Goal: Task Accomplishment & Management: Complete application form

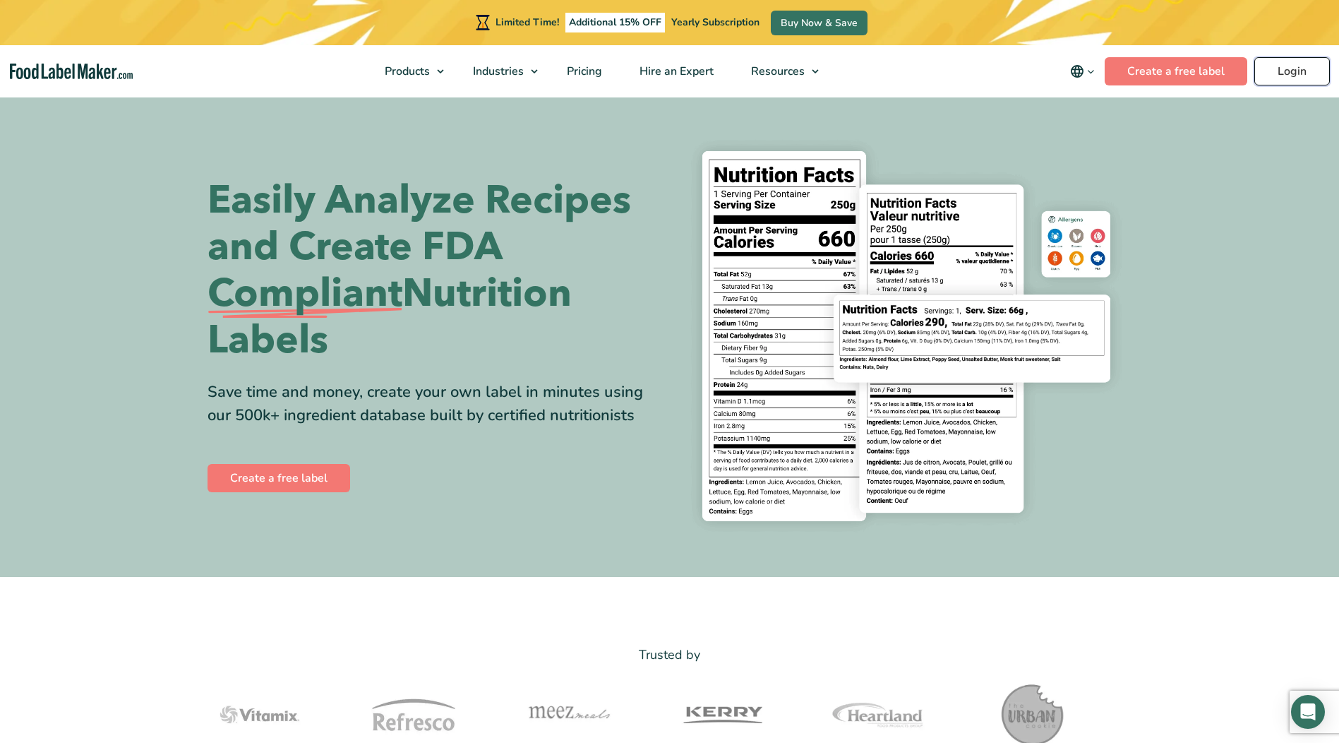
click at [1297, 65] on link "Login" at bounding box center [1292, 71] width 76 height 28
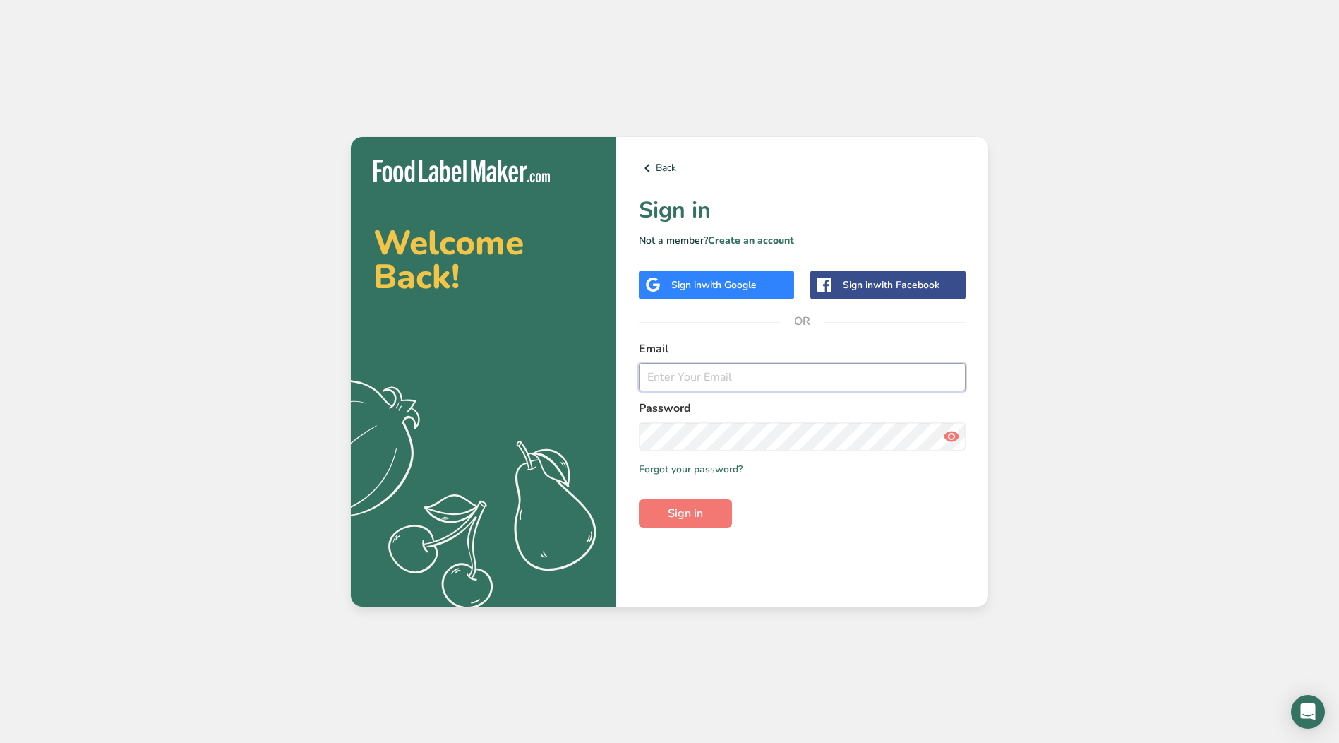
click at [740, 382] on input "email" at bounding box center [802, 377] width 327 height 28
click at [0, 742] on com-1password-button at bounding box center [0, 743] width 0 height 0
type input "[EMAIL_ADDRESS][DOMAIN_NAME]"
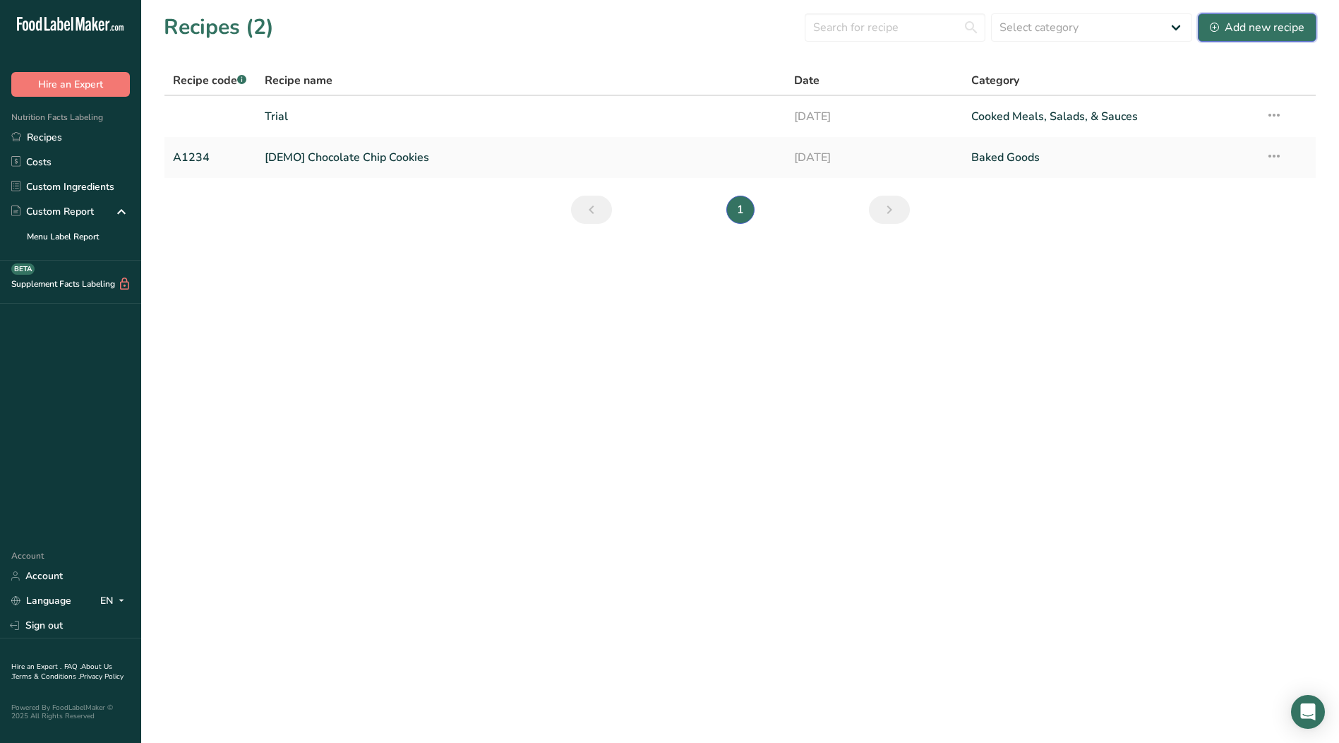
click at [1262, 23] on div "Add new recipe" at bounding box center [1257, 27] width 95 height 17
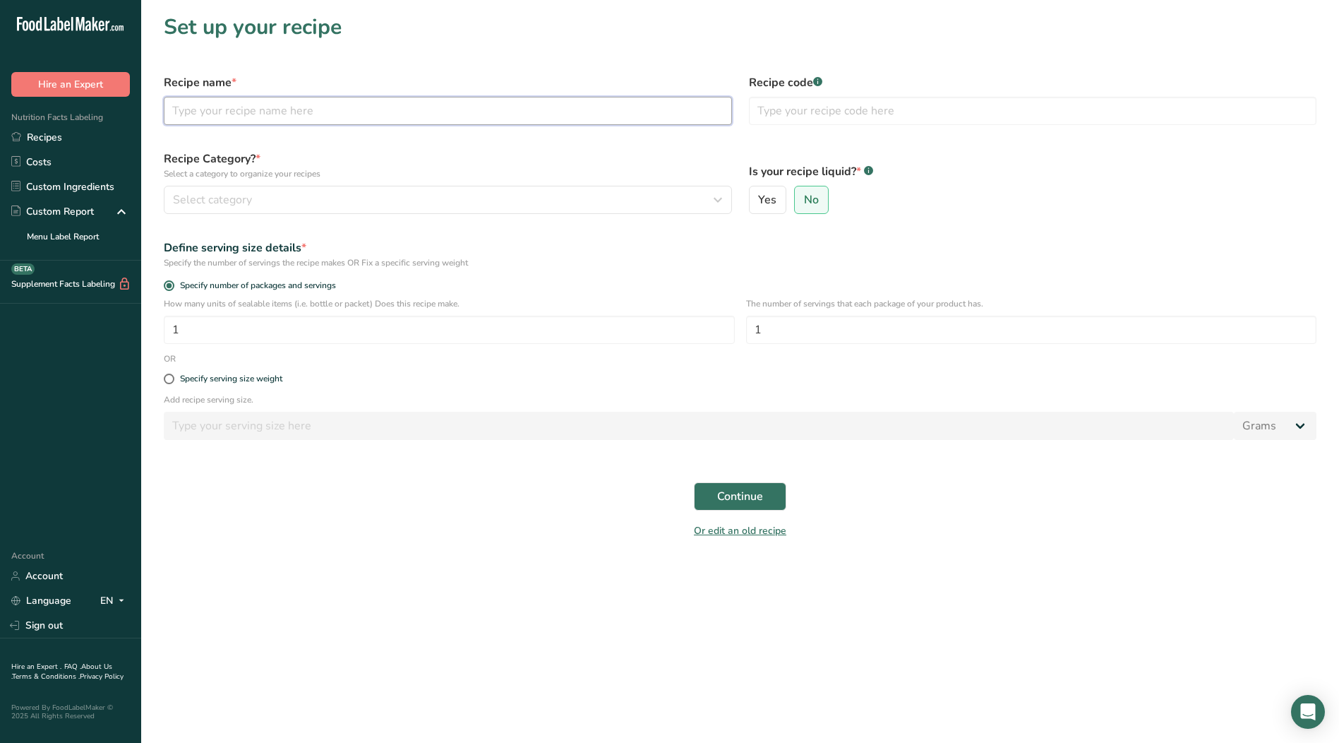
click at [229, 118] on input "text" at bounding box center [448, 111] width 568 height 28
type input "SS Beet Style Hr [DATE] 25"
type input "51490"
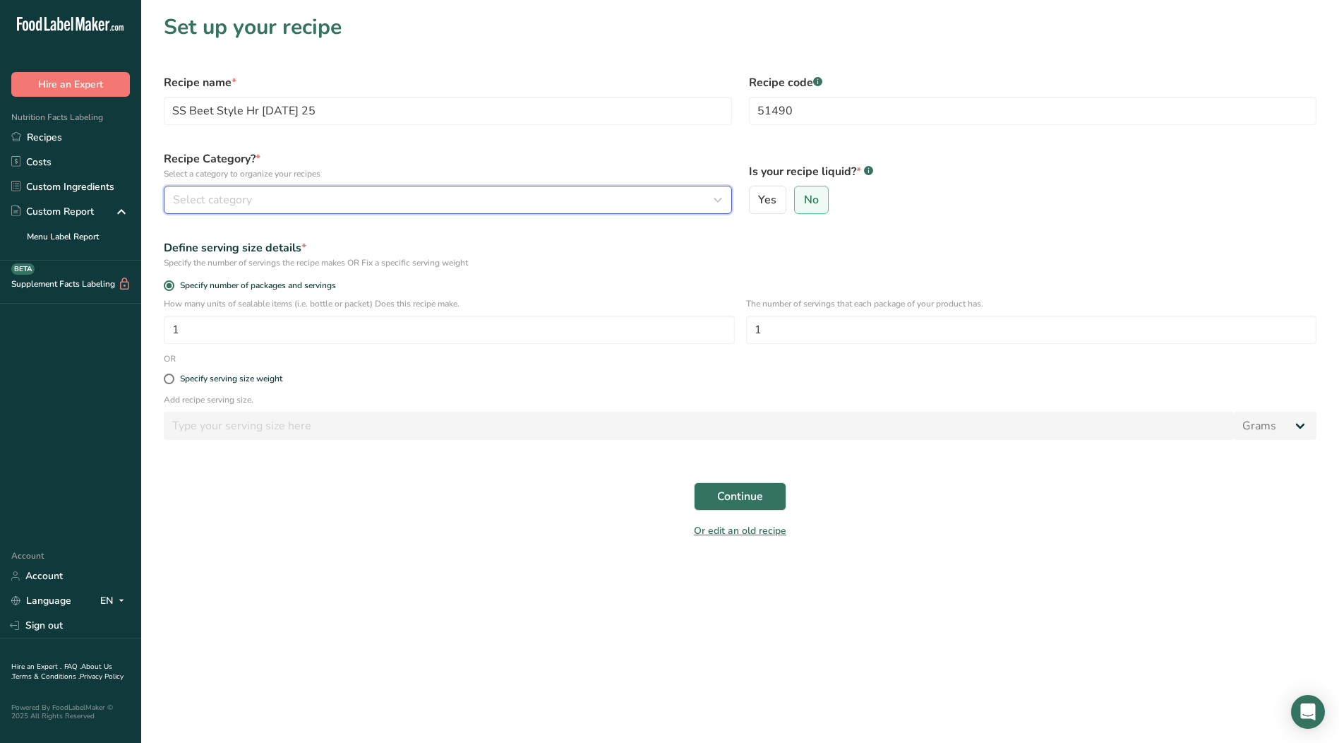
click at [720, 203] on icon "button" at bounding box center [717, 199] width 17 height 25
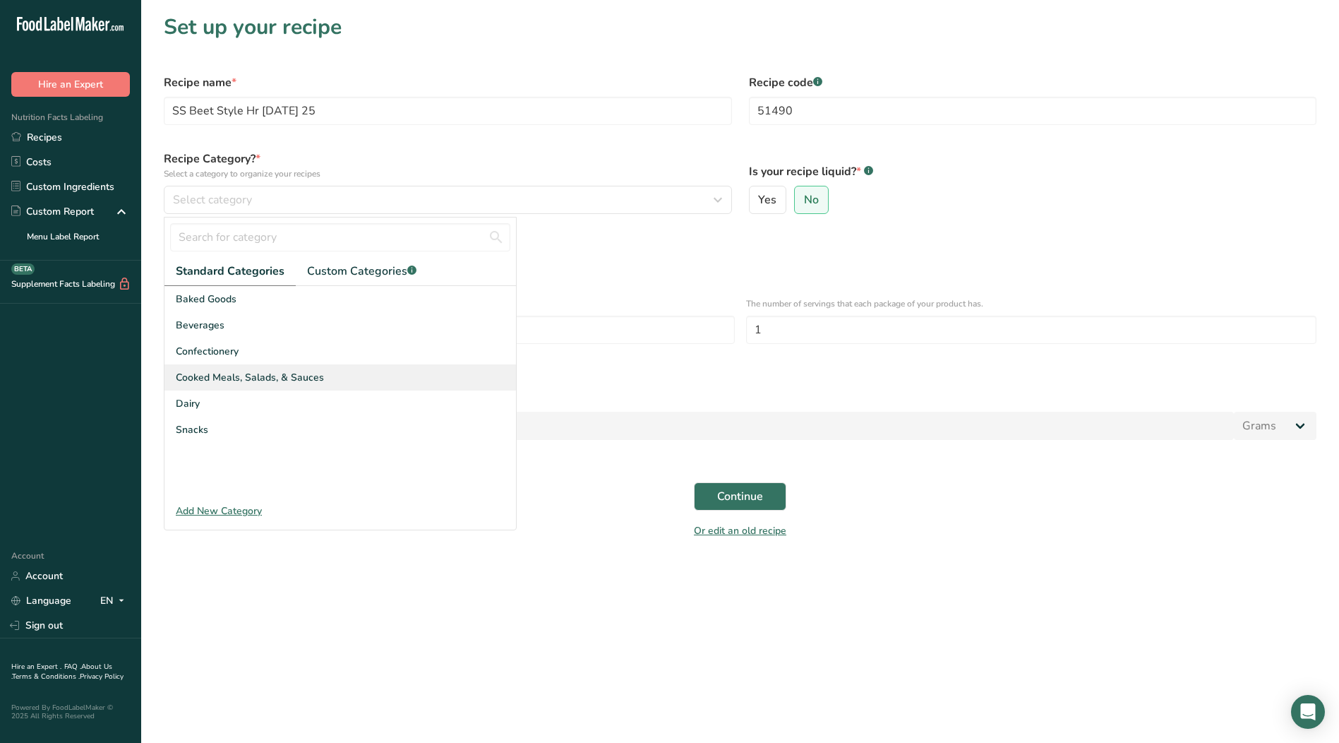
click at [308, 380] on span "Cooked Meals, Salads, & Sauces" at bounding box center [250, 377] width 148 height 15
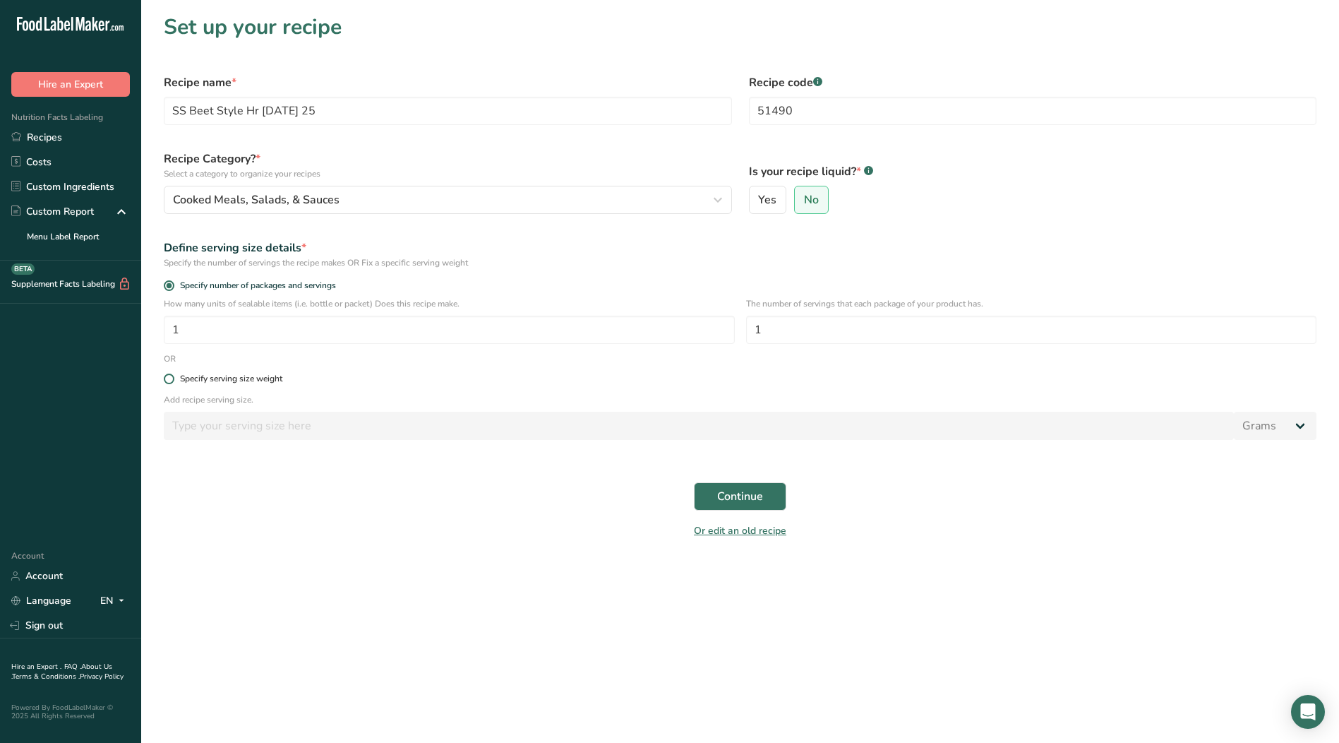
click at [170, 380] on span at bounding box center [169, 378] width 11 height 11
click at [170, 380] on input "Specify serving size weight" at bounding box center [168, 378] width 9 height 9
radio input "true"
radio input "false"
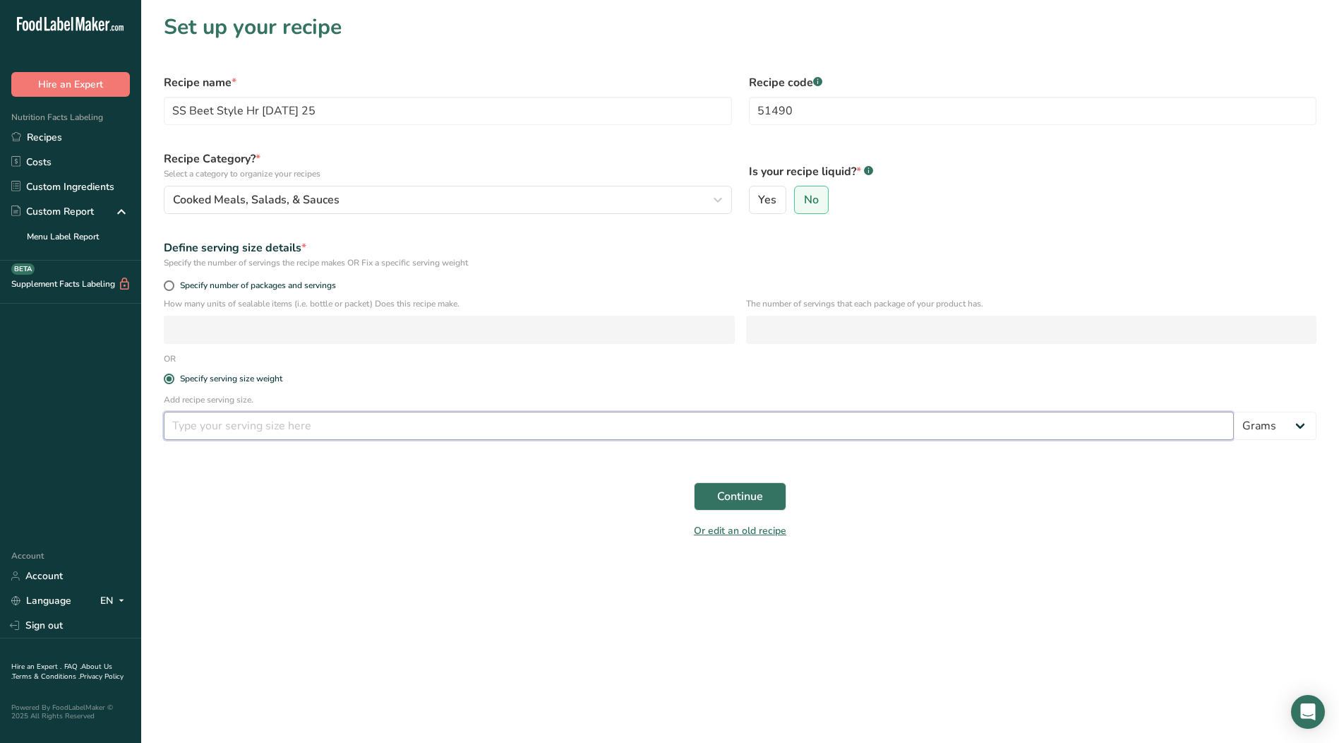
click at [315, 433] on input "number" at bounding box center [699, 425] width 1070 height 28
type input "5"
click at [748, 501] on span "Continue" at bounding box center [740, 496] width 46 height 17
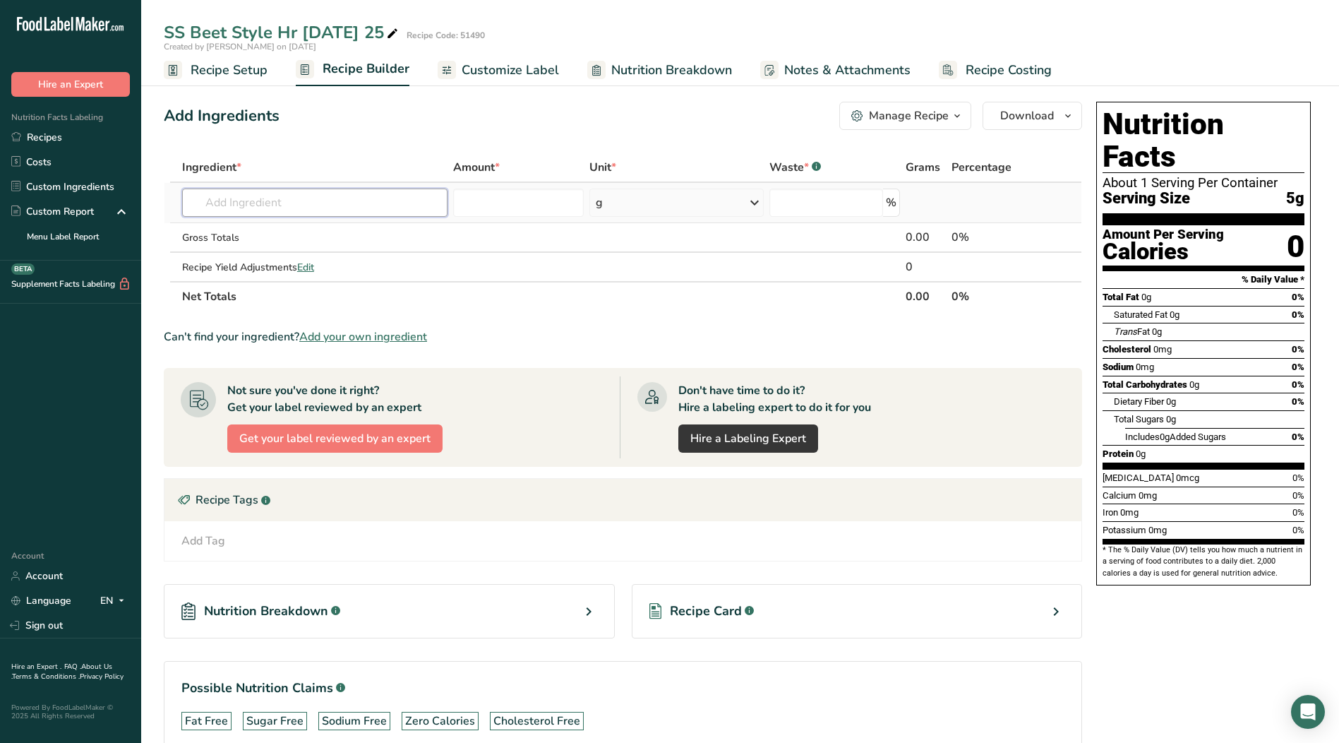
click at [280, 203] on input "text" at bounding box center [314, 202] width 265 height 28
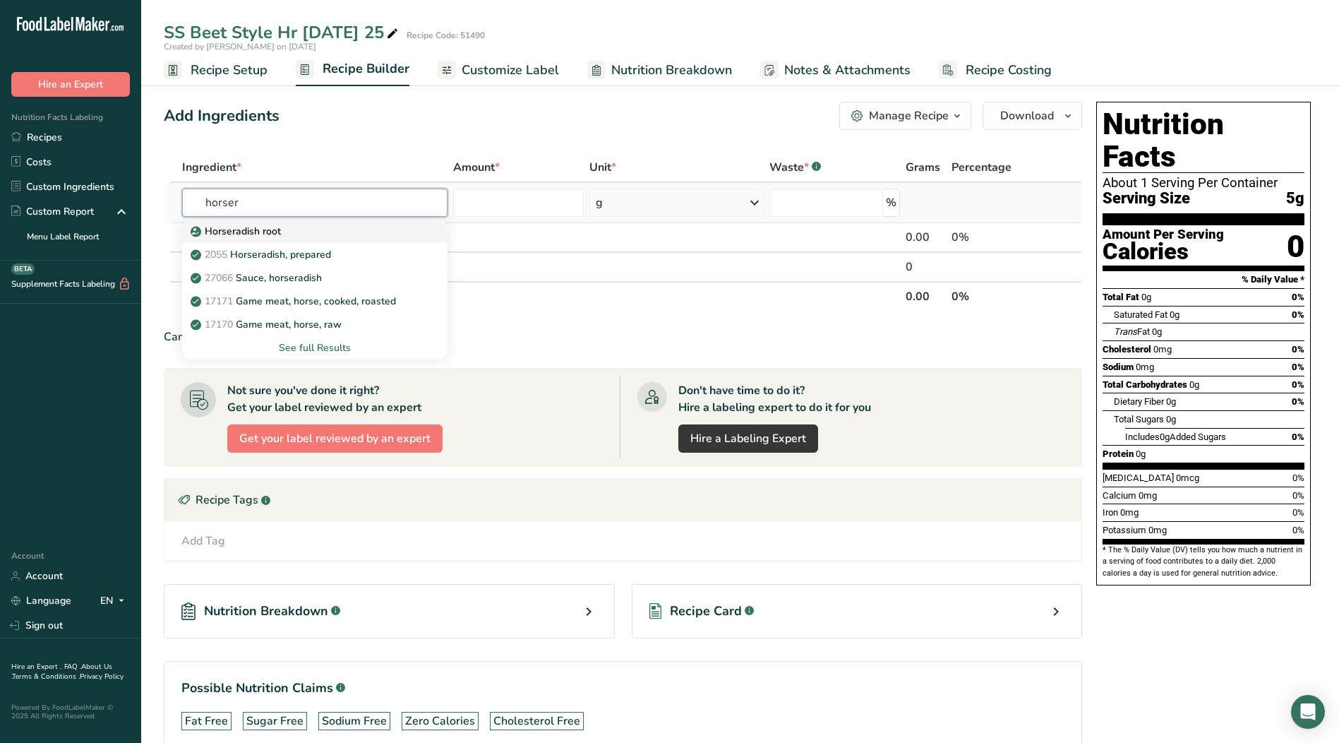
type input "horser"
click at [260, 228] on p "Horseradish root" at bounding box center [237, 231] width 88 height 15
type input "Horseradish root"
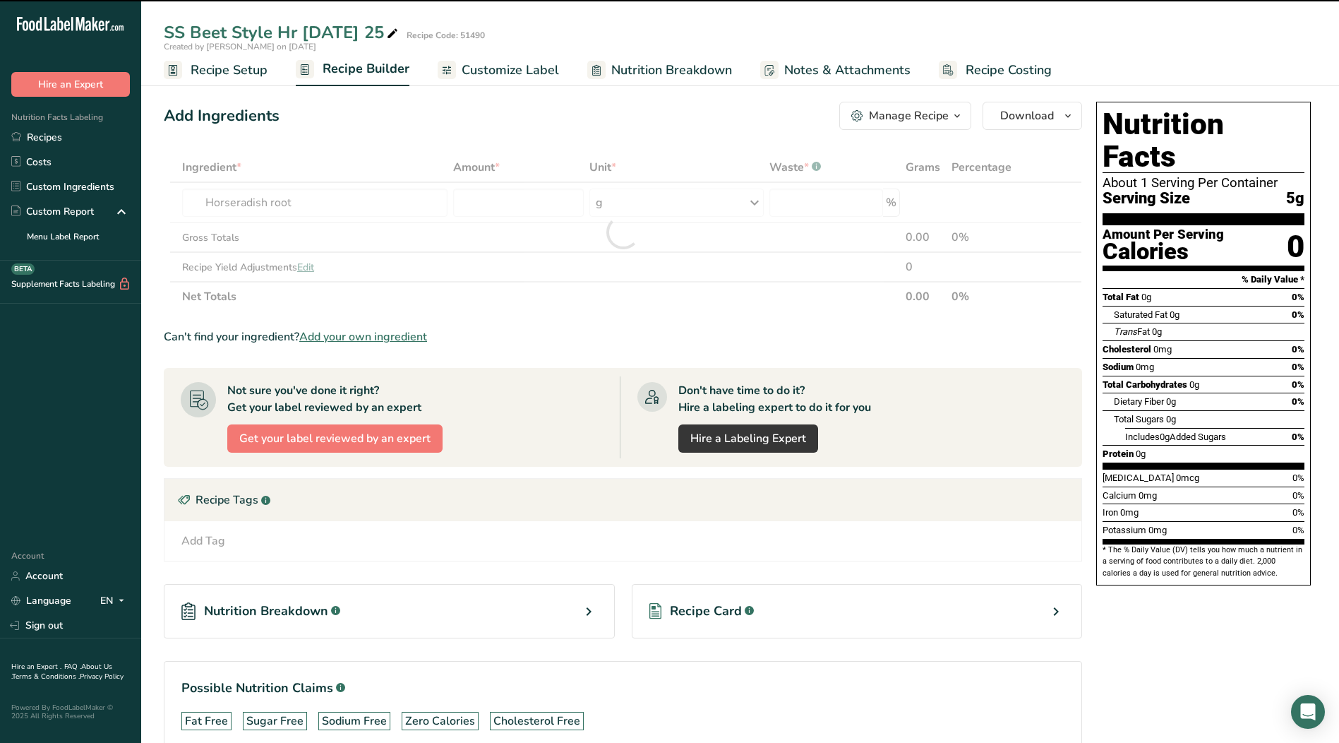
type input "0"
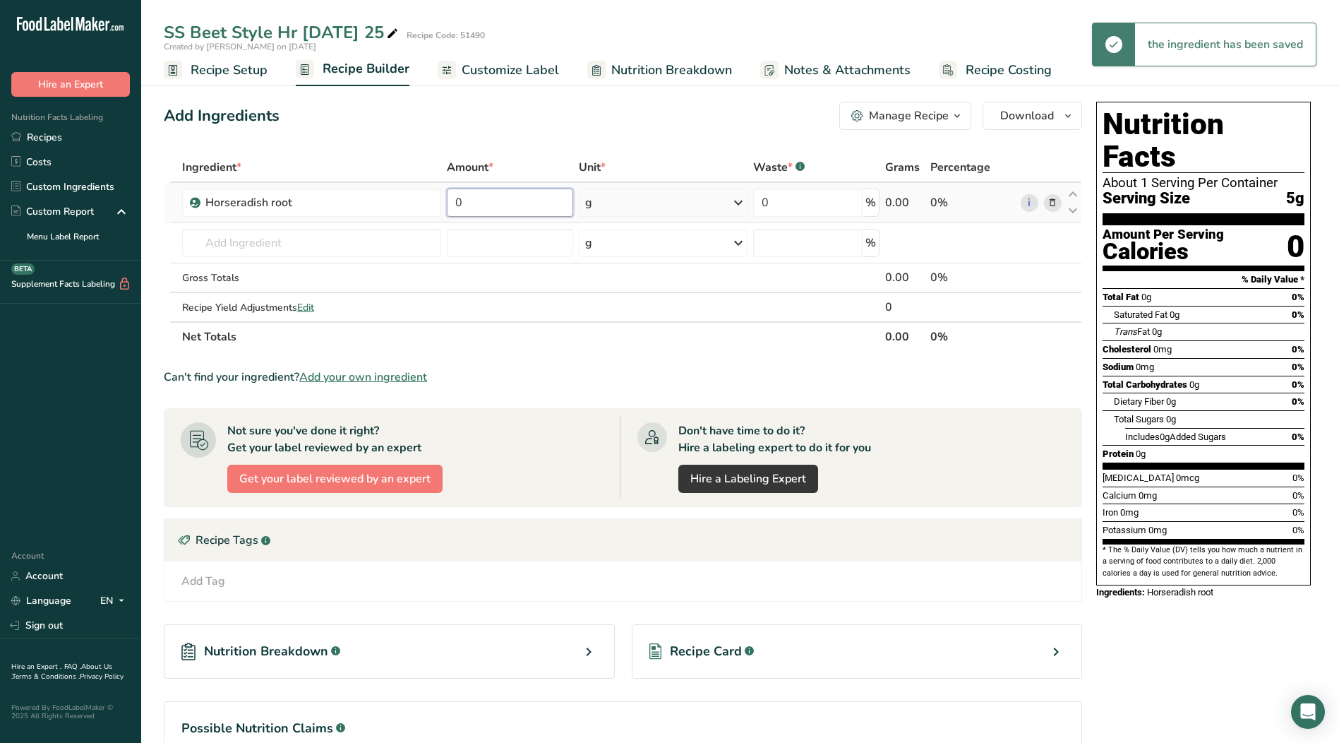
click at [491, 203] on input "0" at bounding box center [510, 202] width 126 height 28
type input "56.63"
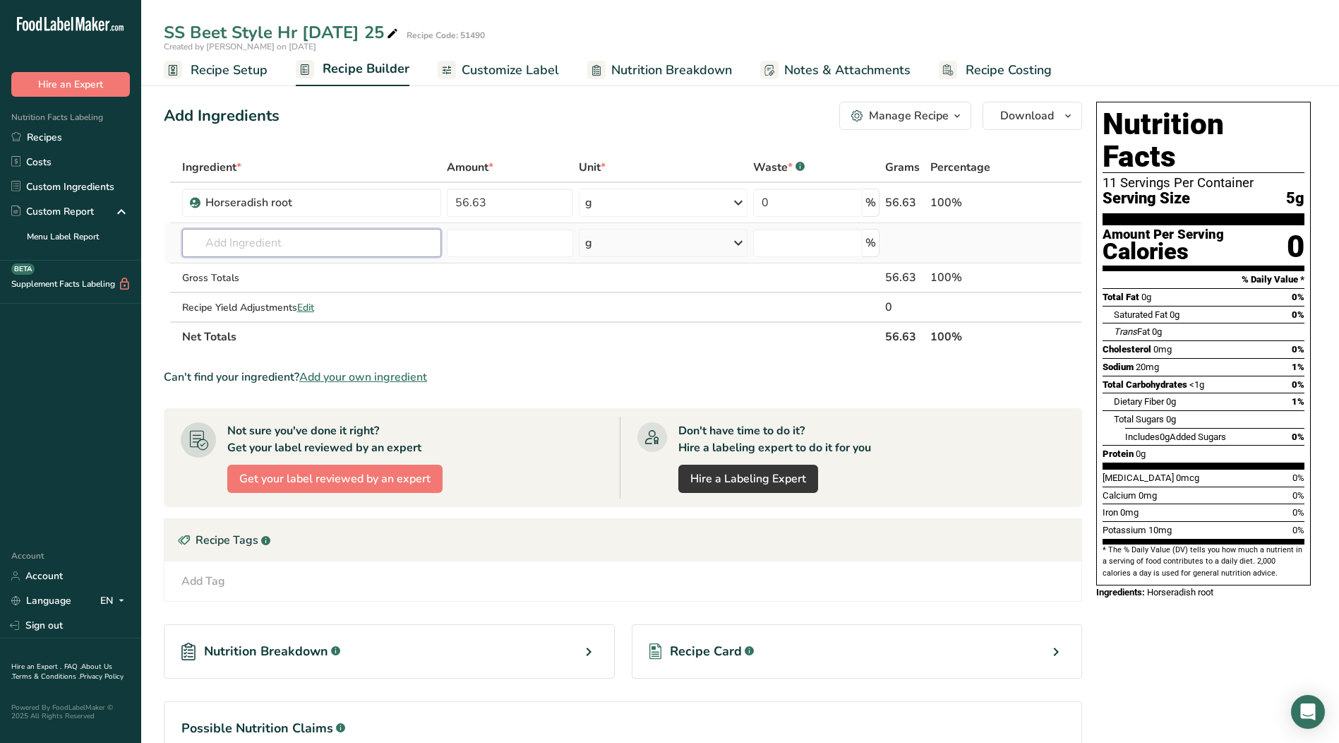
click at [349, 242] on input "text" at bounding box center [312, 243] width 260 height 28
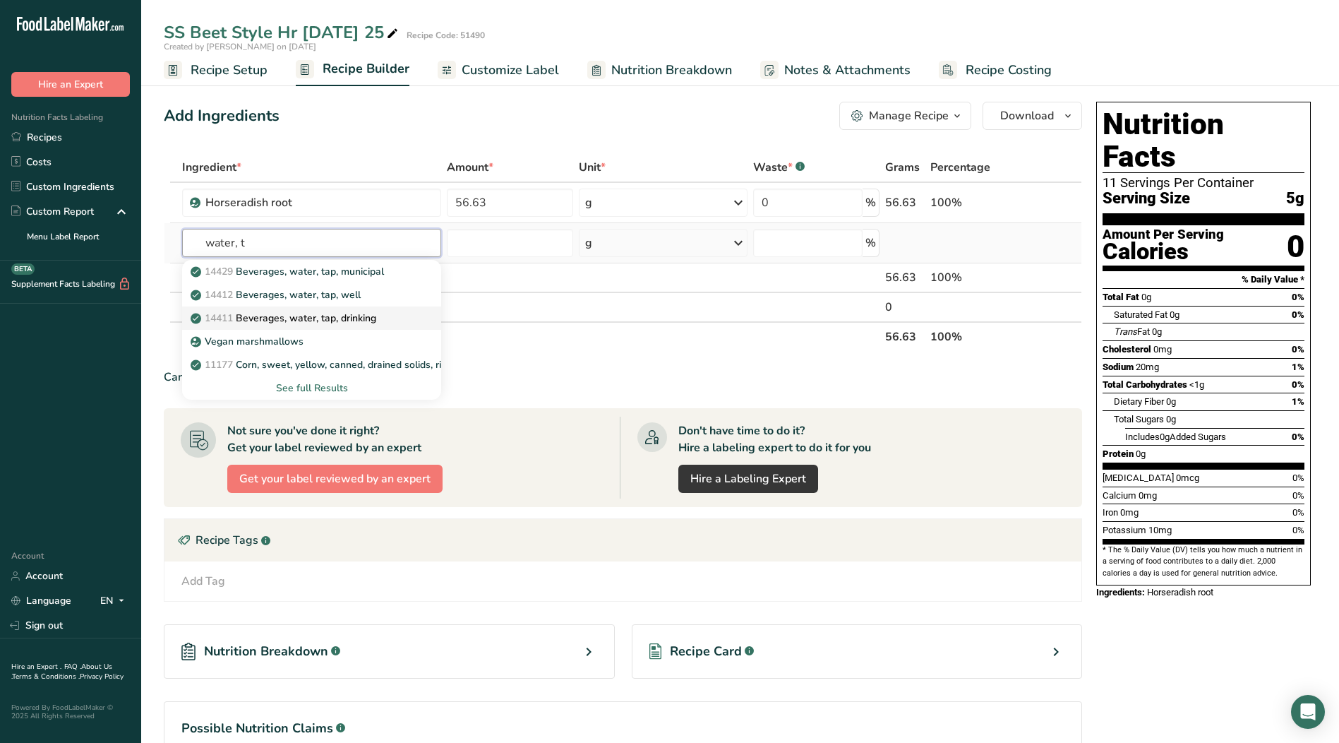
type input "water, t"
click at [390, 315] on div "14411 Beverages, water, tap, drinking" at bounding box center [300, 318] width 215 height 15
type input "Beverages, water, tap, drinking"
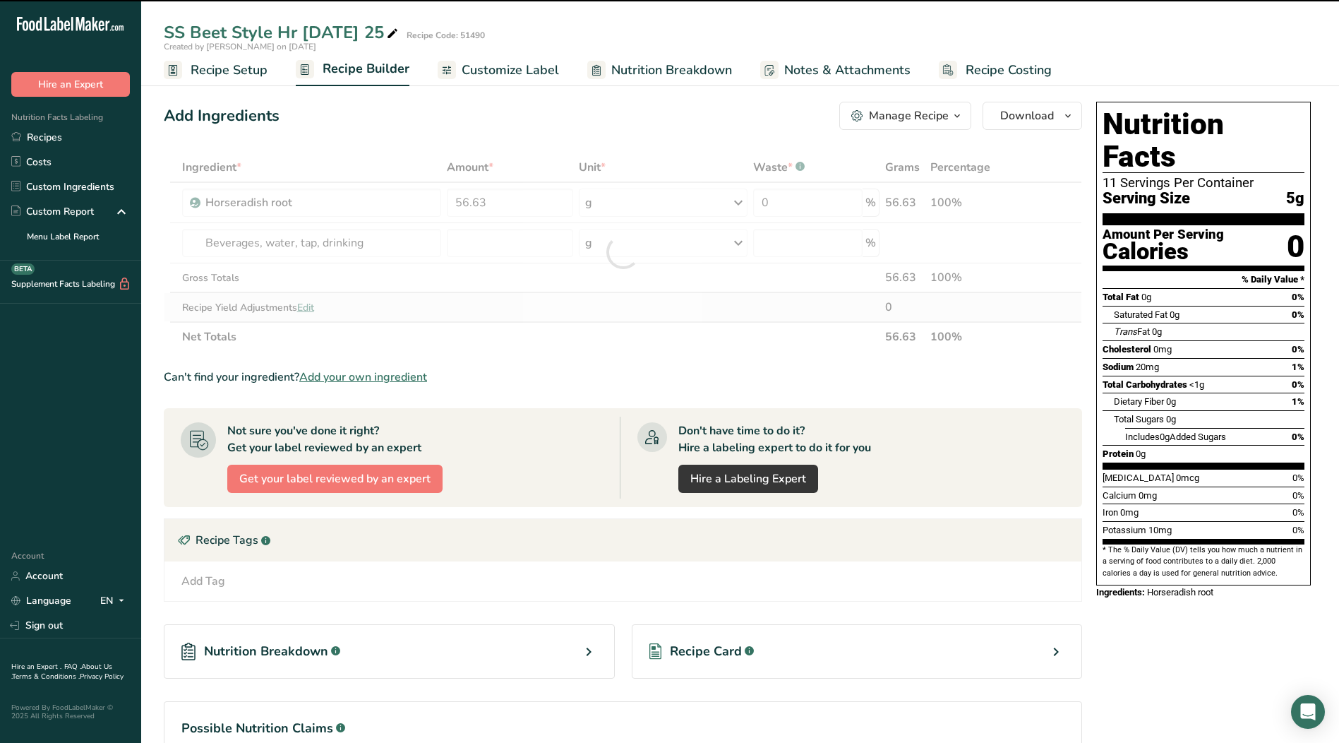
type input "0"
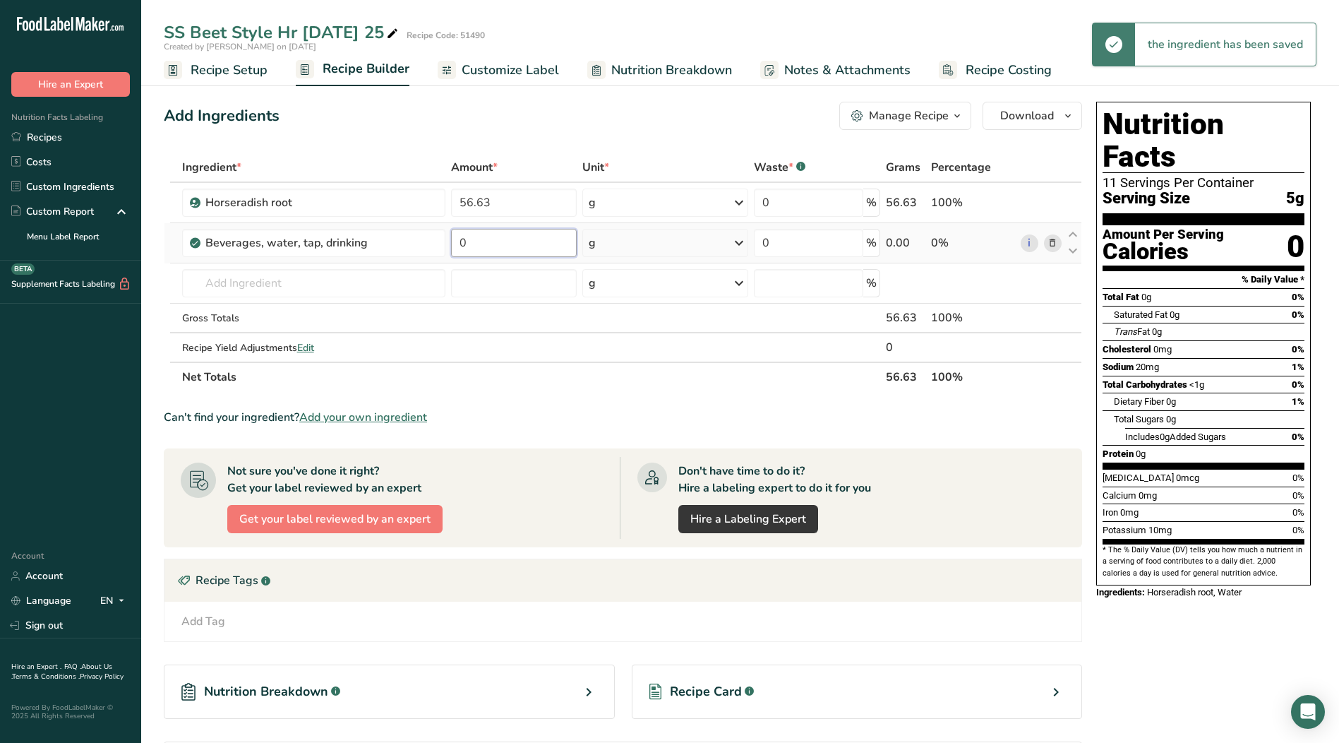
click at [484, 239] on input "0" at bounding box center [514, 243] width 126 height 28
type input "8"
type input "18.141"
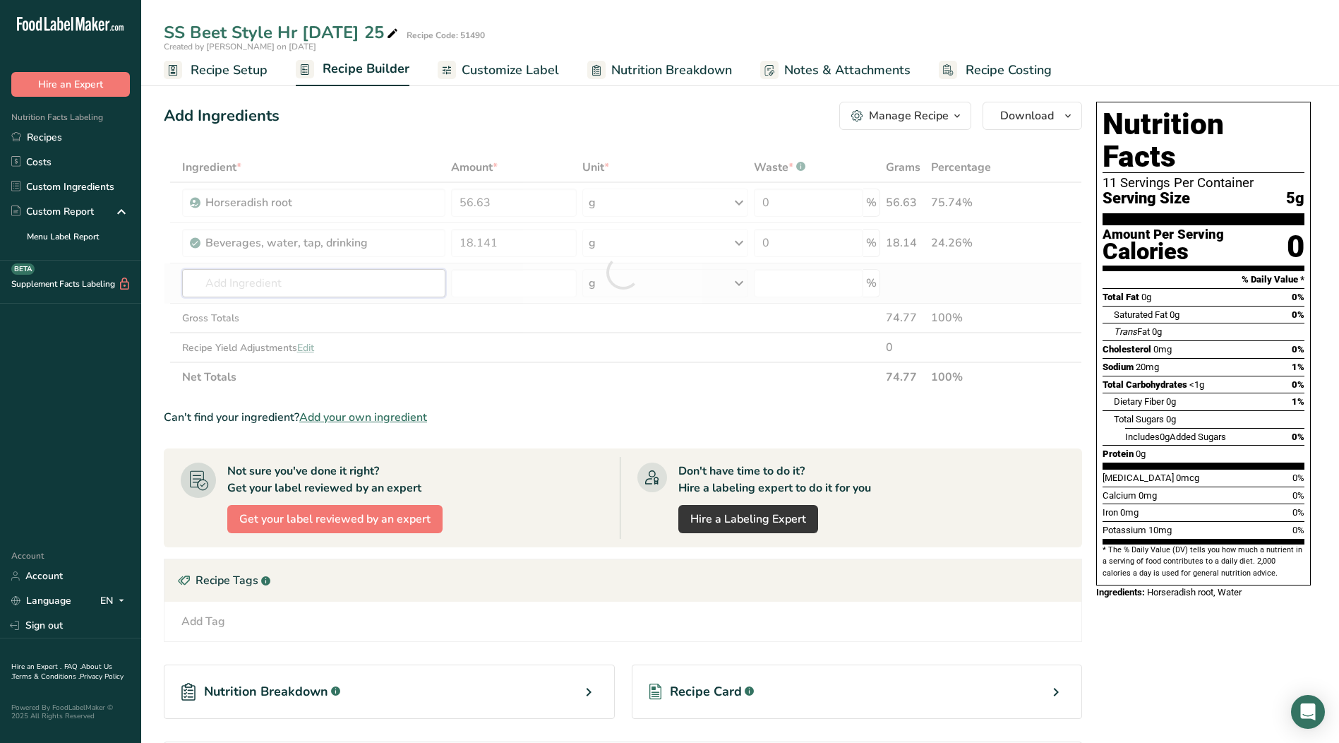
click at [316, 275] on div "Ingredient * Amount * Unit * Waste * .a-a{fill:#347362;}.b-a{fill:#fff;} Grams …" at bounding box center [623, 271] width 918 height 239
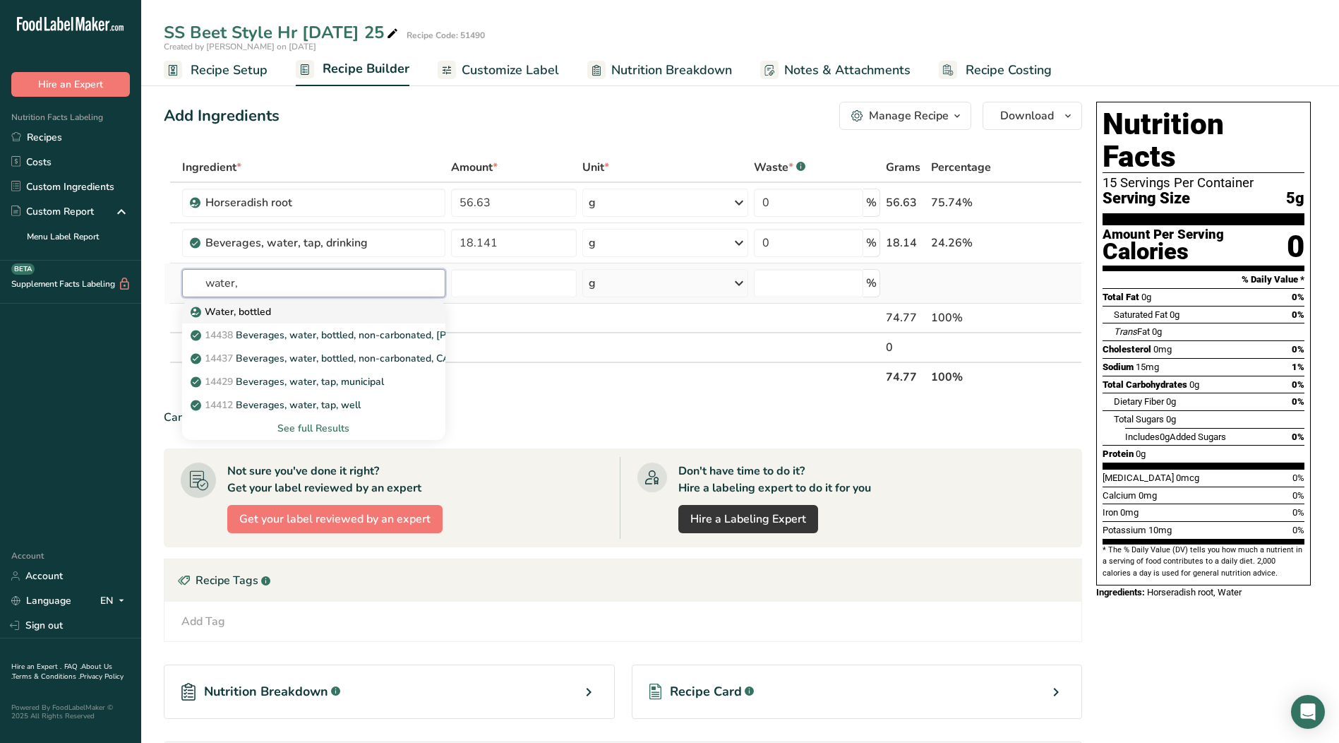
type input "water,"
click at [246, 308] on p "Water, bottled" at bounding box center [232, 311] width 78 height 15
type input "Water, bottled"
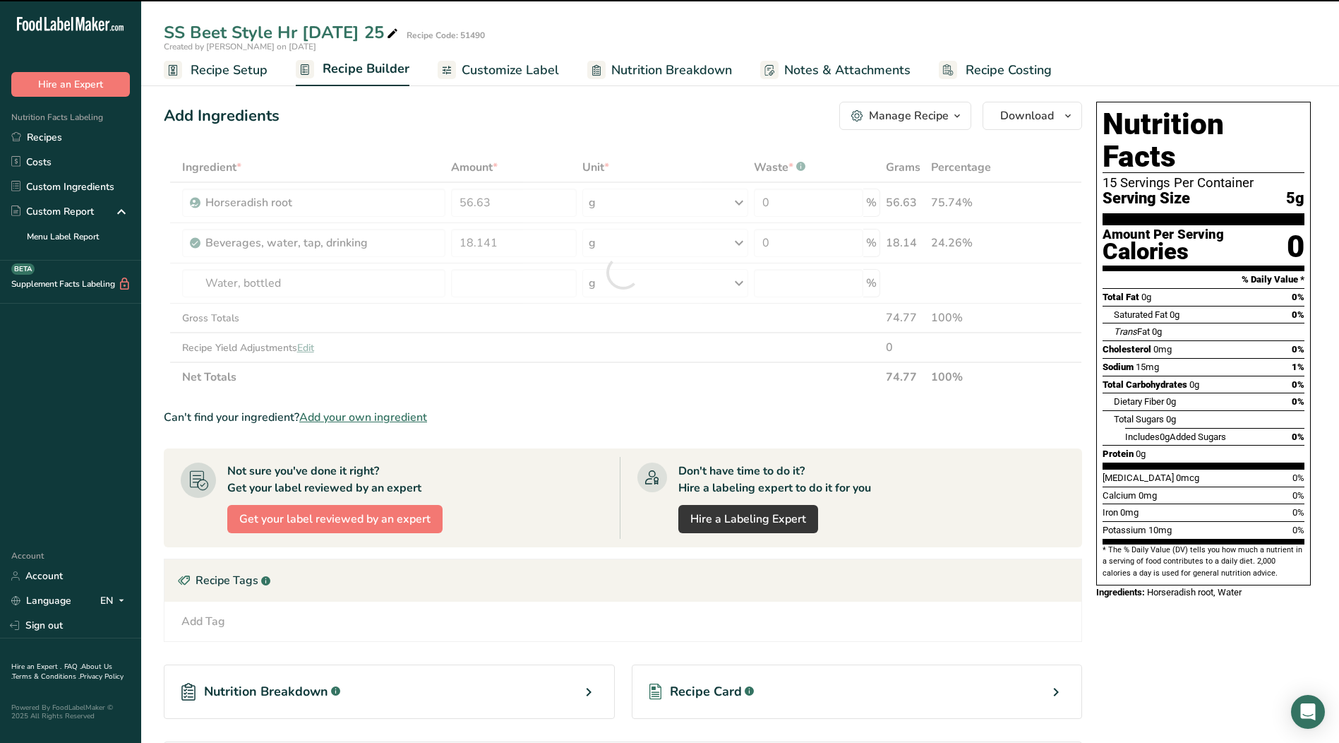
type input "0"
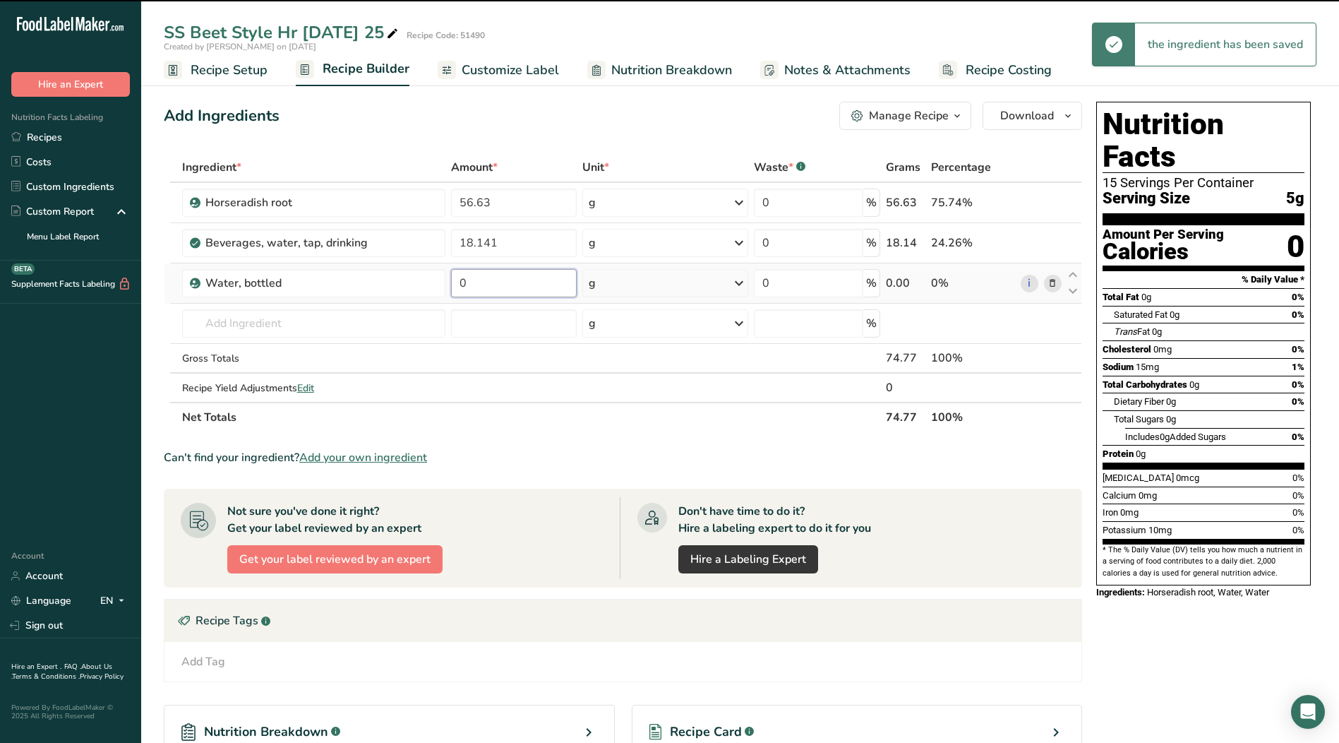
click at [491, 279] on input "0" at bounding box center [514, 283] width 126 height 28
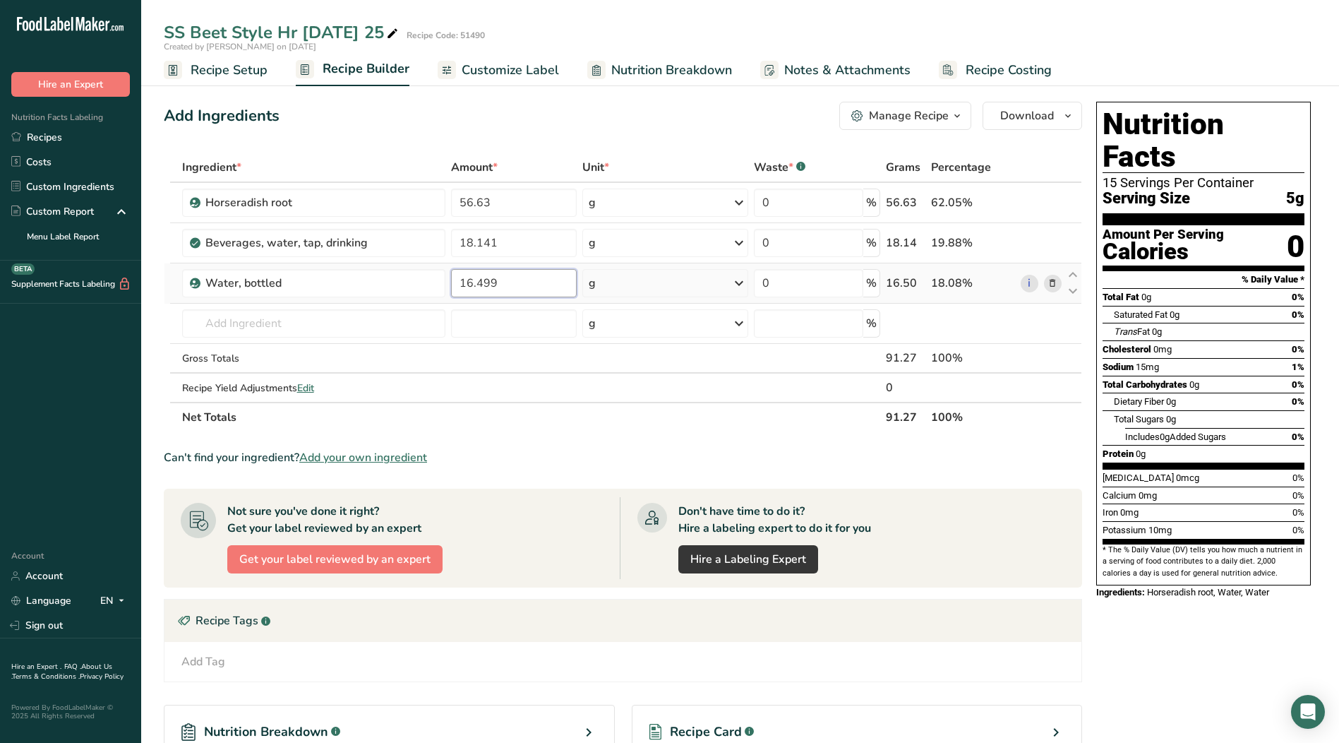
type input "16.499"
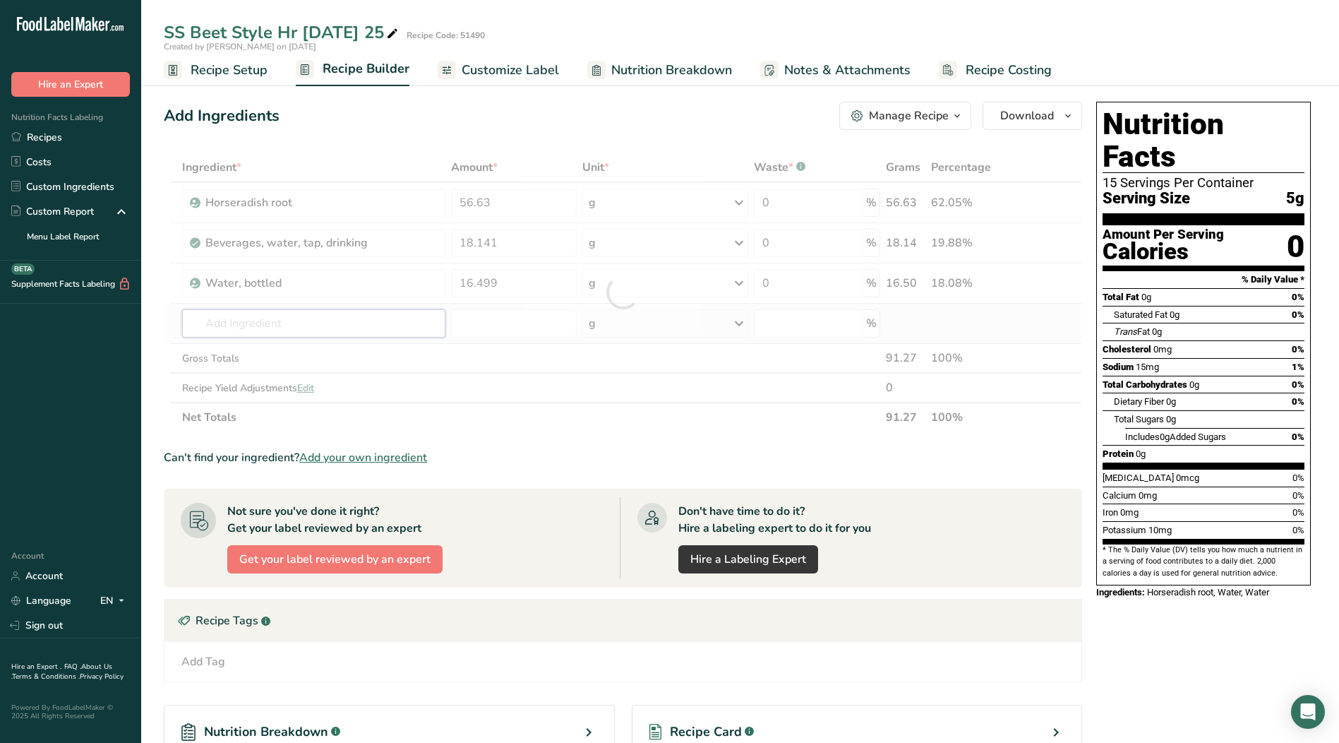
click at [309, 325] on div "Ingredient * Amount * Unit * Waste * .a-a{fill:#347362;}.b-a{fill:#fff;} Grams …" at bounding box center [623, 292] width 918 height 280
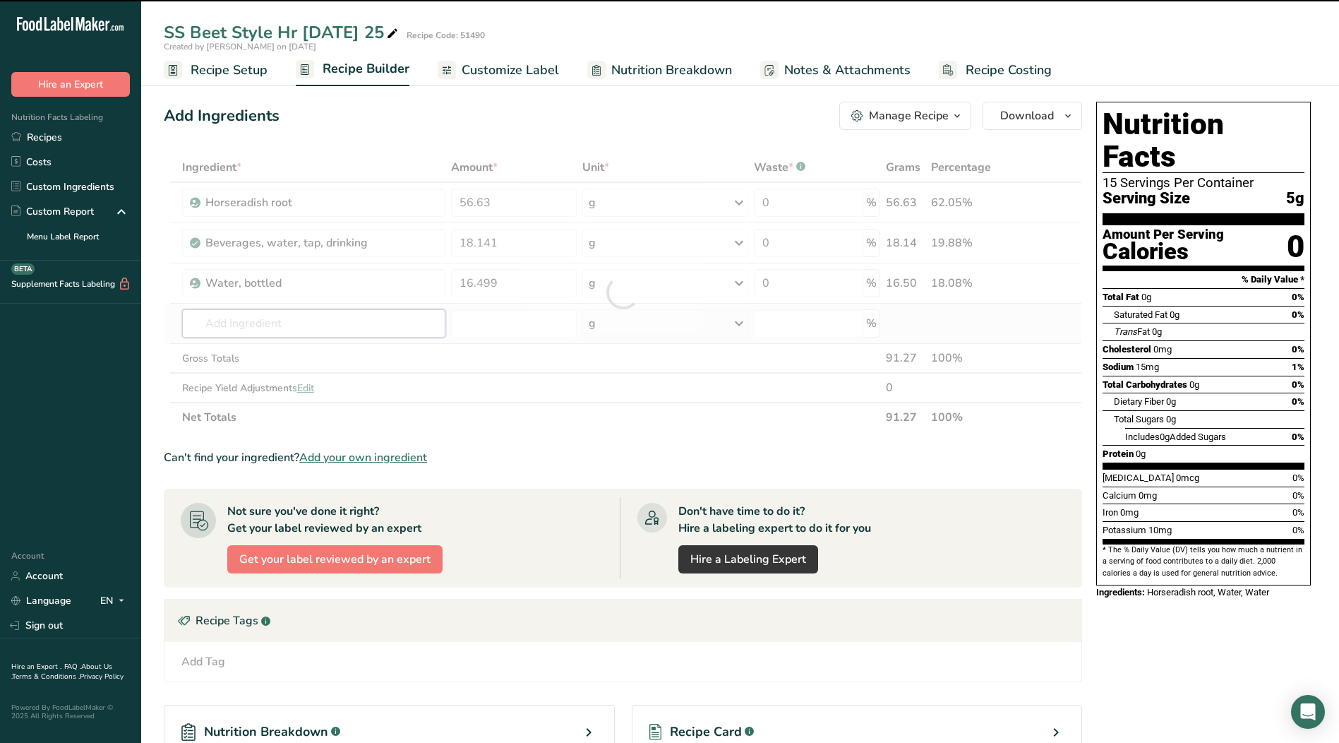
type input "s"
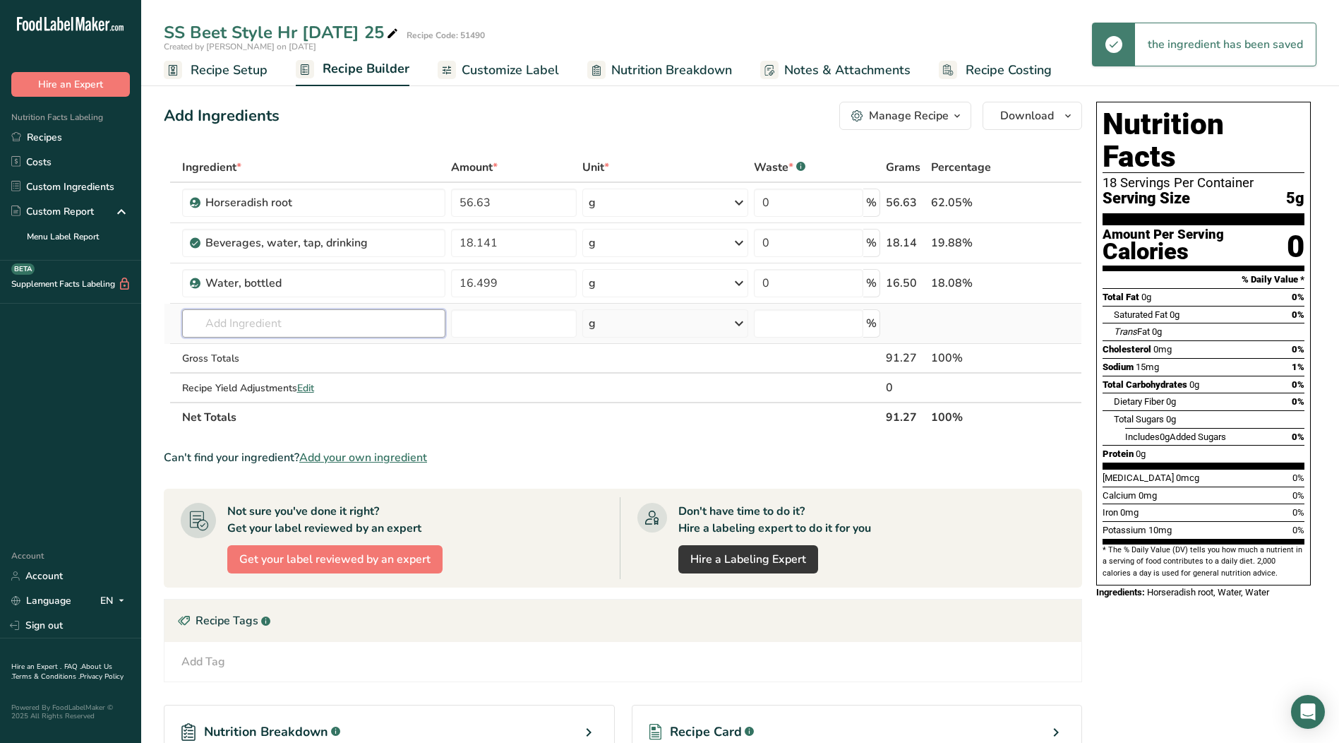
type input "a"
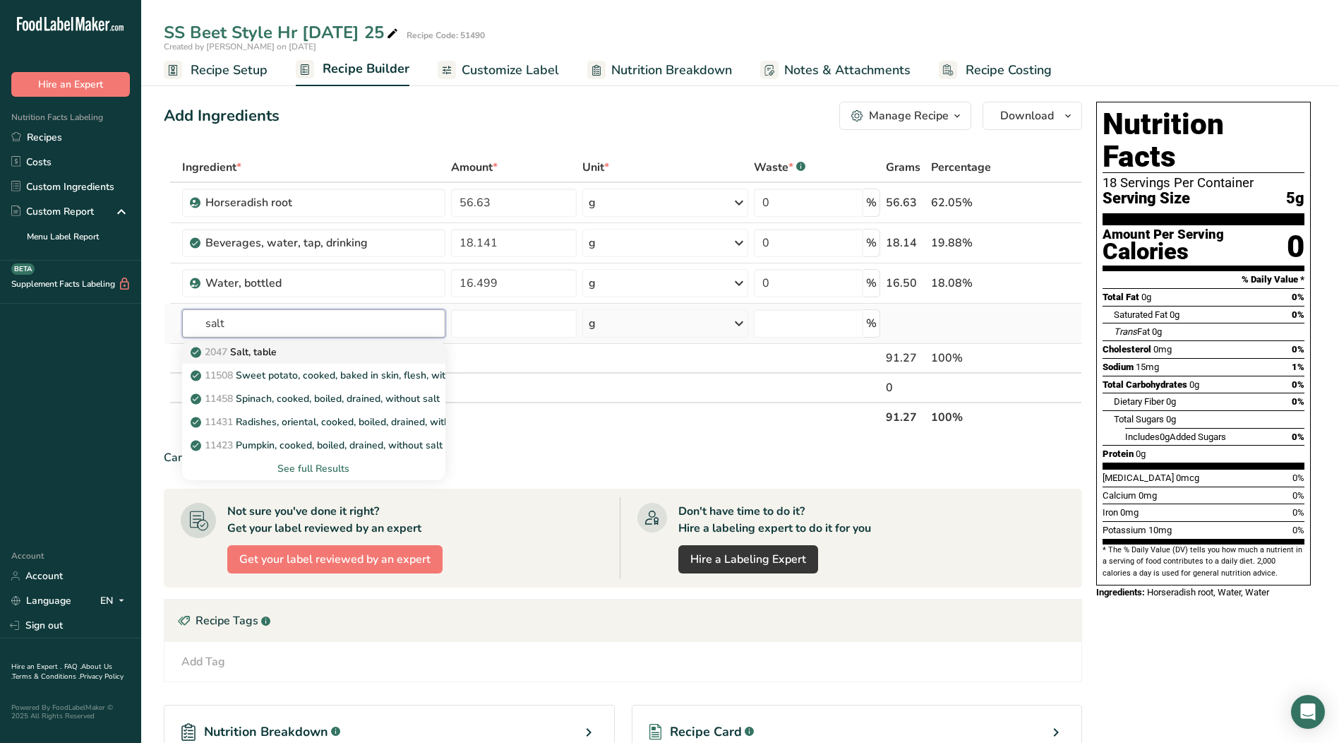
type input "salt"
click at [288, 348] on div "2047 Salt, table" at bounding box center [302, 351] width 218 height 15
type input "Salt, table"
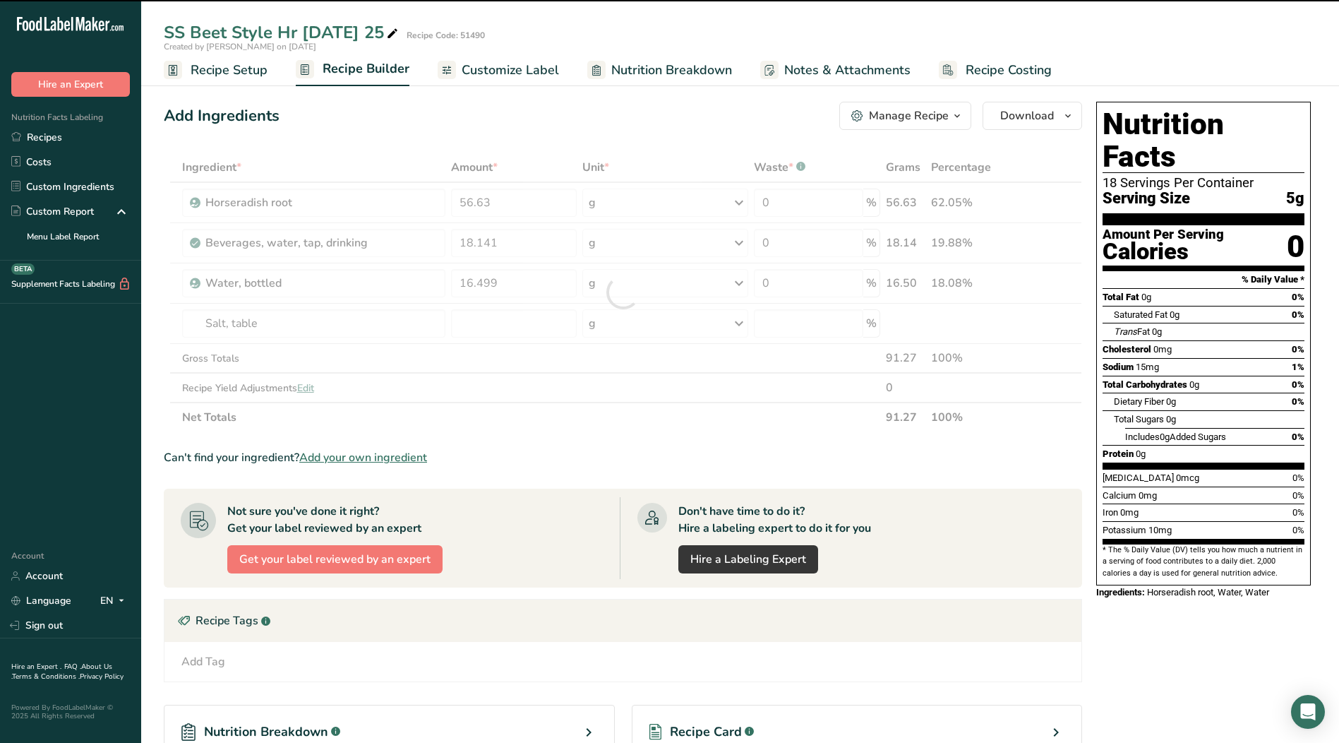
type input "0"
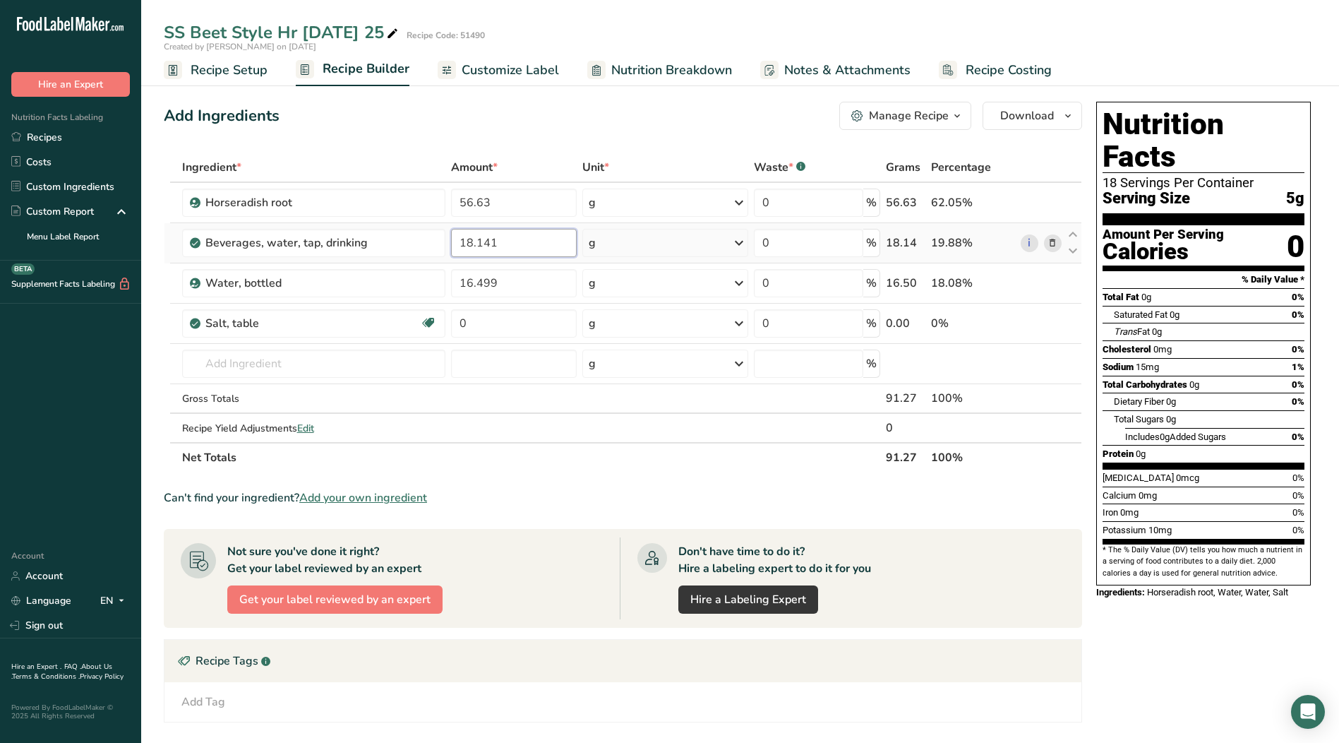
click at [515, 246] on input "18.141" at bounding box center [514, 243] width 126 height 28
drag, startPoint x: 515, startPoint y: 246, endPoint x: 375, endPoint y: 248, distance: 140.5
click at [375, 248] on tr "Beverages, water, tap, drinking 18.141 g Portions 1 fl oz 1 serving 8 fl oz 1 l…" at bounding box center [622, 243] width 917 height 40
click at [494, 241] on input "35" at bounding box center [513, 243] width 125 height 28
type input "35.744"
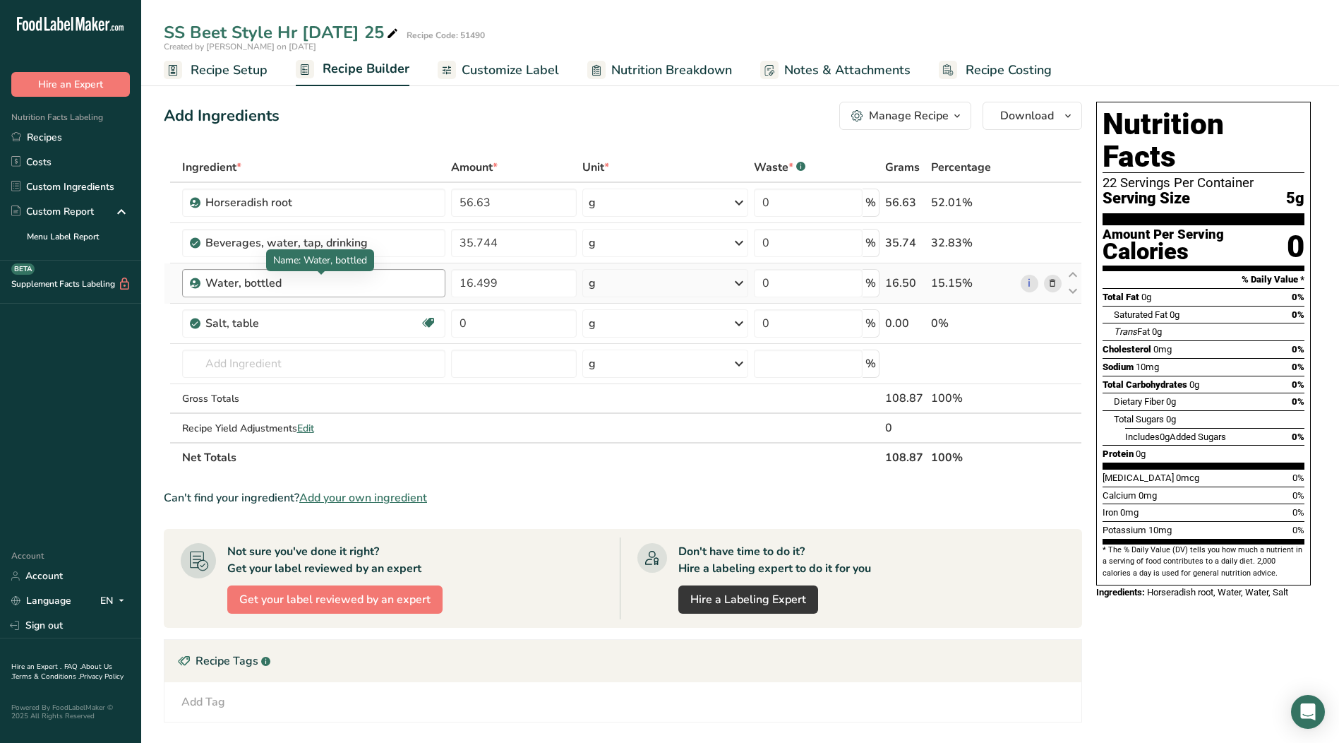
click at [373, 288] on div "Ingredient * Amount * Unit * Waste * .a-a{fill:#347362;}.b-a{fill:#fff;} Grams …" at bounding box center [623, 312] width 918 height 320
click at [308, 287] on div "Water, bottled" at bounding box center [293, 283] width 176 height 17
click at [302, 299] on td "Water, bottled" at bounding box center [313, 283] width 269 height 40
click at [300, 290] on div "Water, bottled" at bounding box center [293, 283] width 176 height 17
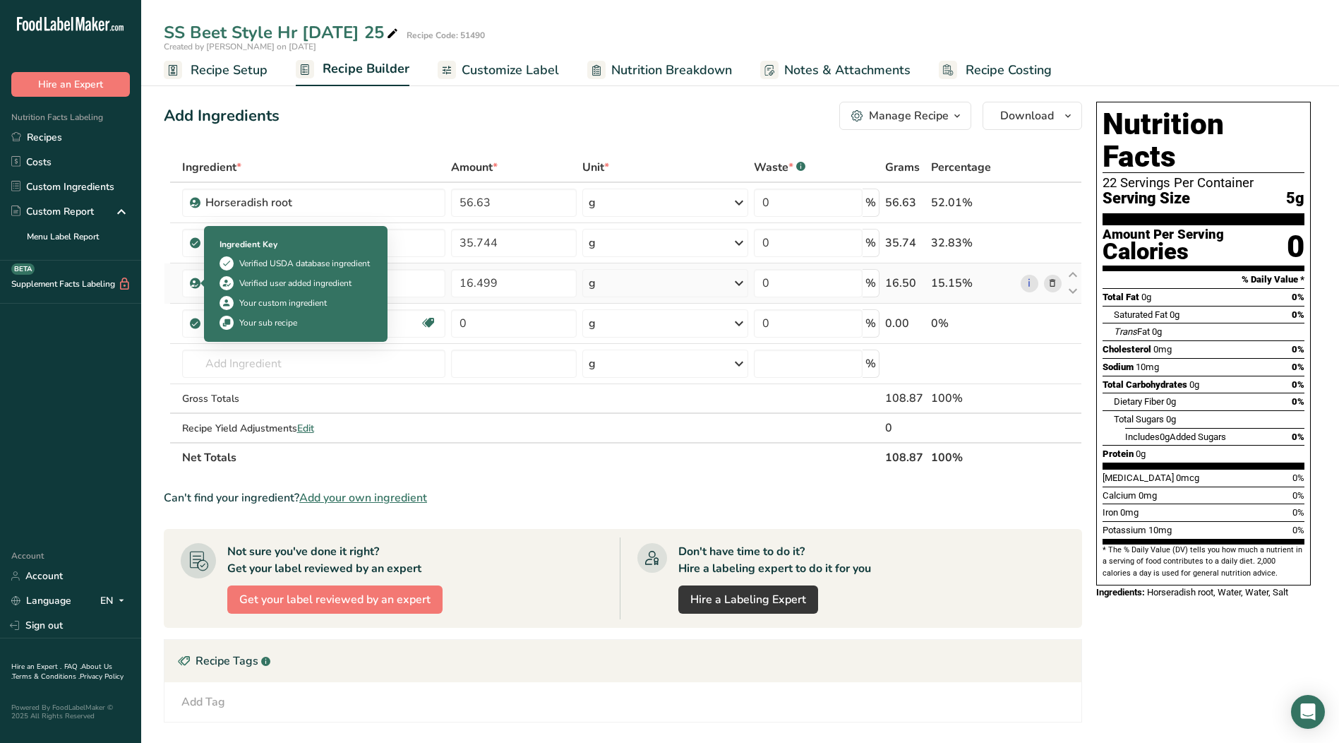
drag, startPoint x: 329, startPoint y: 287, endPoint x: 167, endPoint y: 282, distance: 162.4
click at [167, 282] on tr "Water, bottled 16.499 g Weight Units g kg mg See more Volume Units l Volume uni…" at bounding box center [622, 283] width 917 height 40
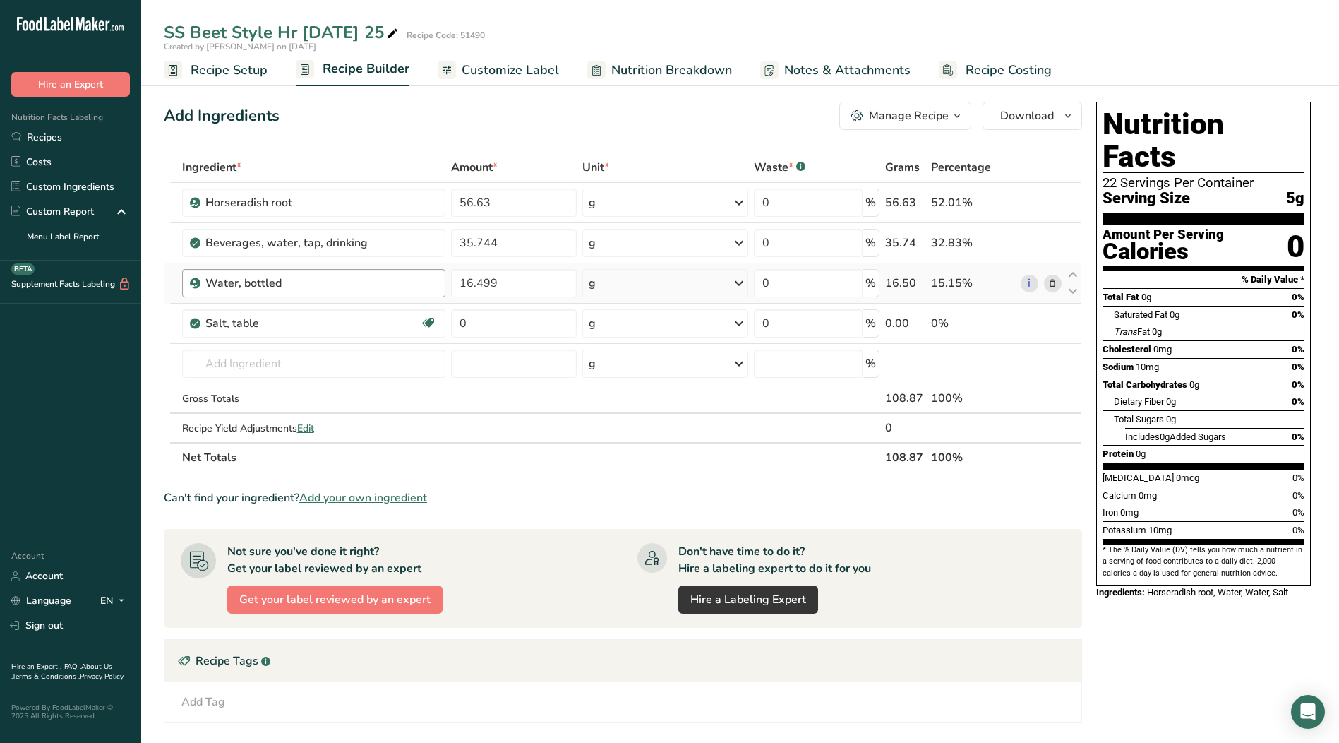
click at [423, 286] on div "Water, bottled" at bounding box center [321, 283] width 232 height 17
click at [512, 284] on input "16.499" at bounding box center [513, 283] width 125 height 28
type input "1"
click at [310, 281] on div "Ingredient * Amount * Unit * Waste * .a-a{fill:#347362;}.b-a{fill:#fff;} Grams …" at bounding box center [623, 312] width 918 height 320
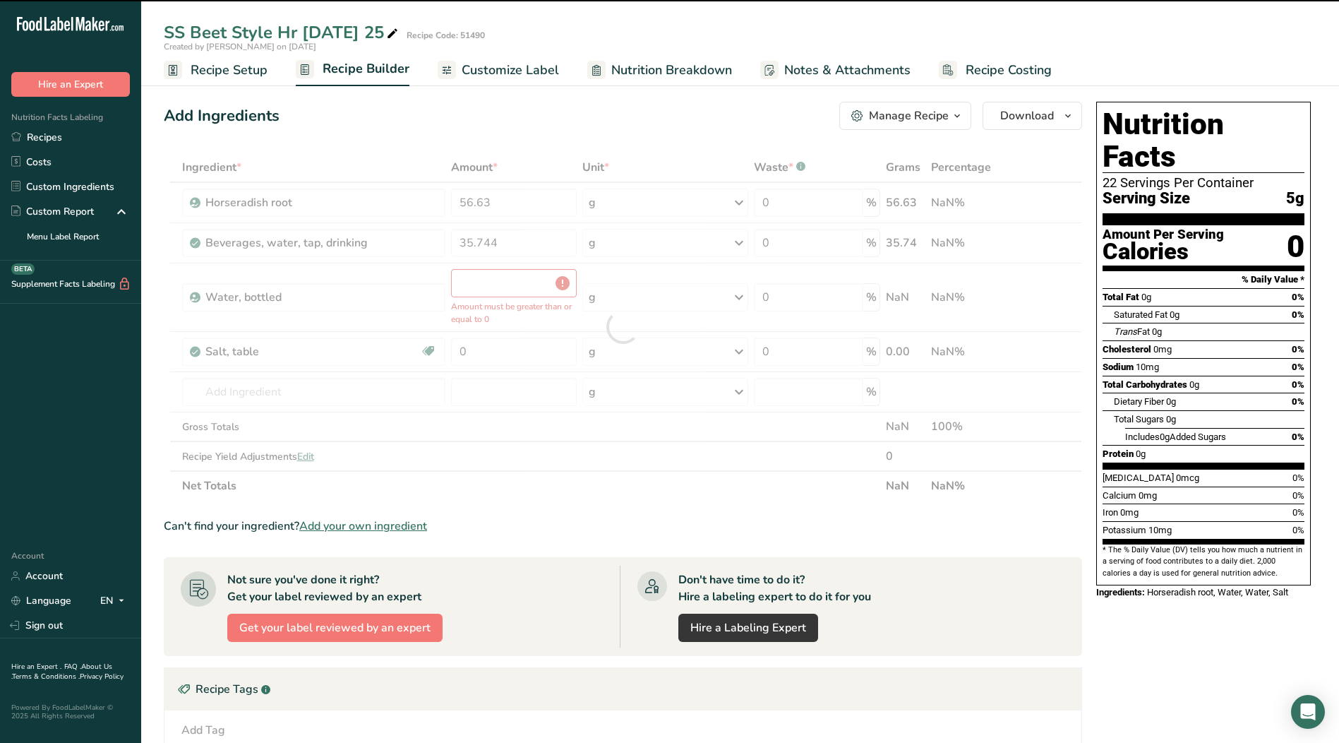
type input "0"
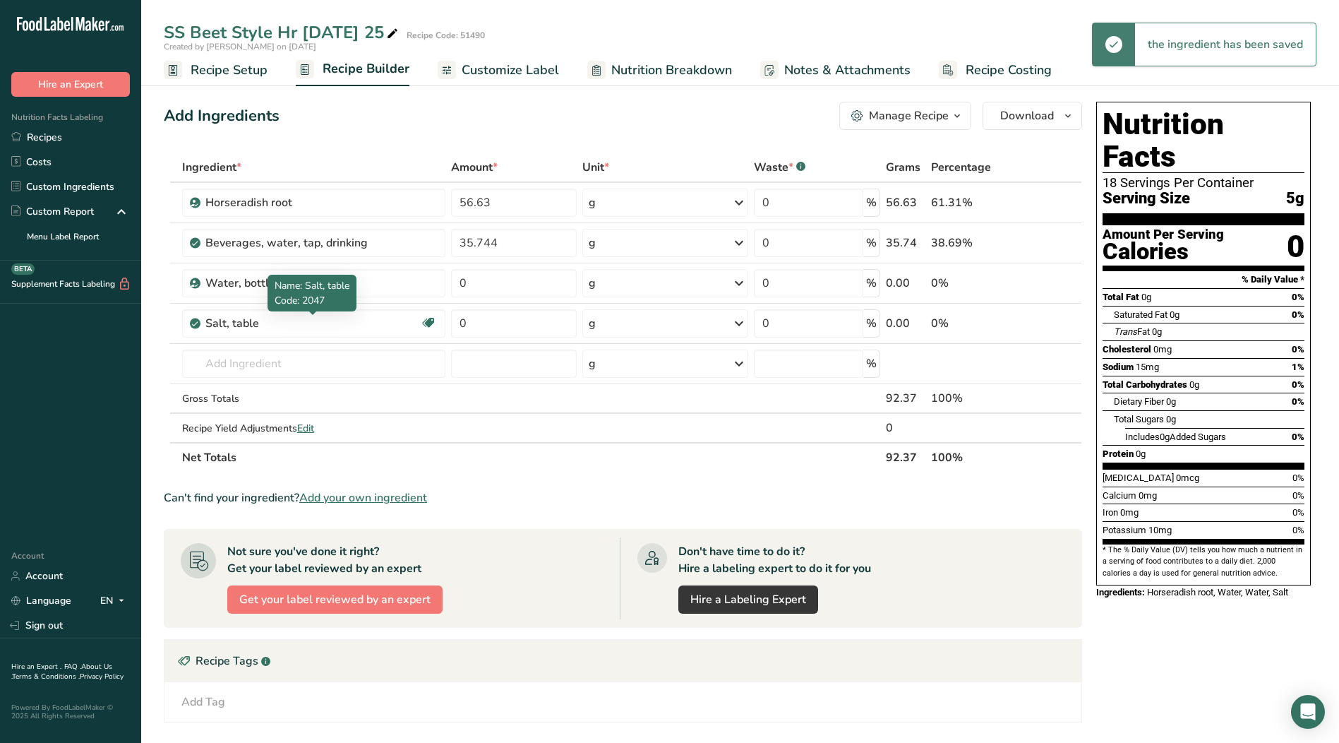
click at [329, 282] on span "Name: Salt, table" at bounding box center [312, 285] width 75 height 13
click at [402, 283] on div "Water, bottled" at bounding box center [321, 283] width 232 height 17
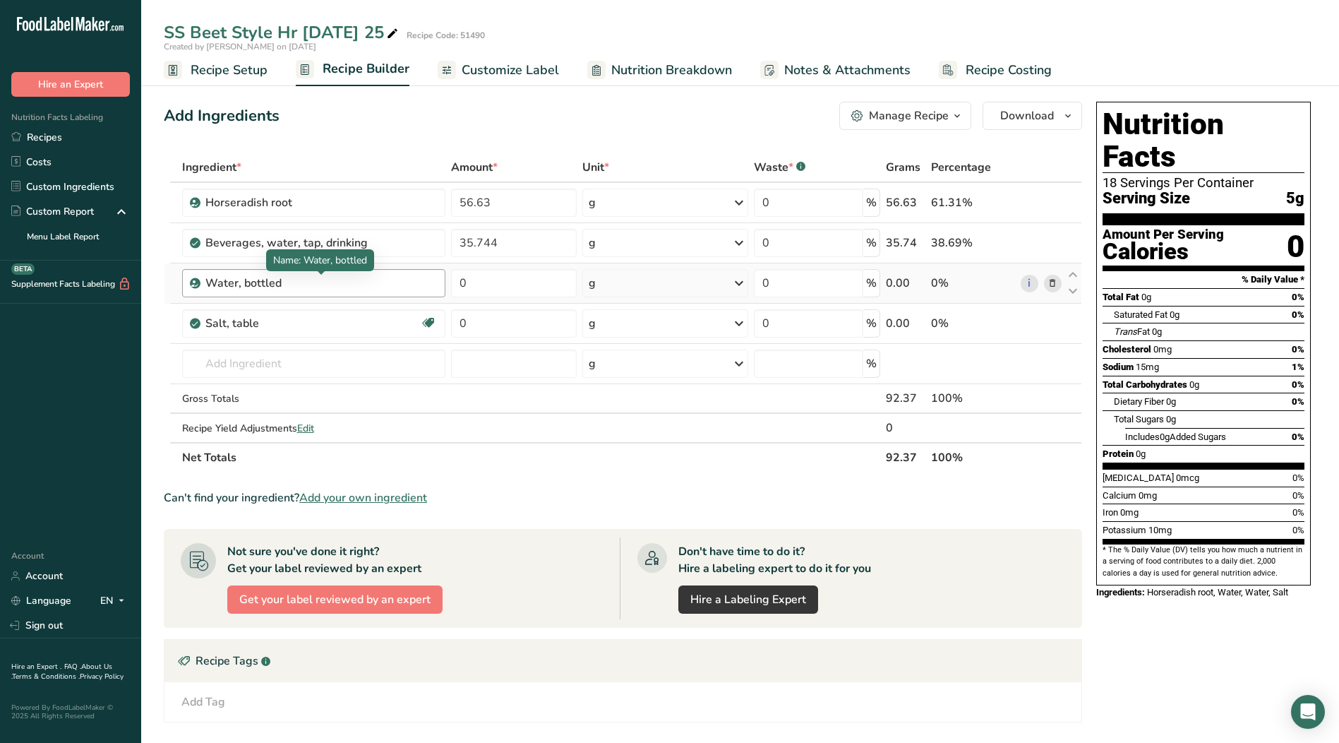
click at [284, 286] on div "Water, bottled" at bounding box center [293, 283] width 176 height 17
click at [988, 287] on div "0%" at bounding box center [973, 283] width 84 height 17
click at [1054, 284] on icon at bounding box center [1052, 283] width 10 height 15
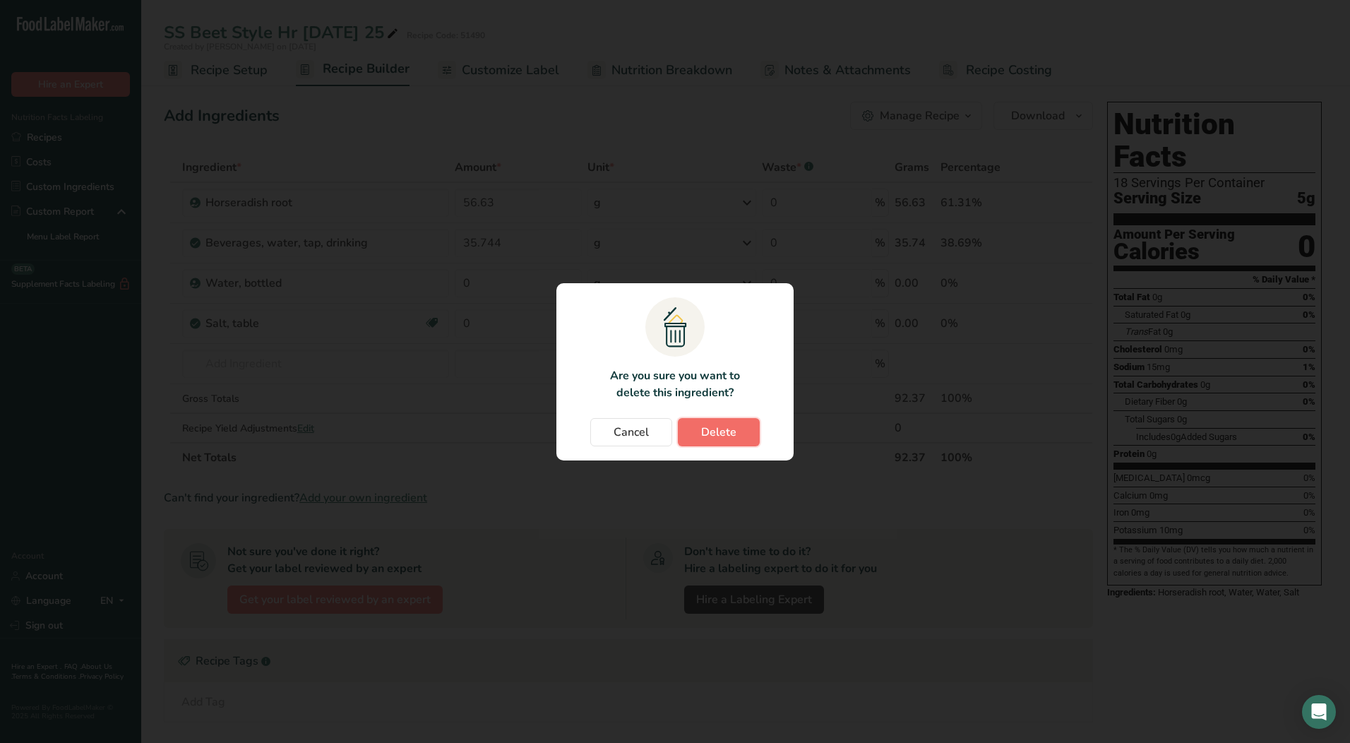
click at [723, 434] on span "Delete" at bounding box center [718, 431] width 35 height 17
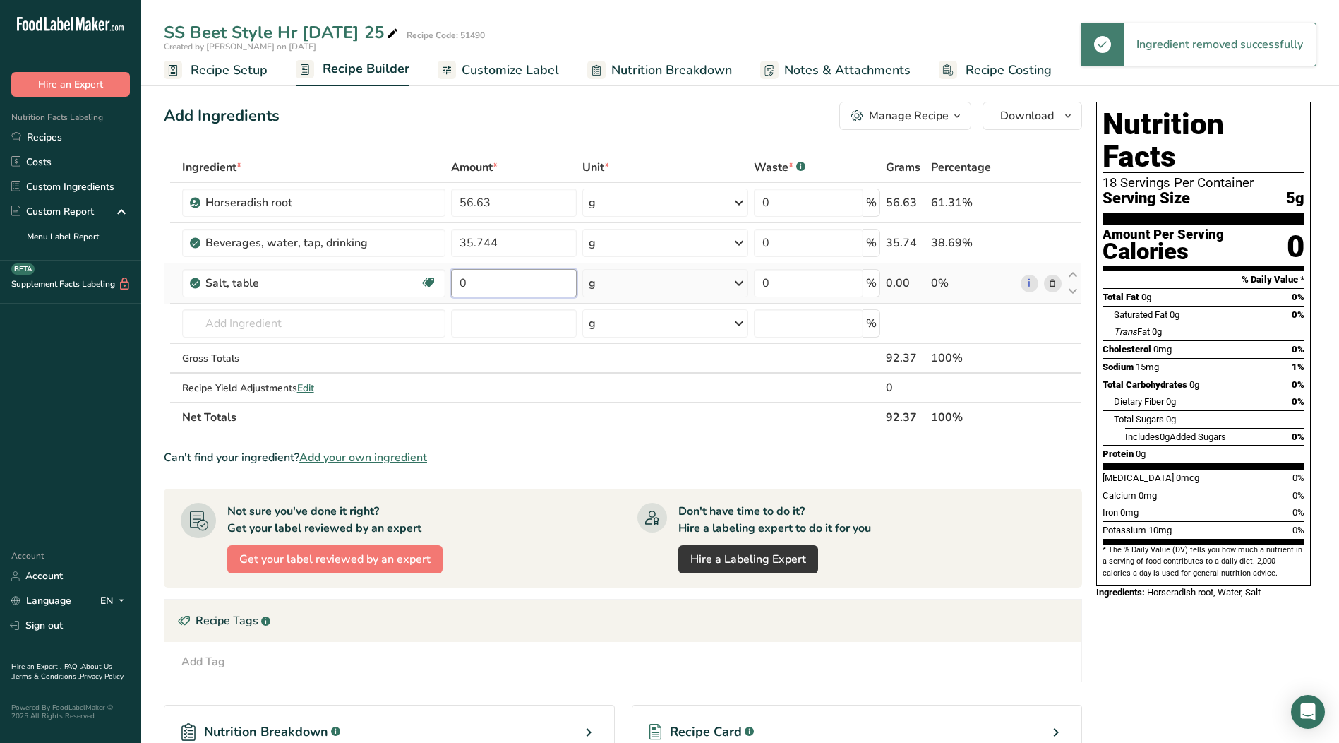
click at [518, 293] on input "0" at bounding box center [514, 283] width 126 height 28
type input "0.396"
click at [309, 318] on div "Ingredient * Amount * Unit * Waste * .a-a{fill:#347362;}.b-a{fill:#fff;} Grams …" at bounding box center [623, 292] width 918 height 280
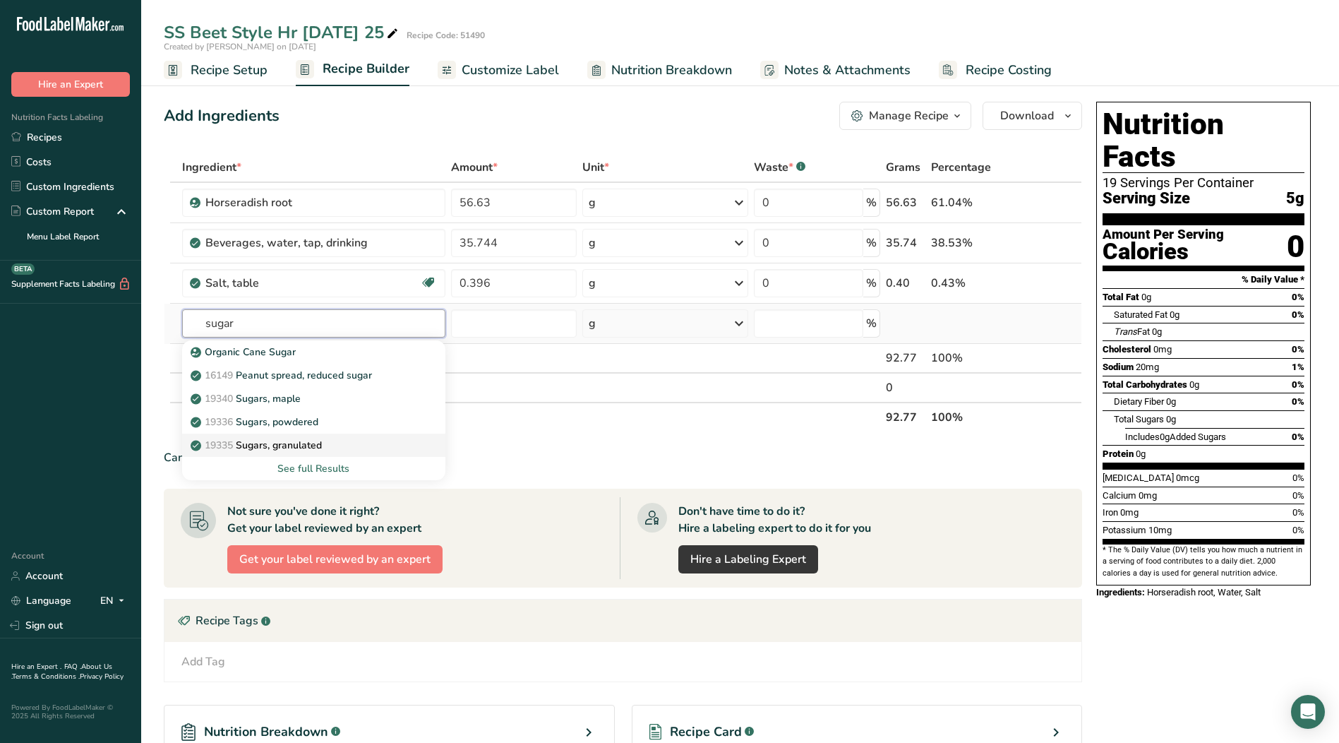
type input "sugar"
click at [289, 448] on p "19335 [GEOGRAPHIC_DATA], granulated" at bounding box center [257, 445] width 128 height 15
type input "Sugars, granulated"
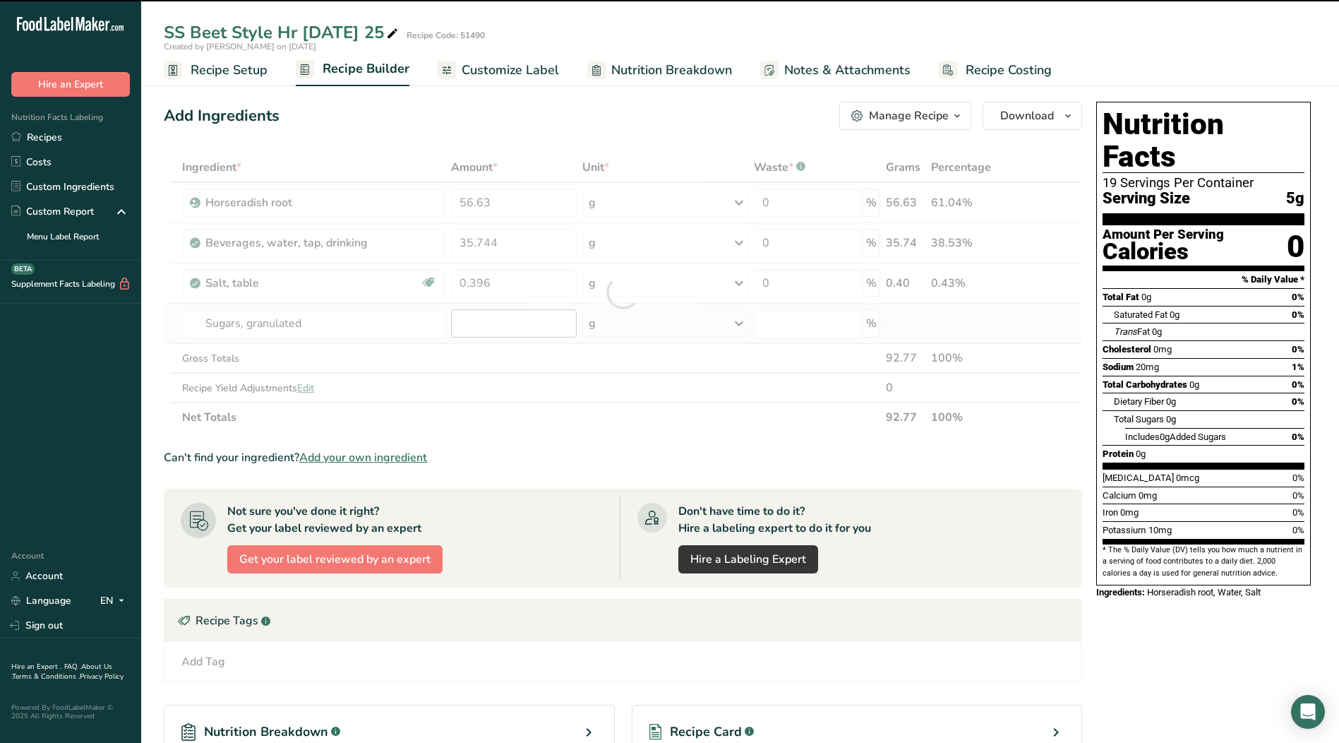
type input "0"
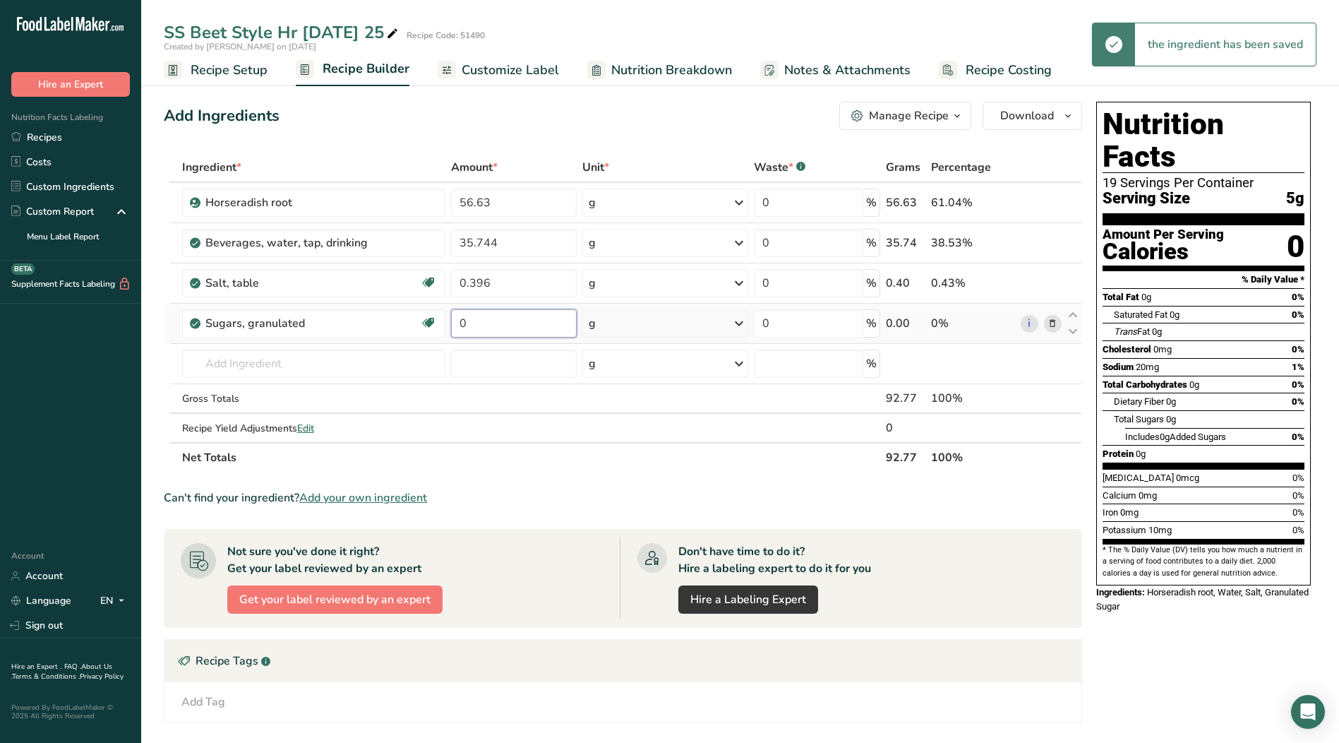
click at [498, 325] on input "0" at bounding box center [514, 323] width 126 height 28
type input "1.5"
click at [303, 370] on div "Ingredient * Amount * Unit * Waste * .a-a{fill:#347362;}.b-a{fill:#fff;} Grams …" at bounding box center [623, 312] width 918 height 320
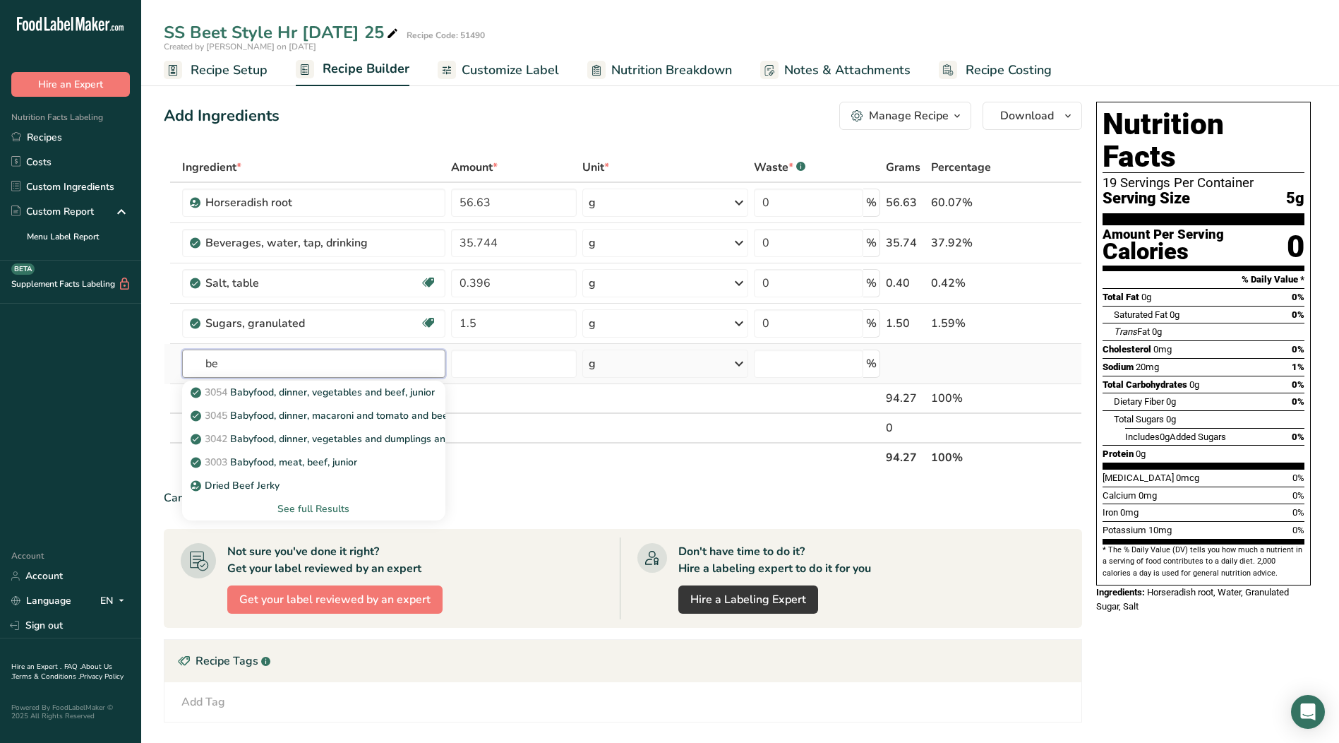
type input "b"
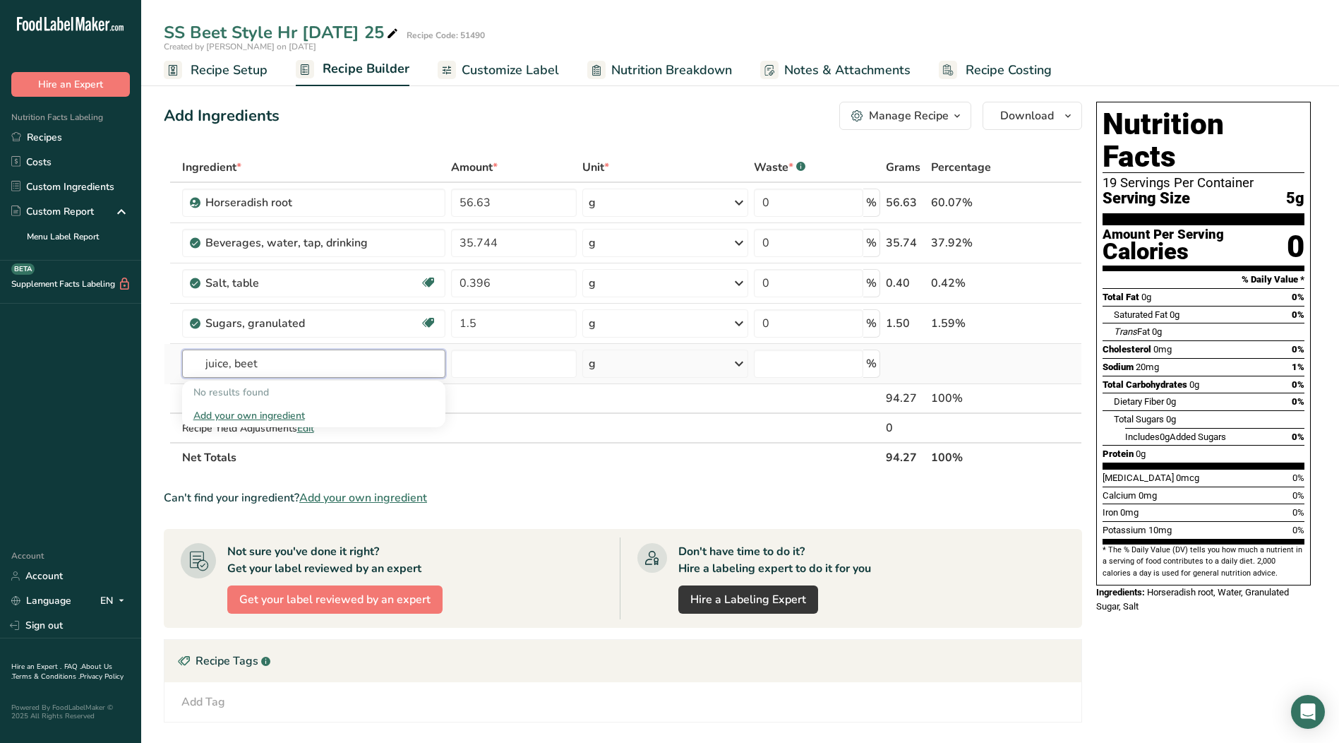
type input "juice, beet"
click at [269, 416] on div "Add your own ingredient" at bounding box center [313, 415] width 241 height 15
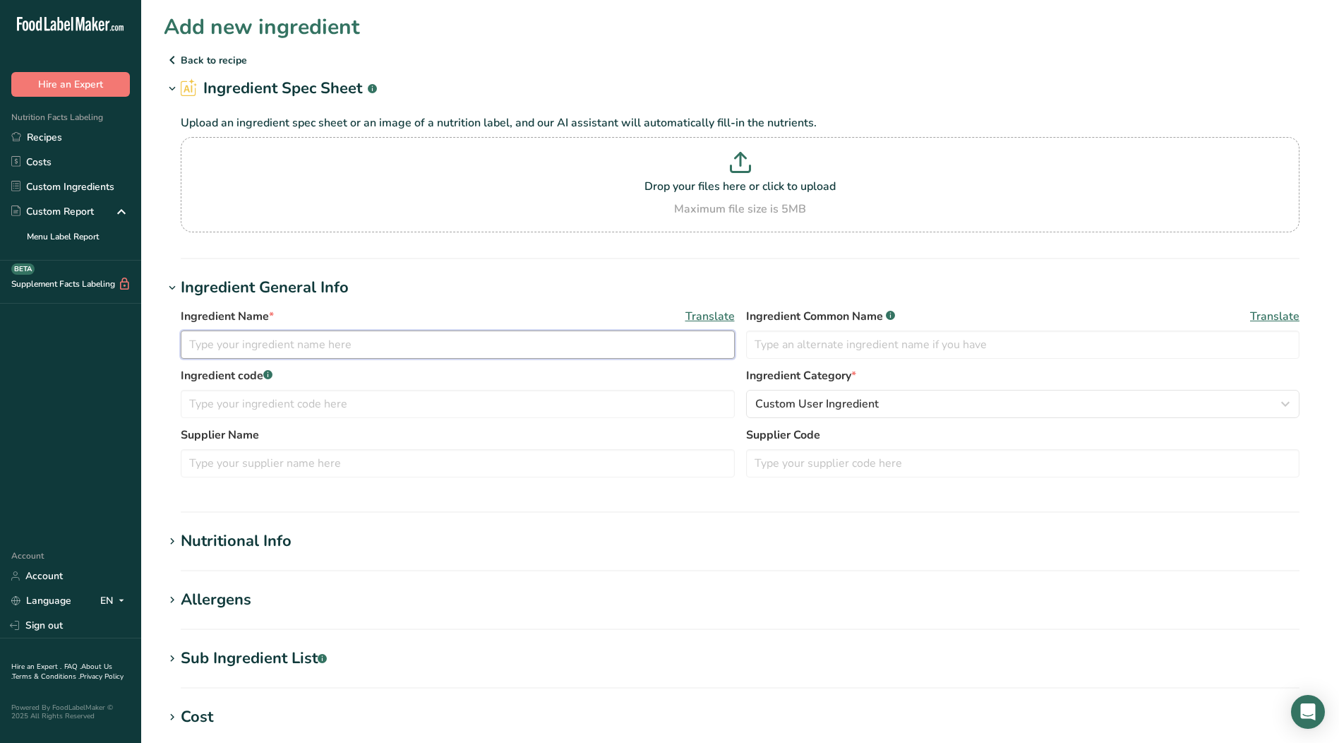
click at [287, 349] on input "text" at bounding box center [458, 344] width 554 height 28
type input "vegetable(beet) Juice Color-[DATE]"
type input "102456"
click at [826, 349] on input "102456" at bounding box center [1023, 344] width 554 height 28
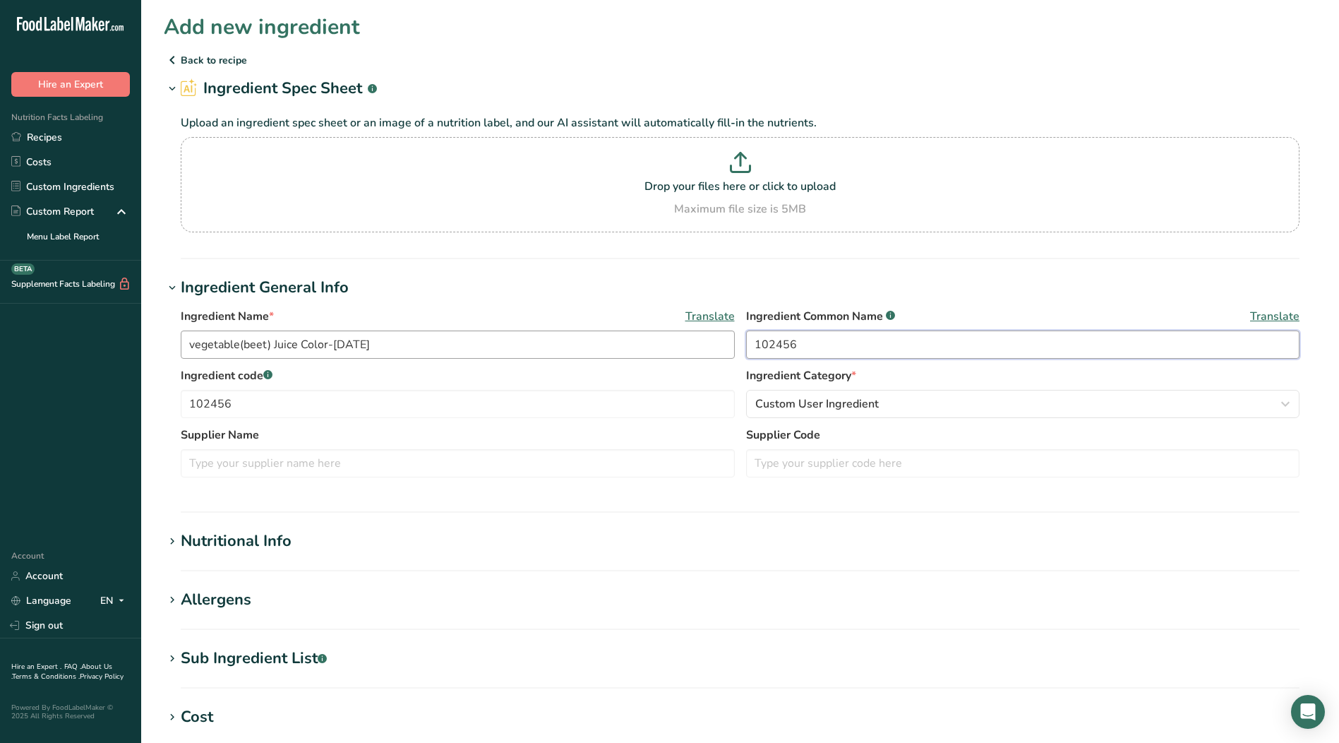
drag, startPoint x: 826, startPoint y: 347, endPoint x: 720, endPoint y: 342, distance: 106.0
click at [720, 342] on div "Ingredient Name * Translate vegetable(beet) Juice Color-[DATE] Ingredient Commo…" at bounding box center [740, 337] width 1119 height 59
type input "Beet Juice for Color"
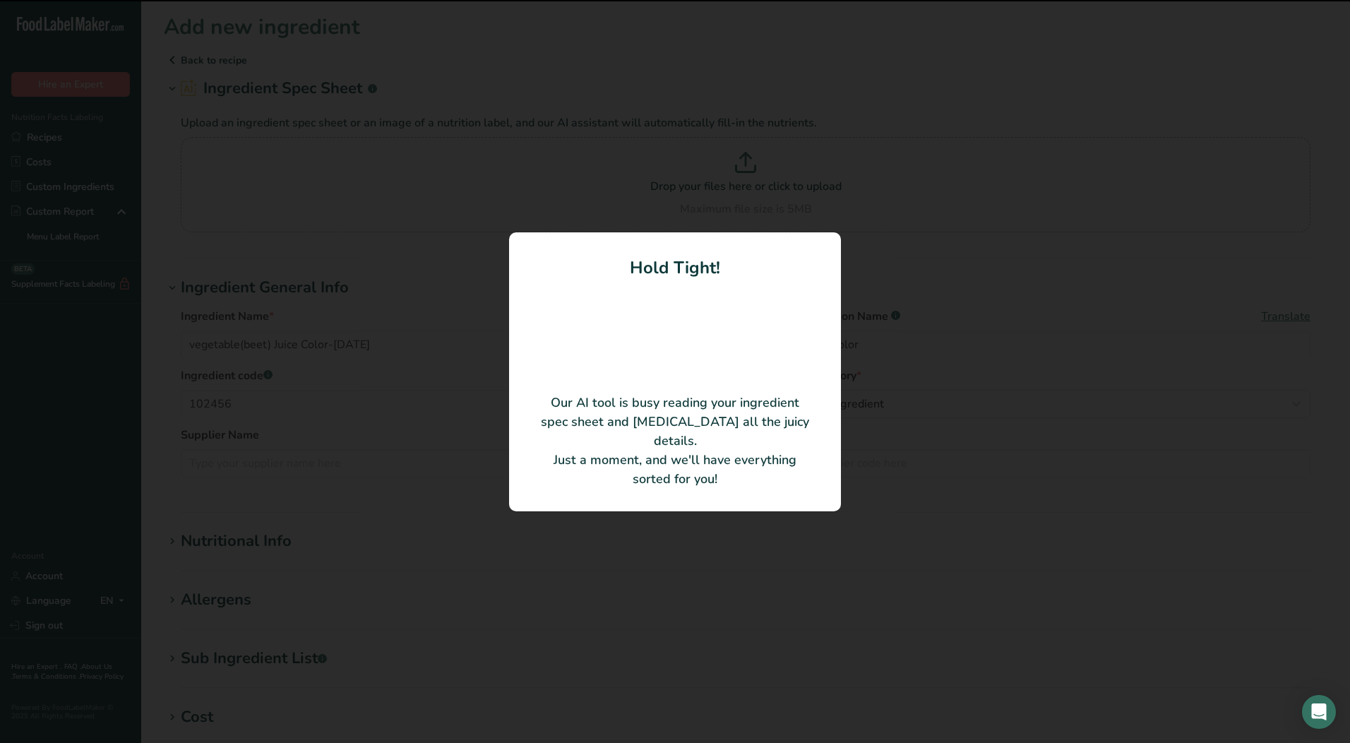
type input "Beet Juice Concentrate, [MEDICAL_DATA], [MEDICAL_DATA]"
type input "Food Ingredient Solutions, by [PERSON_NAME]"
type input "4015"
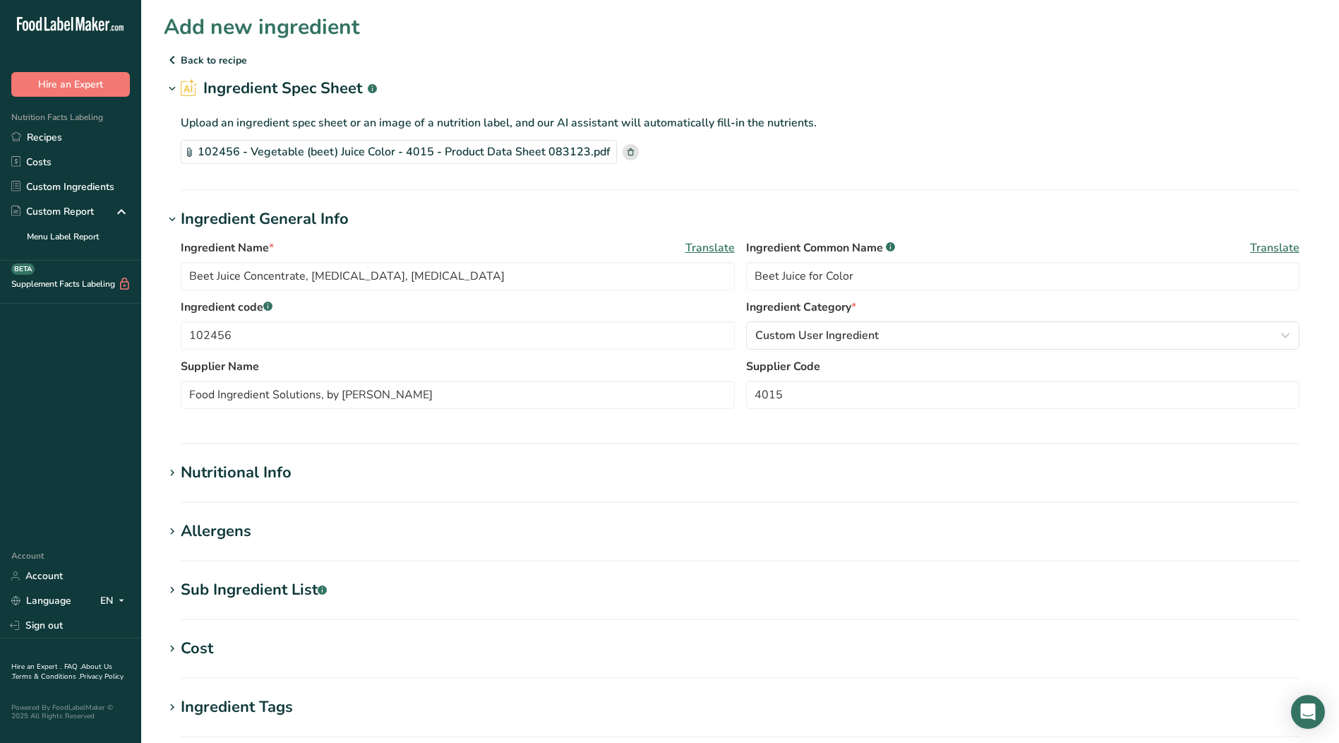
click at [168, 474] on icon at bounding box center [172, 473] width 13 height 20
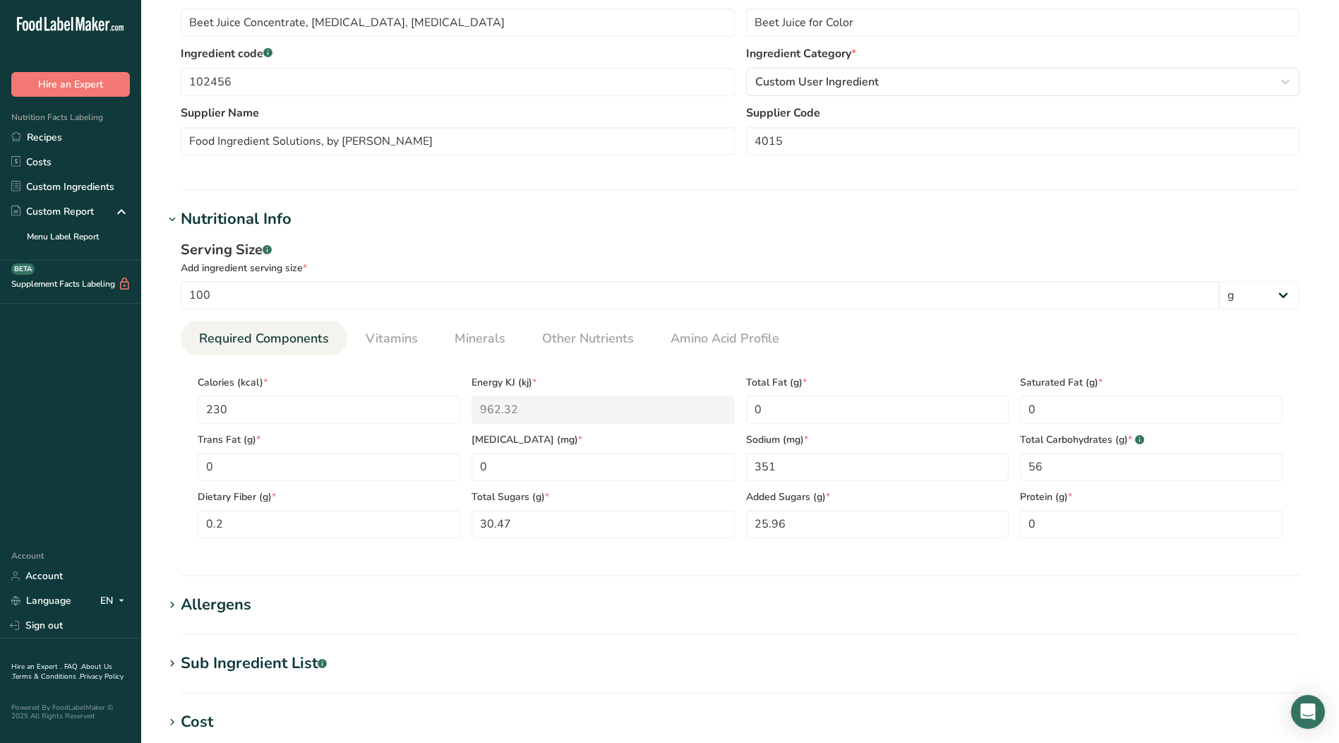
scroll to position [282, 0]
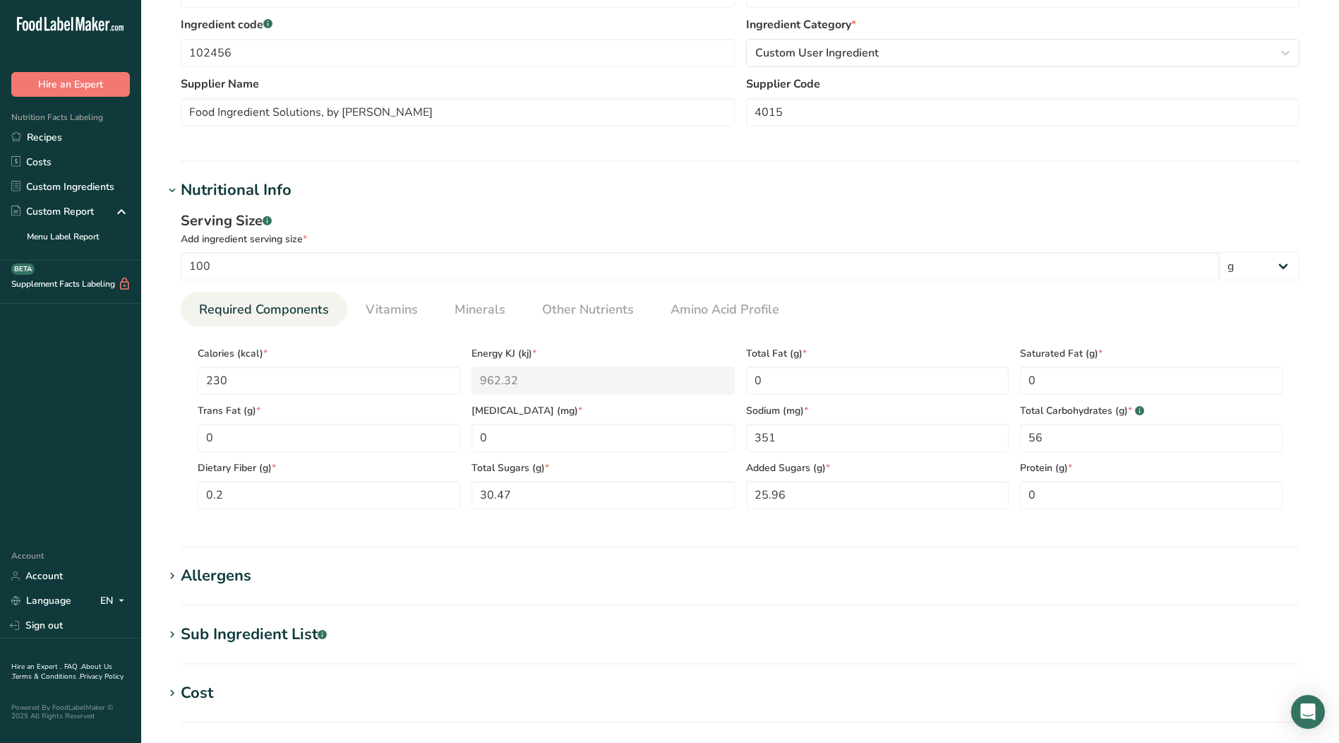
click at [179, 579] on span at bounding box center [172, 575] width 17 height 17
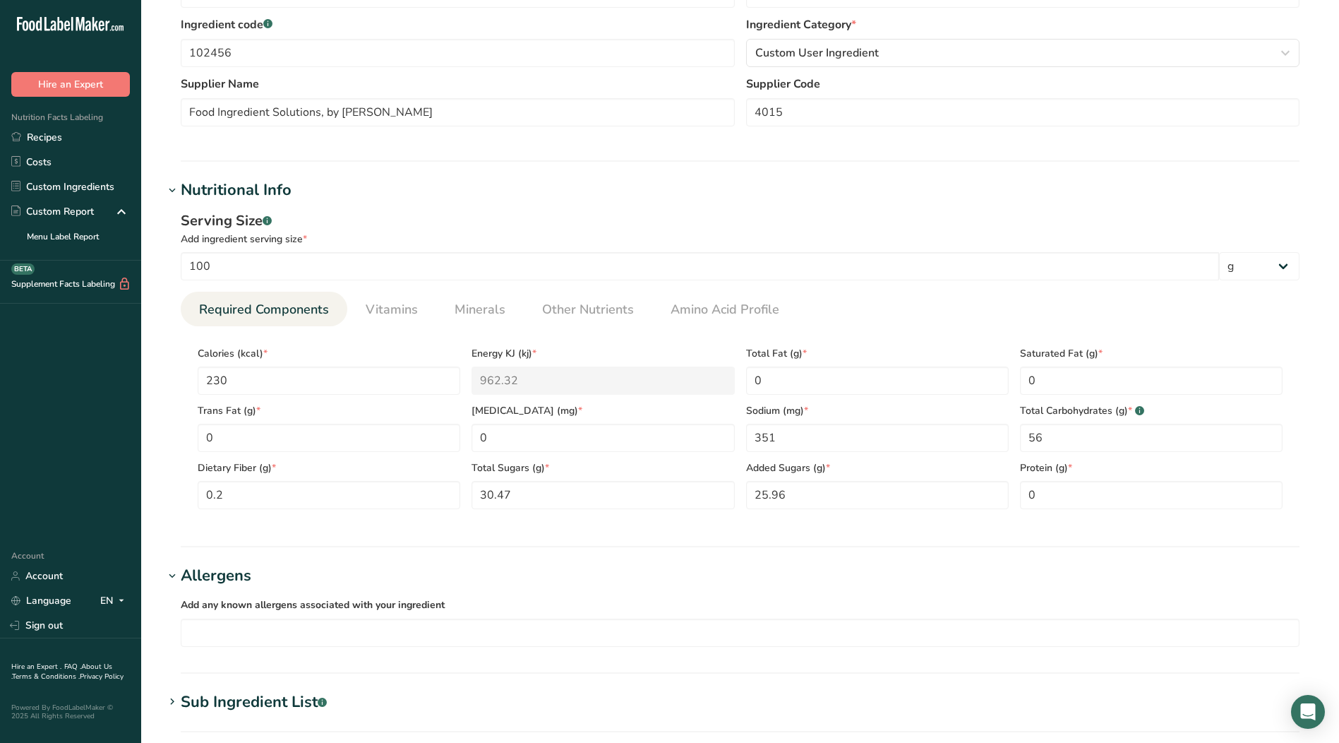
click at [167, 579] on icon at bounding box center [172, 576] width 13 height 20
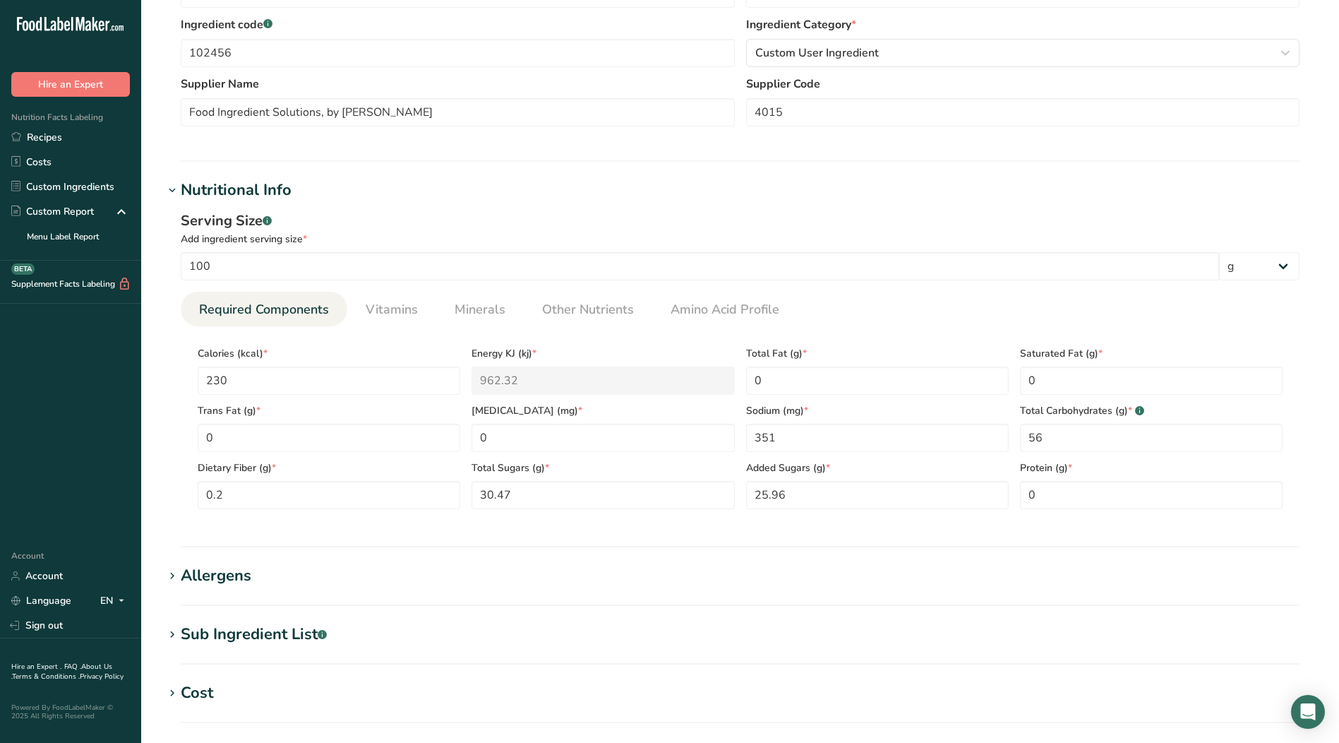
click at [176, 640] on icon at bounding box center [172, 635] width 13 height 20
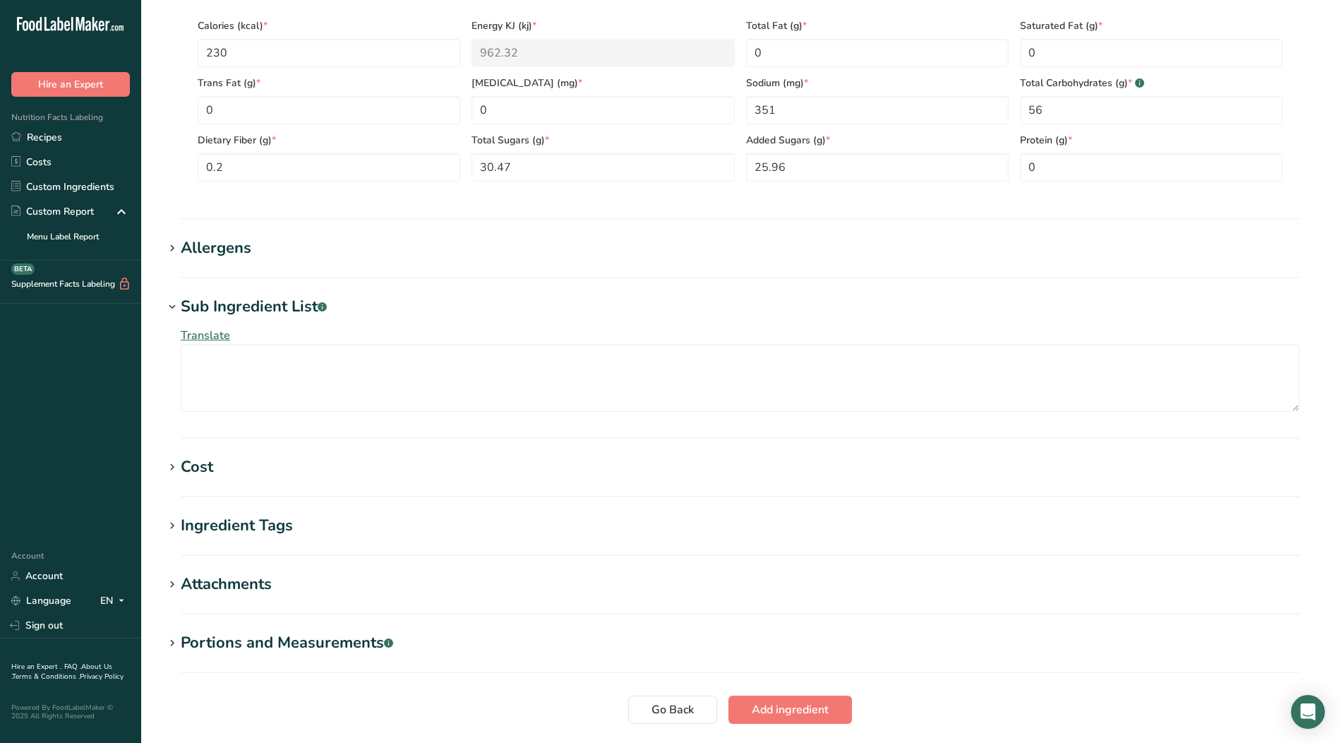
scroll to position [635, 0]
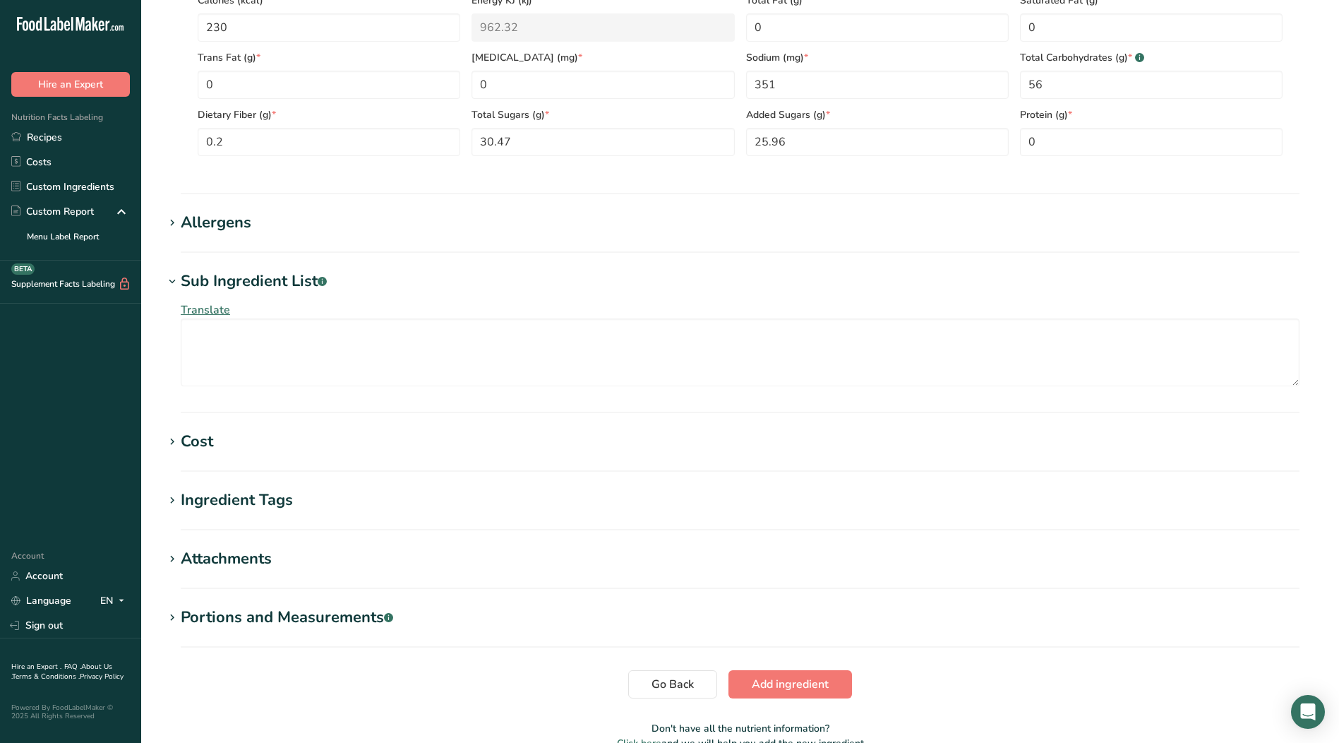
click at [172, 279] on icon at bounding box center [172, 282] width 13 height 20
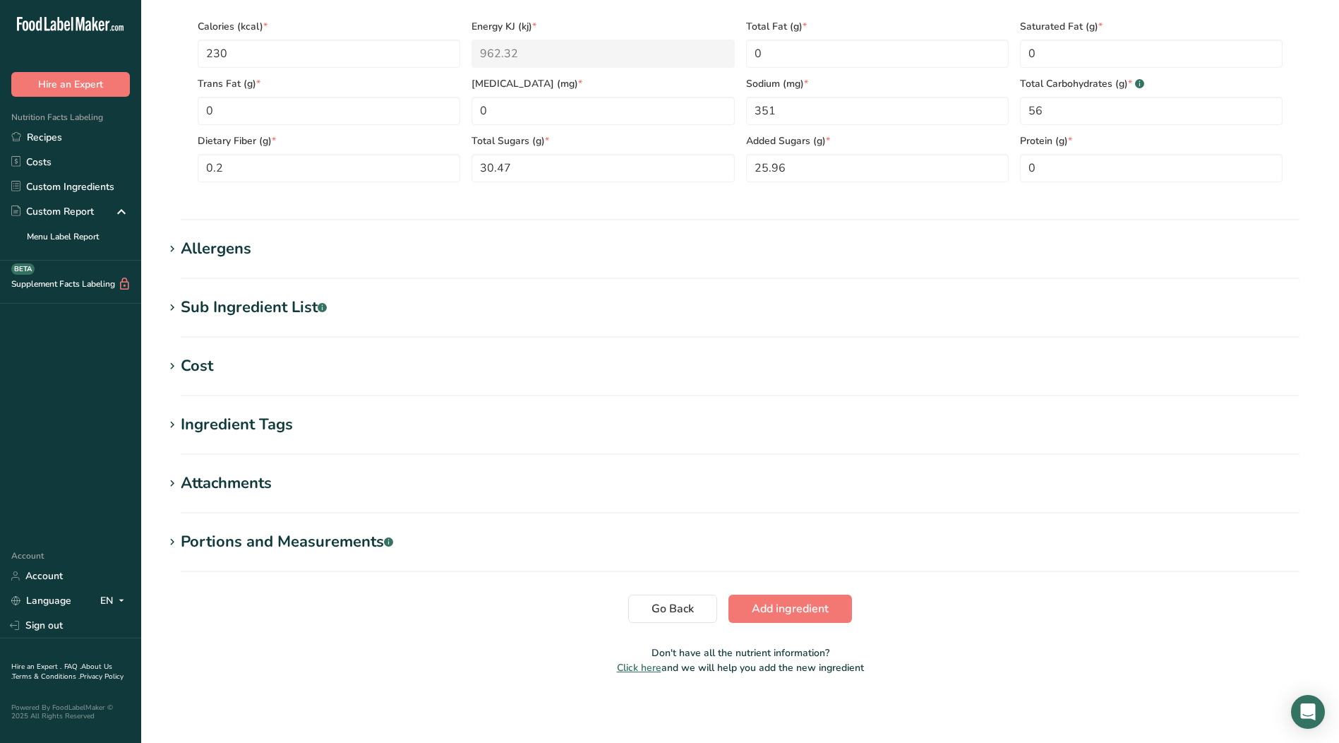
click at [170, 426] on icon at bounding box center [172, 425] width 13 height 20
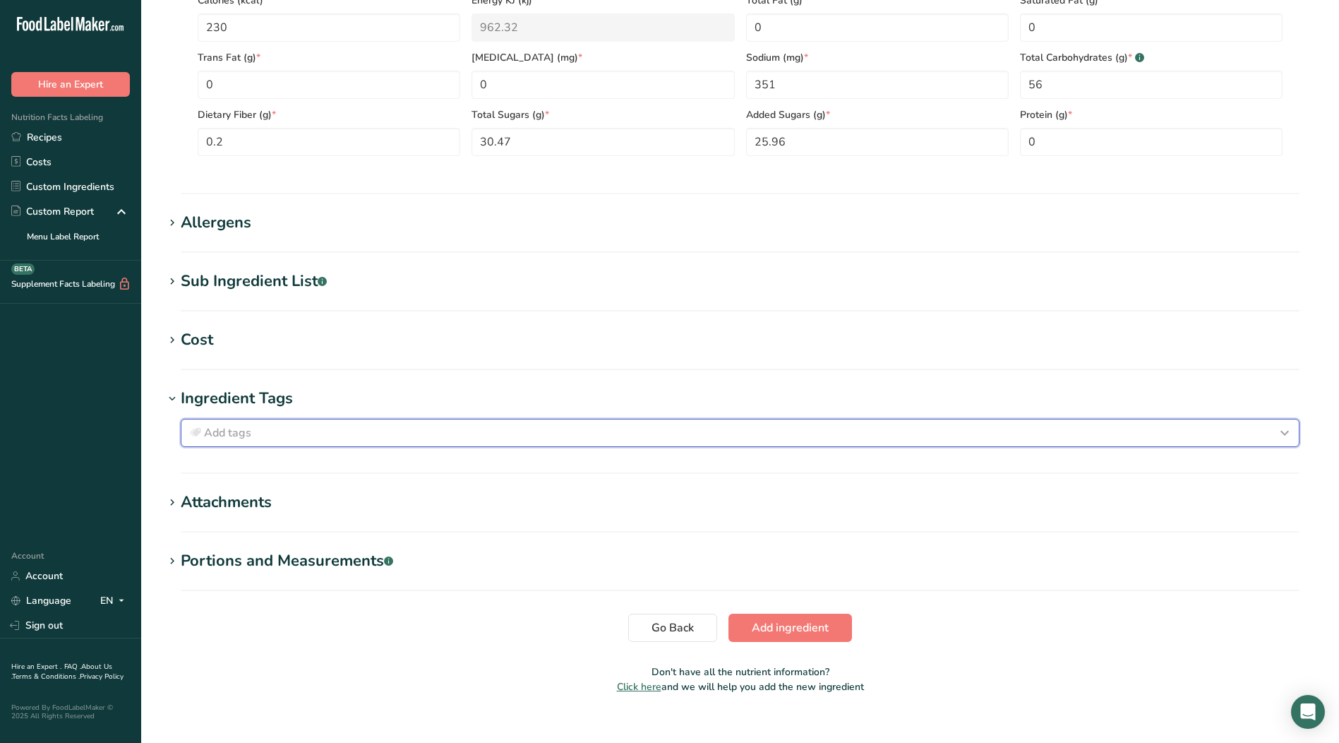
click at [682, 435] on div "Add tags" at bounding box center [740, 432] width 1106 height 17
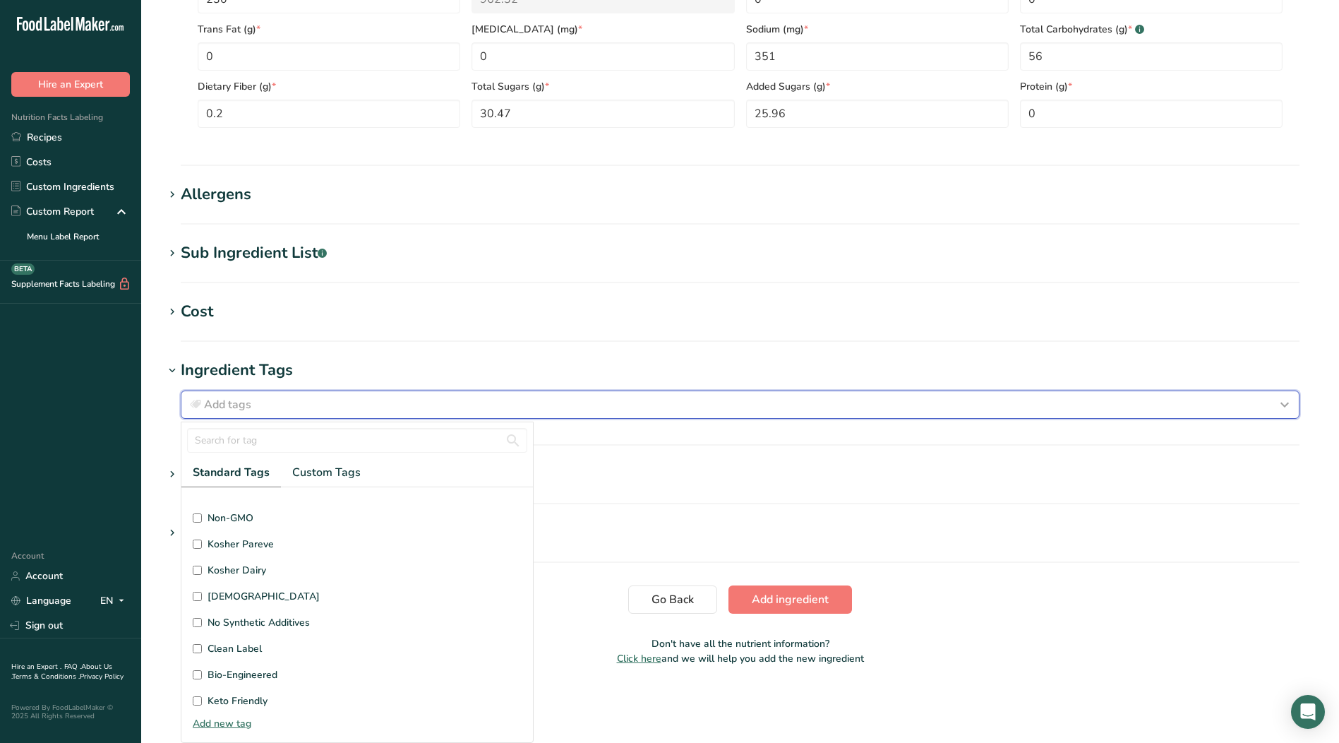
scroll to position [337, 0]
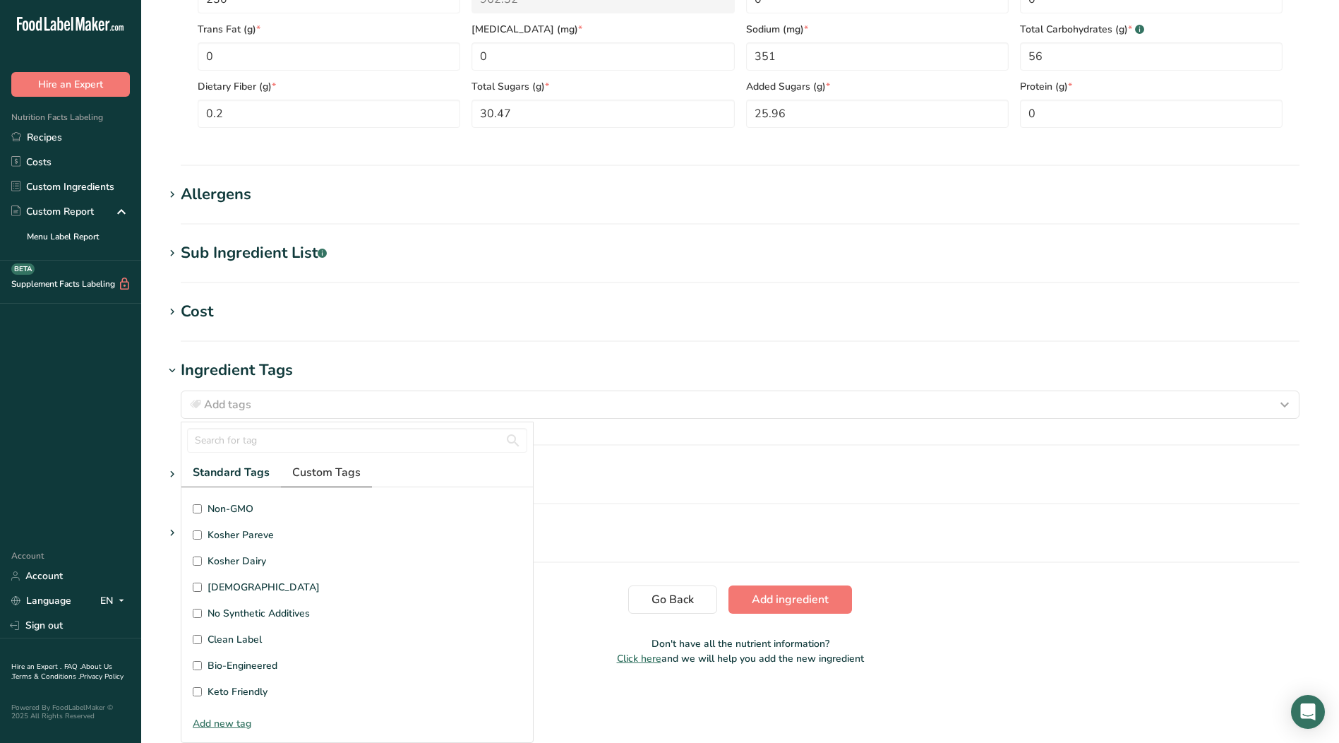
click at [320, 469] on span "Custom Tags" at bounding box center [326, 472] width 68 height 17
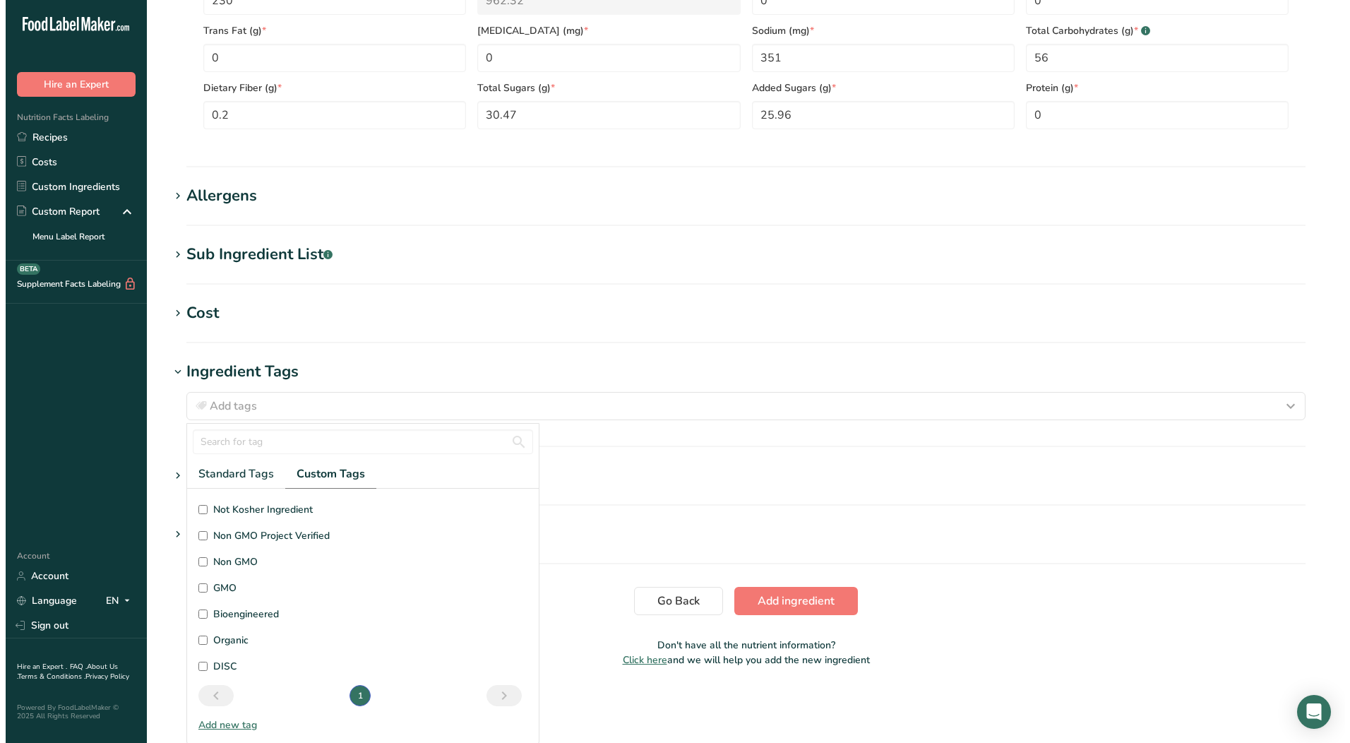
scroll to position [9, 0]
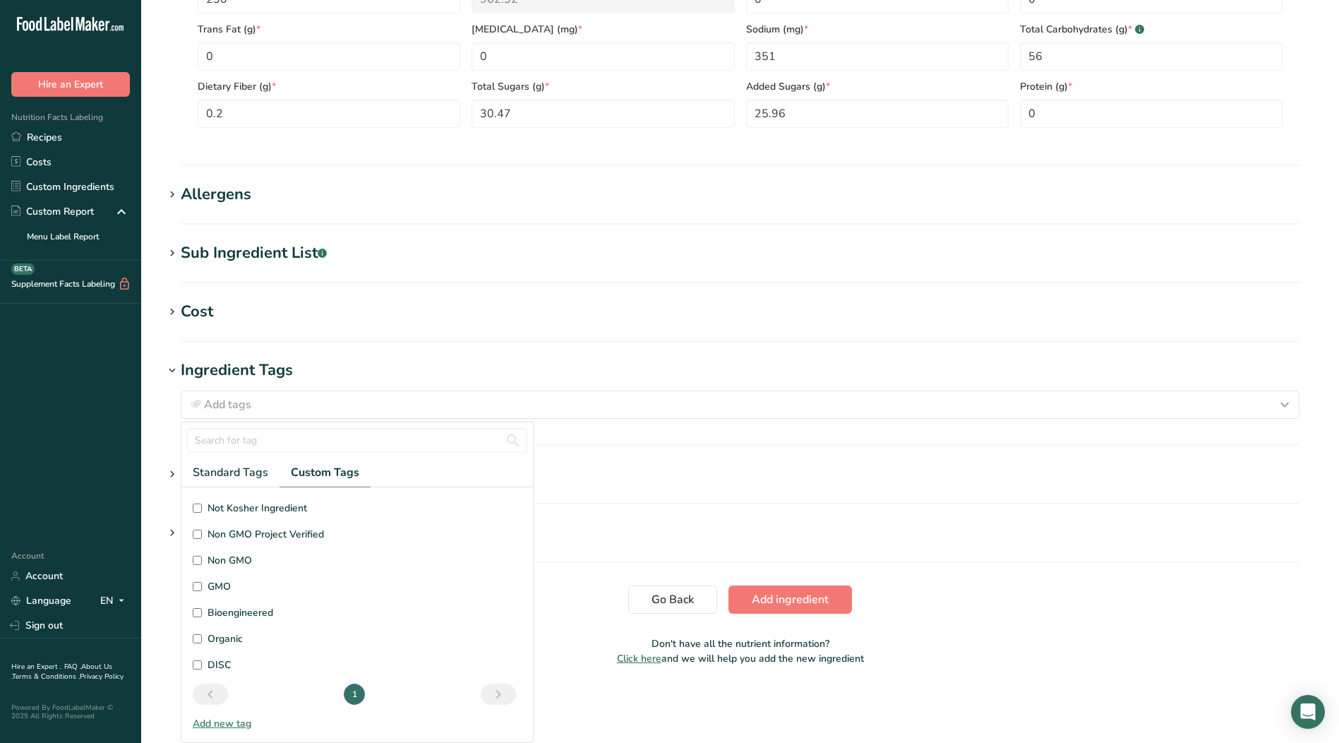
click at [235, 722] on div "Add new tag" at bounding box center [356, 723] width 351 height 15
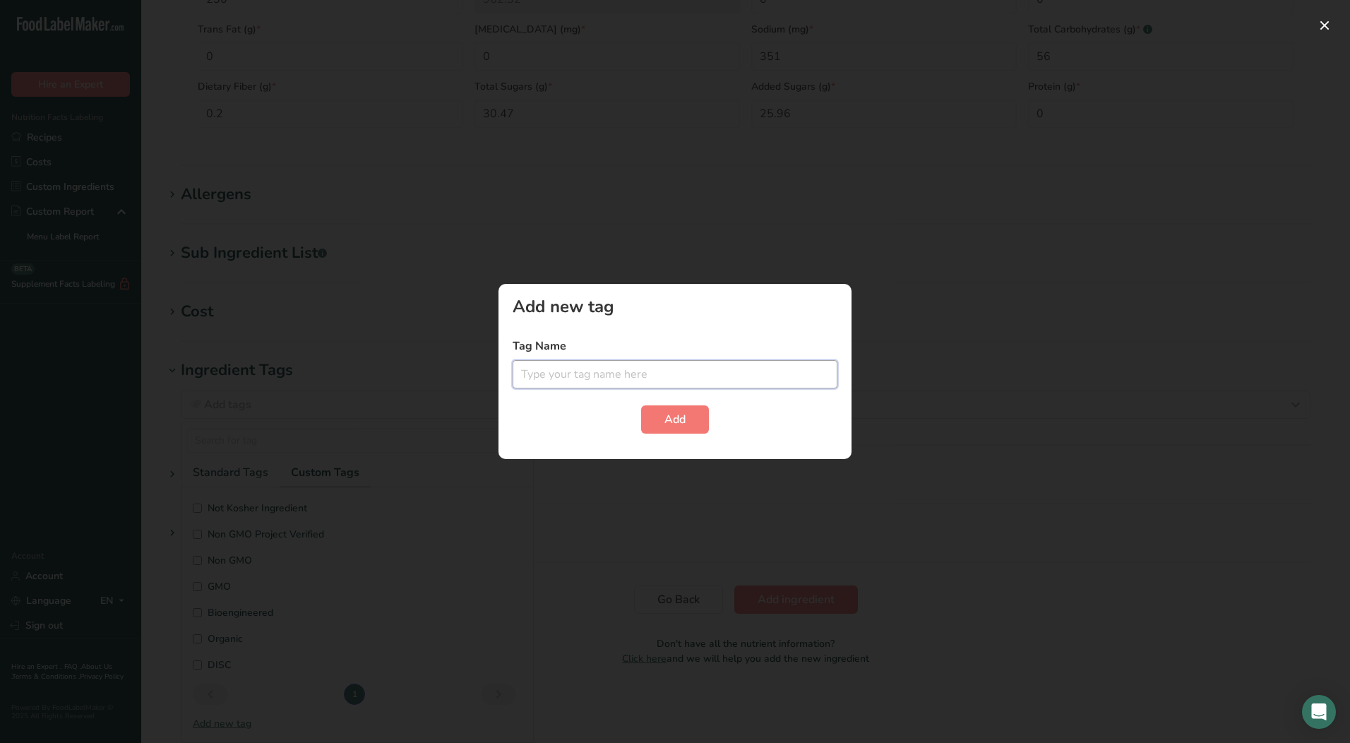
click at [610, 376] on input "text" at bounding box center [674, 374] width 325 height 28
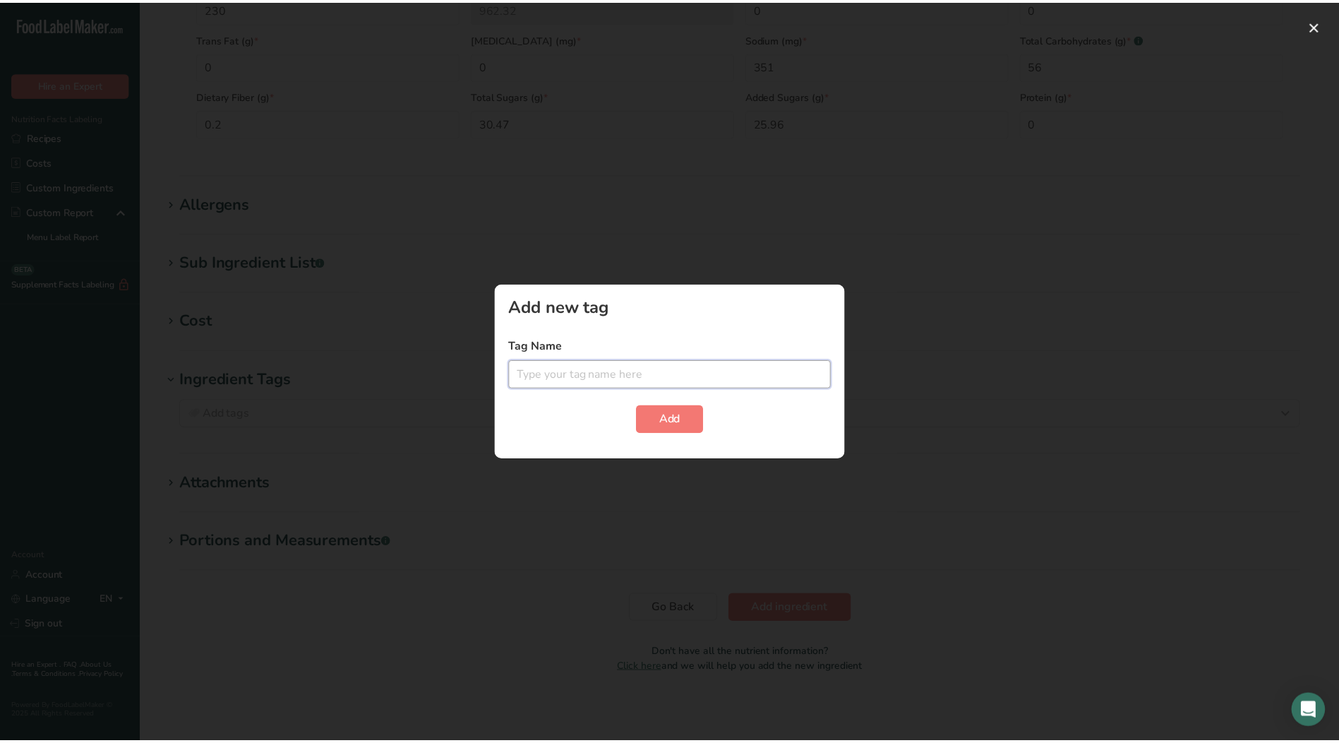
scroll to position [0, 0]
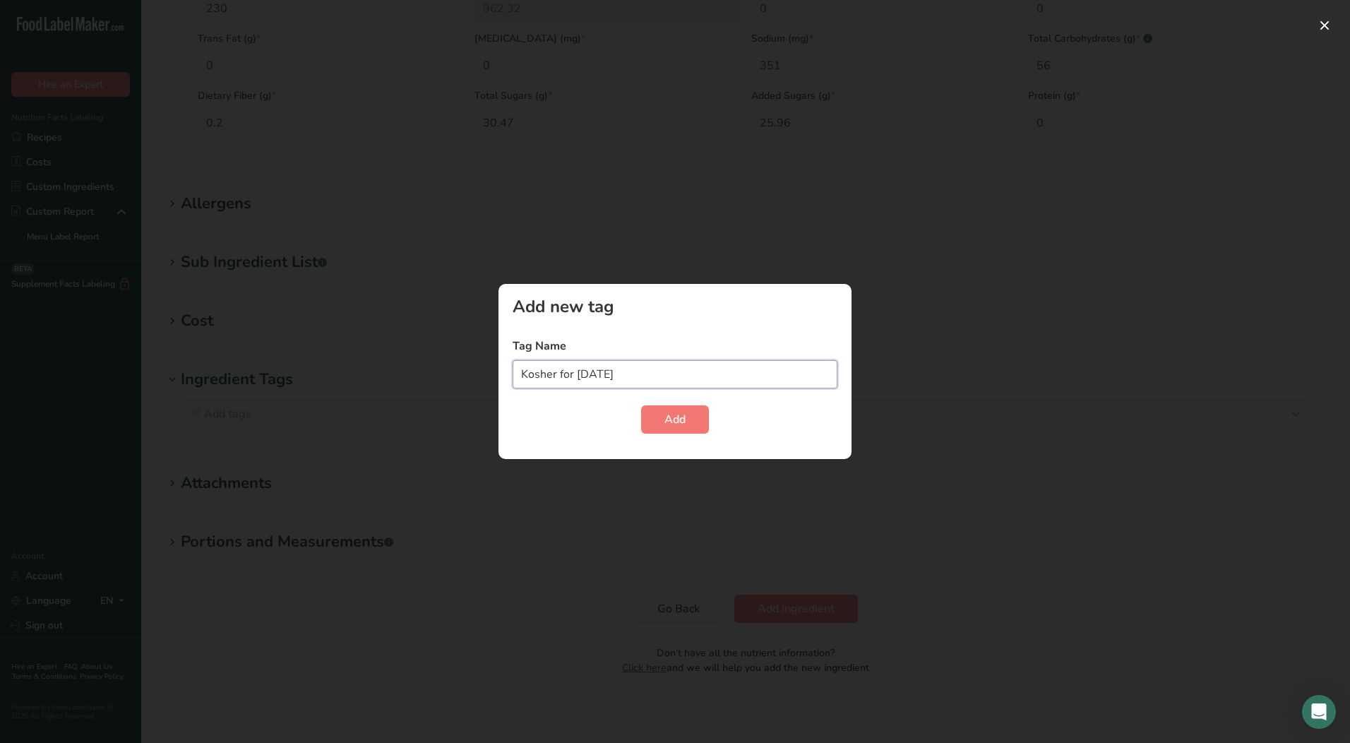
click at [582, 377] on input "Kosher for [DATE]" at bounding box center [674, 374] width 325 height 28
type input "Kosher for [DATE]"
click at [678, 419] on span "Add" at bounding box center [674, 419] width 21 height 17
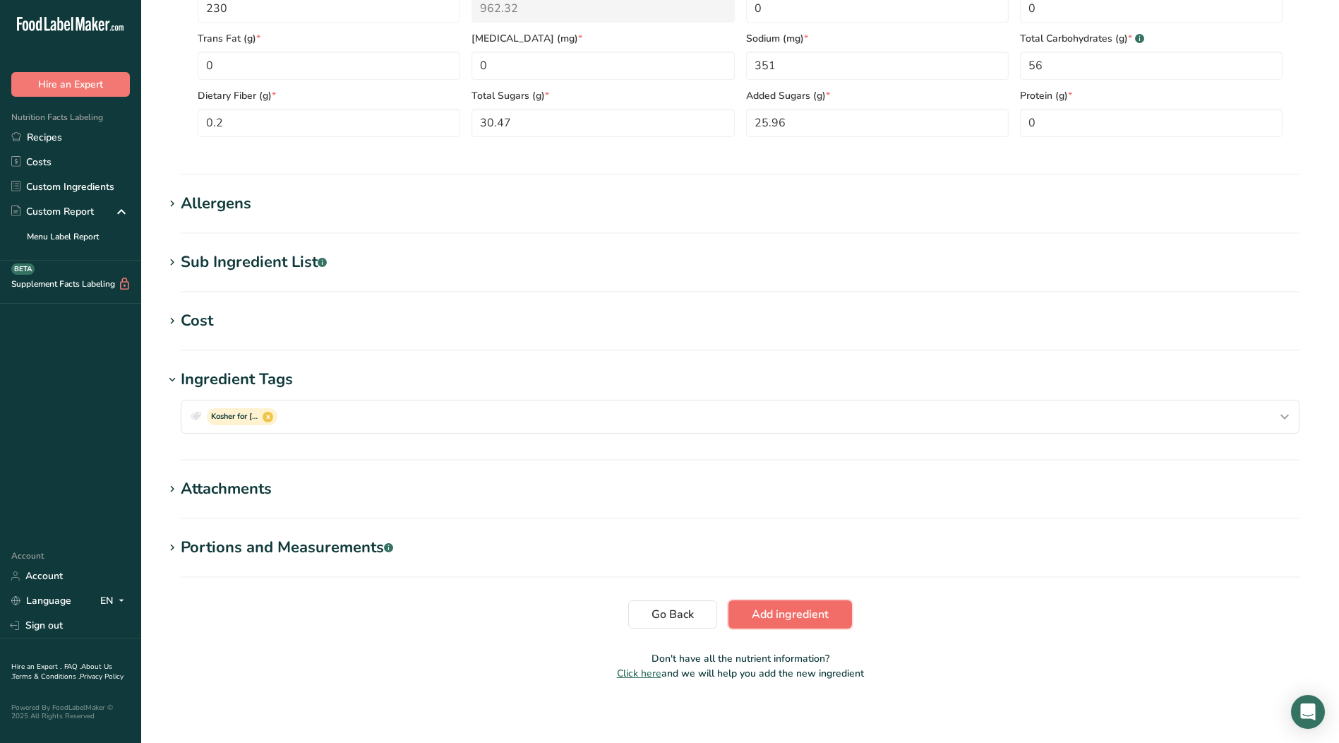
click at [769, 610] on span "Add ingredient" at bounding box center [790, 614] width 77 height 17
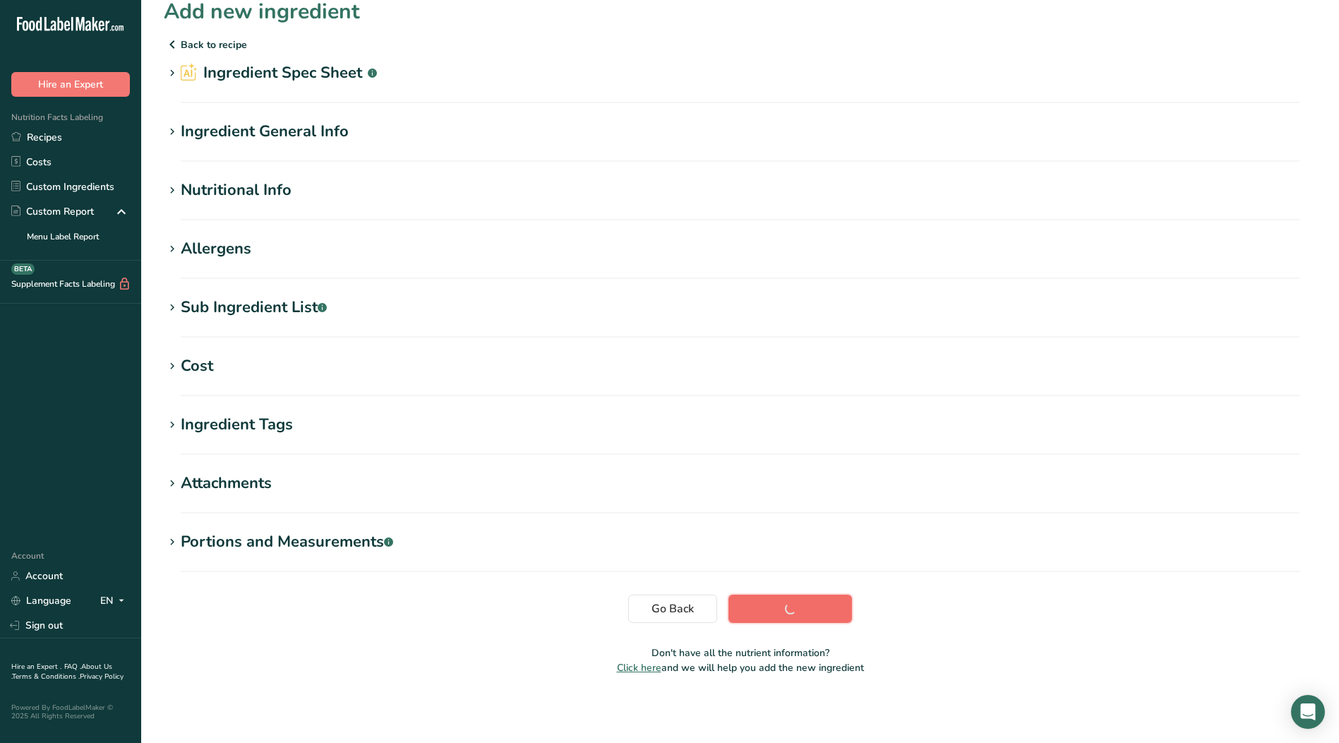
scroll to position [16, 0]
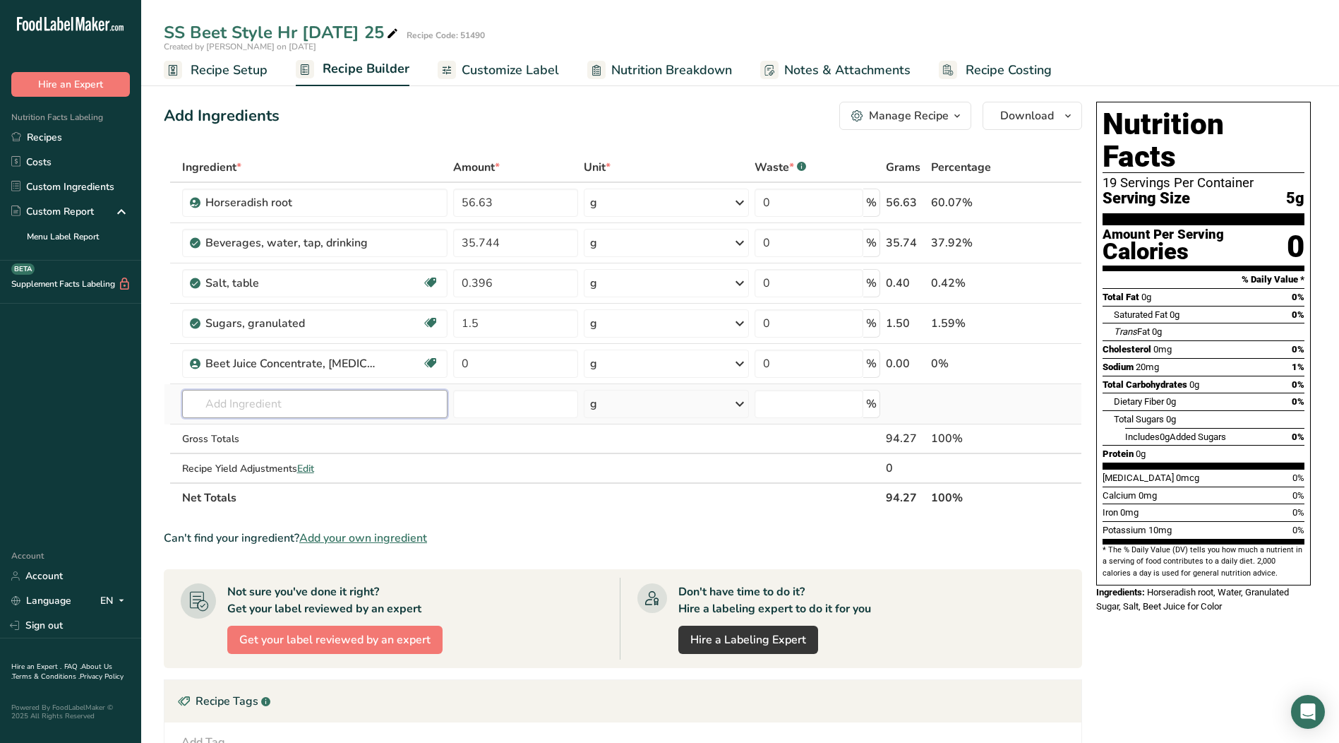
click at [256, 410] on input "text" at bounding box center [314, 404] width 265 height 28
type input "106663"
click at [279, 431] on p "106663 Artificial Mustard Oil" at bounding box center [263, 432] width 141 height 15
type input "Artificial Mustard Oil"
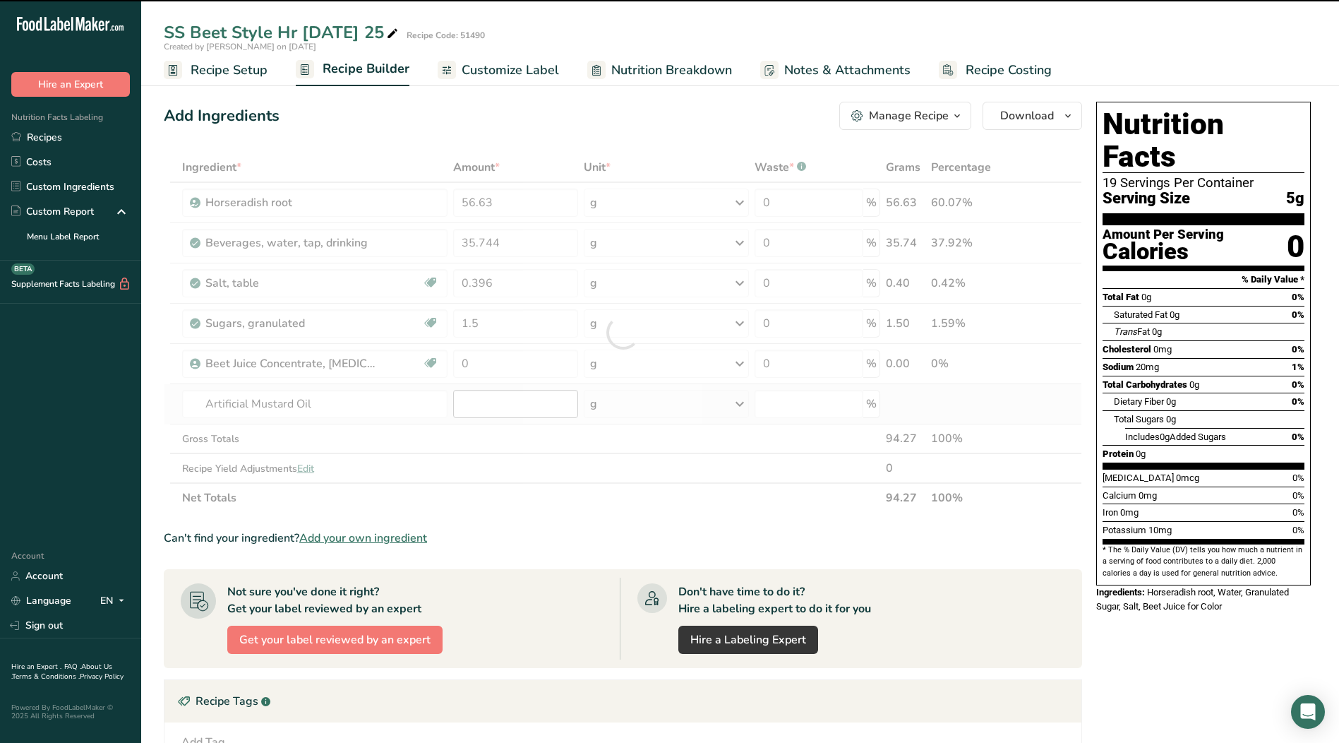
type input "0"
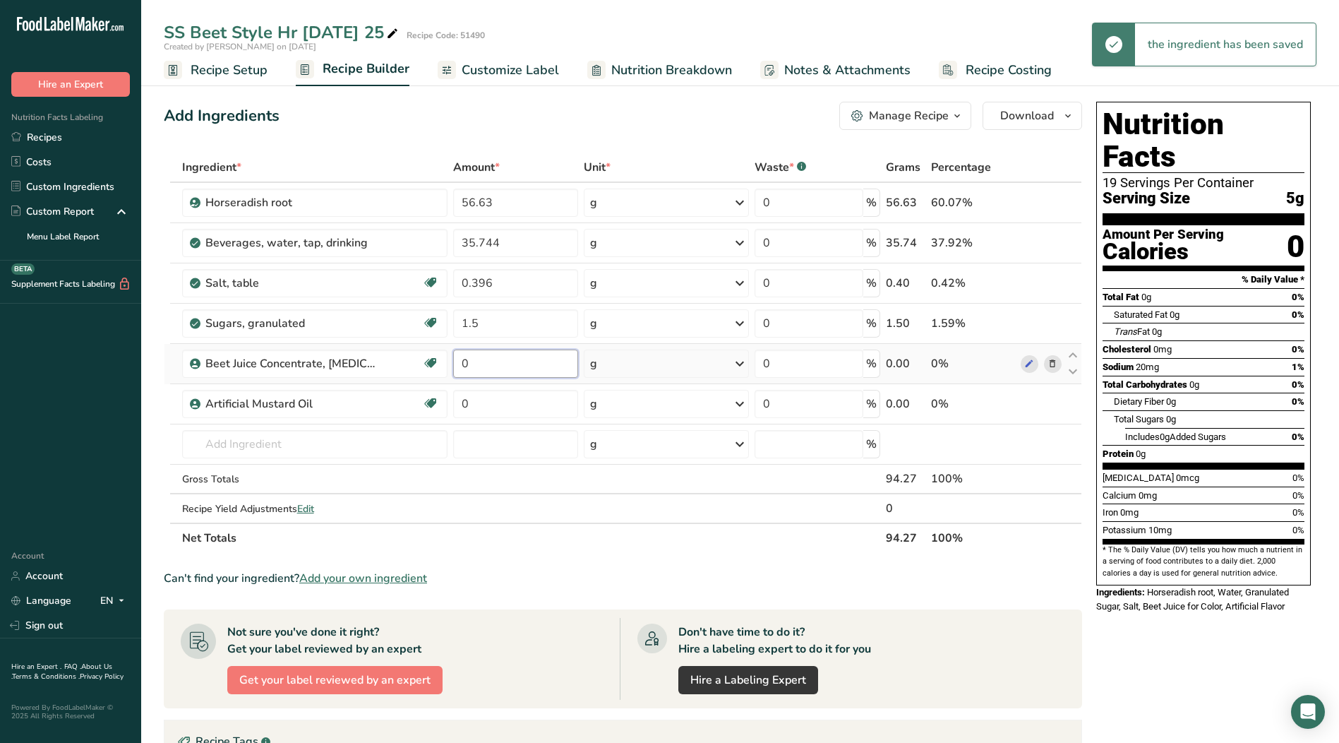
click at [484, 358] on input "0" at bounding box center [515, 363] width 125 height 28
type input "2.75"
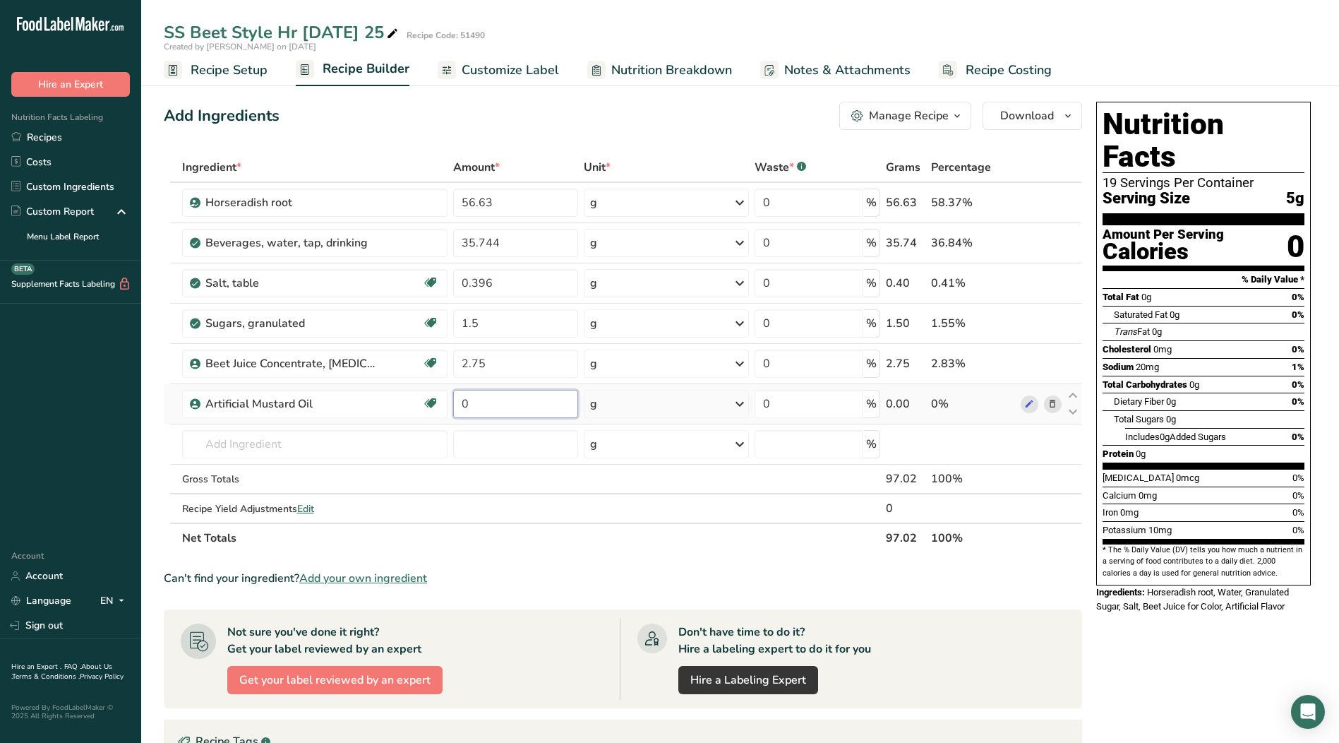
click at [504, 405] on div "Ingredient * Amount * Unit * Waste * .a-a{fill:#347362;}.b-a{fill:#fff;} Grams …" at bounding box center [623, 352] width 918 height 400
type input "0.11"
click at [290, 448] on div "Ingredient * Amount * Unit * Waste * .a-a{fill:#347362;}.b-a{fill:#fff;} Grams …" at bounding box center [623, 352] width 918 height 400
type input "g"
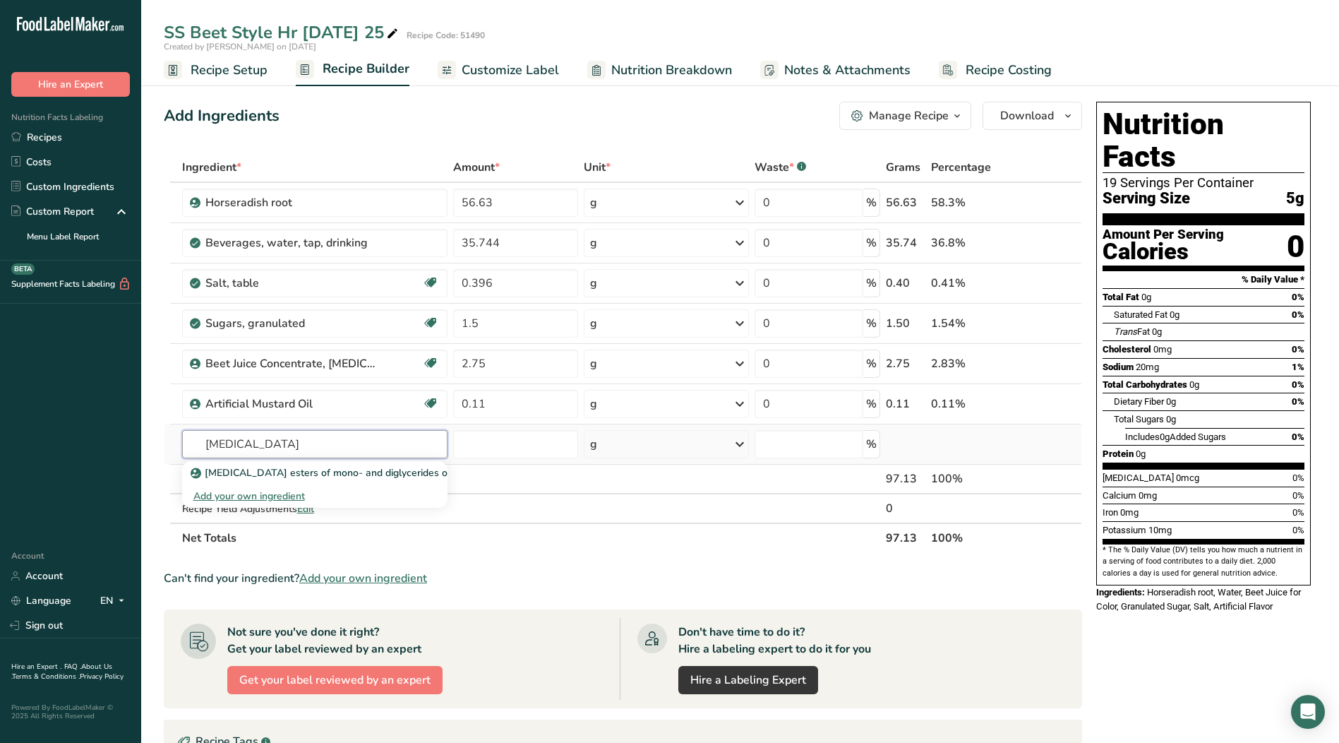
type input "[MEDICAL_DATA]"
click at [242, 496] on div "Add your own ingredient" at bounding box center [314, 495] width 243 height 15
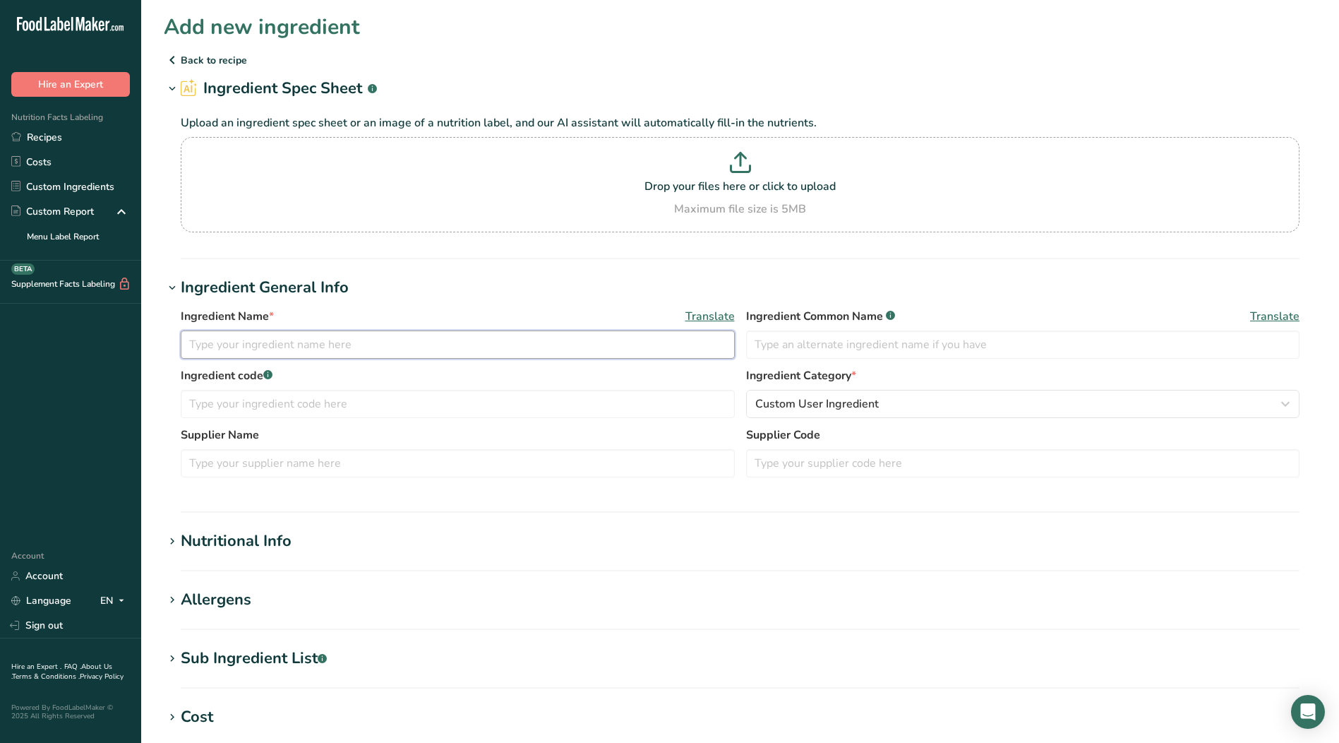
click at [306, 355] on input "text" at bounding box center [458, 344] width 554 height 28
type input "Glacial [MEDICAL_DATA]"
type input "[MEDICAL_DATA]"
type input "104721"
click at [239, 466] on input "text" at bounding box center [458, 463] width 554 height 28
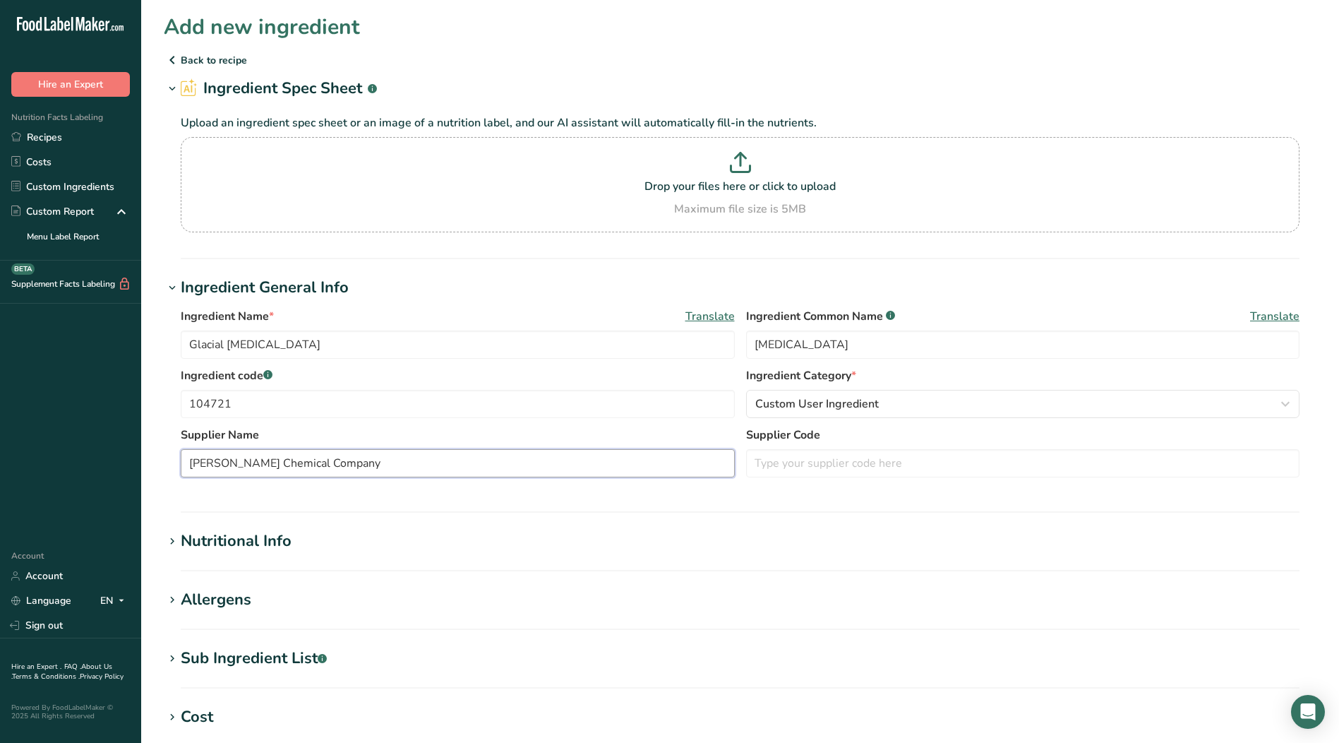
type input "[PERSON_NAME] Chemical Company"
click at [170, 536] on icon at bounding box center [172, 541] width 13 height 20
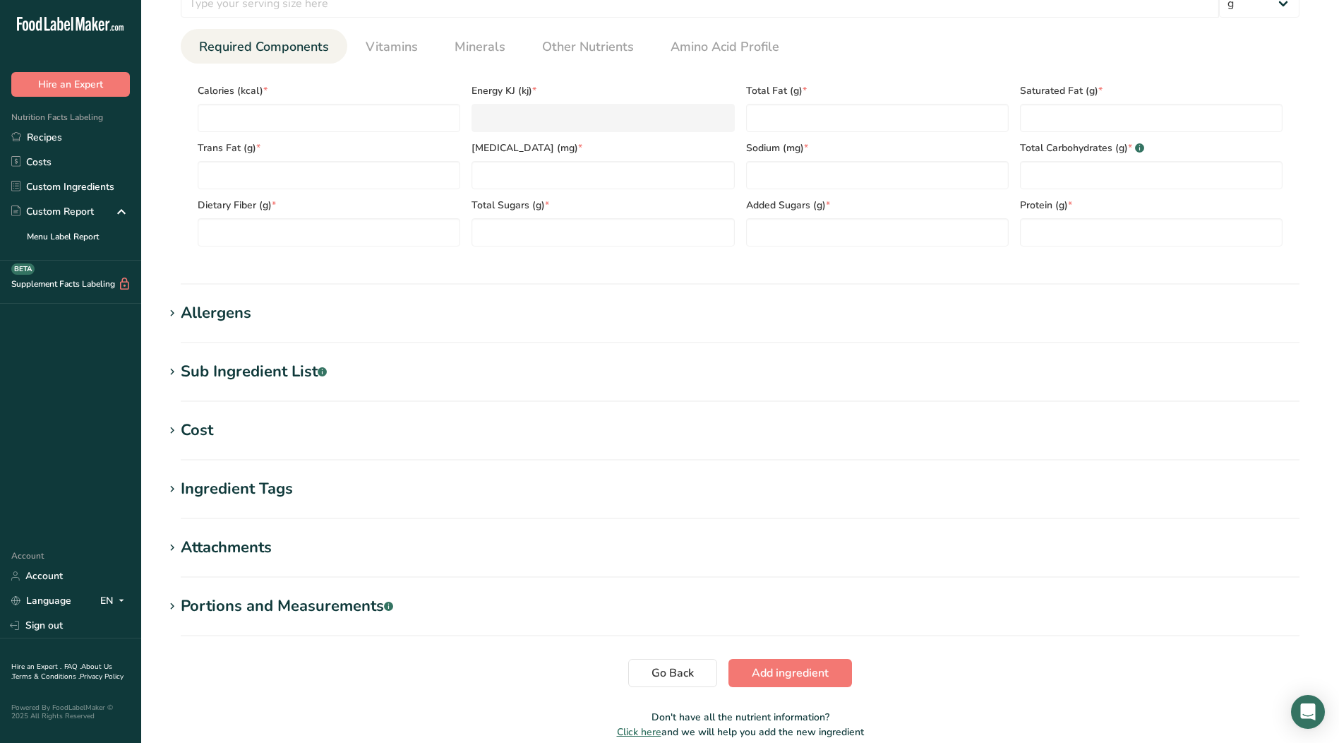
scroll to position [635, 0]
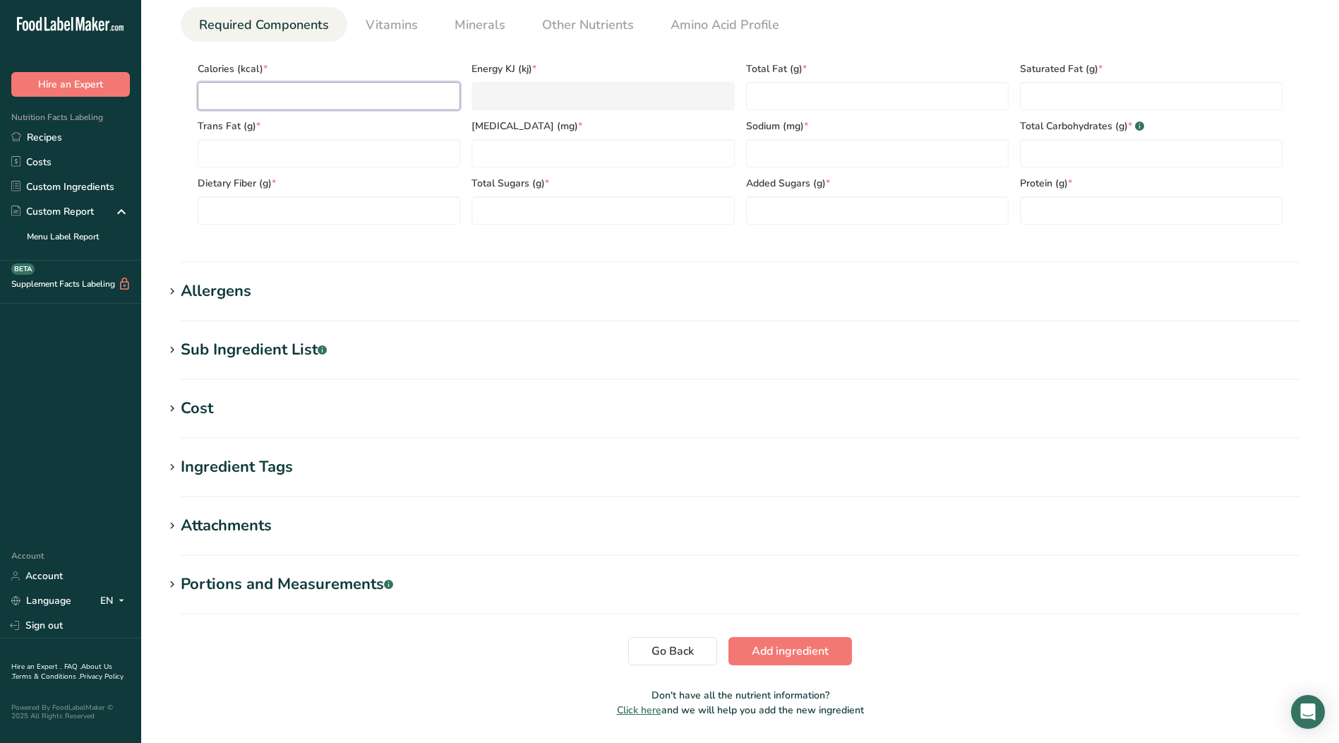
click at [349, 97] on input "number" at bounding box center [329, 96] width 263 height 28
type input "0"
type KJ "0"
type input "0"
click at [803, 104] on Fat "number" at bounding box center [877, 96] width 263 height 28
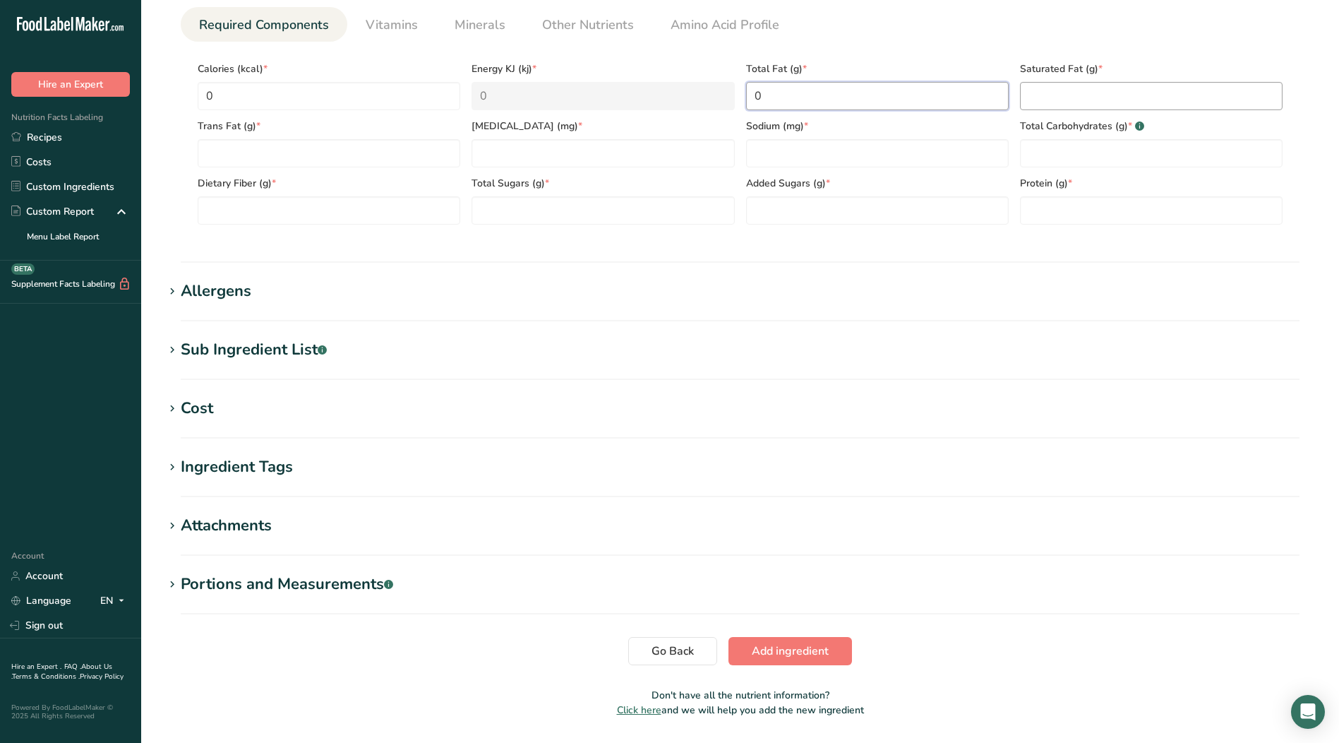
type Fat "0"
click at [1071, 99] on Fat "number" at bounding box center [1151, 96] width 263 height 28
type Fat "0"
drag, startPoint x: 330, startPoint y: 155, endPoint x: 410, endPoint y: 152, distance: 79.8
click at [332, 155] on Fat "number" at bounding box center [329, 153] width 263 height 28
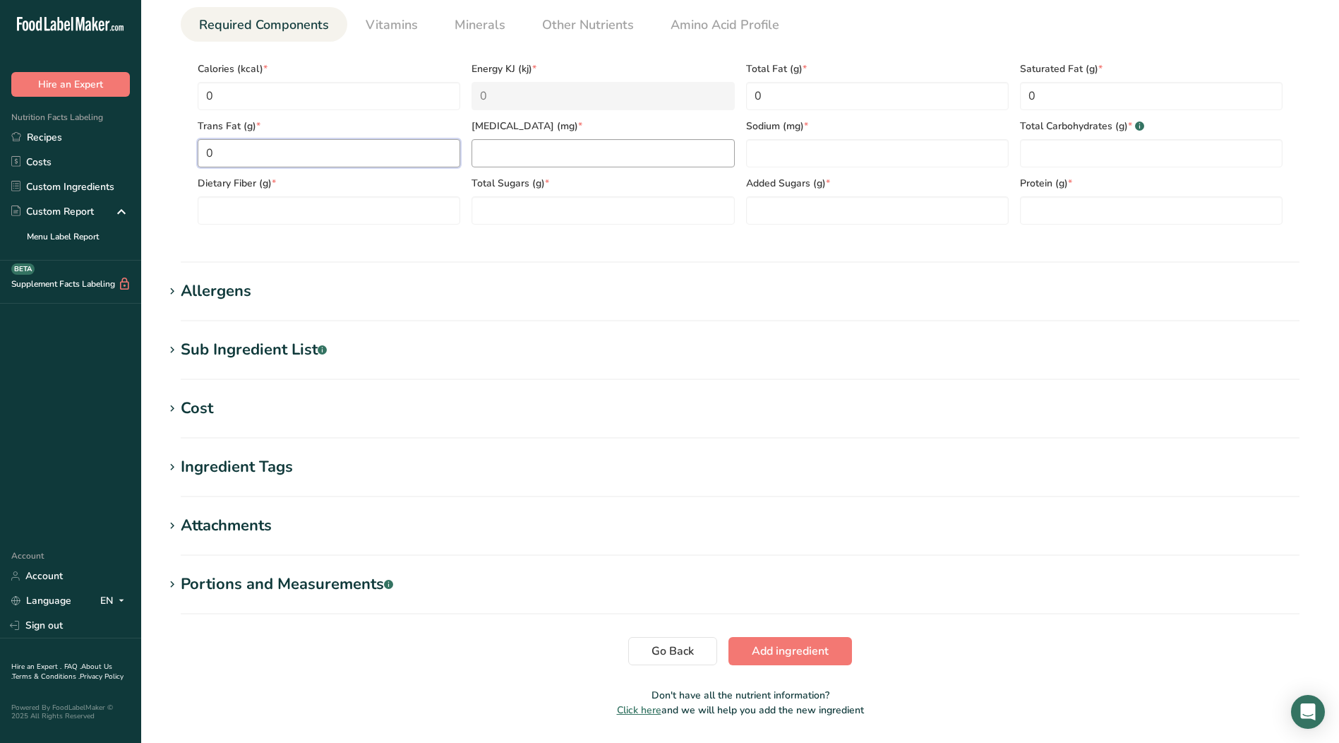
type Fat "0"
click at [505, 146] on input "number" at bounding box center [602, 153] width 263 height 28
type input "0"
click at [807, 158] on input "number" at bounding box center [877, 153] width 263 height 28
type input "0"
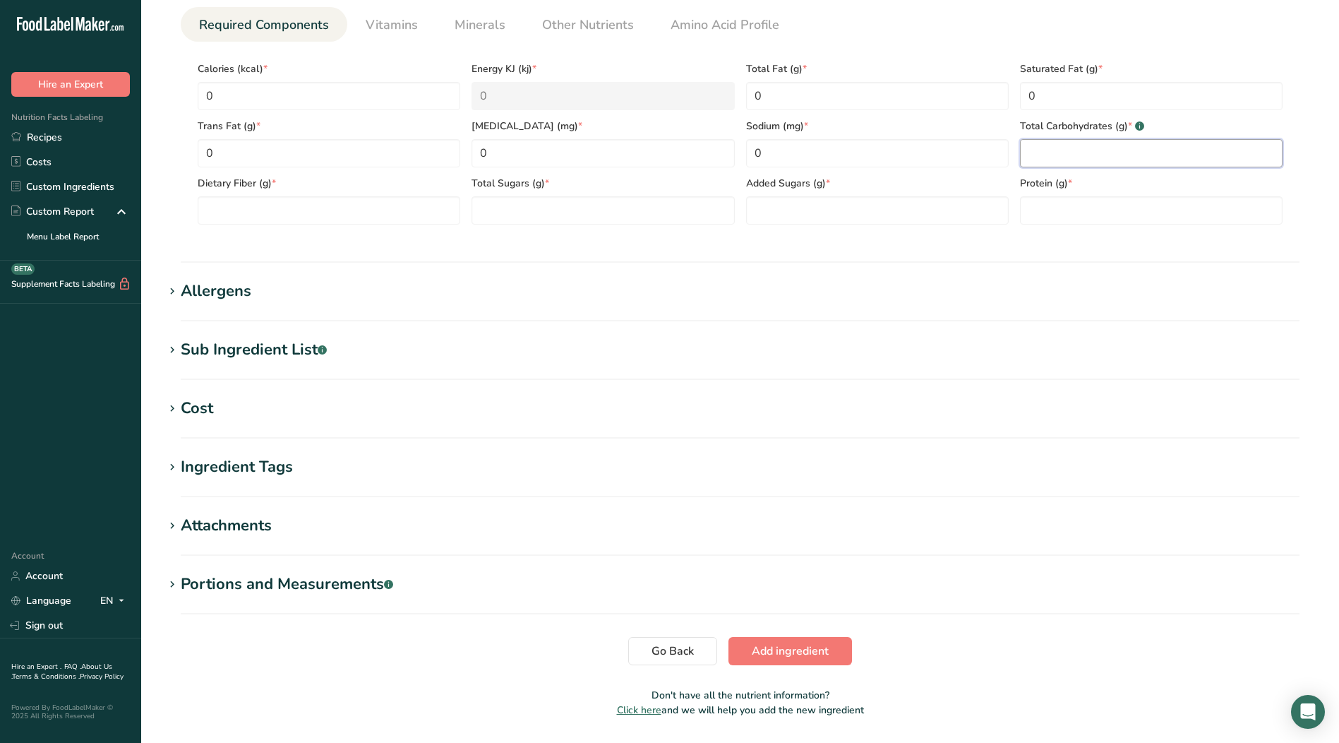
click at [1064, 157] on Carbohydrates "number" at bounding box center [1151, 153] width 263 height 28
type Carbohydrates "0"
click at [315, 215] on Fiber "number" at bounding box center [329, 210] width 263 height 28
type Fiber "0"
drag, startPoint x: 498, startPoint y: 212, endPoint x: 535, endPoint y: 213, distance: 37.4
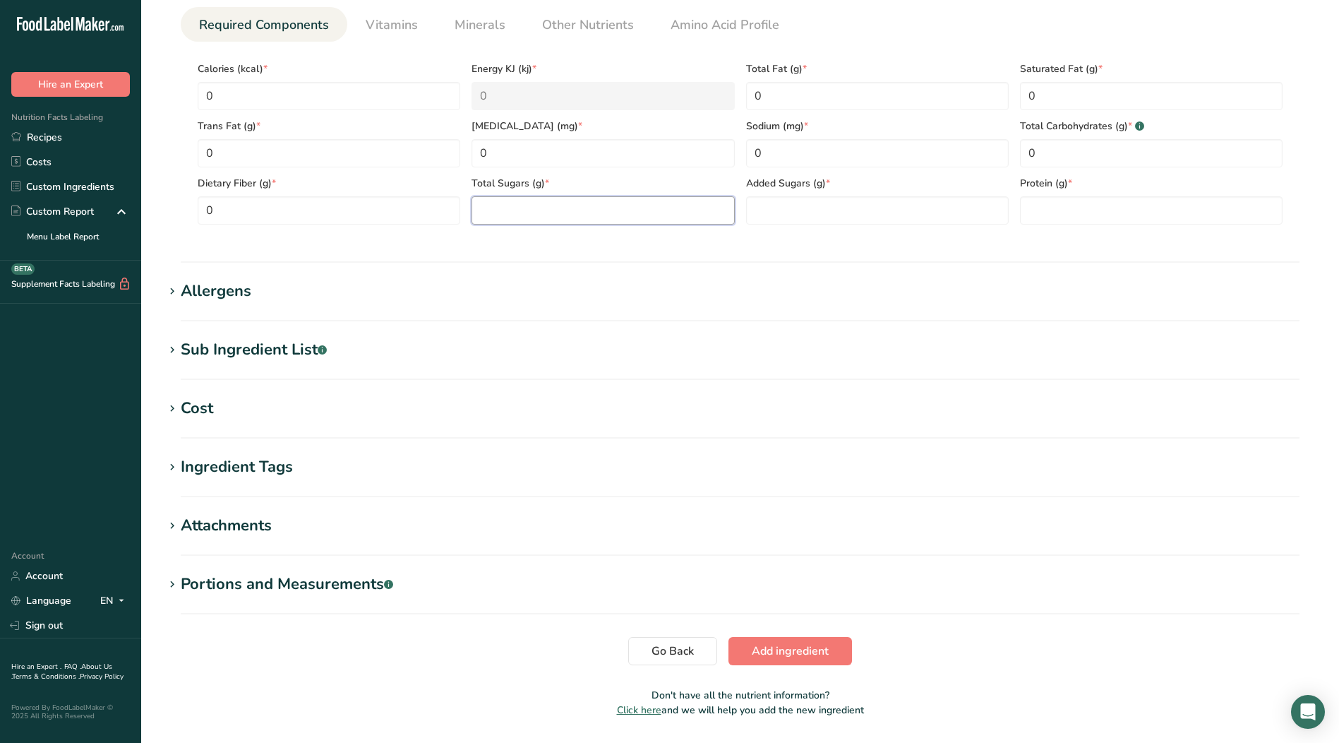
click at [499, 212] on Sugars "number" at bounding box center [602, 210] width 263 height 28
type Sugars "0"
drag, startPoint x: 804, startPoint y: 211, endPoint x: 829, endPoint y: 211, distance: 24.7
click at [805, 211] on Sugars "number" at bounding box center [877, 210] width 263 height 28
type Sugars "0"
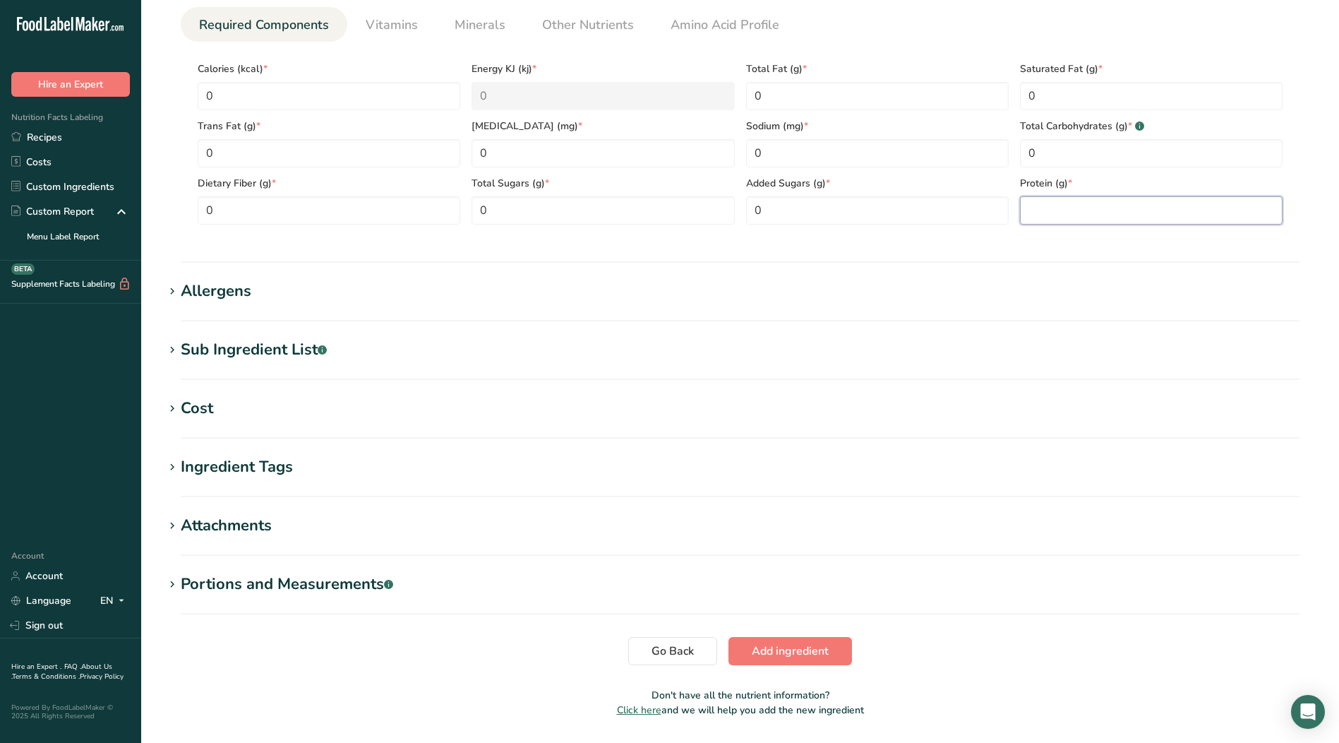
click at [1052, 212] on input "number" at bounding box center [1151, 210] width 263 height 28
type input "0"
click at [376, 32] on span "Vitamins" at bounding box center [392, 25] width 52 height 19
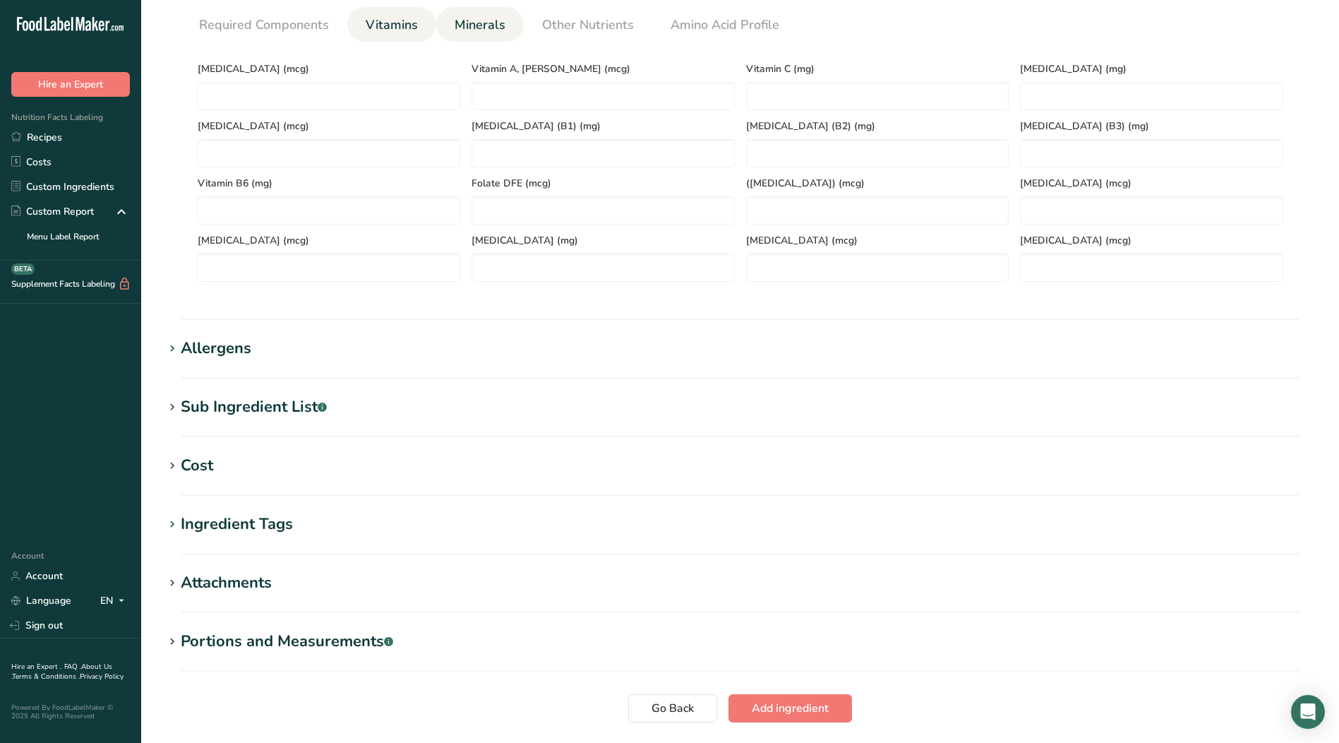
click at [467, 20] on span "Minerals" at bounding box center [480, 25] width 51 height 19
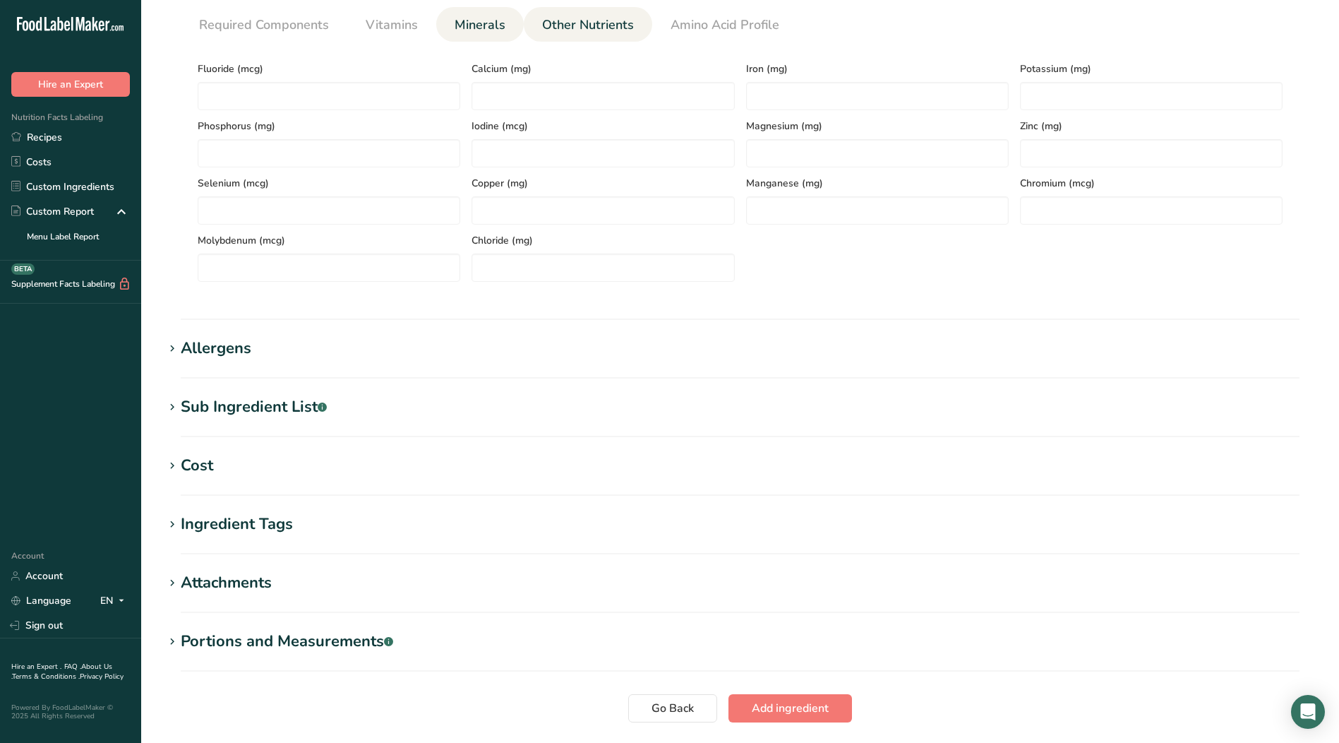
click at [582, 26] on span "Other Nutrients" at bounding box center [588, 25] width 92 height 19
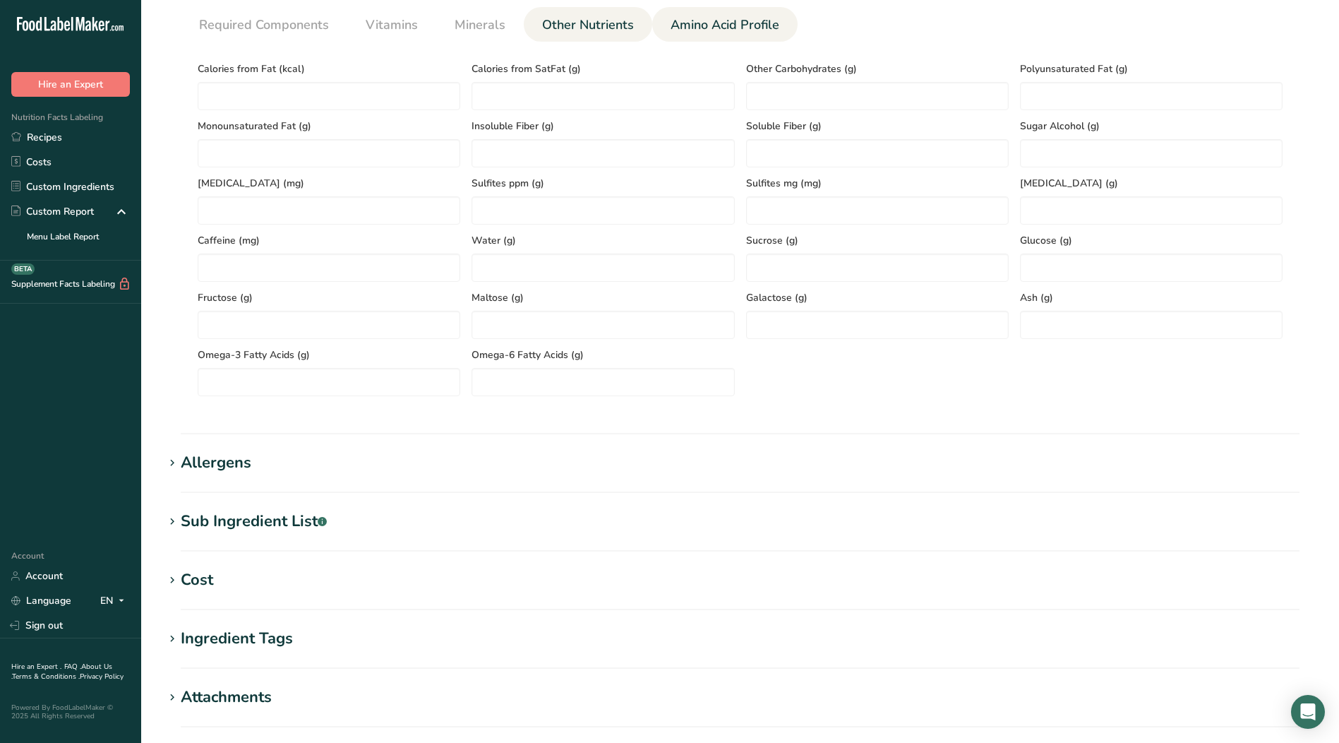
click at [745, 24] on span "Amino Acid Profile" at bounding box center [725, 25] width 109 height 19
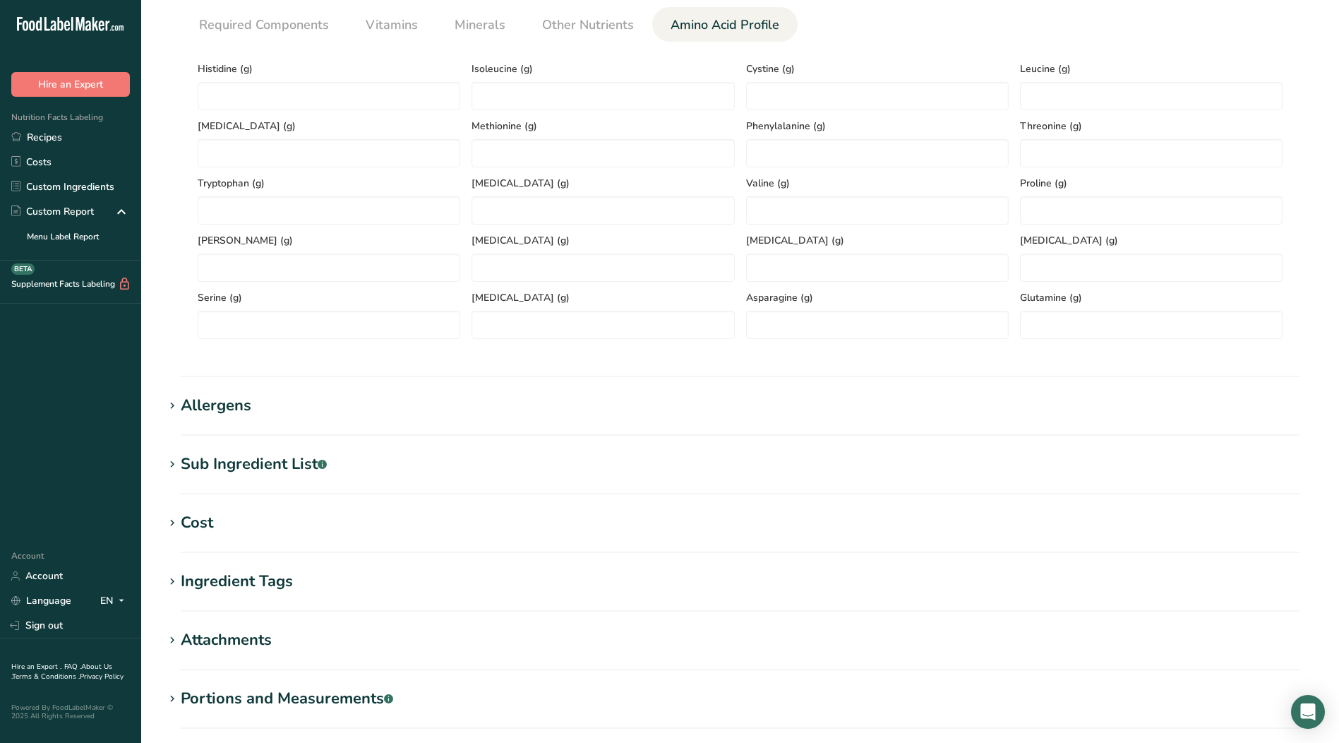
click at [198, 409] on div "Allergens" at bounding box center [216, 405] width 71 height 23
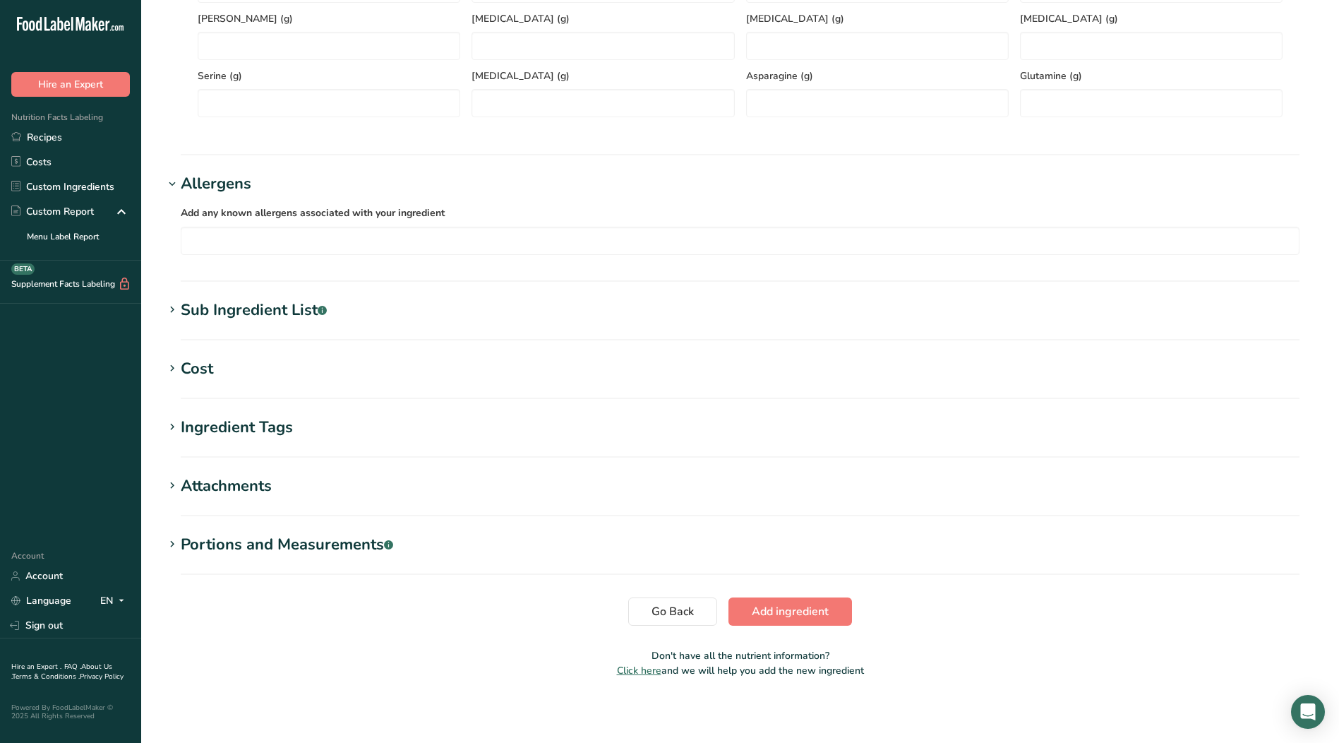
scroll to position [860, 0]
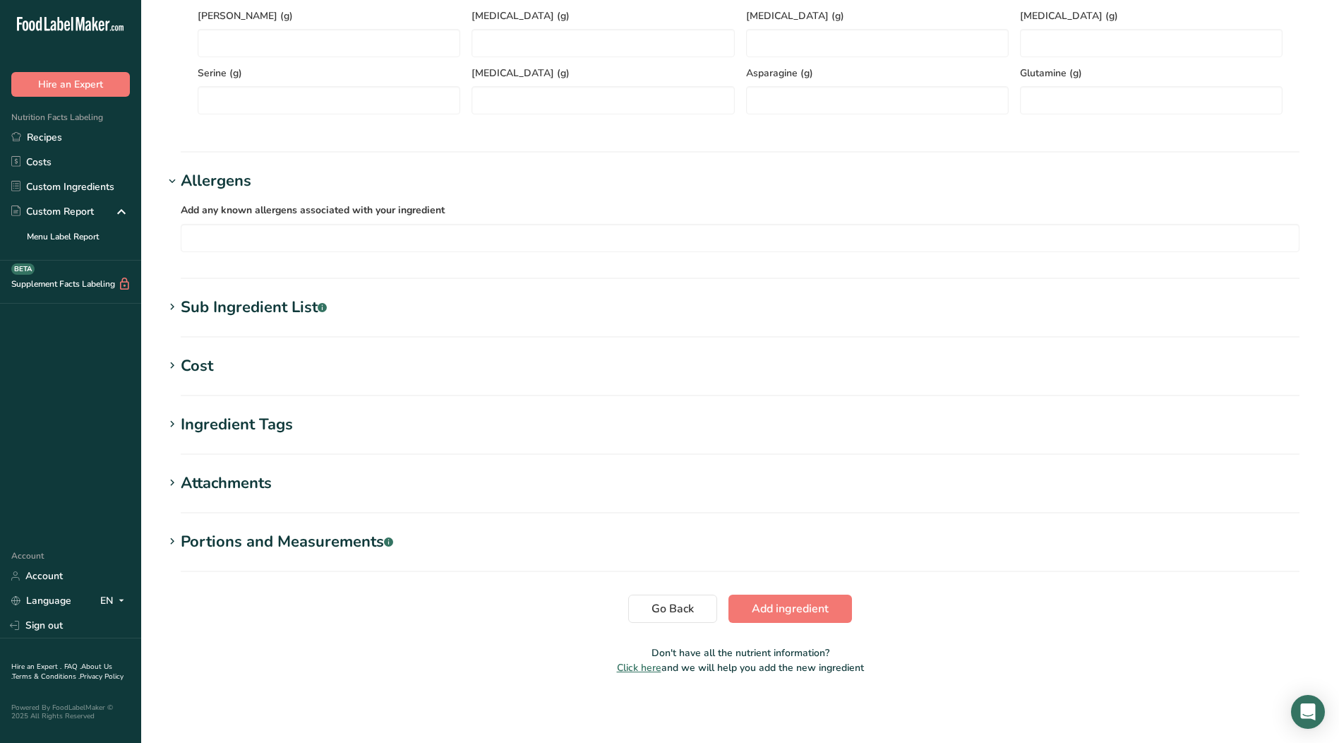
click at [169, 420] on icon at bounding box center [172, 424] width 13 height 20
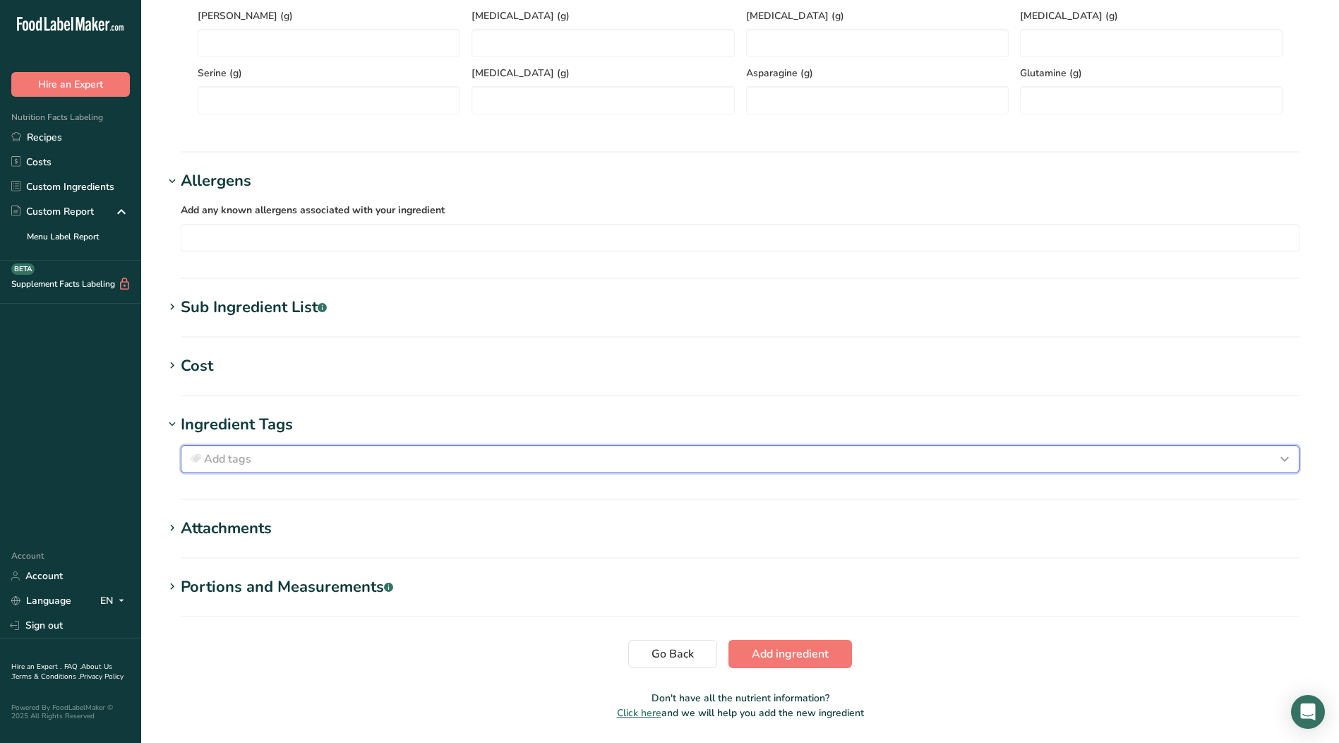
click at [260, 463] on div "Add tags" at bounding box center [740, 458] width 1106 height 17
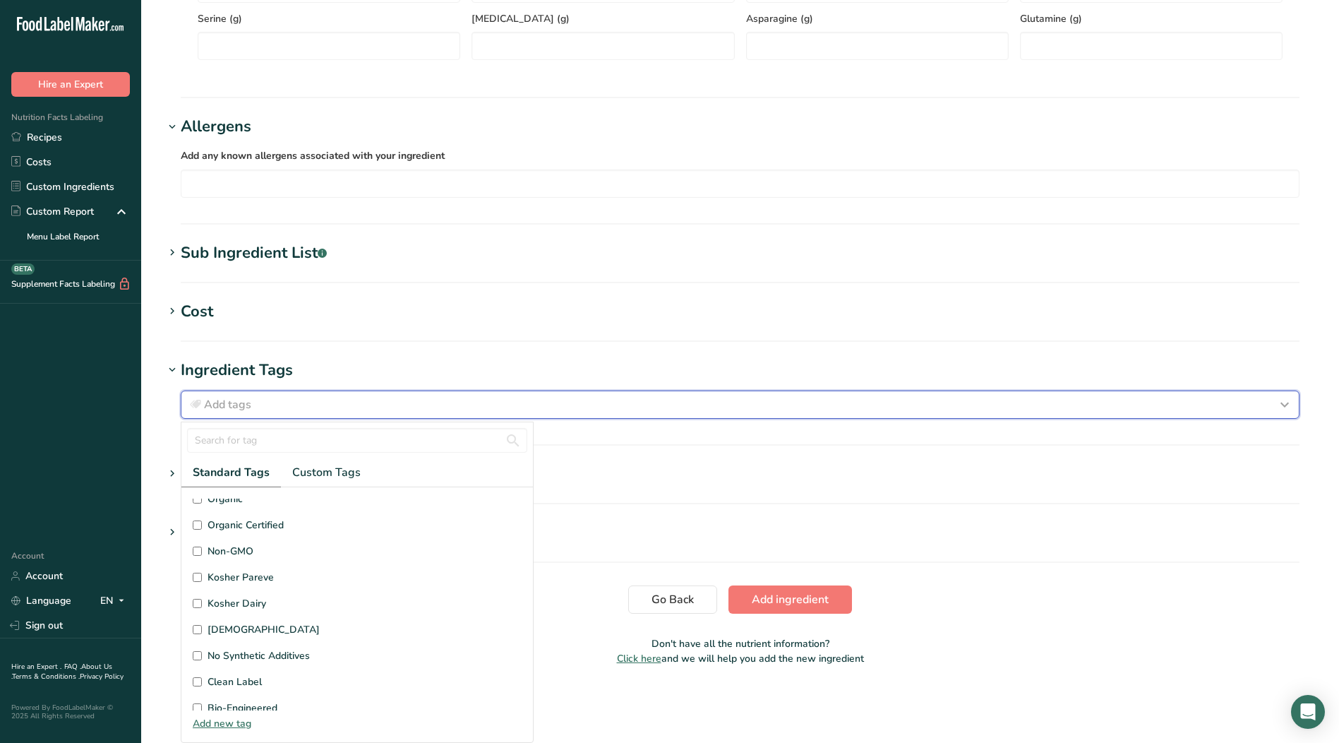
scroll to position [337, 0]
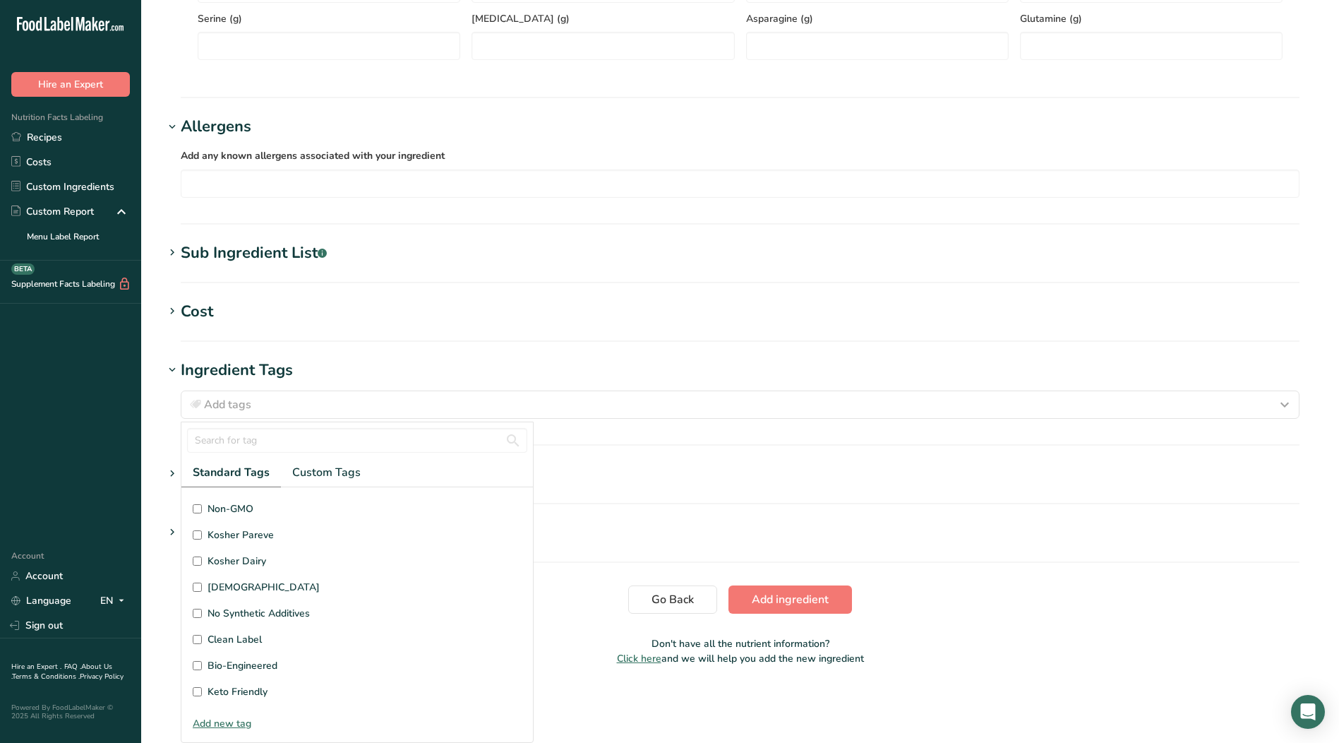
click at [199, 533] on input "Kosher Pareve" at bounding box center [197, 534] width 9 height 9
checkbox input "true"
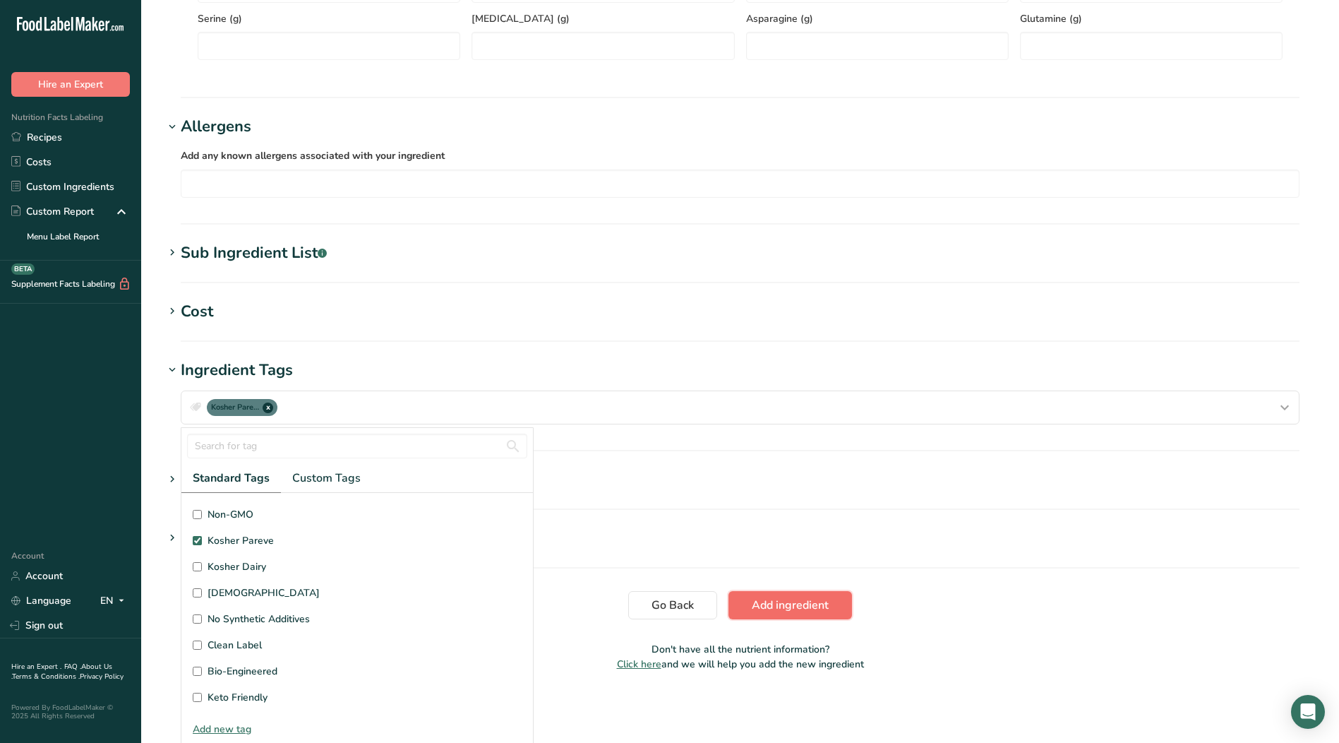
click at [802, 597] on span "Add ingredient" at bounding box center [790, 604] width 77 height 17
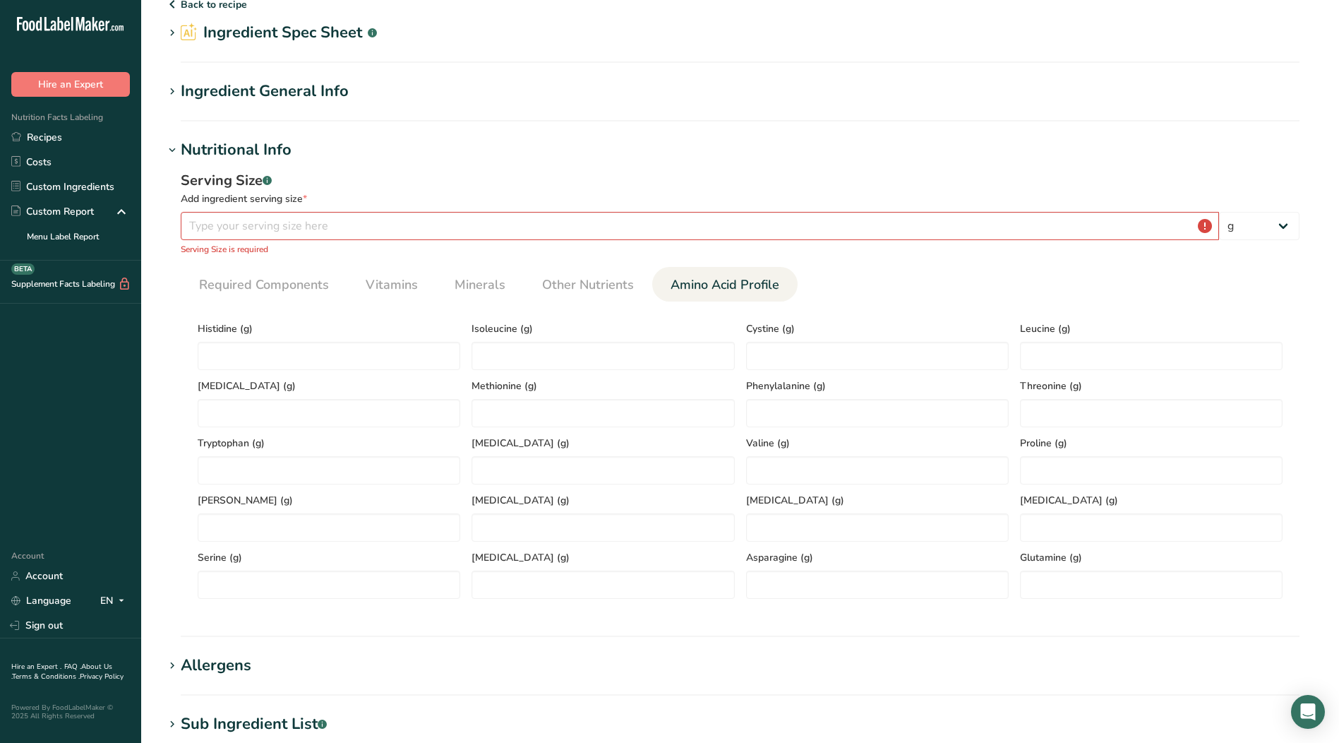
scroll to position [49, 0]
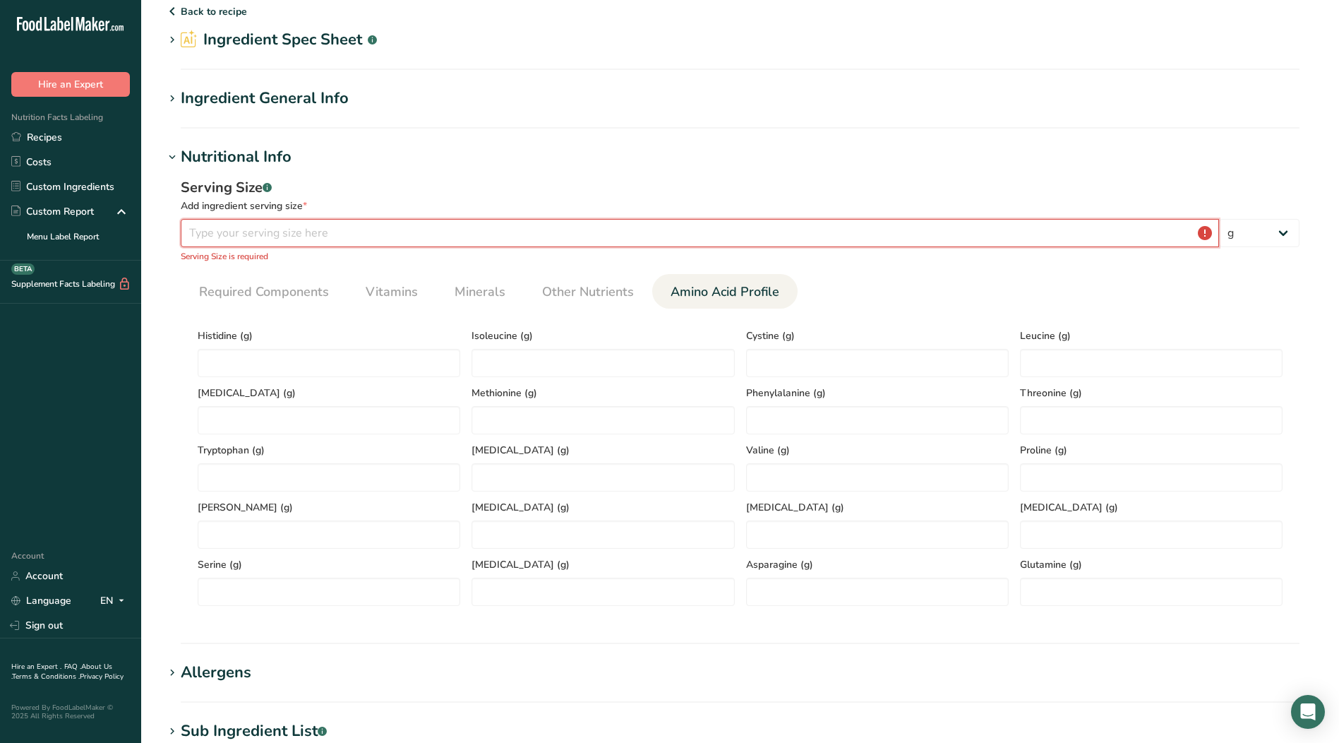
click at [379, 234] on input "number" at bounding box center [700, 233] width 1038 height 28
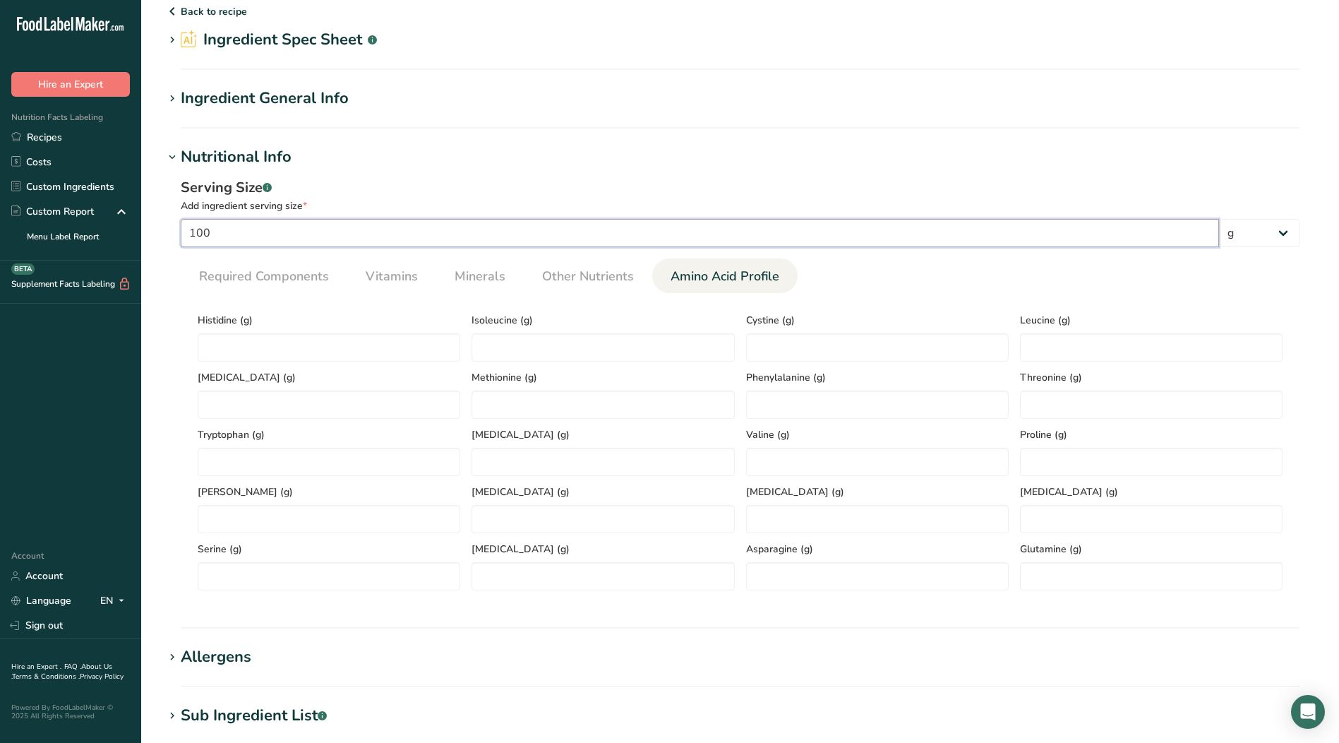
scroll to position [457, 0]
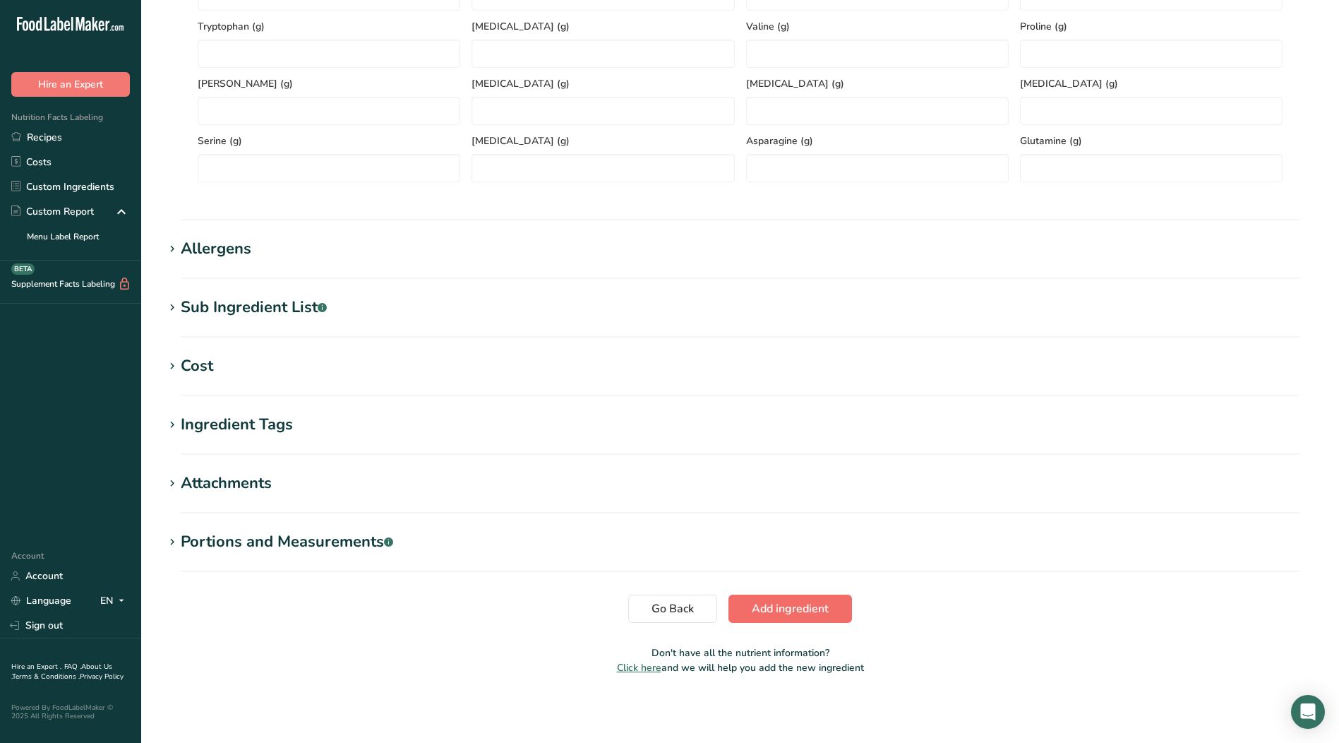
type input "100"
click at [799, 607] on span "Add ingredient" at bounding box center [790, 608] width 77 height 17
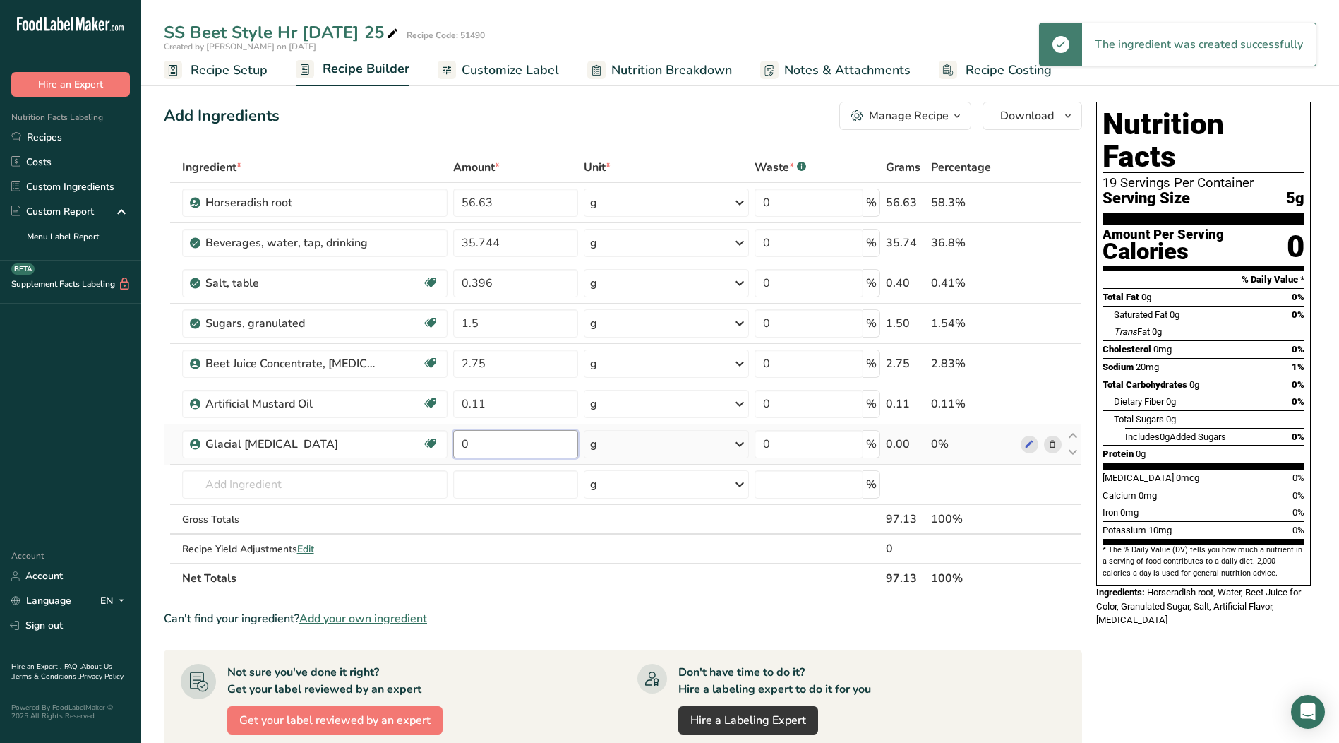
click at [507, 447] on input "0" at bounding box center [515, 444] width 125 height 28
type input "2.85"
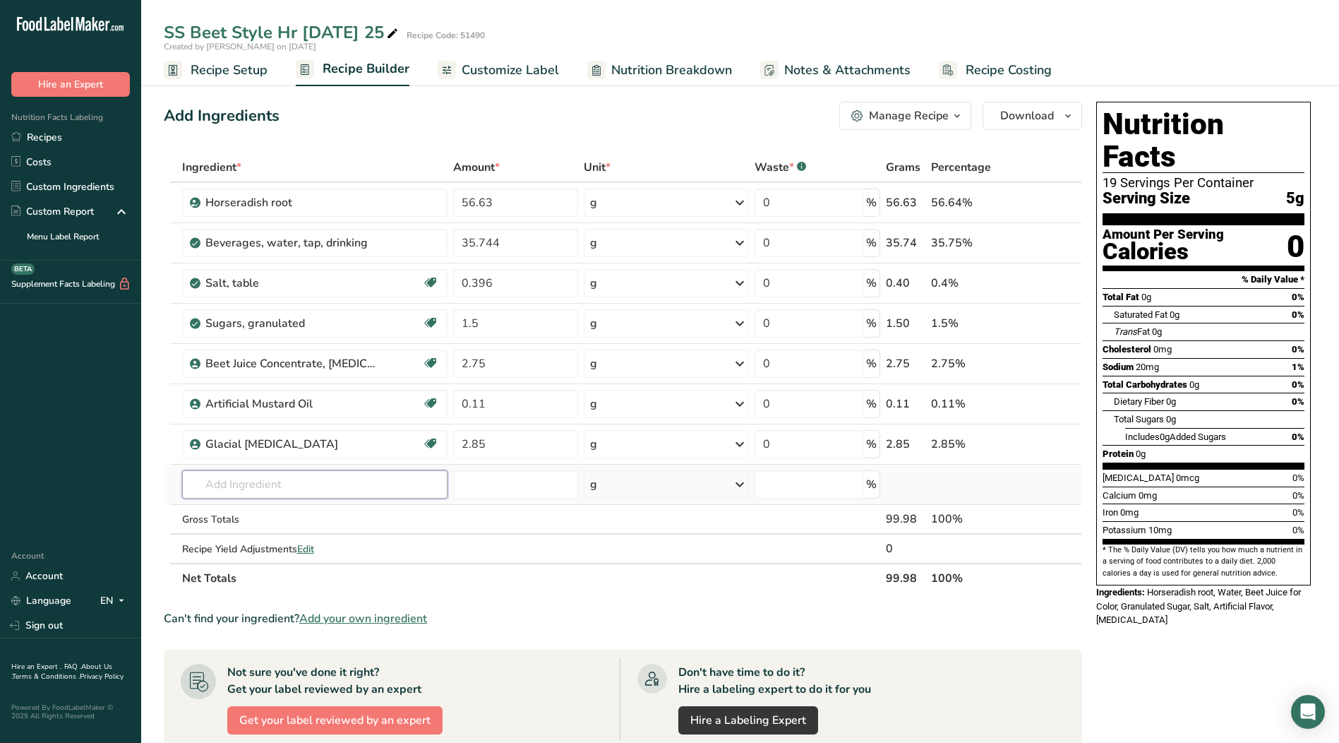
click at [251, 479] on div "Ingredient * Amount * Unit * Waste * .a-a{fill:#347362;}.b-a{fill:#fff;} Grams …" at bounding box center [623, 372] width 918 height 440
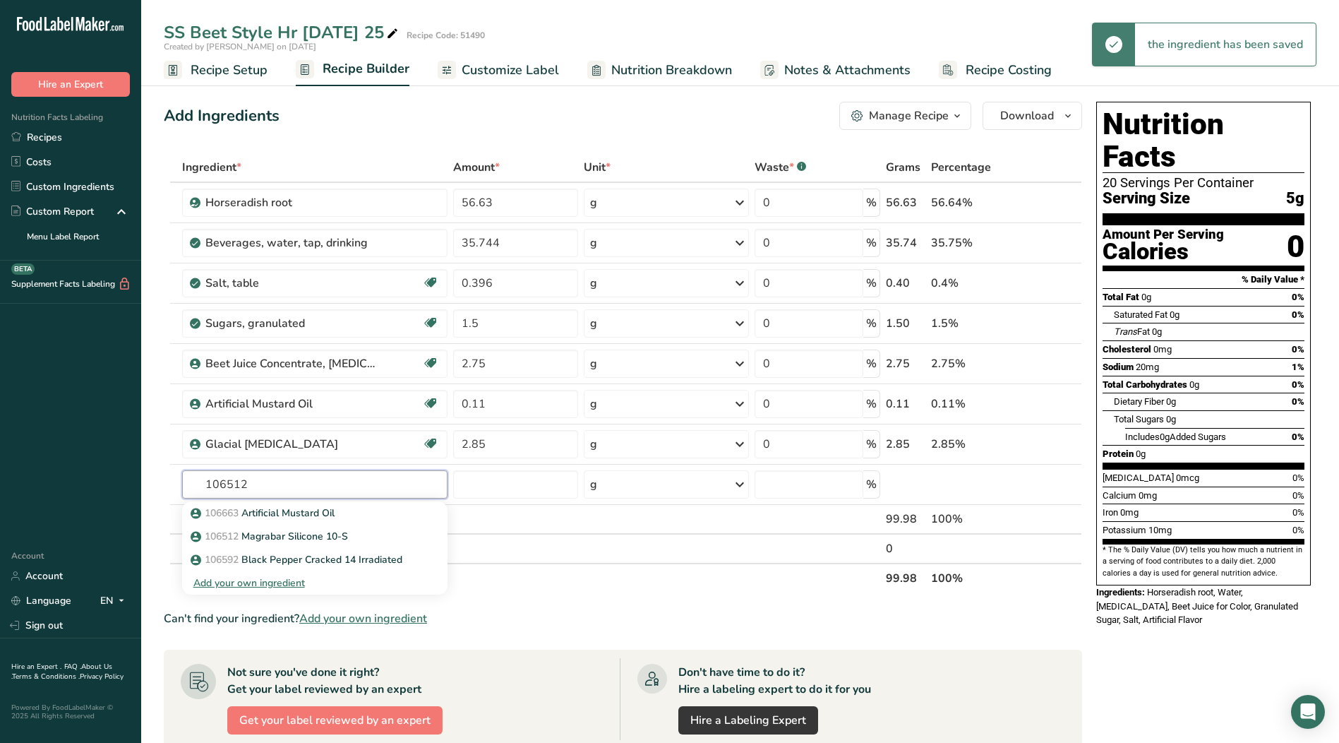
type input "106512"
type input "106"
click at [273, 531] on p "106512 Magrabar Silicone 10-S" at bounding box center [270, 536] width 155 height 15
type input "Magrabar Silicone 10-S"
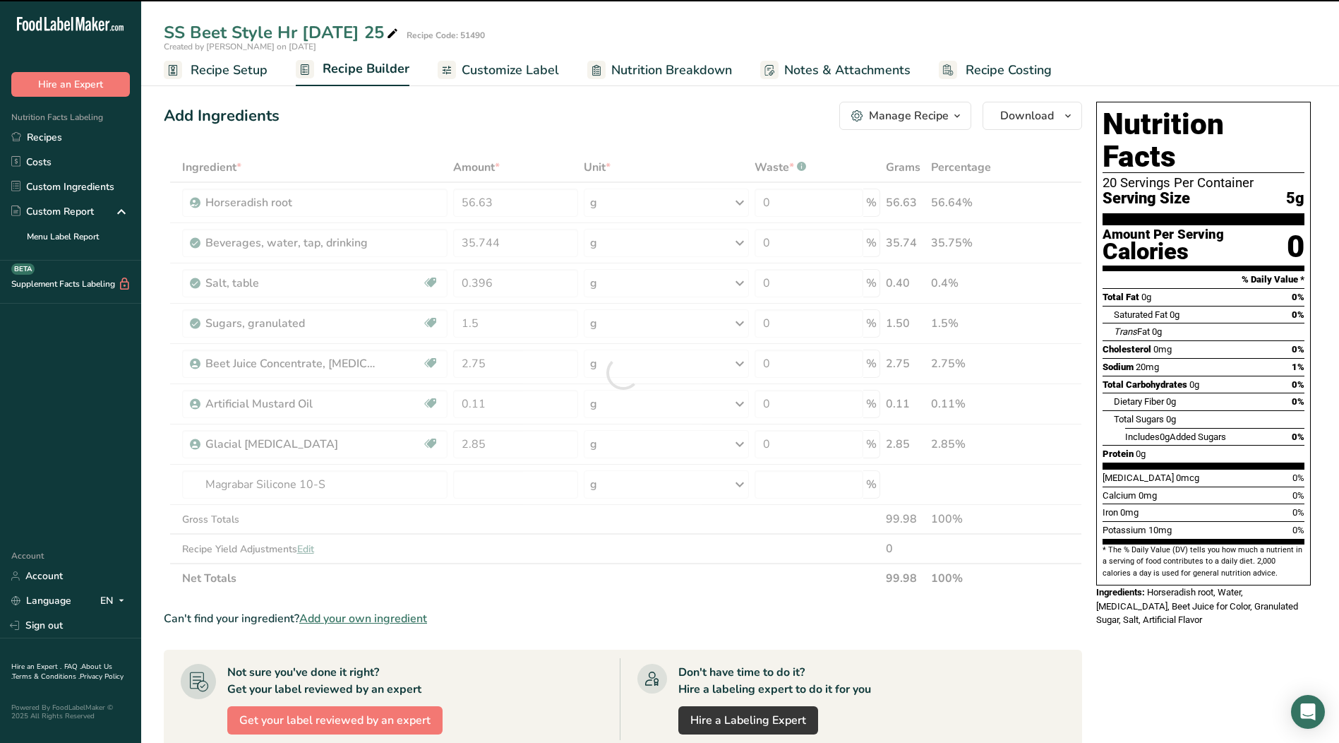
type input "0"
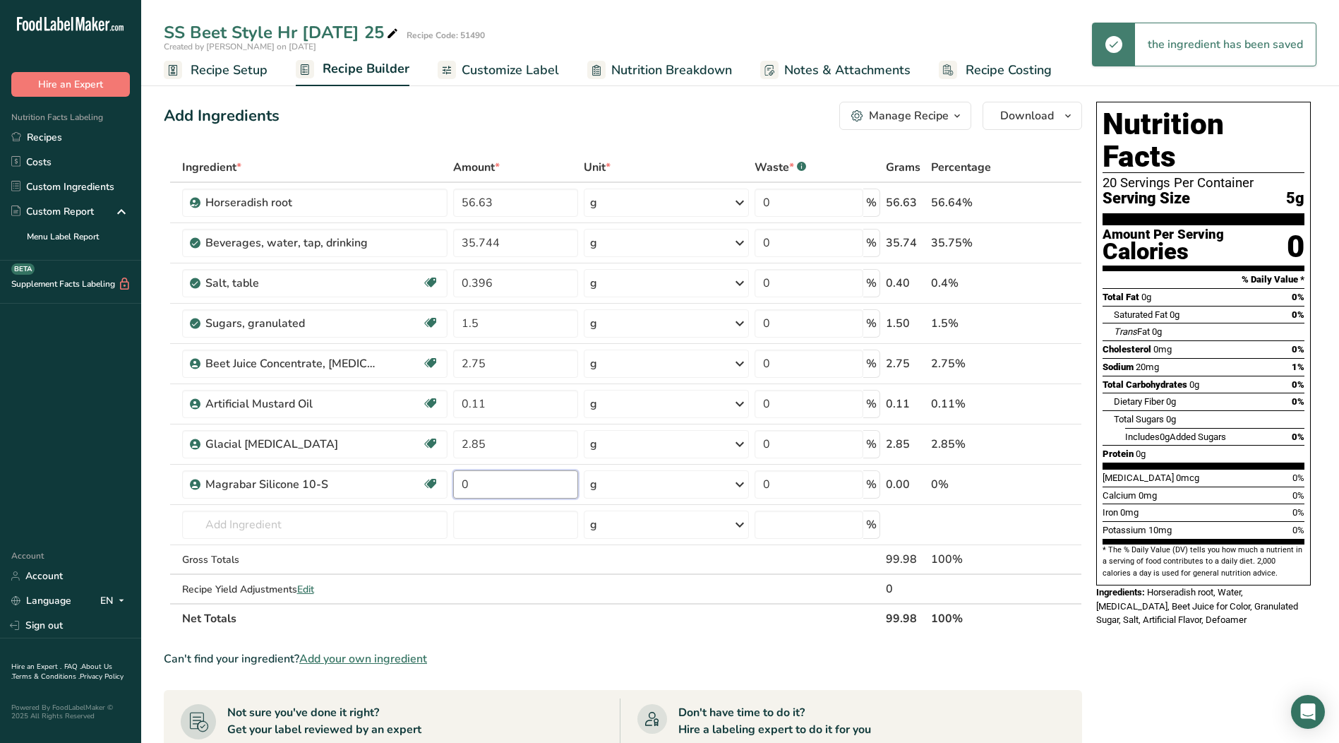
click at [507, 488] on input "0" at bounding box center [515, 484] width 125 height 28
type input "0.02"
click at [793, 634] on section "Ingredient * Amount * Unit * Waste * .a-a{fill:#347362;}.b-a{fill:#fff;} Grams …" at bounding box center [623, 624] width 918 height 945
click at [392, 208] on div "Horseradish root" at bounding box center [322, 202] width 234 height 17
click at [1026, 204] on link "i" at bounding box center [1030, 203] width 18 height 18
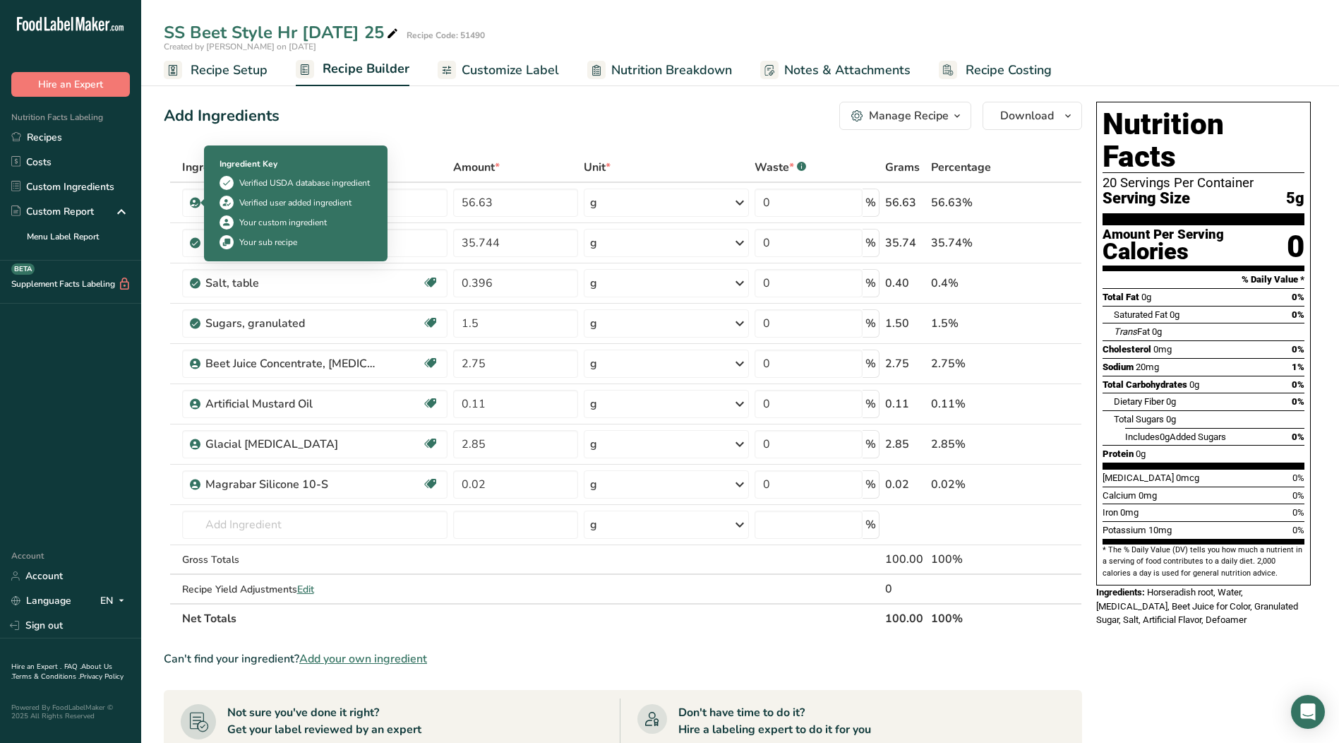
click at [227, 221] on icon at bounding box center [227, 222] width 10 height 15
click at [227, 179] on icon at bounding box center [227, 182] width 10 height 15
click at [227, 184] on icon at bounding box center [227, 182] width 10 height 15
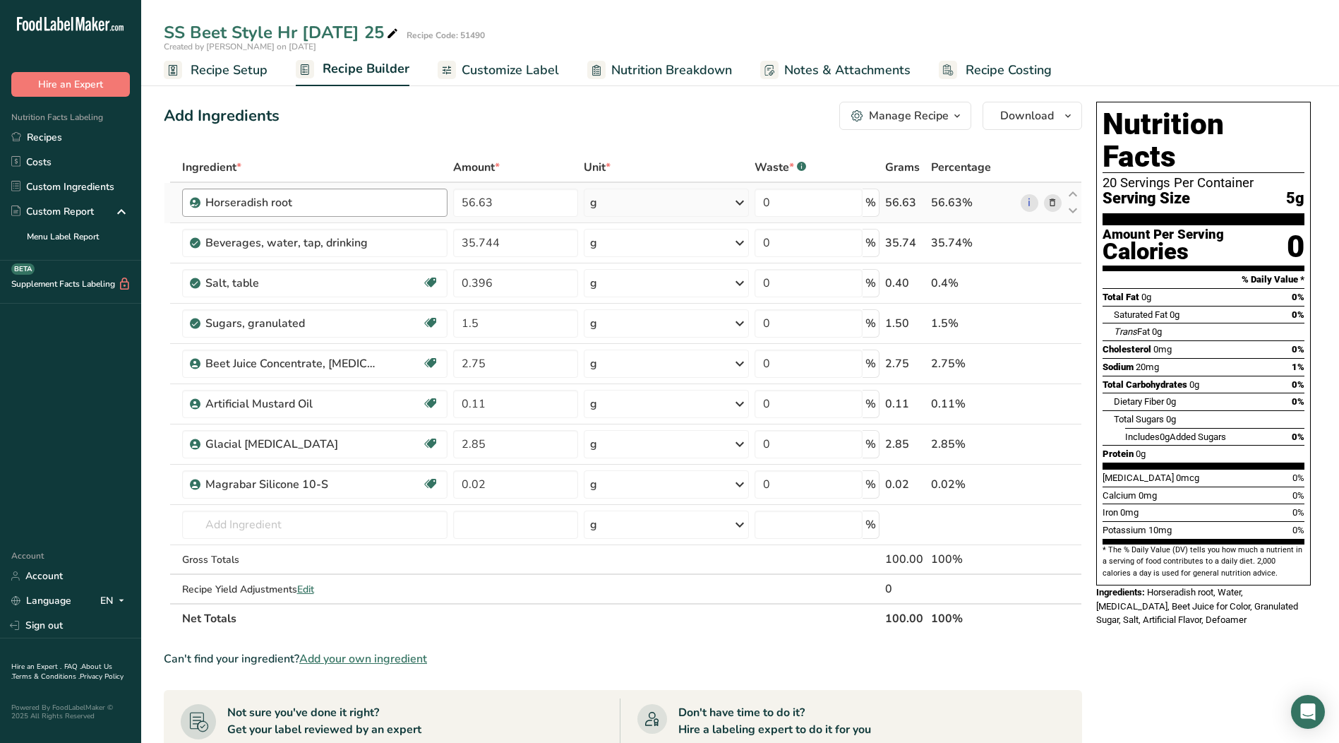
click at [402, 208] on div "Horseradish root" at bounding box center [322, 202] width 234 height 17
click at [1072, 192] on icon at bounding box center [1072, 194] width 17 height 11
click at [1052, 206] on icon at bounding box center [1052, 203] width 10 height 15
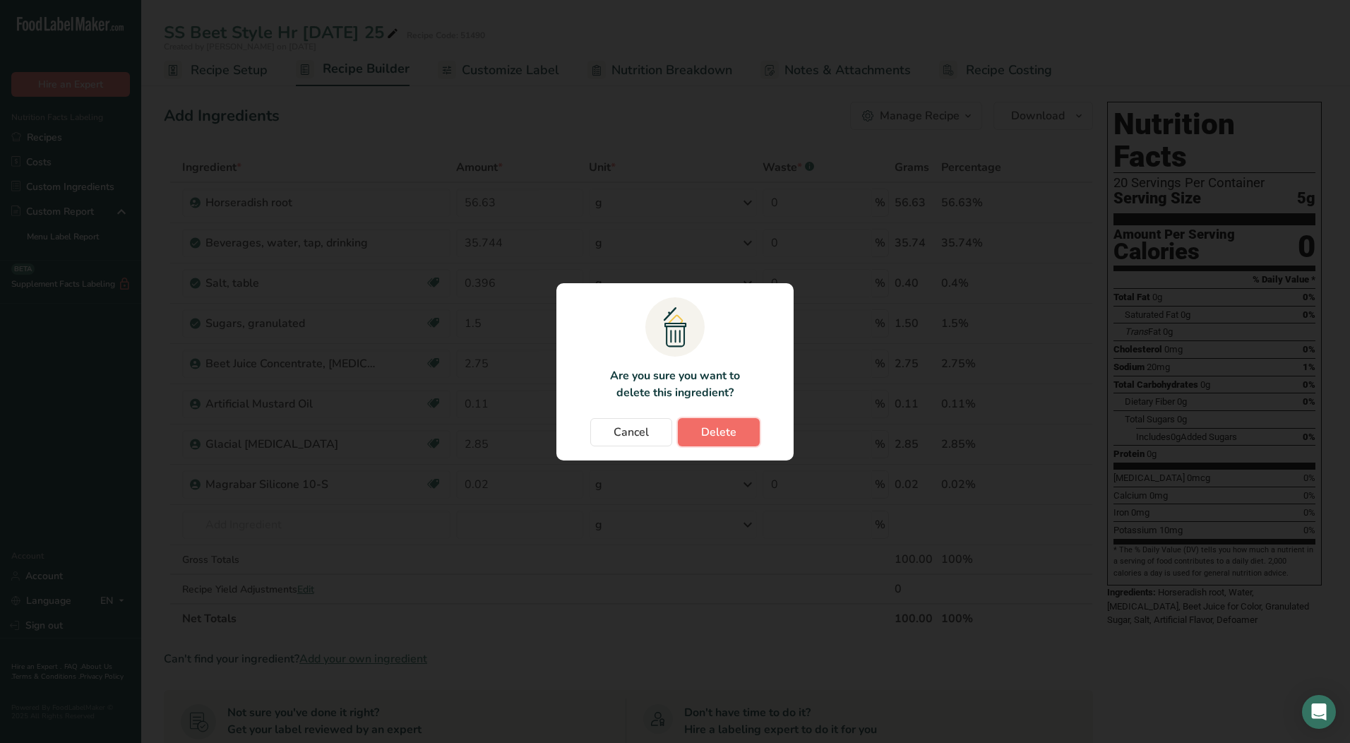
click at [739, 434] on button "Delete" at bounding box center [719, 432] width 82 height 28
type input "35.744"
type input "0.396"
type input "1.5"
type input "2.75"
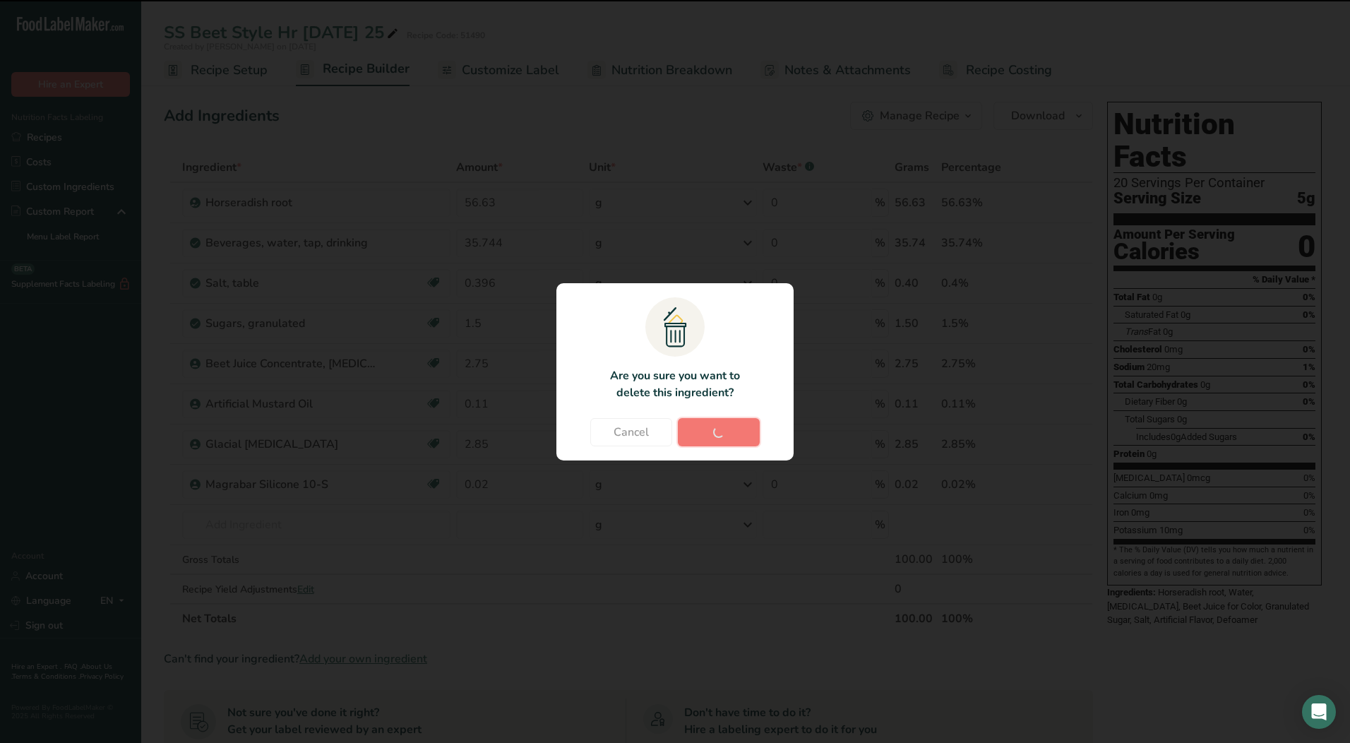
type input "0.11"
type input "2.85"
type input "0.02"
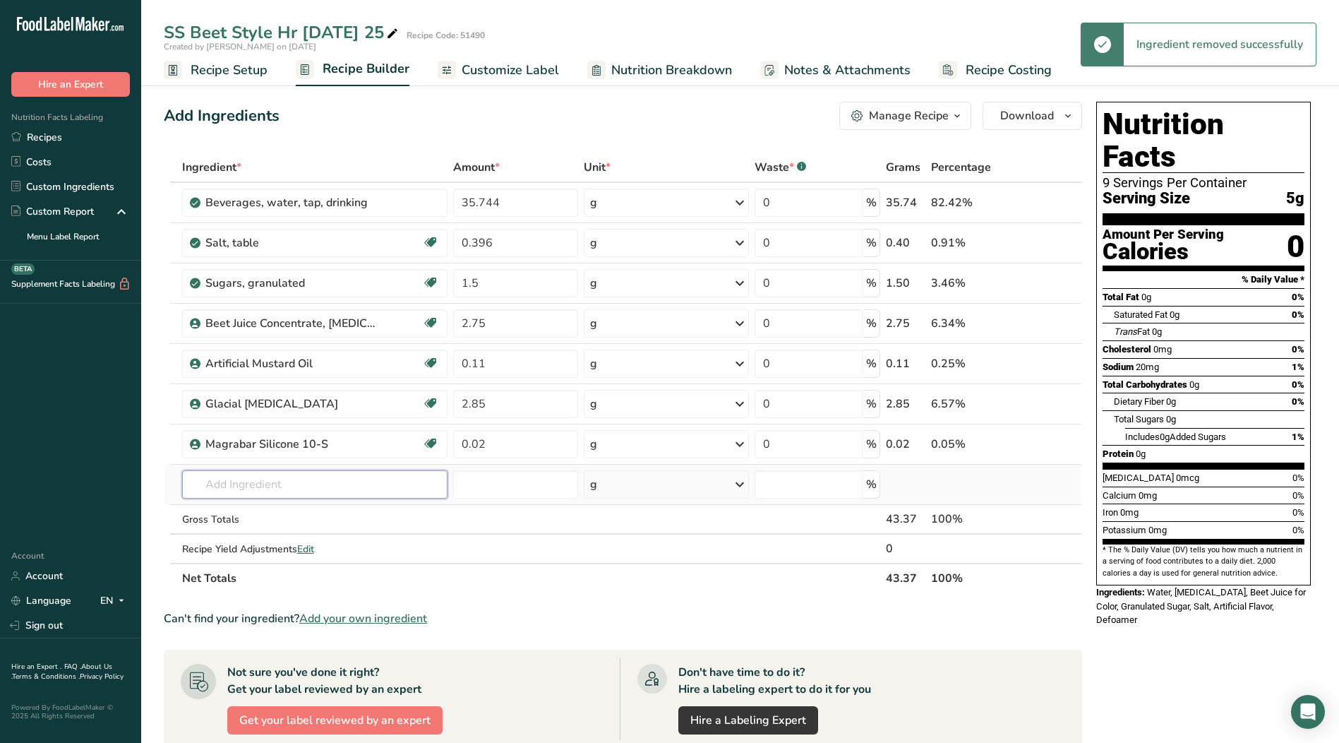
click at [268, 483] on input "text" at bounding box center [314, 484] width 265 height 28
type input "H"
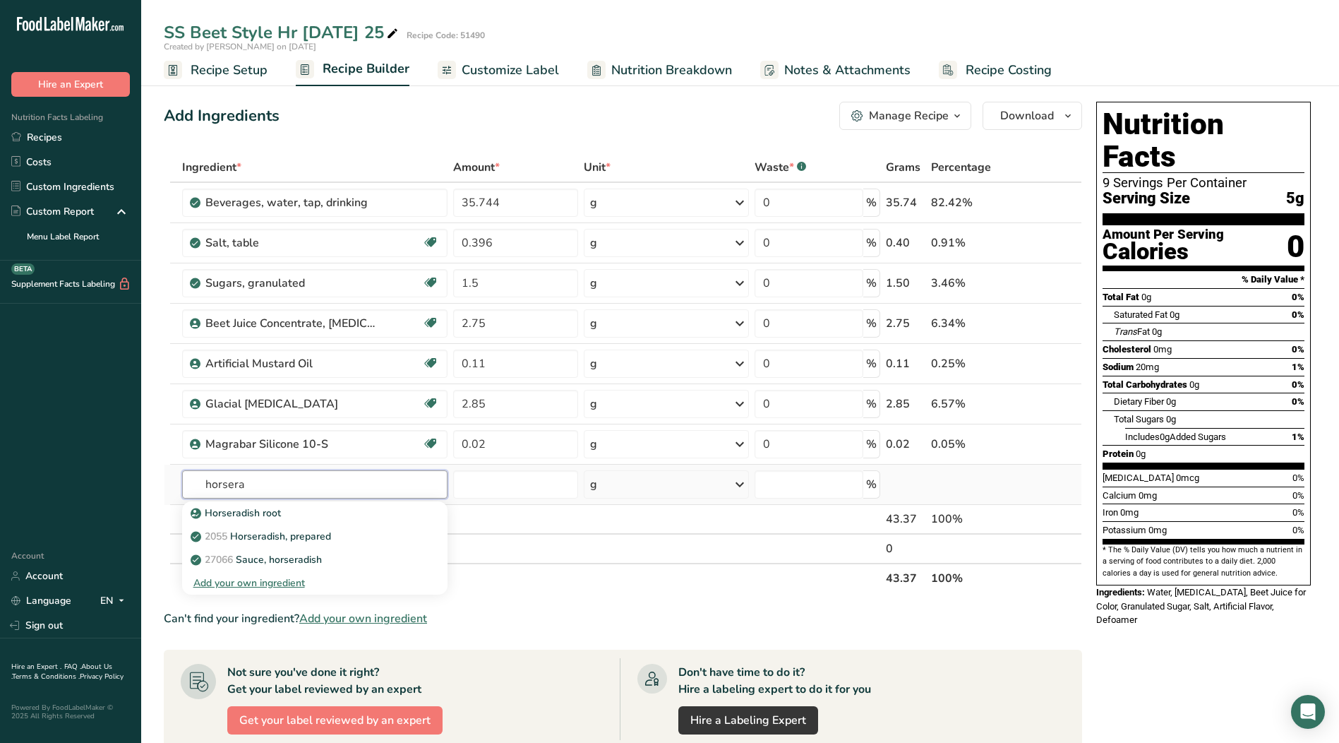
type input "horsera"
click at [268, 583] on div "Add your own ingredient" at bounding box center [314, 582] width 243 height 15
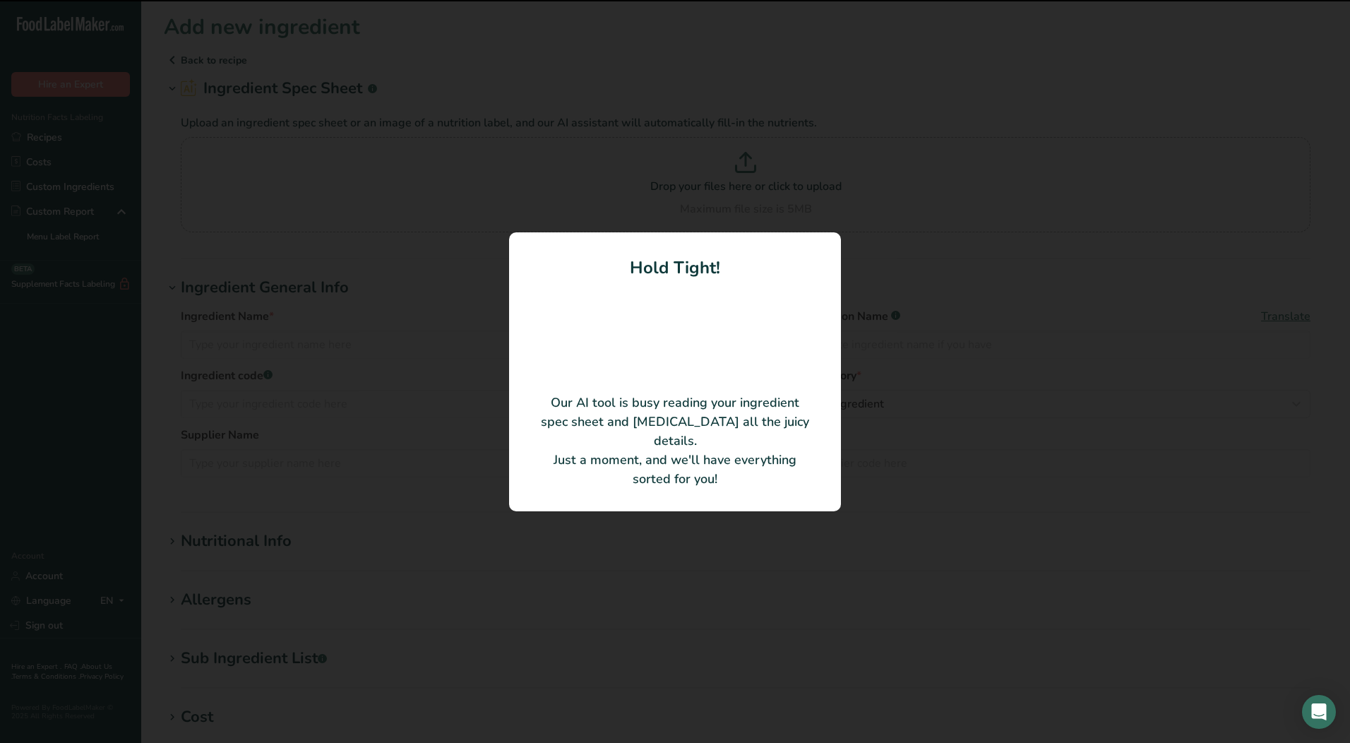
type input "Horseradish Roots"
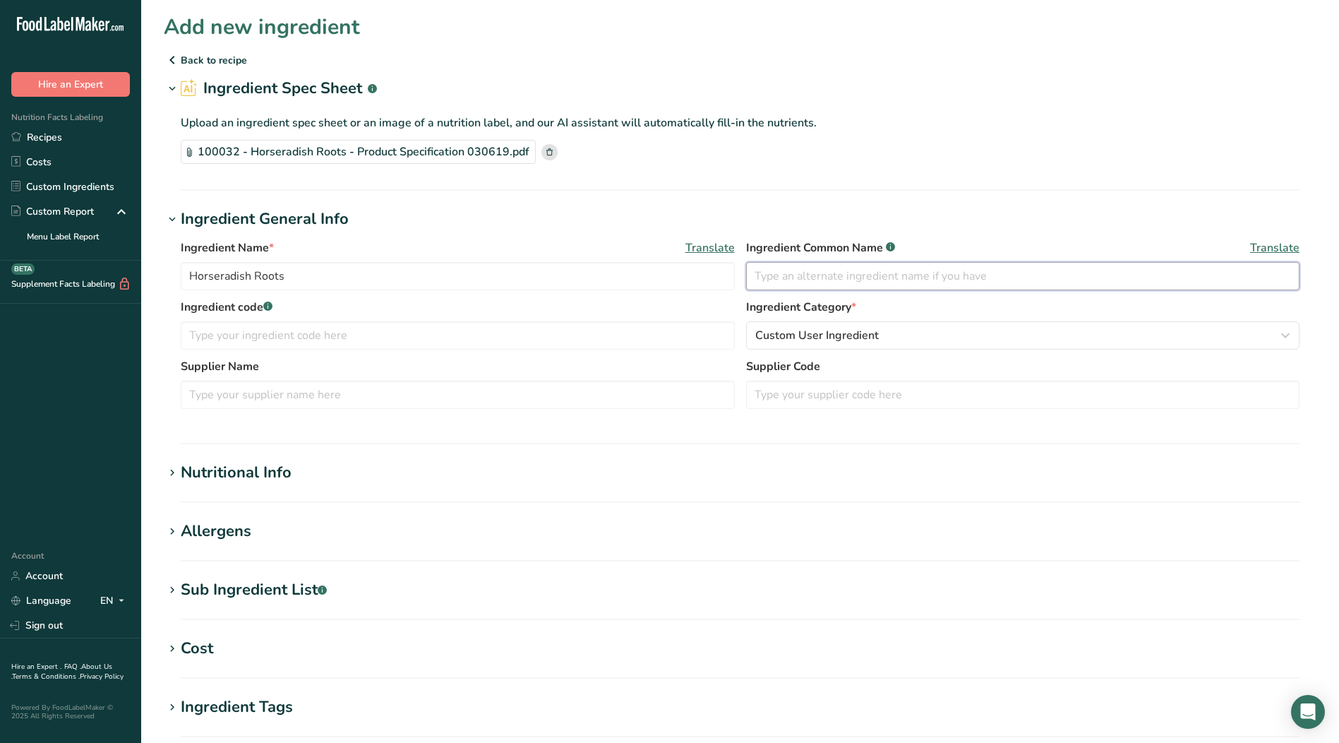
click at [954, 281] on input "text" at bounding box center [1023, 276] width 554 height 28
type input "Horseradish"
type input "100032"
type input "[PERSON_NAME] Farms"
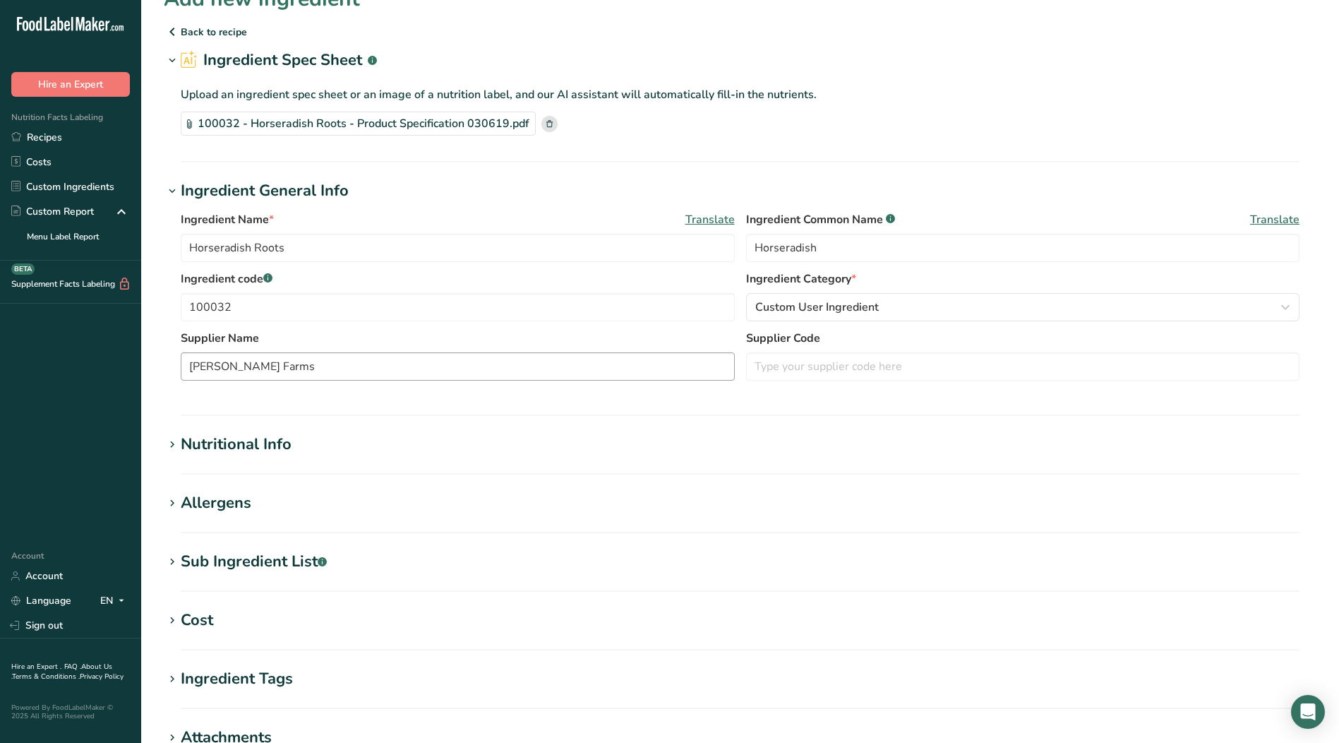
scroll to position [71, 0]
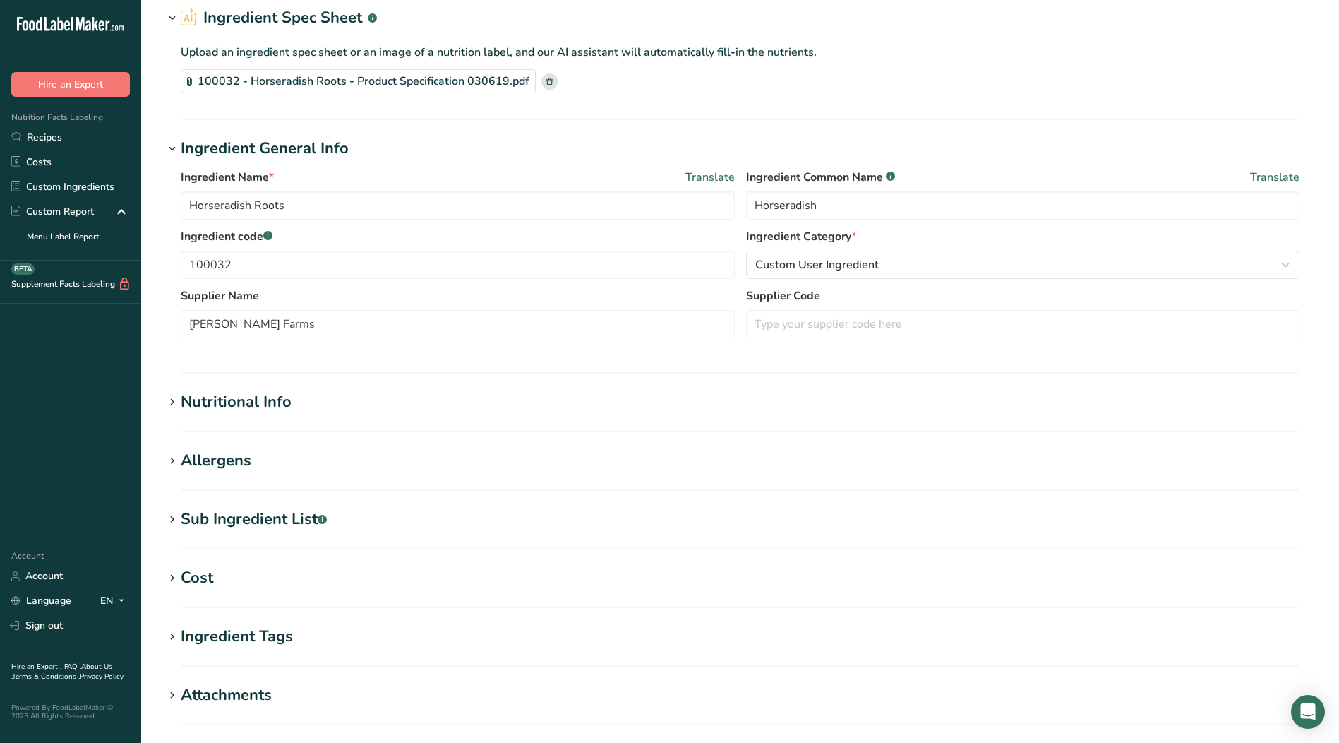
click at [174, 401] on icon at bounding box center [172, 402] width 13 height 20
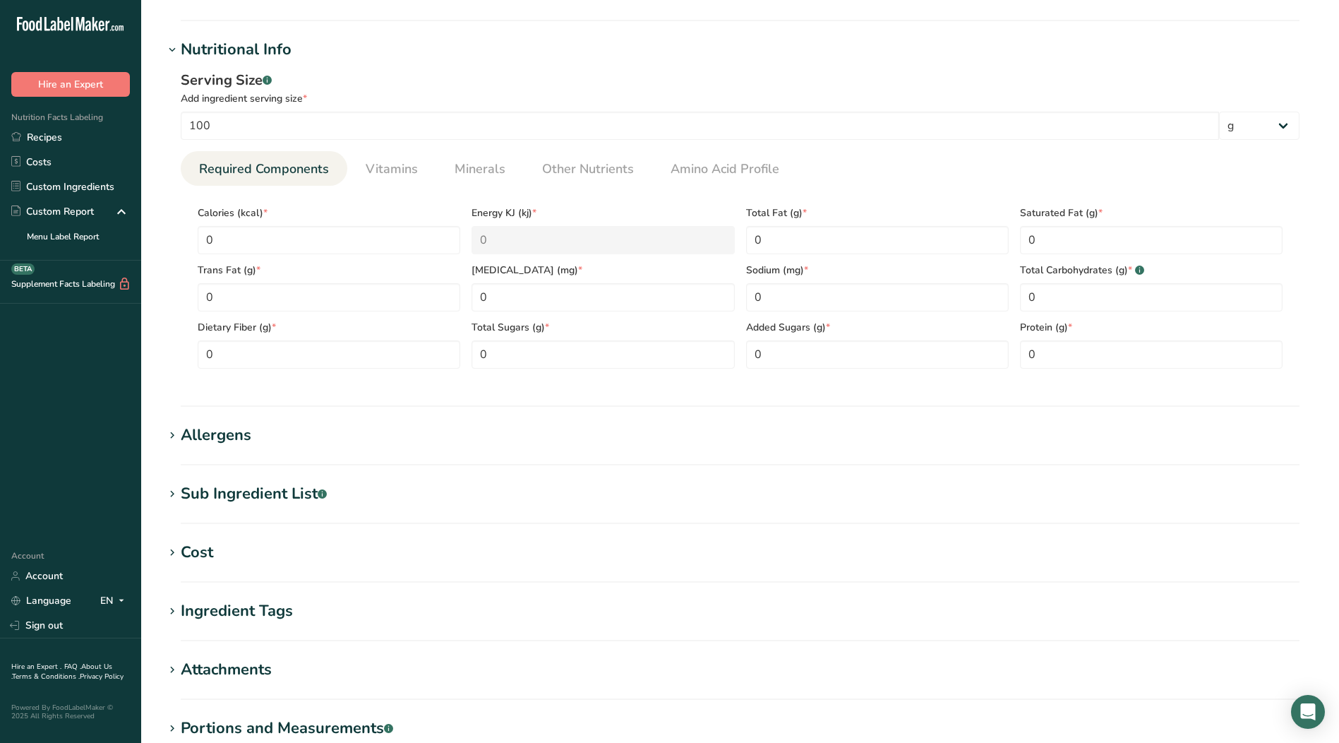
scroll to position [423, 0]
click at [269, 241] on input "0" at bounding box center [329, 239] width 263 height 28
type input "9"
type KJ "37.7"
type input "96"
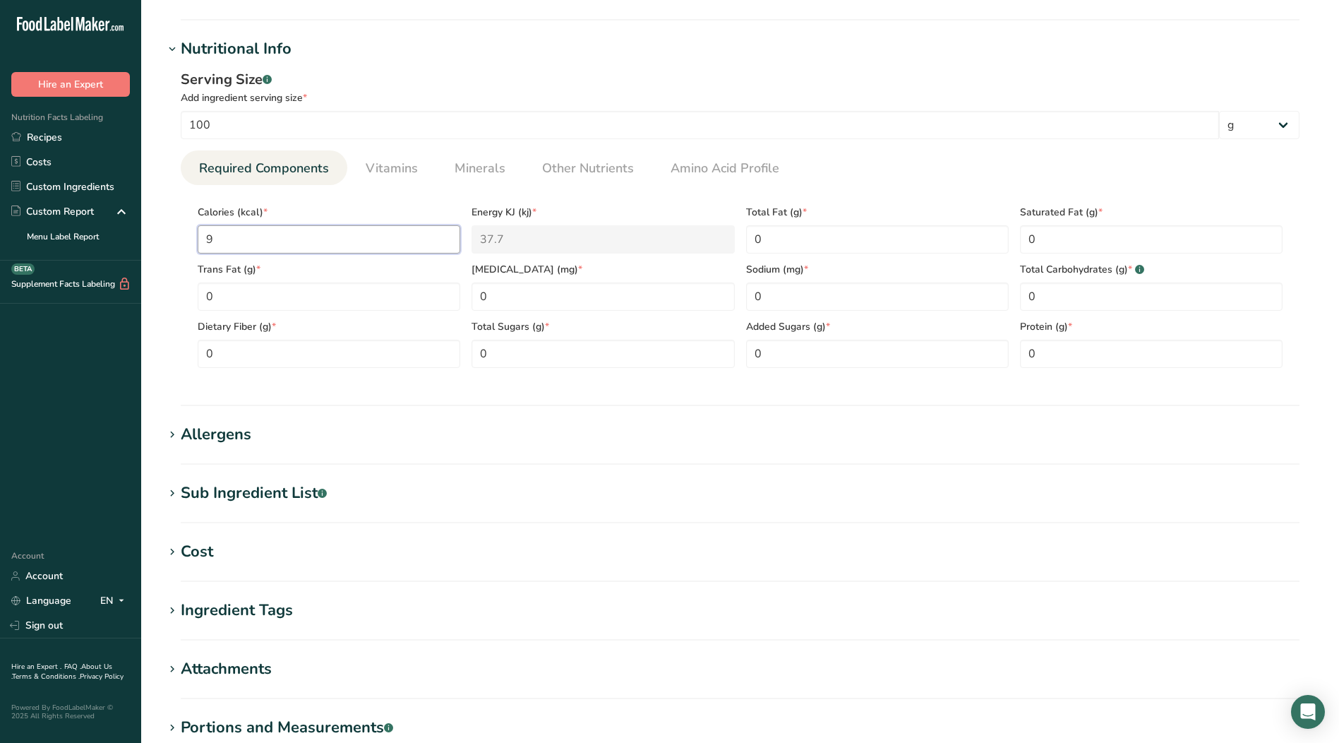
type KJ "401.7"
type input "96.8"
type KJ "405"
type input "96.8"
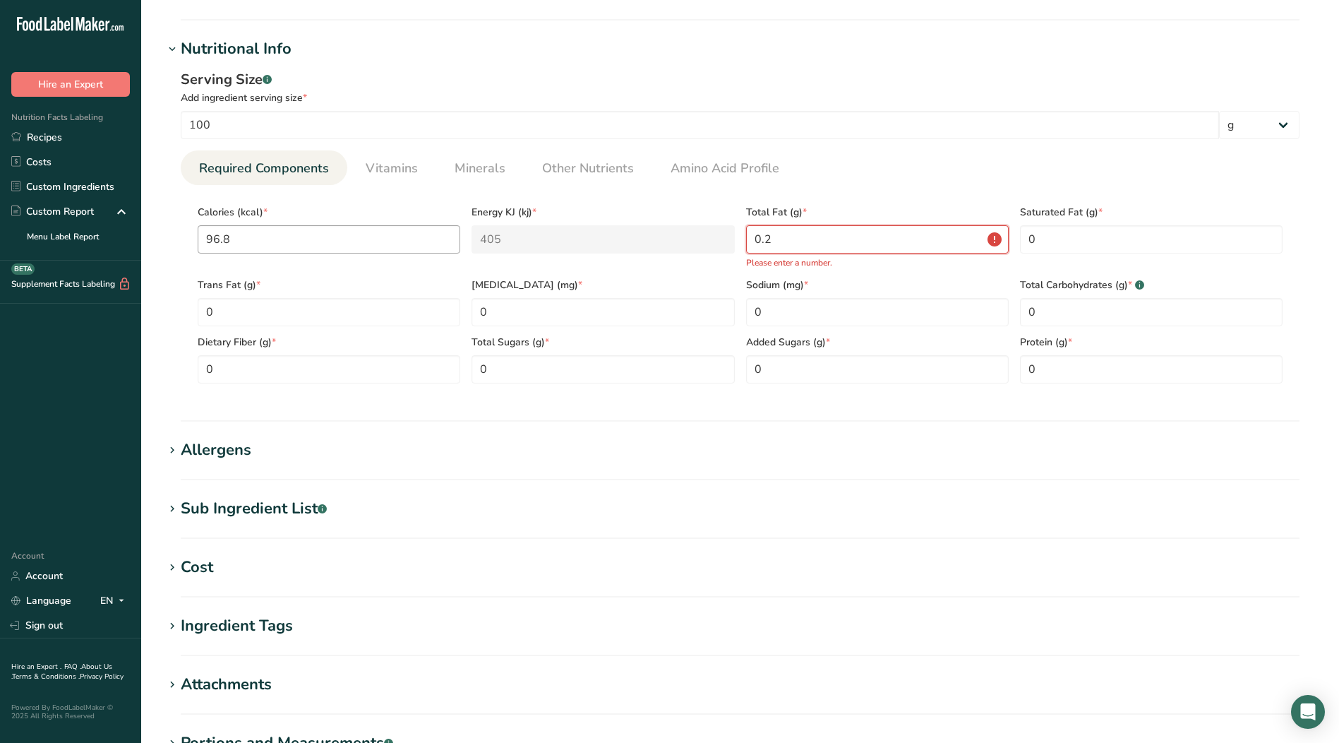
type Fat "0.2"
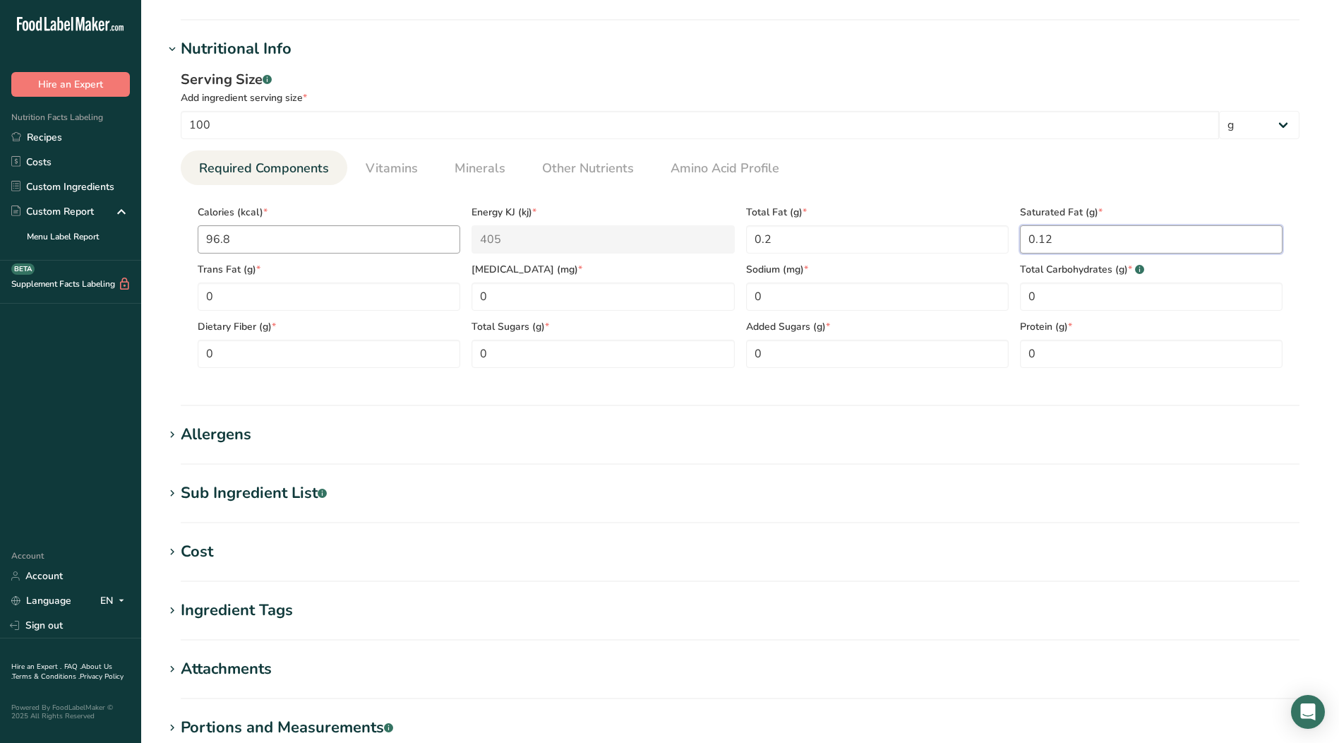
type Fat "0.12"
type input "5.86"
type Carbohydrates "20.14"
type Fiber "9.7"
type input "3.61"
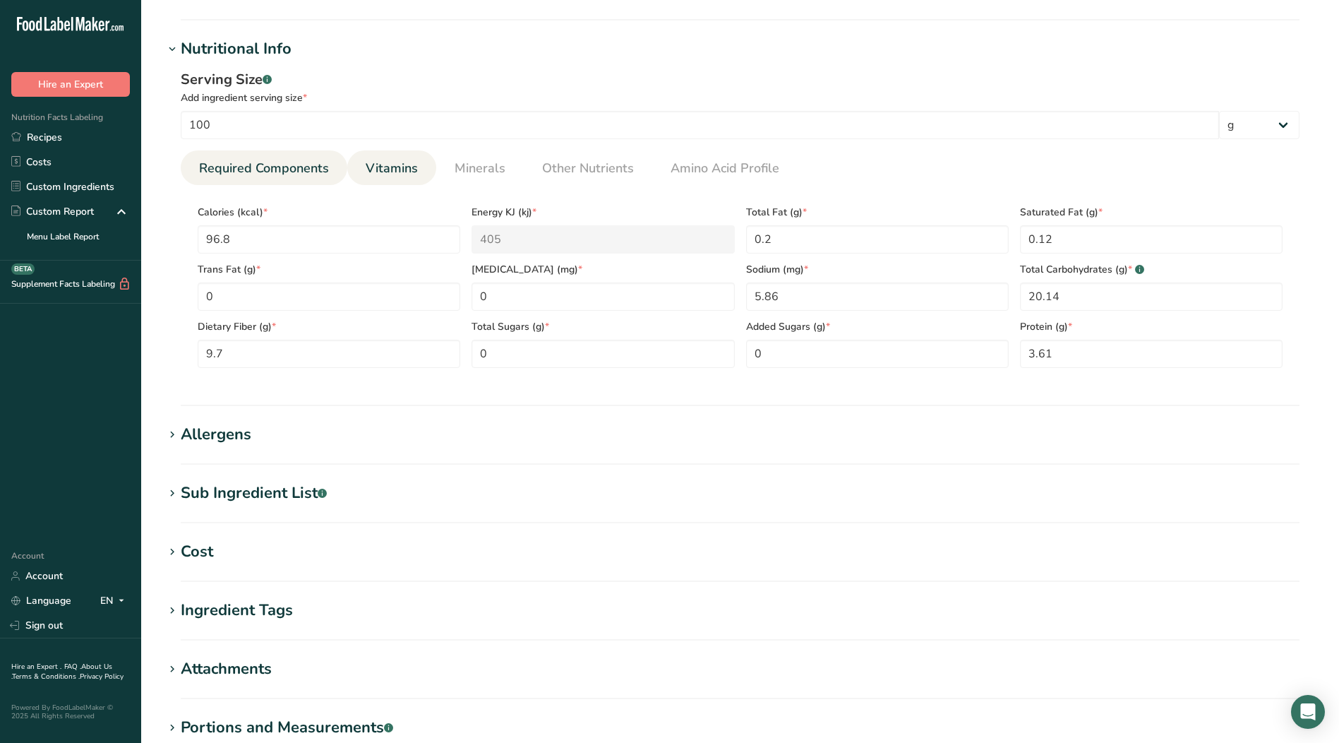
click at [416, 169] on link "Vitamins" at bounding box center [392, 168] width 64 height 36
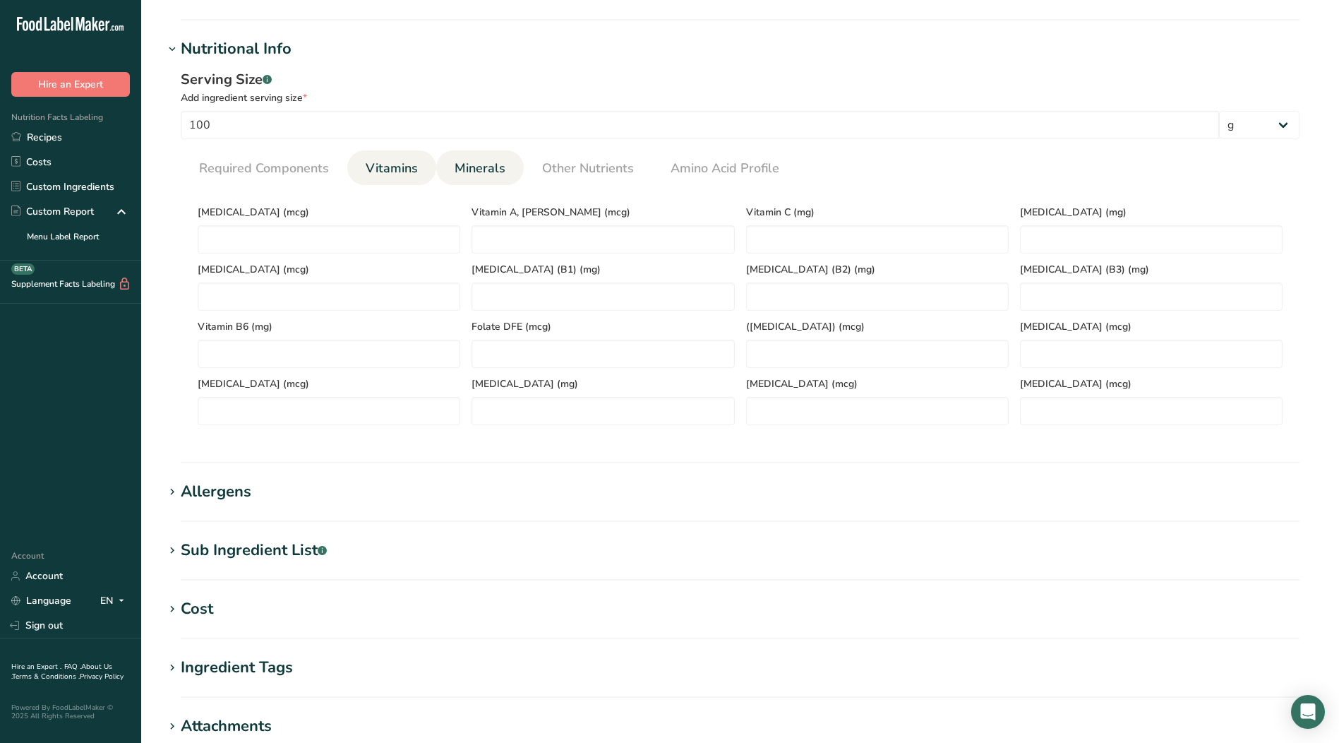
click at [502, 166] on span "Minerals" at bounding box center [480, 168] width 51 height 19
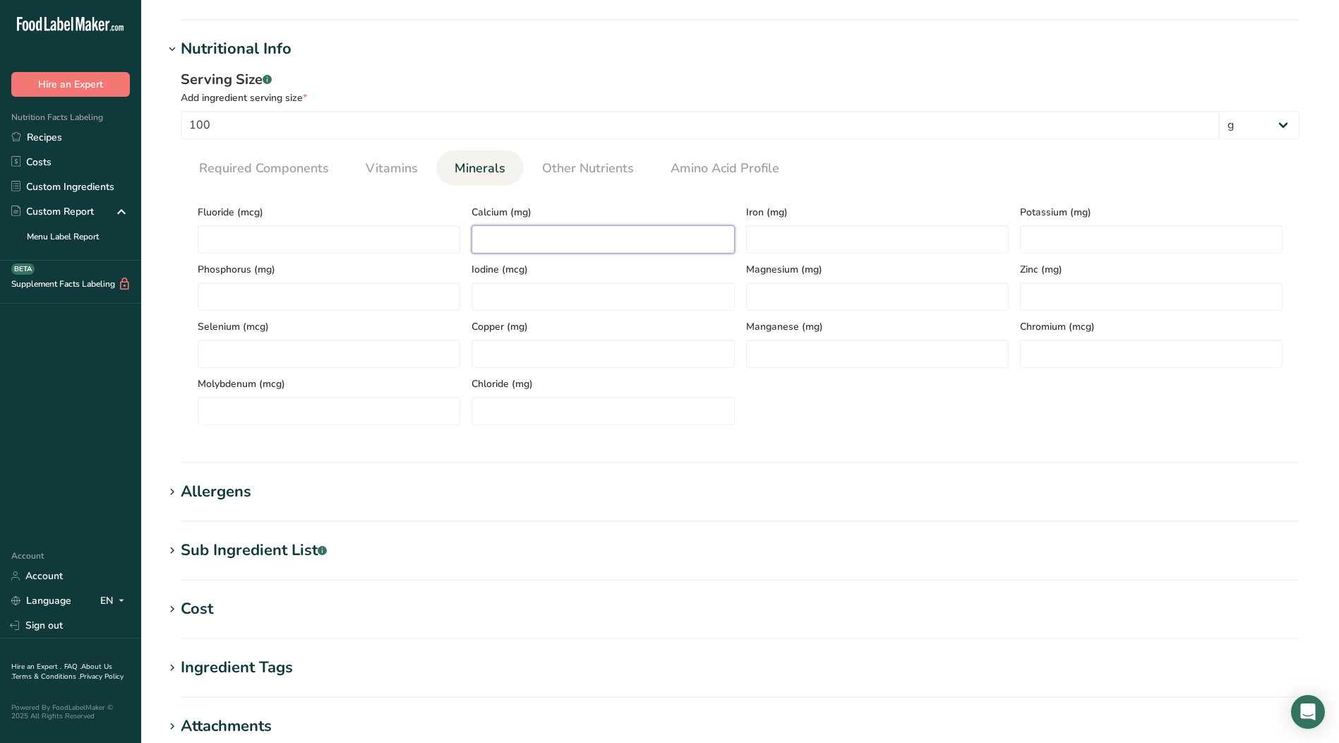
click at [520, 238] on input "number" at bounding box center [602, 239] width 263 height 28
type input "132.21"
type input "4.38"
type input "483.05"
click at [256, 169] on span "Required Components" at bounding box center [264, 168] width 130 height 19
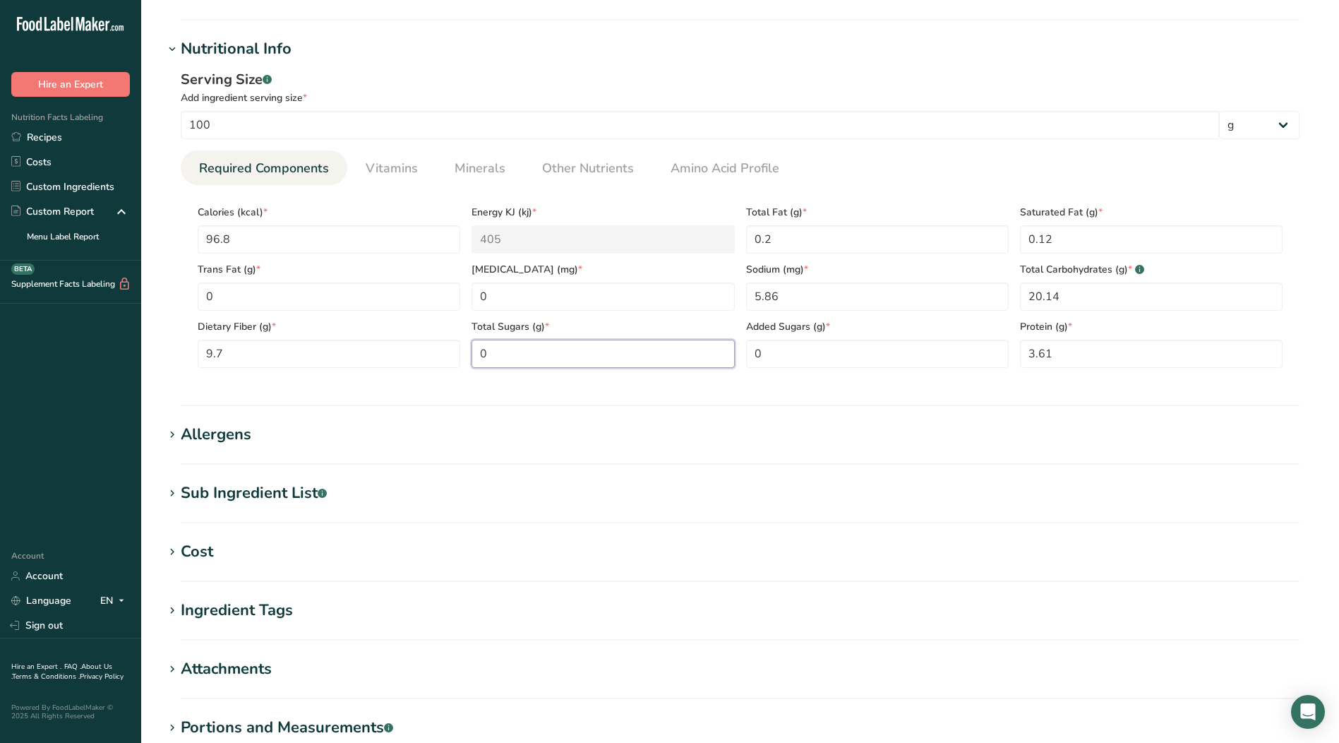
click at [527, 359] on Sugars "0" at bounding box center [602, 353] width 263 height 28
type Sugars "5.21"
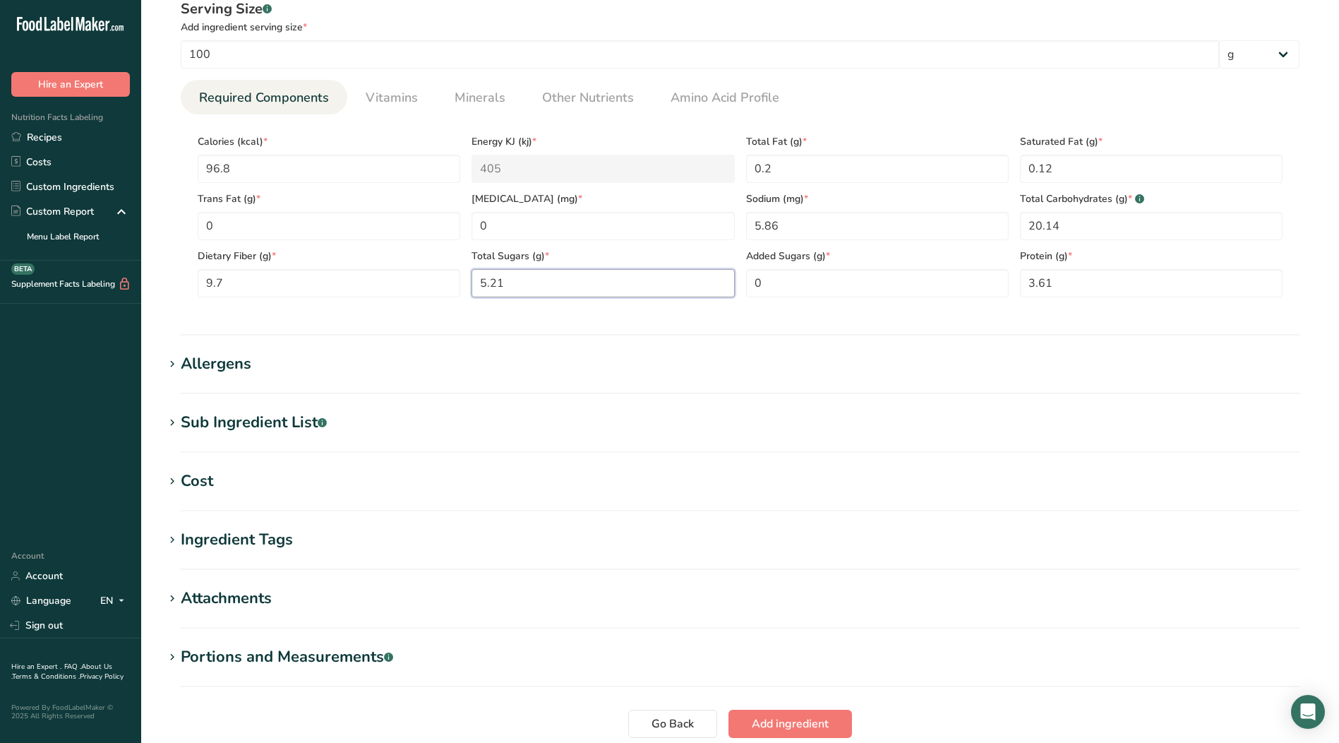
scroll to position [565, 0]
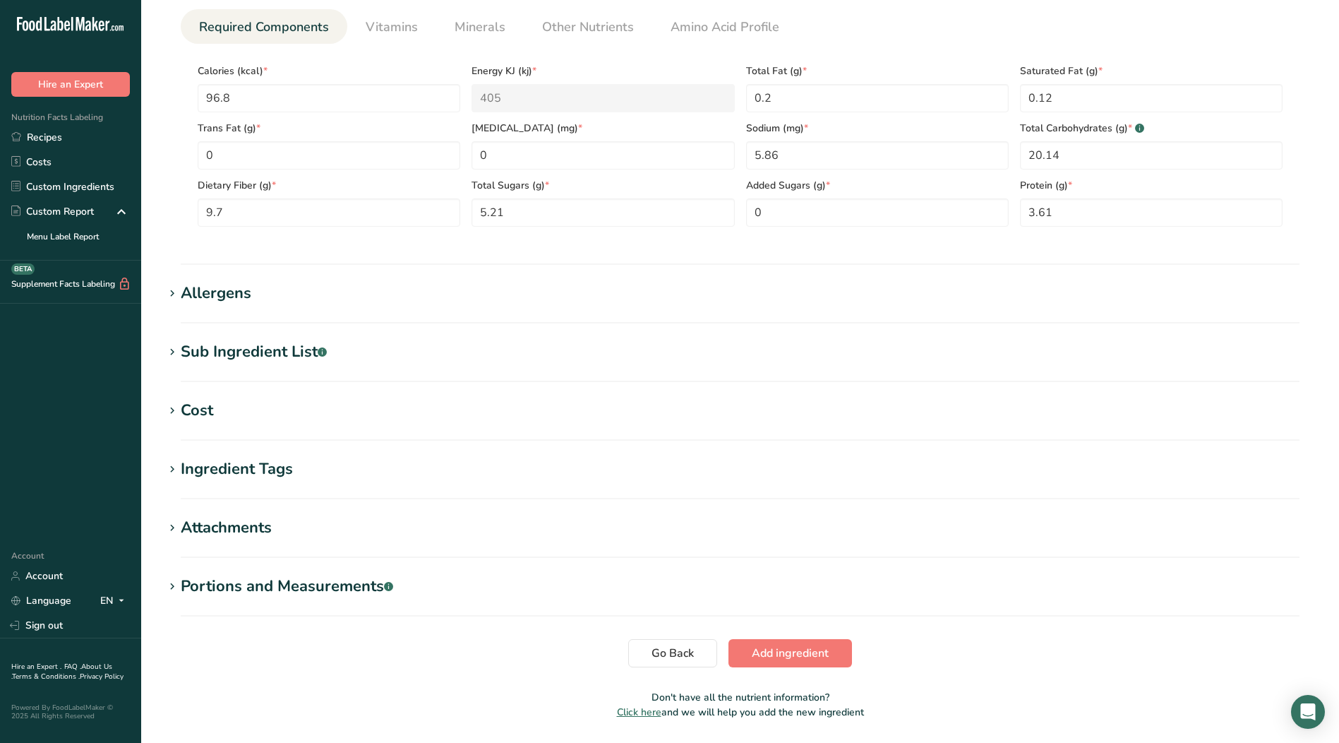
click at [176, 526] on icon at bounding box center [172, 528] width 13 height 20
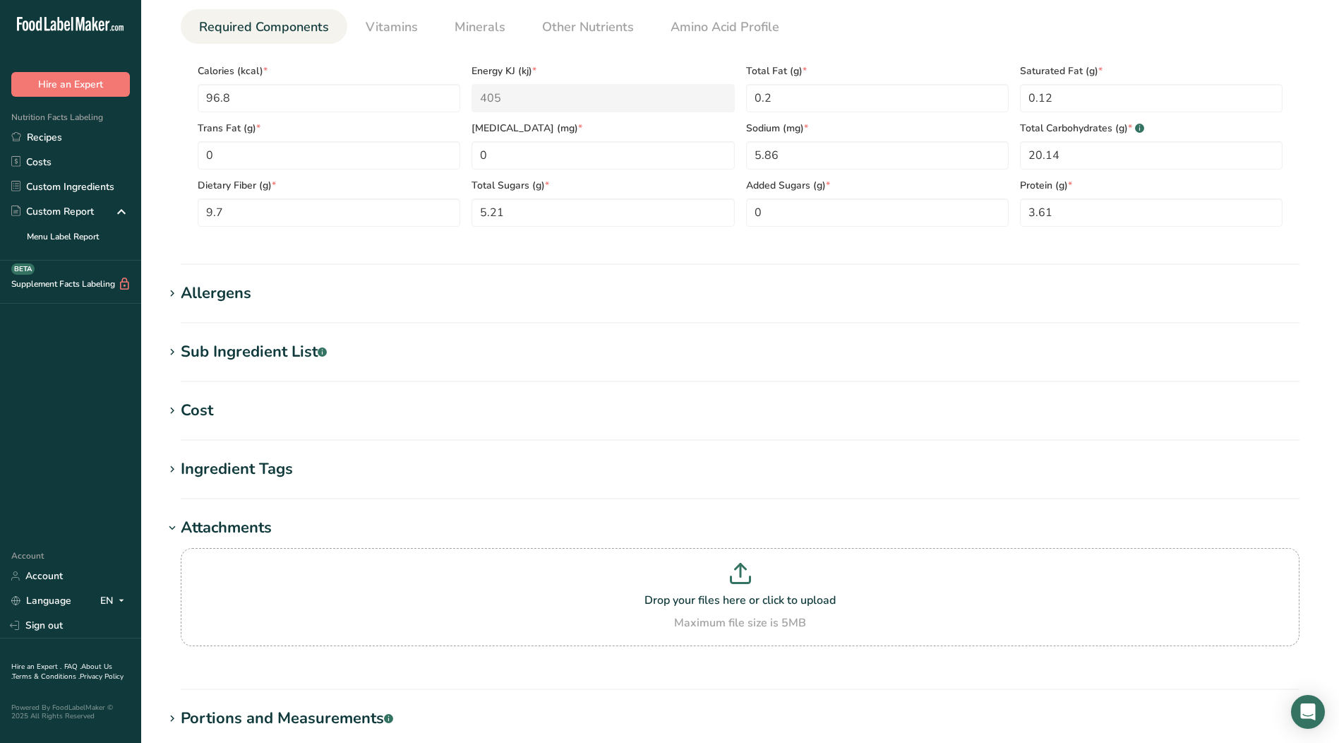
click at [176, 526] on icon at bounding box center [172, 528] width 13 height 20
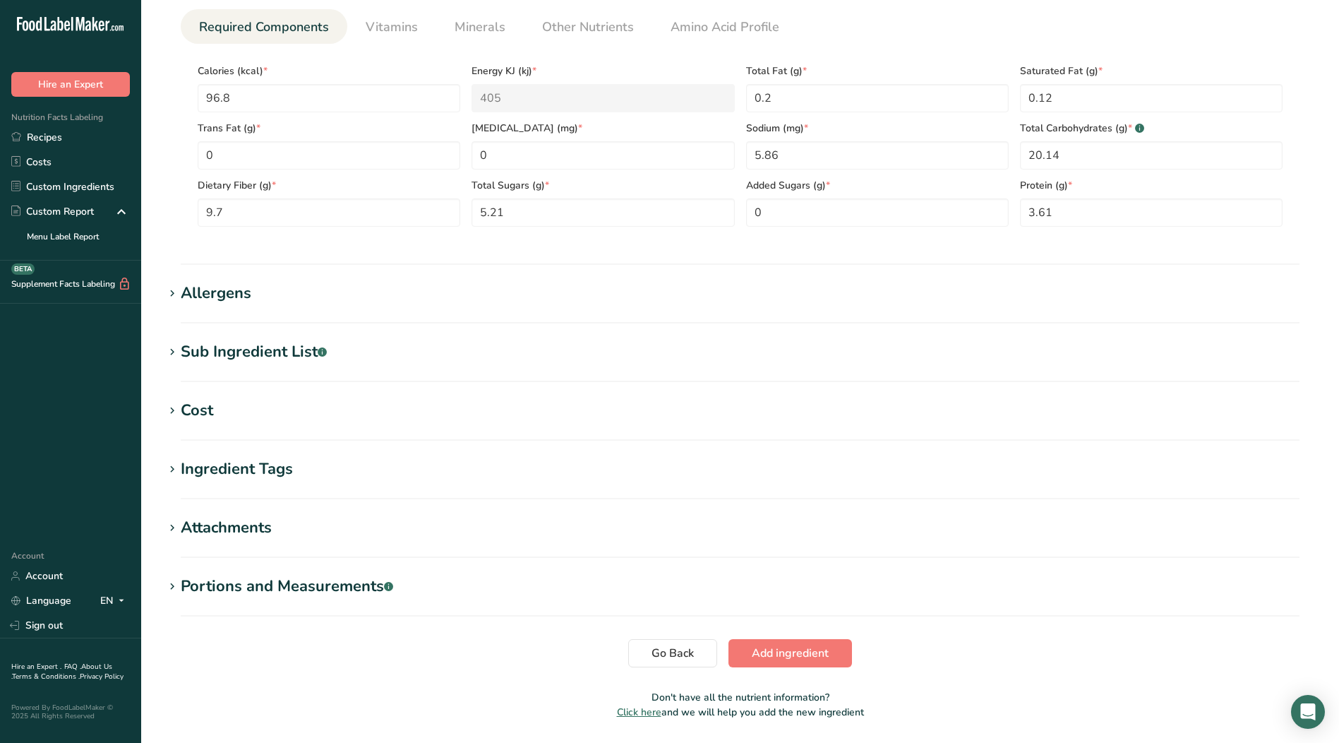
click at [172, 468] on icon at bounding box center [172, 469] width 13 height 20
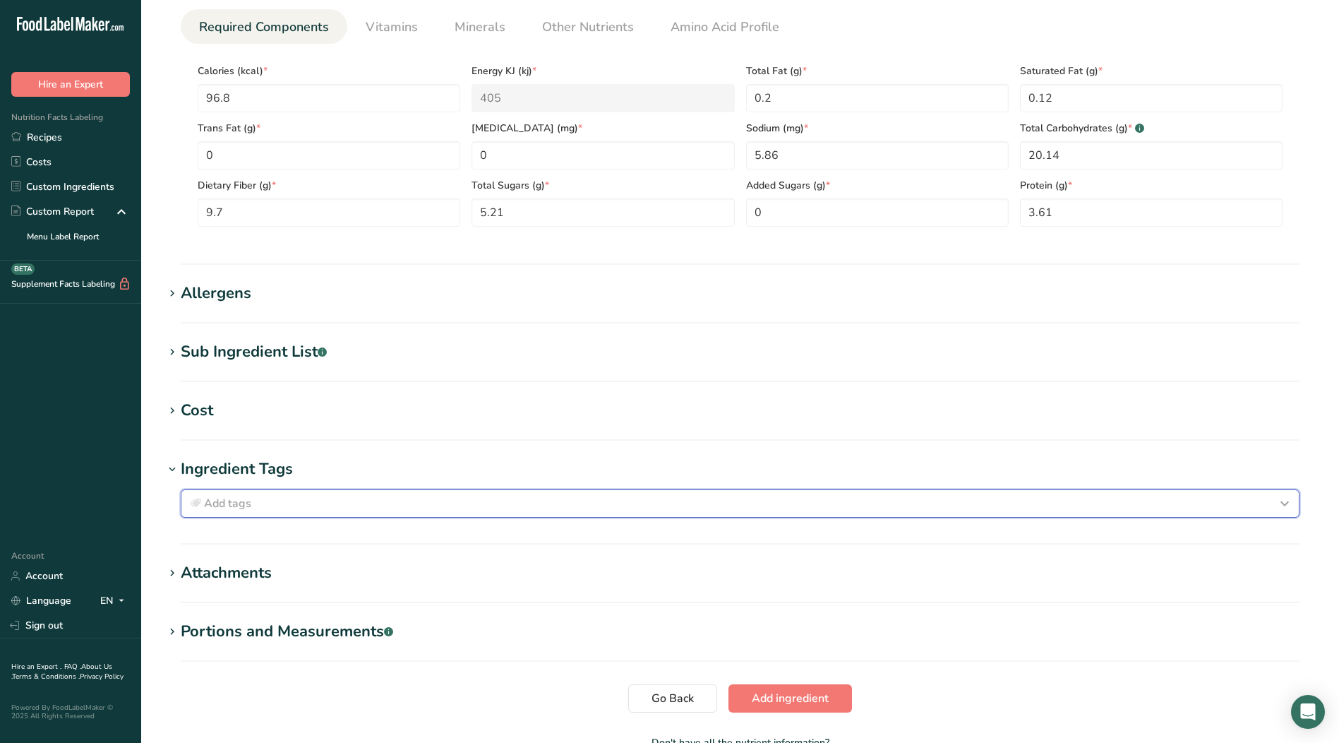
click at [1005, 515] on button "Add tags" at bounding box center [740, 503] width 1119 height 28
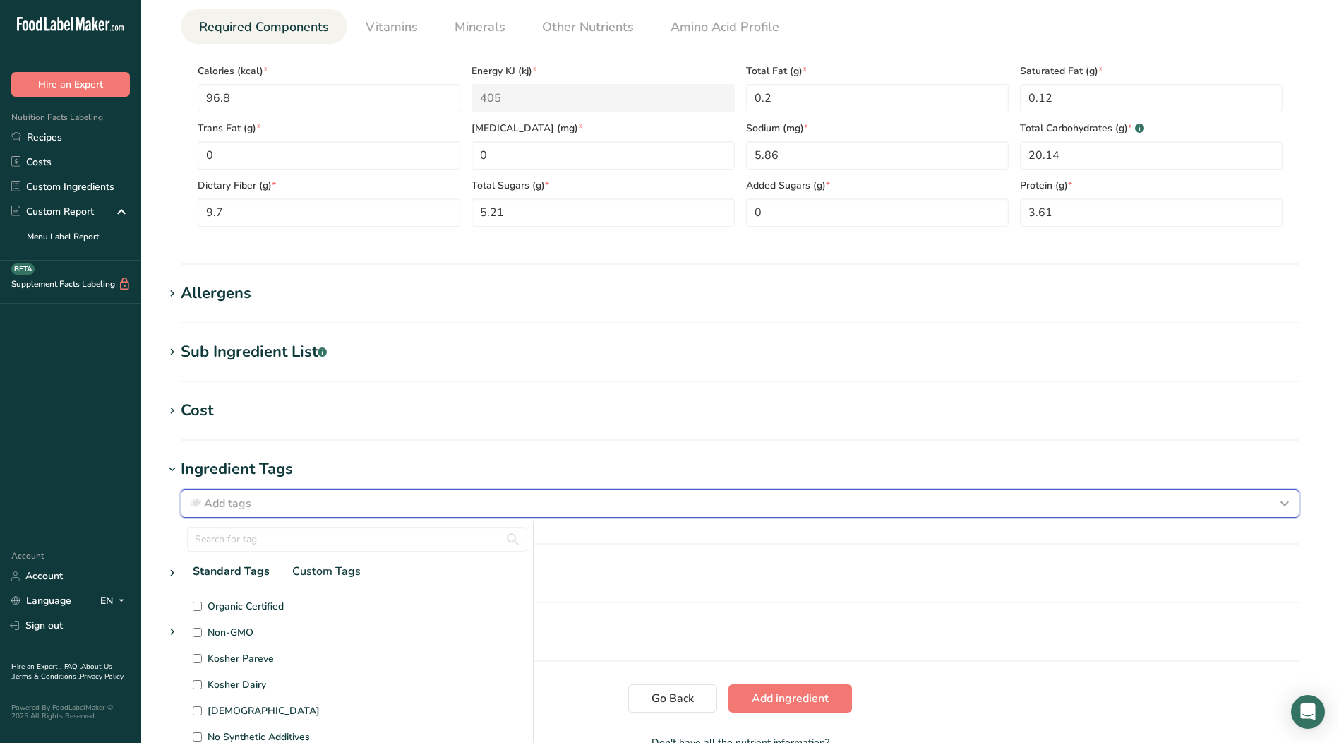
scroll to position [337, 0]
click at [195, 635] on input "Kosher Pareve" at bounding box center [197, 633] width 9 height 9
checkbox input "true"
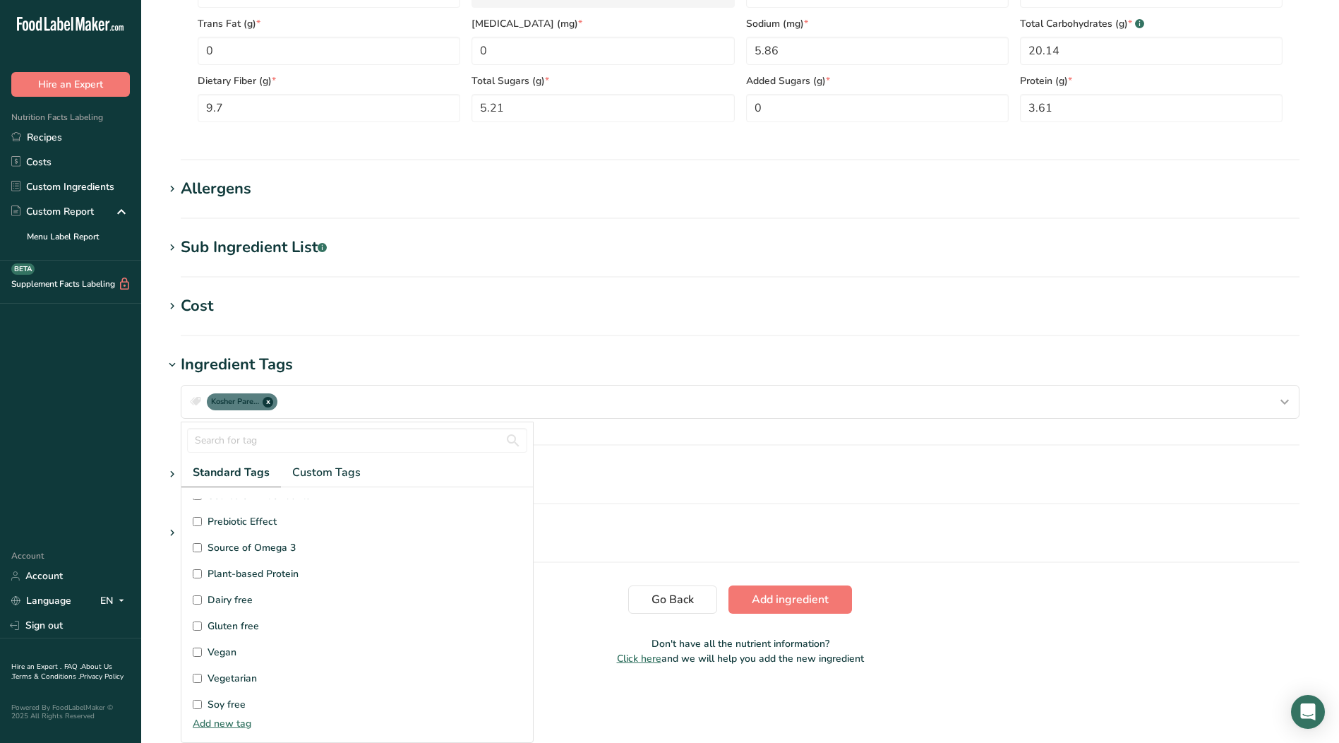
scroll to position [0, 0]
click at [1042, 582] on section "Add new ingredient Back to recipe Ingredient Spec Sheet .a-a{fill:#347362;}.b-a…" at bounding box center [740, 9] width 1198 height 1357
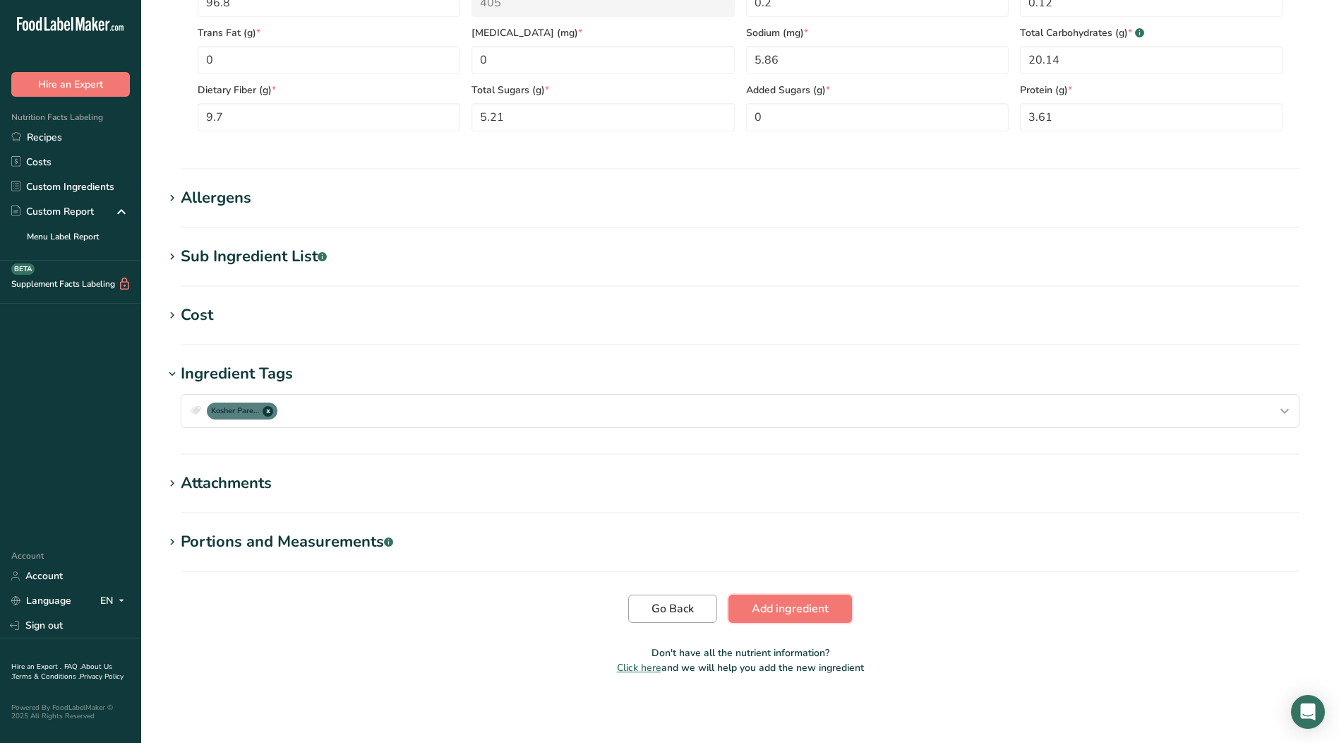
drag, startPoint x: 786, startPoint y: 620, endPoint x: 696, endPoint y: 611, distance: 90.9
click at [786, 620] on button "Add ingredient" at bounding box center [790, 608] width 124 height 28
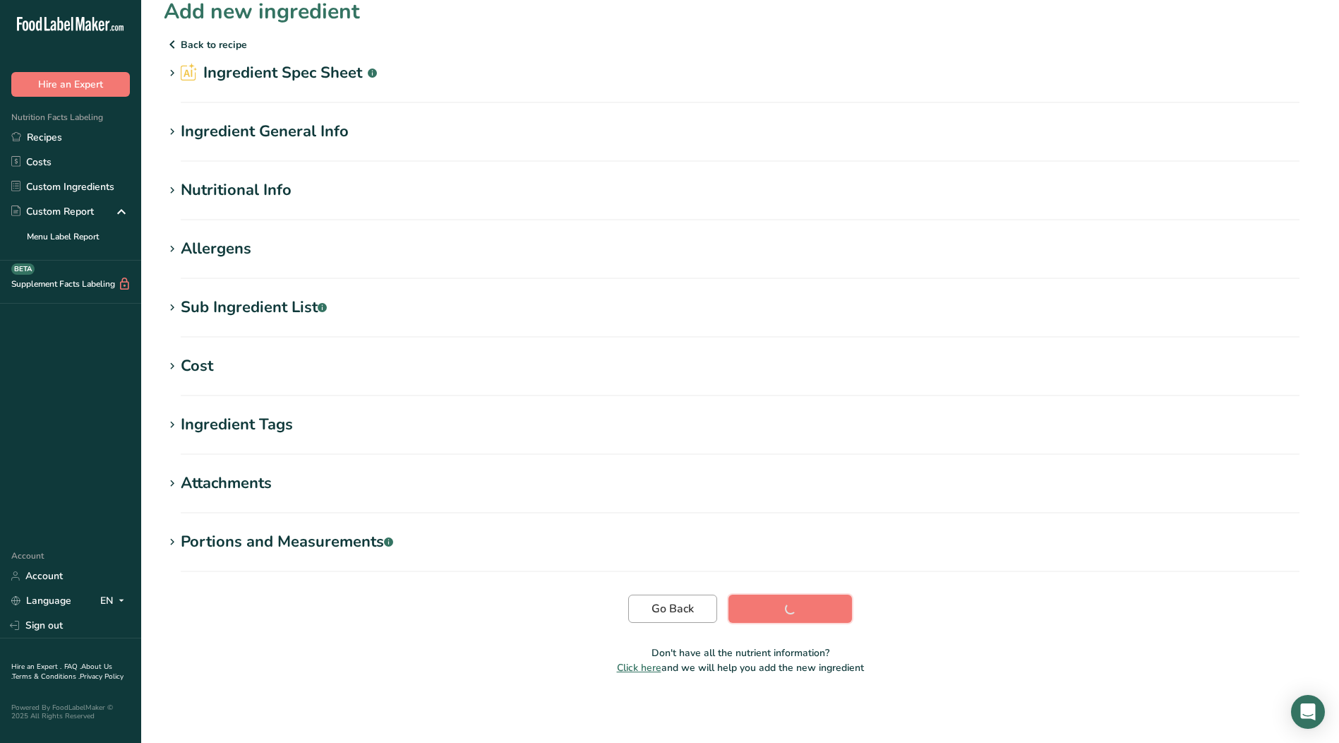
scroll to position [16, 0]
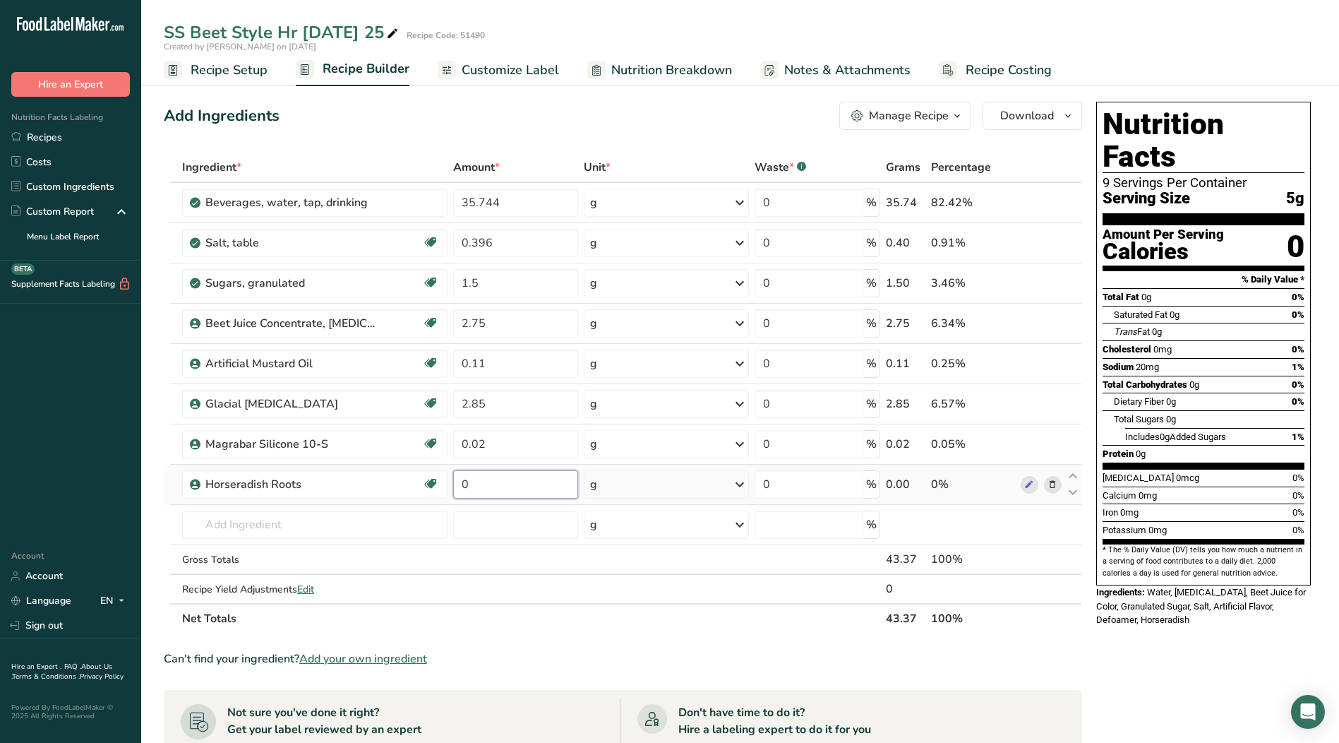
click at [504, 480] on input "0" at bounding box center [515, 484] width 125 height 28
type input "56.63"
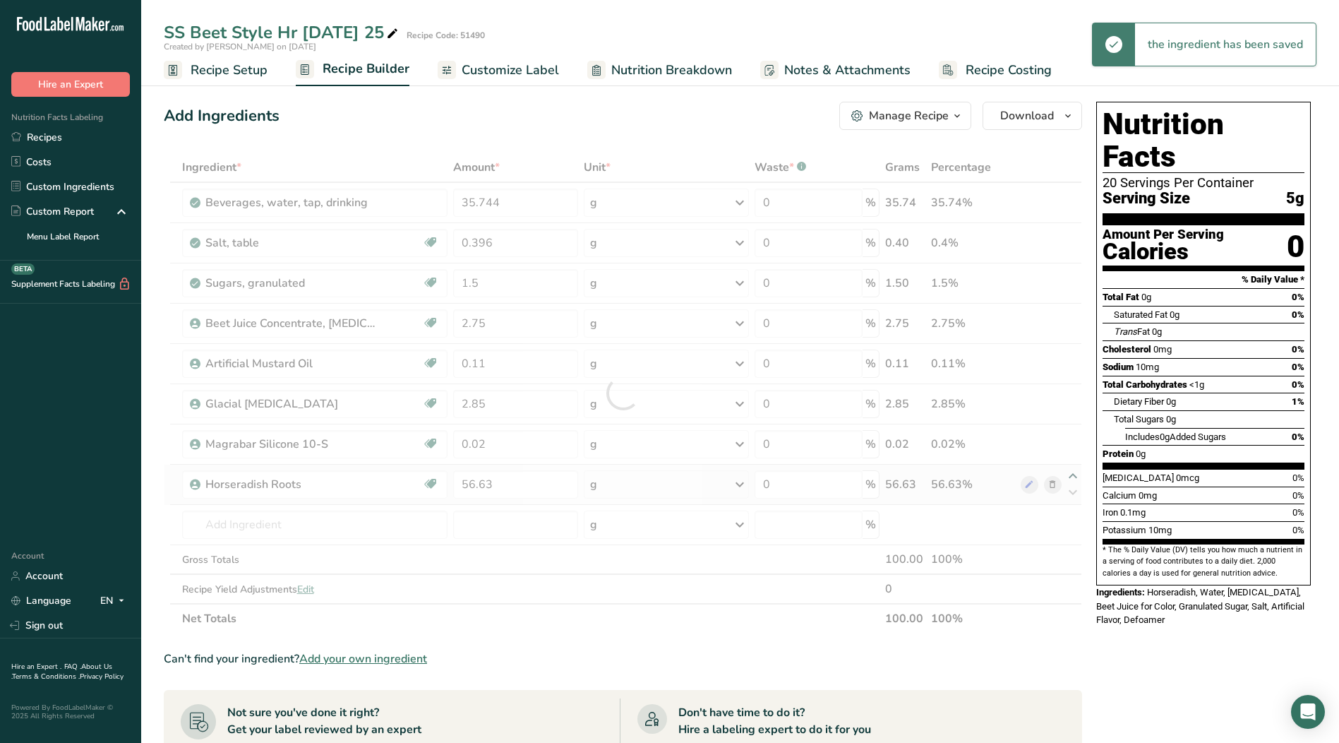
click at [1073, 472] on div "Ingredient * Amount * Unit * Waste * .a-a{fill:#347362;}.b-a{fill:#fff;} Grams …" at bounding box center [623, 392] width 918 height 481
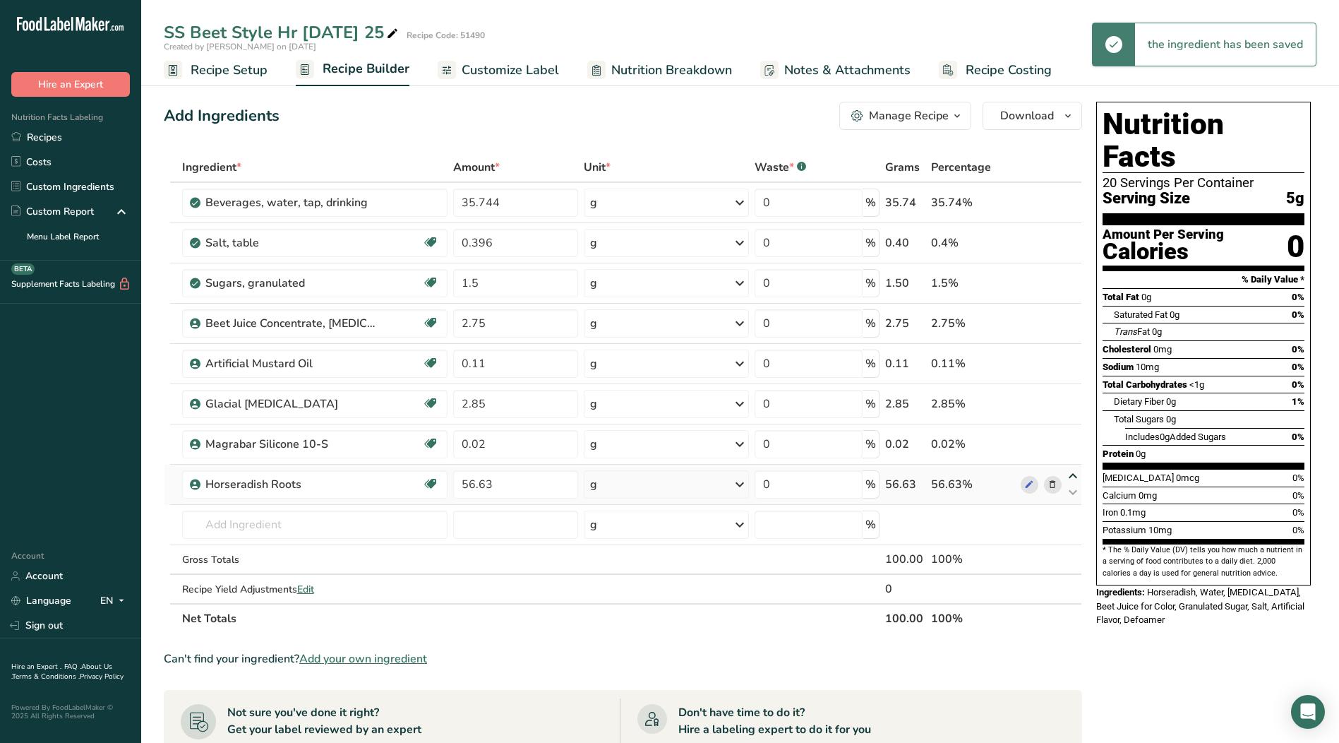
click at [1073, 474] on icon at bounding box center [1072, 476] width 17 height 11
type input "56.63"
type input "0.02"
click at [1076, 438] on icon at bounding box center [1072, 436] width 17 height 11
type input "56.63"
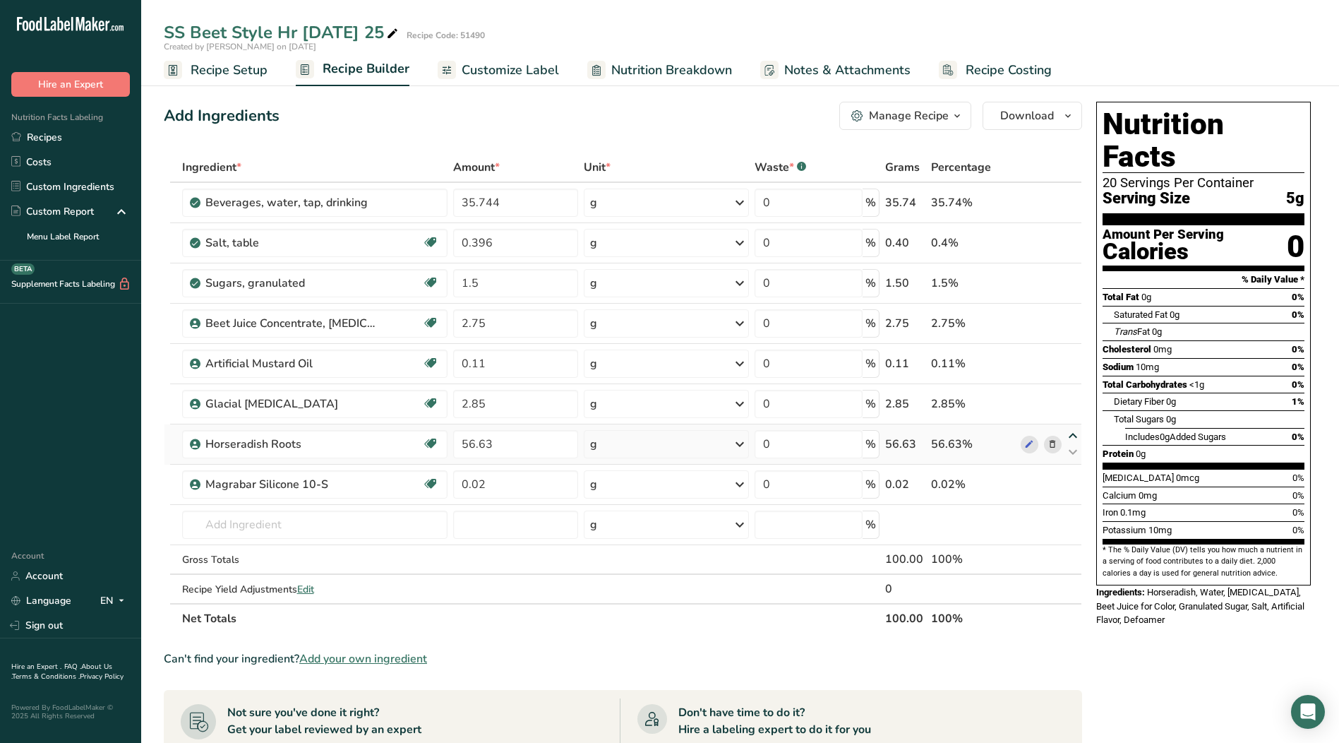
type input "2.85"
click at [1072, 395] on icon at bounding box center [1072, 395] width 17 height 11
type input "56.63"
type input "0.11"
click at [1071, 354] on icon at bounding box center [1072, 355] width 17 height 11
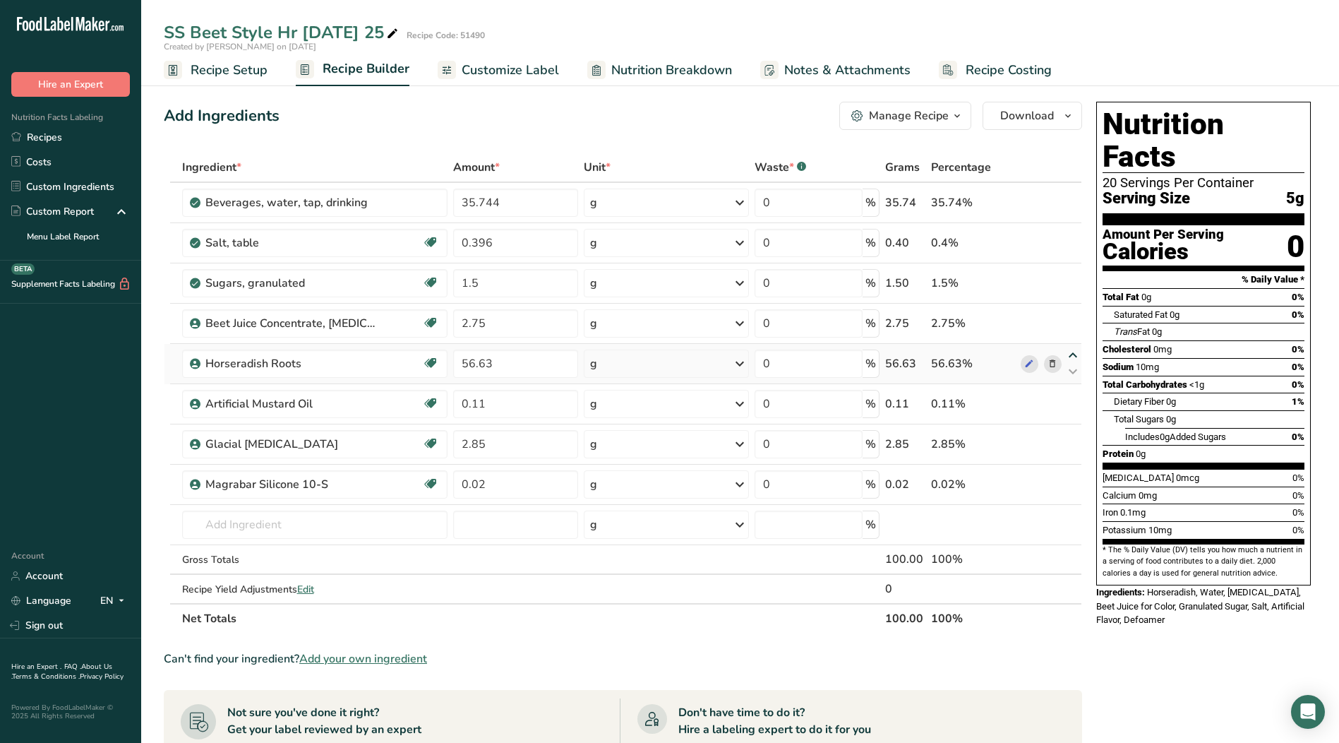
type input "56.63"
type input "2.75"
click at [1076, 312] on icon at bounding box center [1072, 315] width 17 height 11
type input "56.63"
type input "1.5"
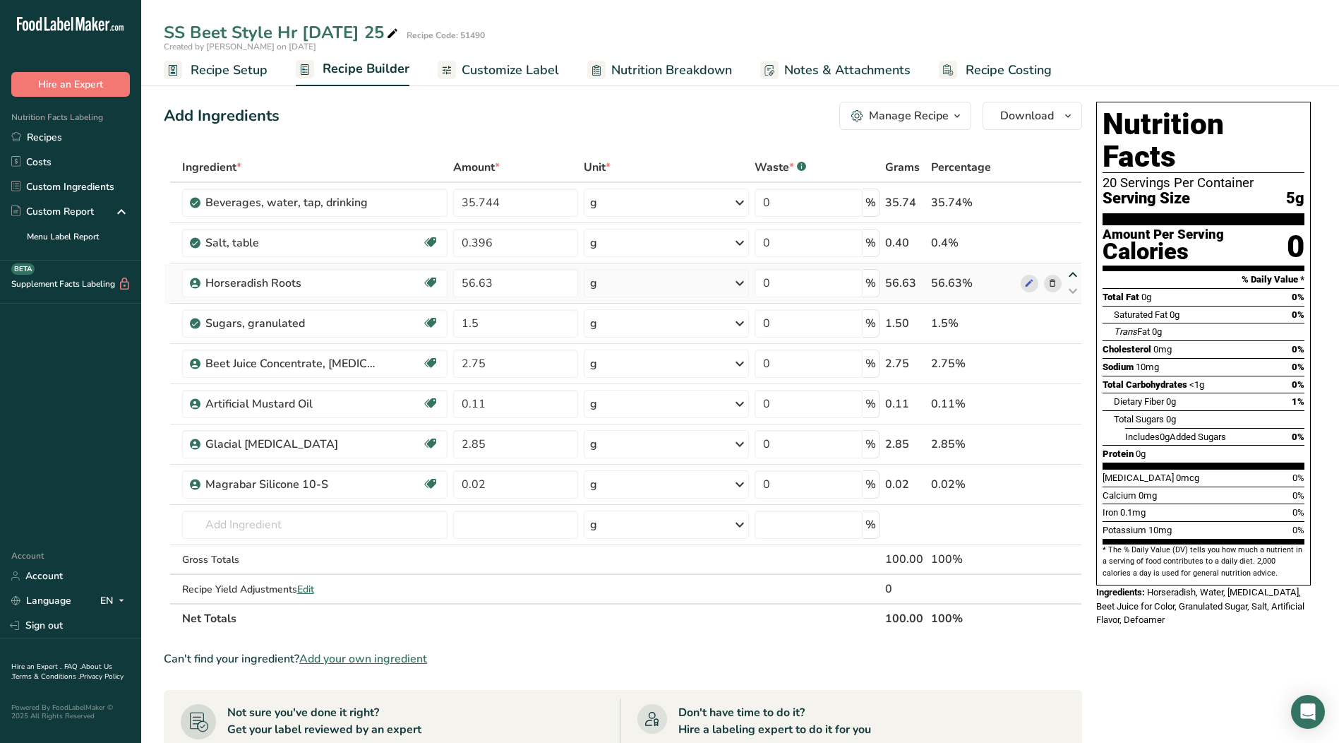
click at [1074, 274] on icon at bounding box center [1072, 275] width 17 height 11
type input "56.63"
type input "0.396"
click at [1077, 233] on icon at bounding box center [1072, 234] width 17 height 11
type input "56.63"
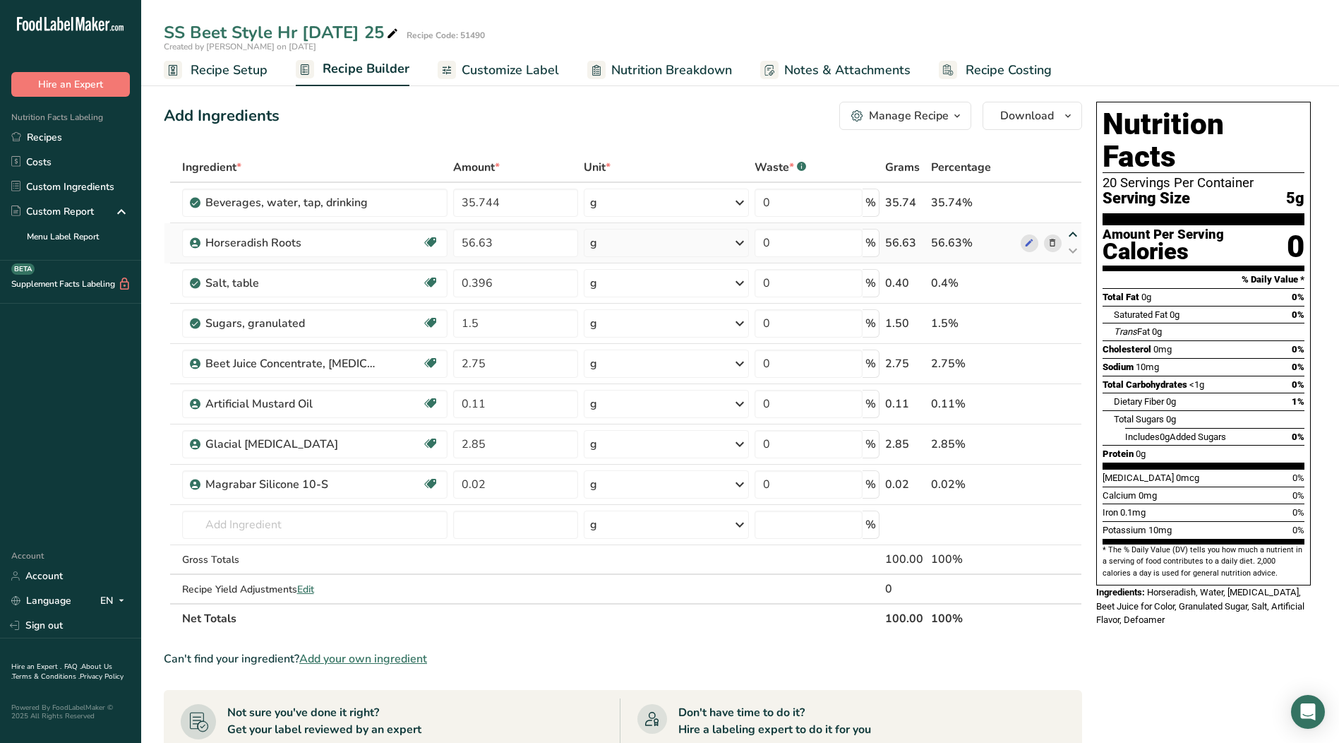
type input "35.744"
click at [645, 68] on span "Nutrition Breakdown" at bounding box center [671, 70] width 121 height 19
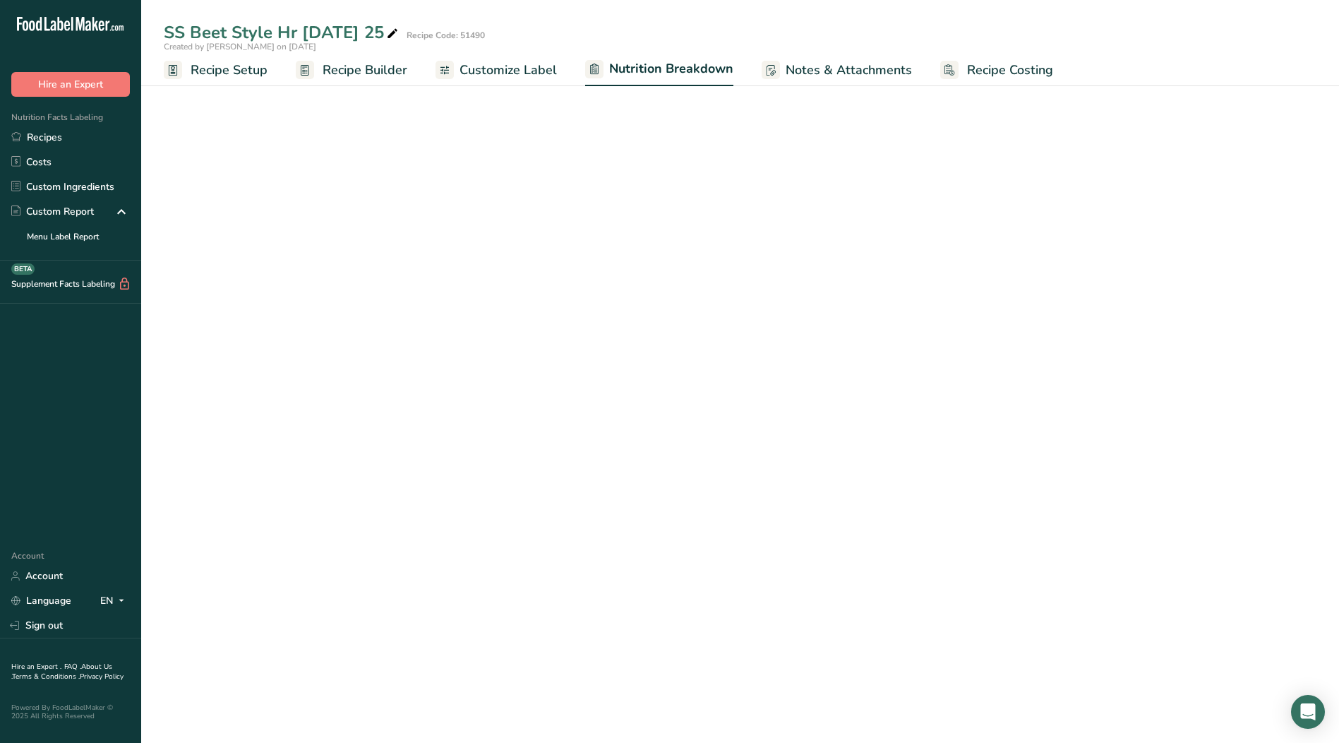
select select "Calories"
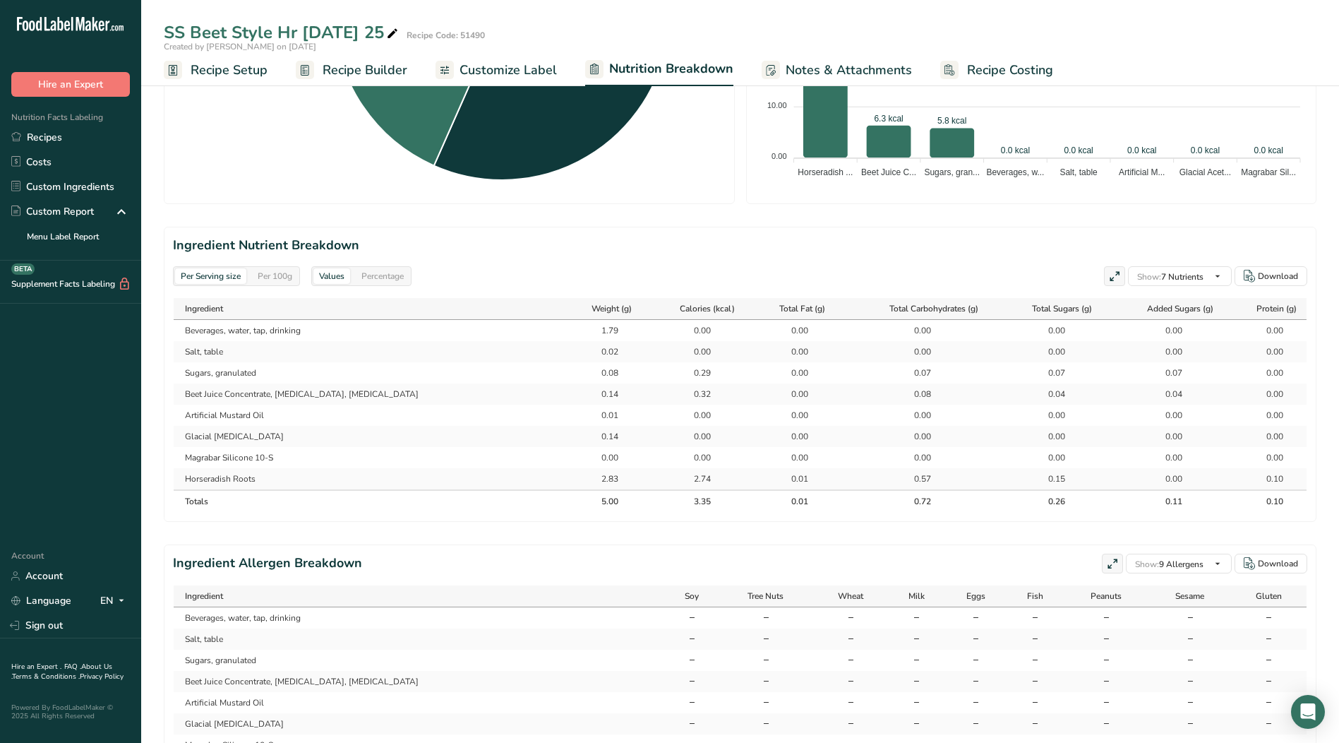
scroll to position [565, 0]
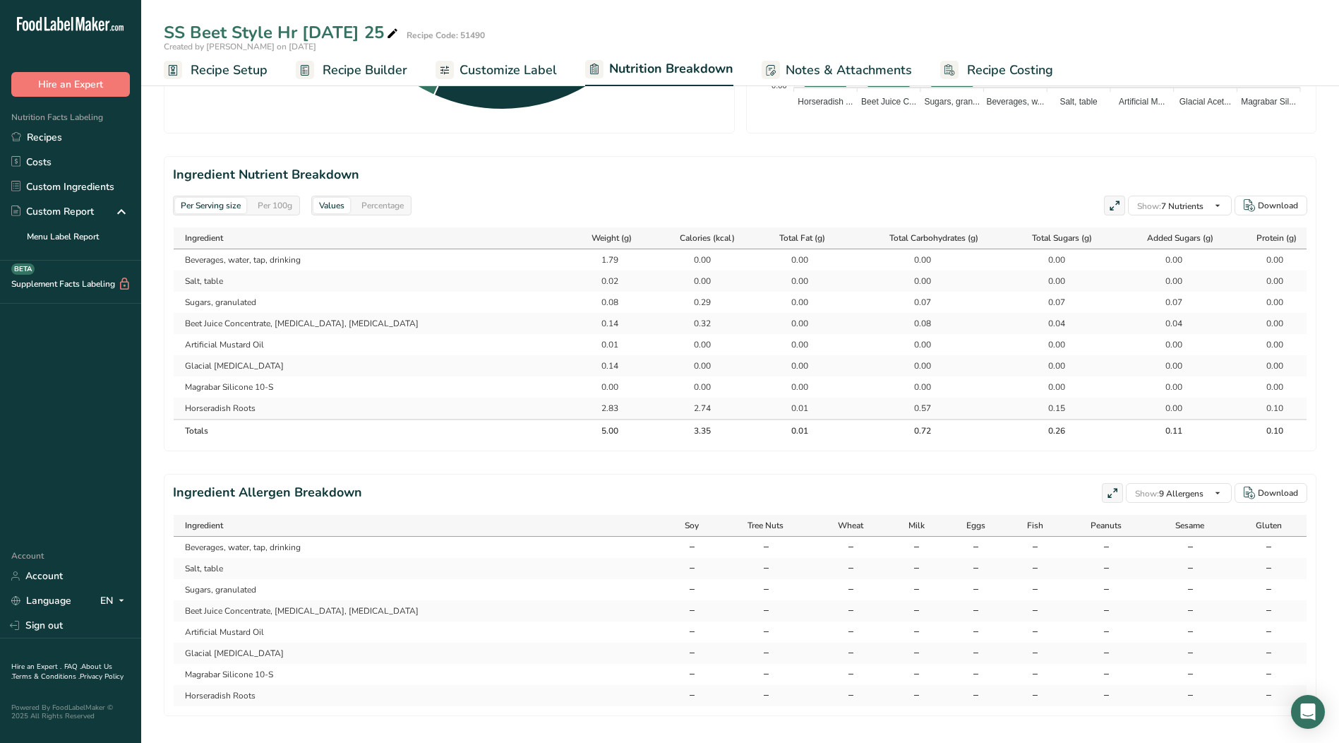
click at [275, 202] on div "Per 100g" at bounding box center [275, 206] width 46 height 16
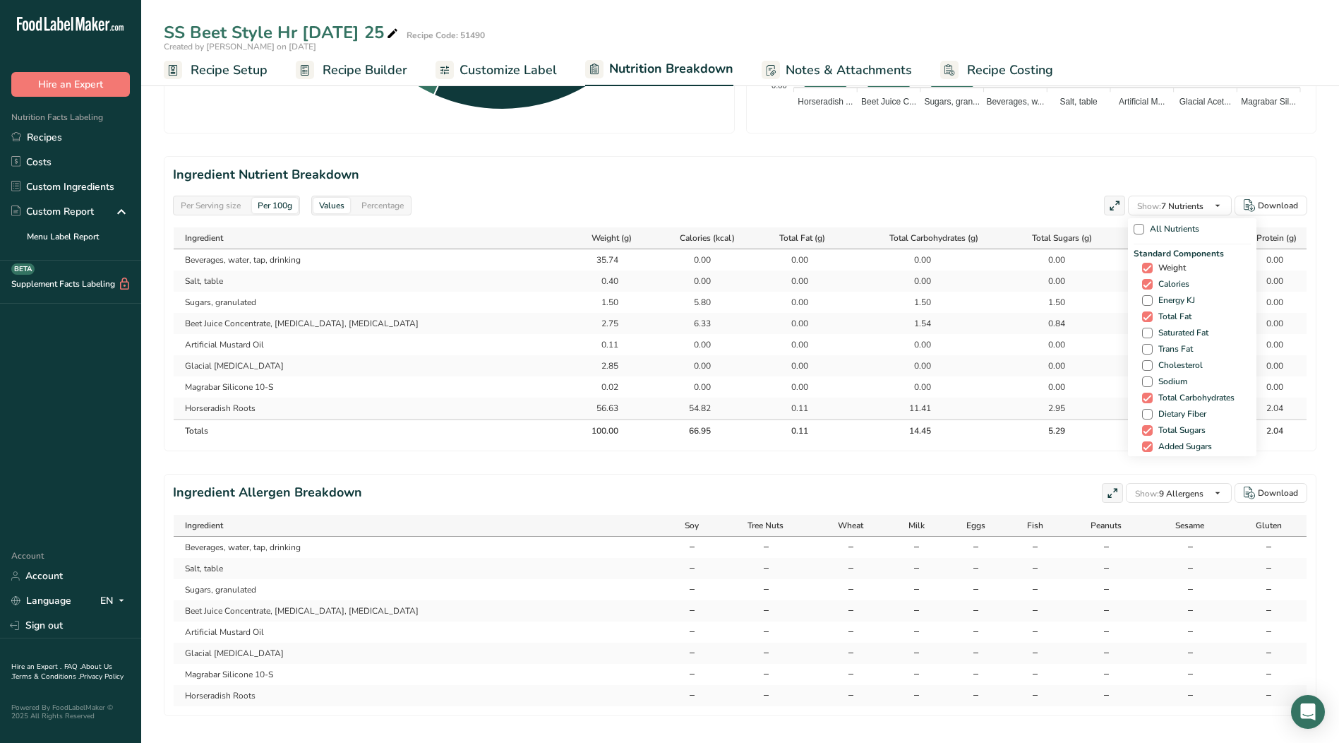
click at [1143, 268] on span at bounding box center [1147, 268] width 11 height 11
click at [1143, 268] on input "Weight" at bounding box center [1146, 267] width 9 height 9
checkbox input "false"
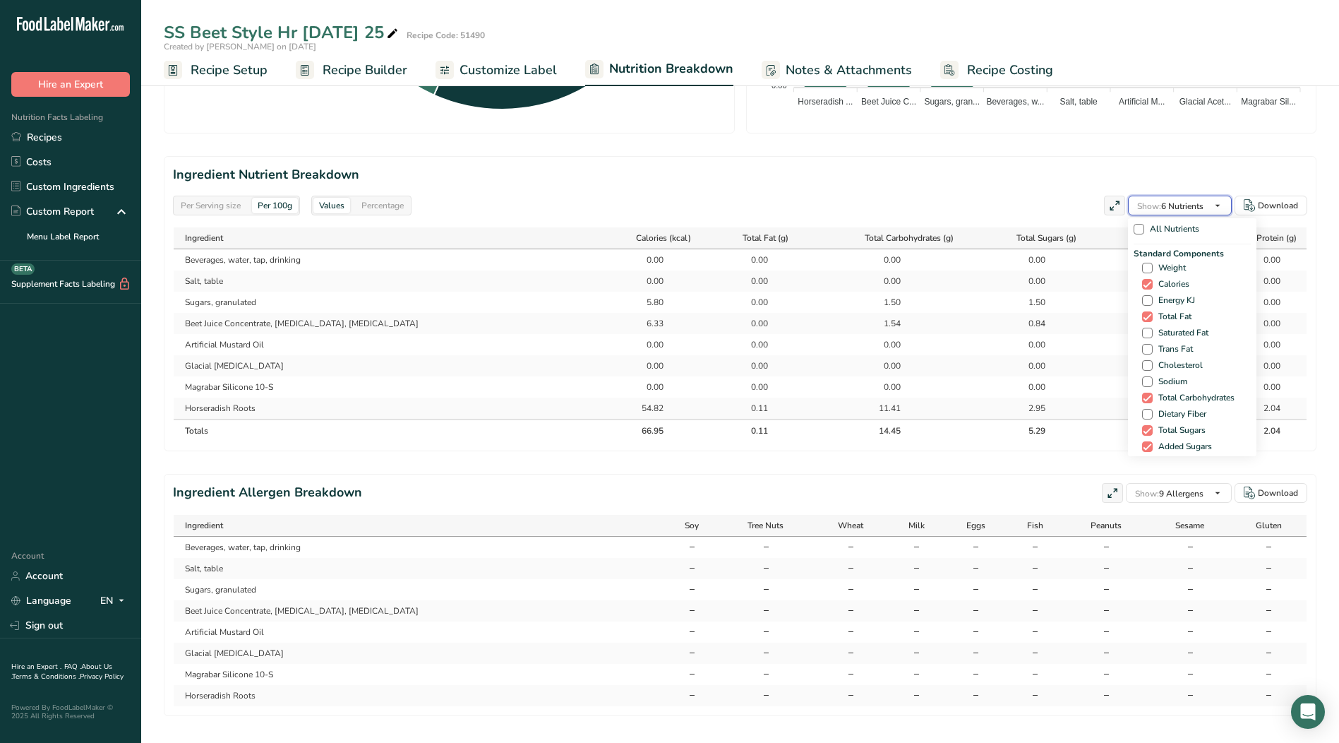
click at [1225, 207] on span "button" at bounding box center [1217, 205] width 17 height 17
click at [1144, 335] on span at bounding box center [1147, 332] width 11 height 11
click at [1144, 335] on input "Saturated Fat" at bounding box center [1146, 332] width 9 height 9
checkbox input "true"
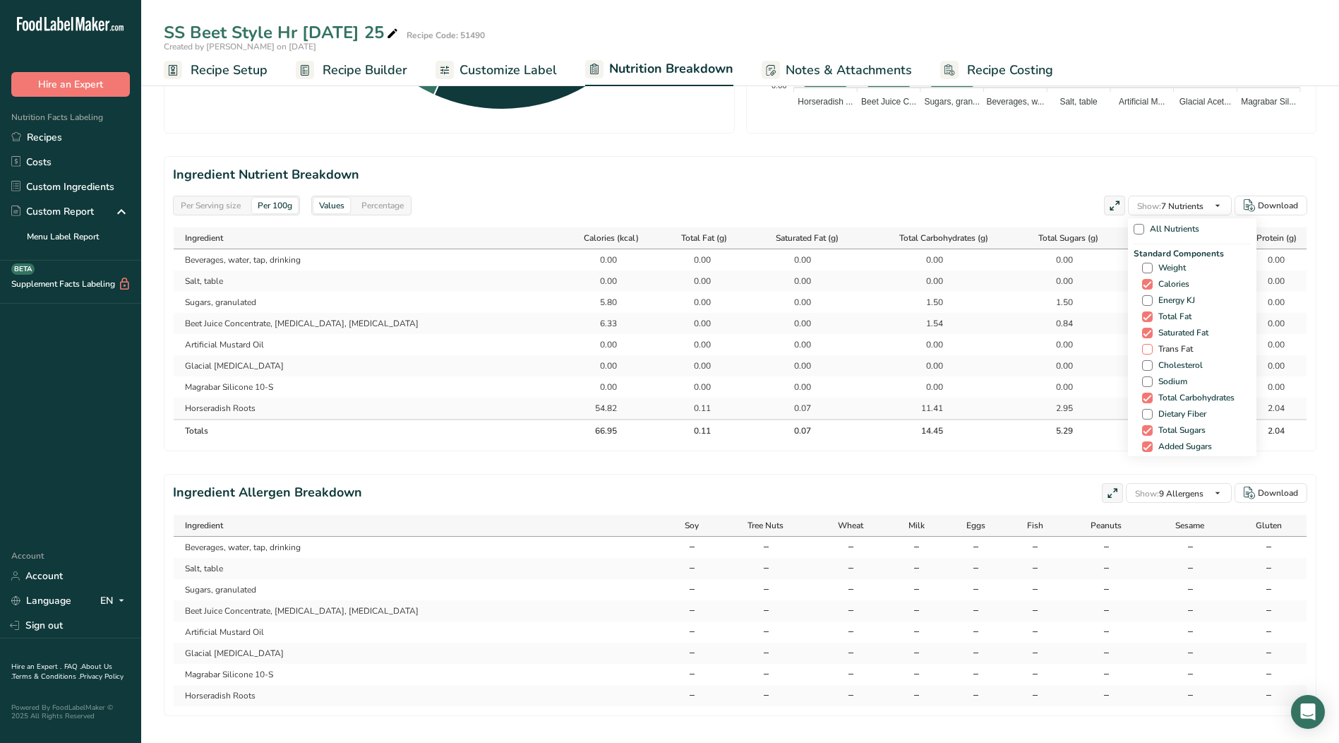
click at [1144, 346] on span at bounding box center [1147, 349] width 11 height 11
click at [1144, 346] on input "Trans Fat" at bounding box center [1146, 348] width 9 height 9
checkbox input "true"
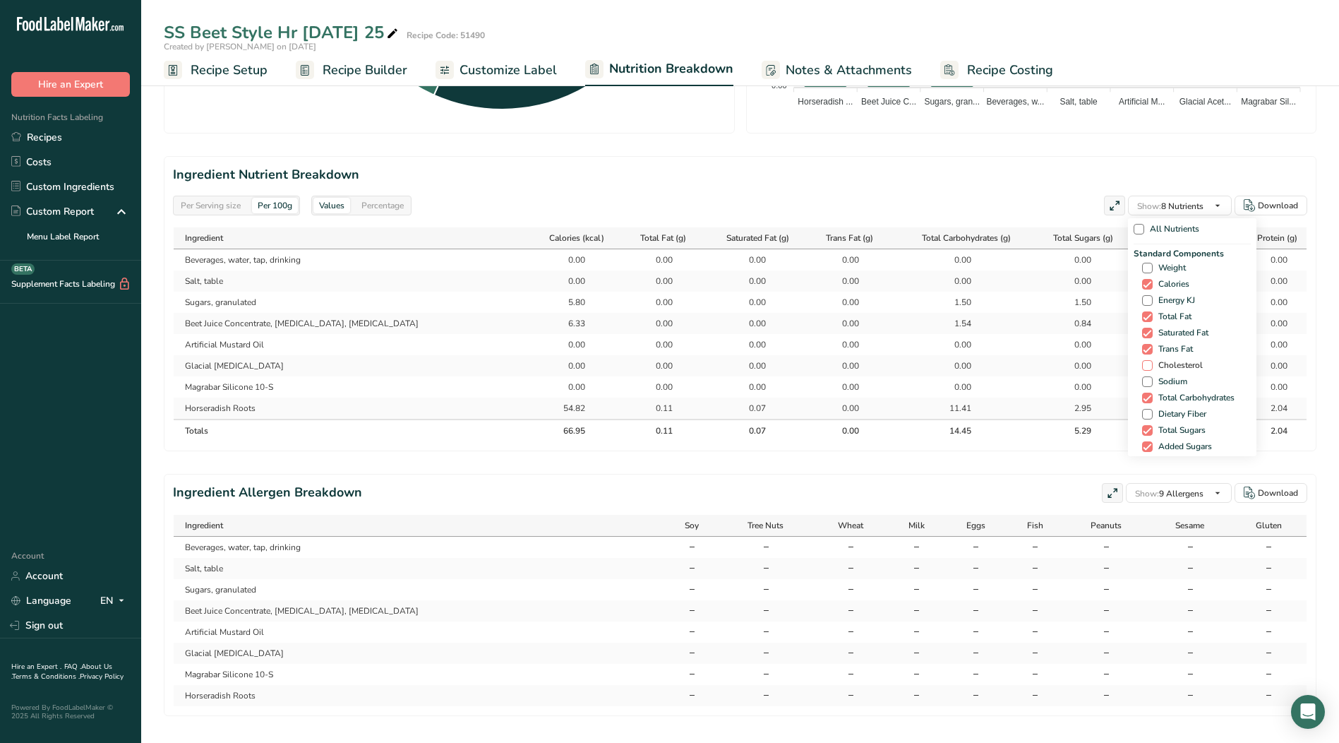
click at [1144, 367] on span at bounding box center [1147, 365] width 11 height 11
click at [1144, 367] on input "Cholesterol" at bounding box center [1146, 365] width 9 height 9
checkbox input "true"
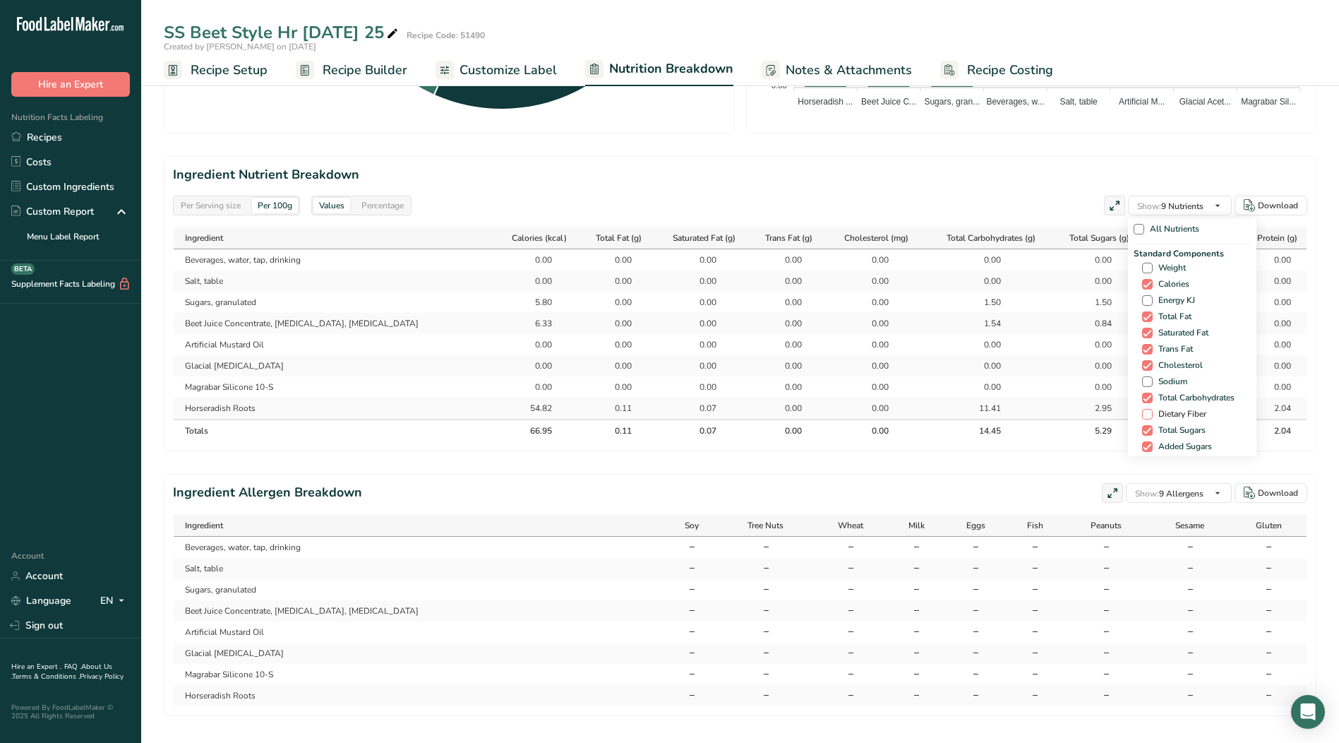
click at [1145, 413] on span at bounding box center [1147, 414] width 11 height 11
click at [1145, 413] on input "Dietary Fiber" at bounding box center [1146, 413] width 9 height 9
checkbox input "true"
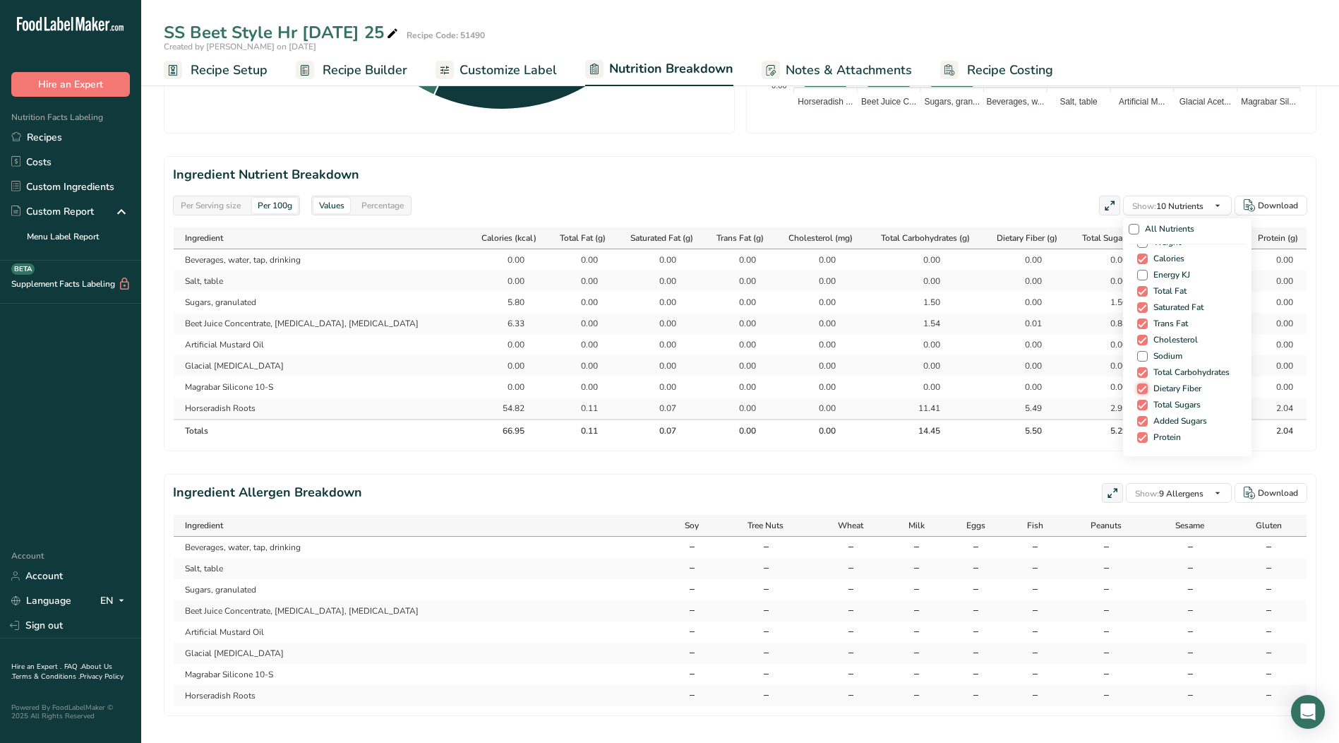
scroll to position [0, 0]
click at [1137, 383] on span at bounding box center [1142, 381] width 11 height 11
click at [1137, 383] on input "Sodium" at bounding box center [1141, 381] width 9 height 9
checkbox input "true"
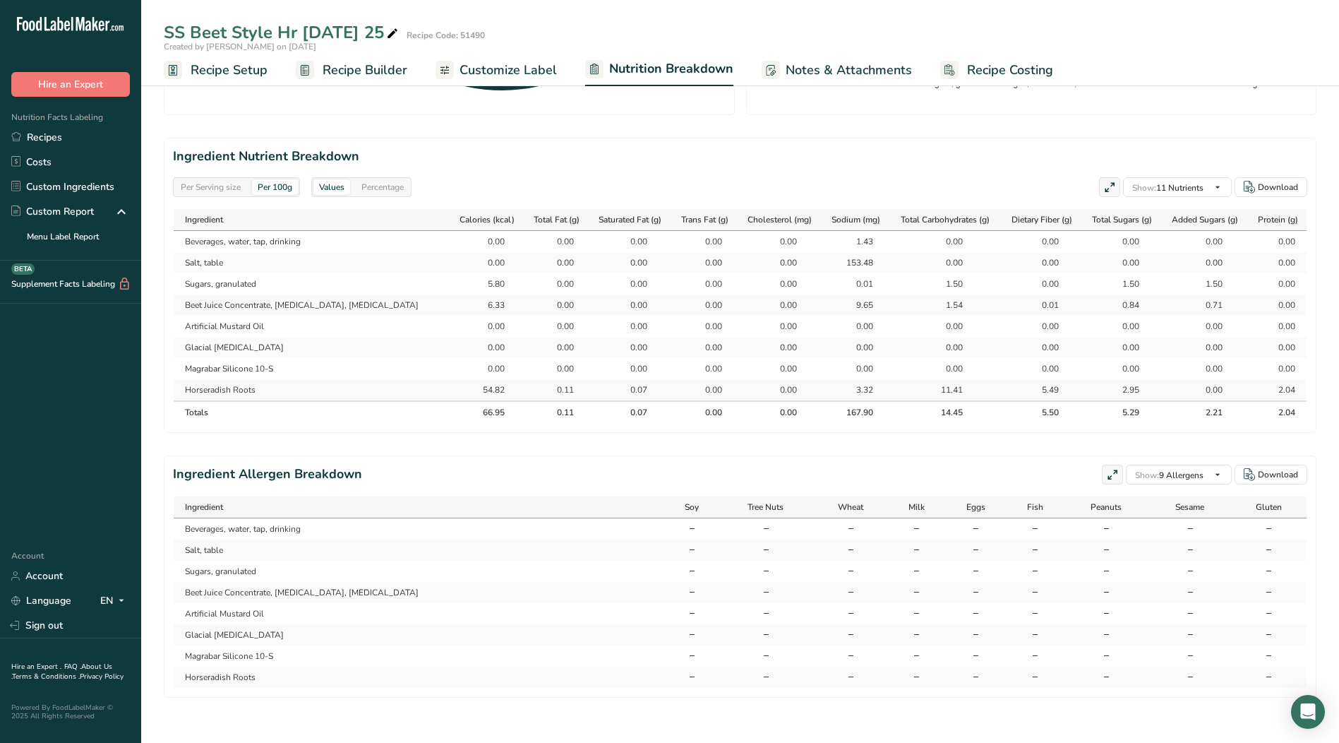
scroll to position [523, 0]
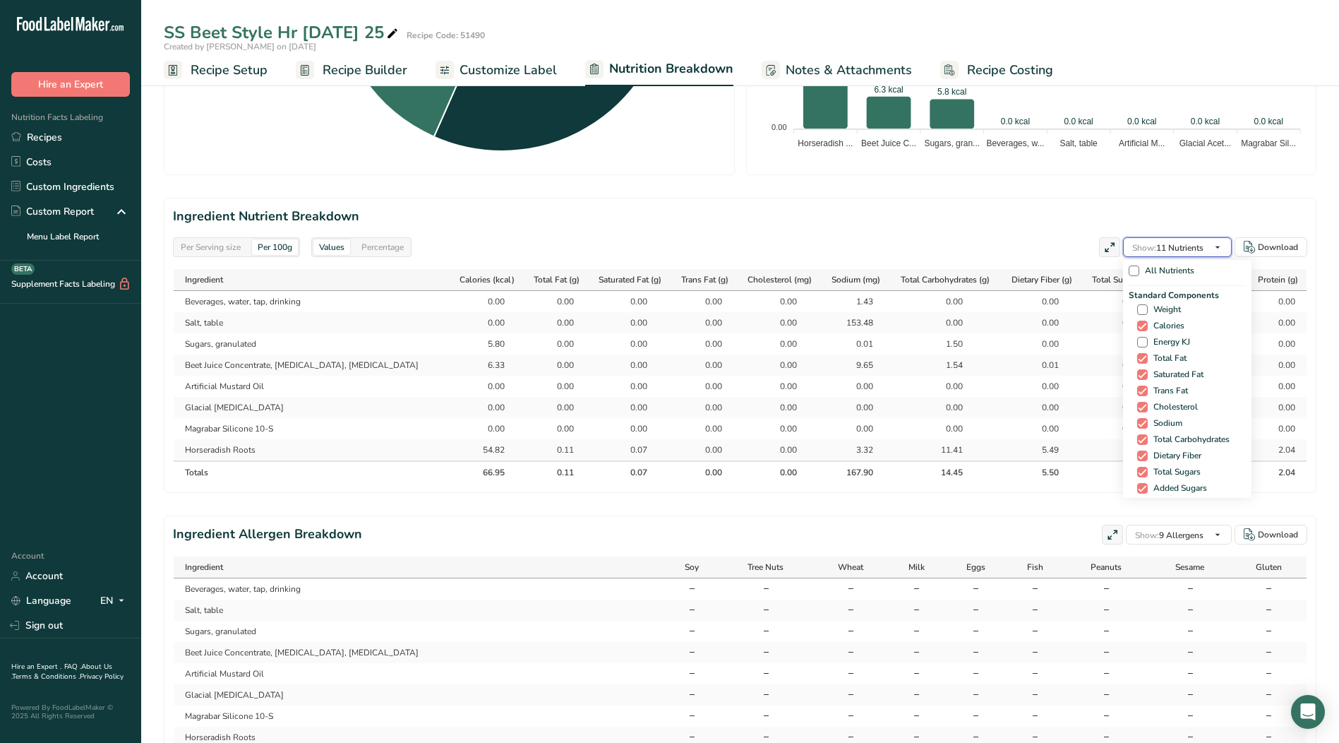
click at [1223, 247] on icon "button" at bounding box center [1217, 248] width 11 height 18
click at [1219, 248] on icon "button" at bounding box center [1217, 248] width 11 height 18
click at [540, 200] on section "Ingredient Nutrient Breakdown Per Serving size Per 100g Values Percentage Show:…" at bounding box center [740, 345] width 1153 height 295
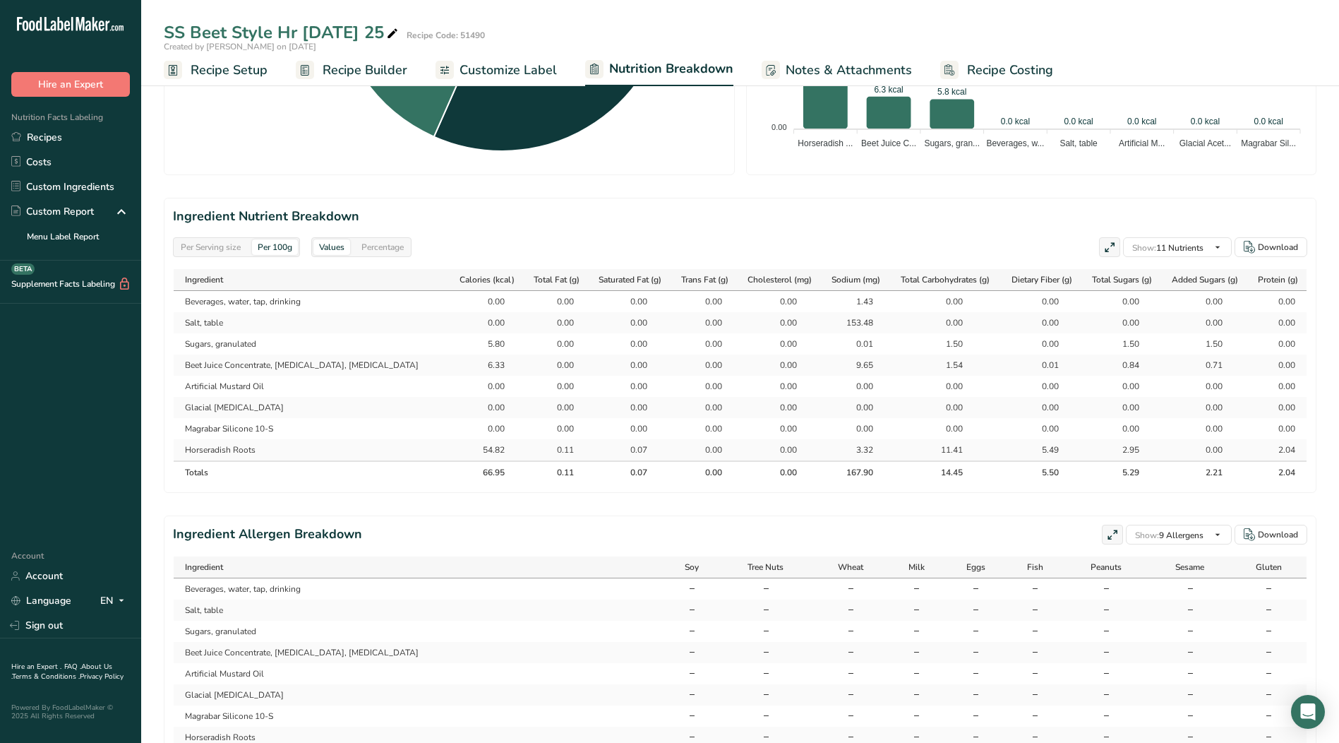
click at [200, 241] on div "Per Serving size" at bounding box center [210, 247] width 71 height 16
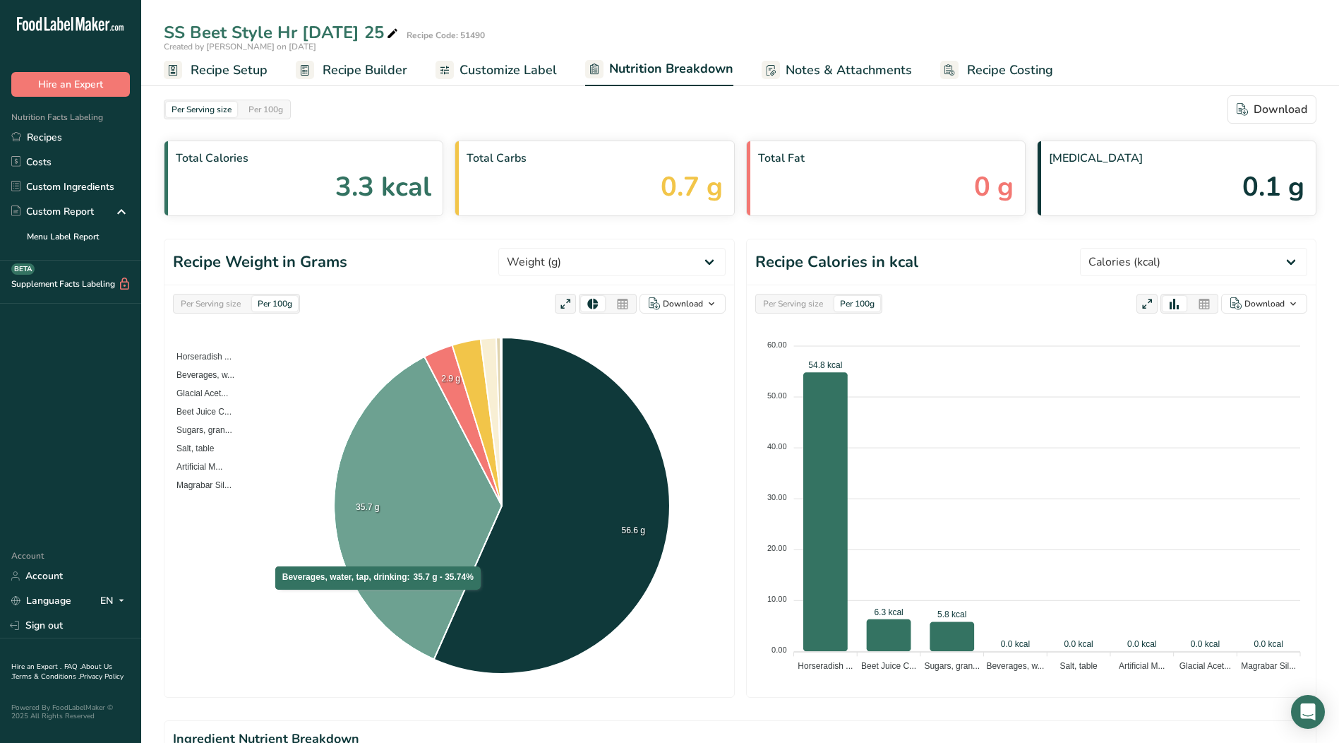
scroll to position [0, 0]
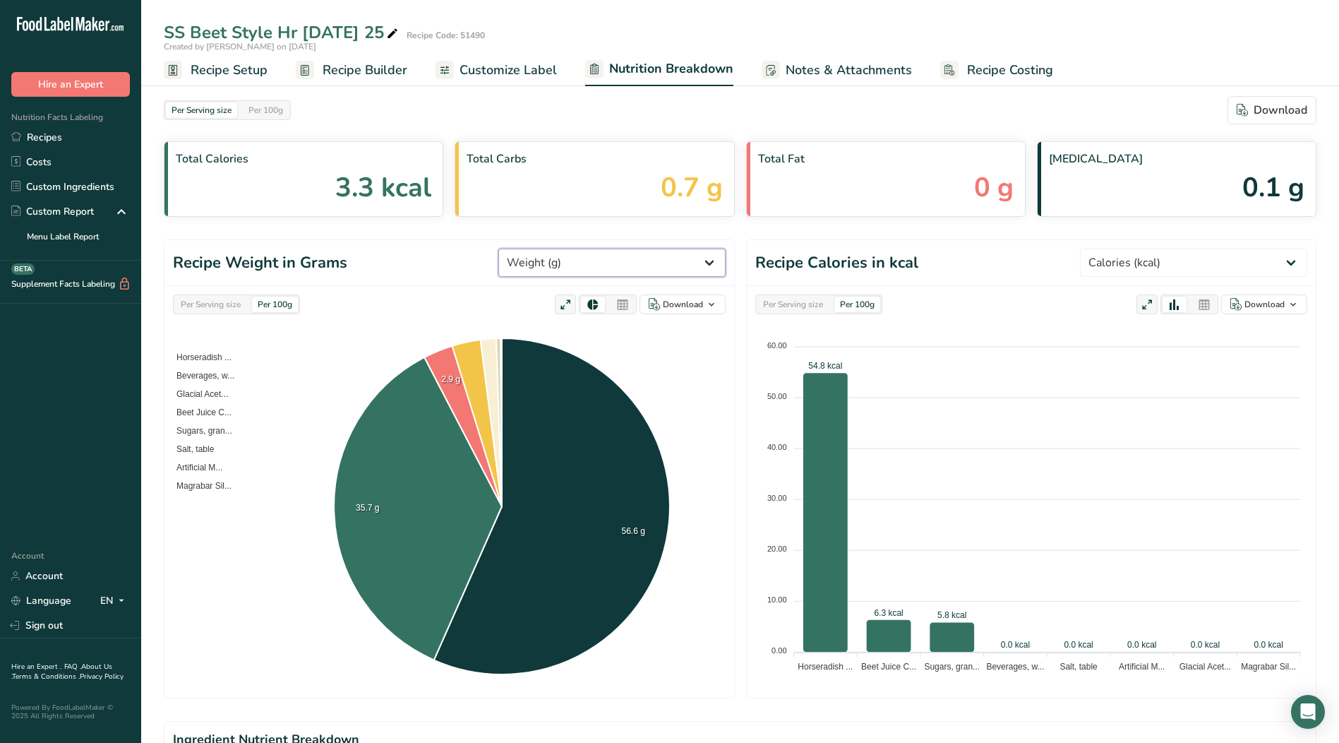
click at [716, 262] on select "Weight (g) Calories (kcal) Energy KJ (kj) Total Fat (g) Saturated Fat (g) Trans…" at bounding box center [611, 262] width 227 height 28
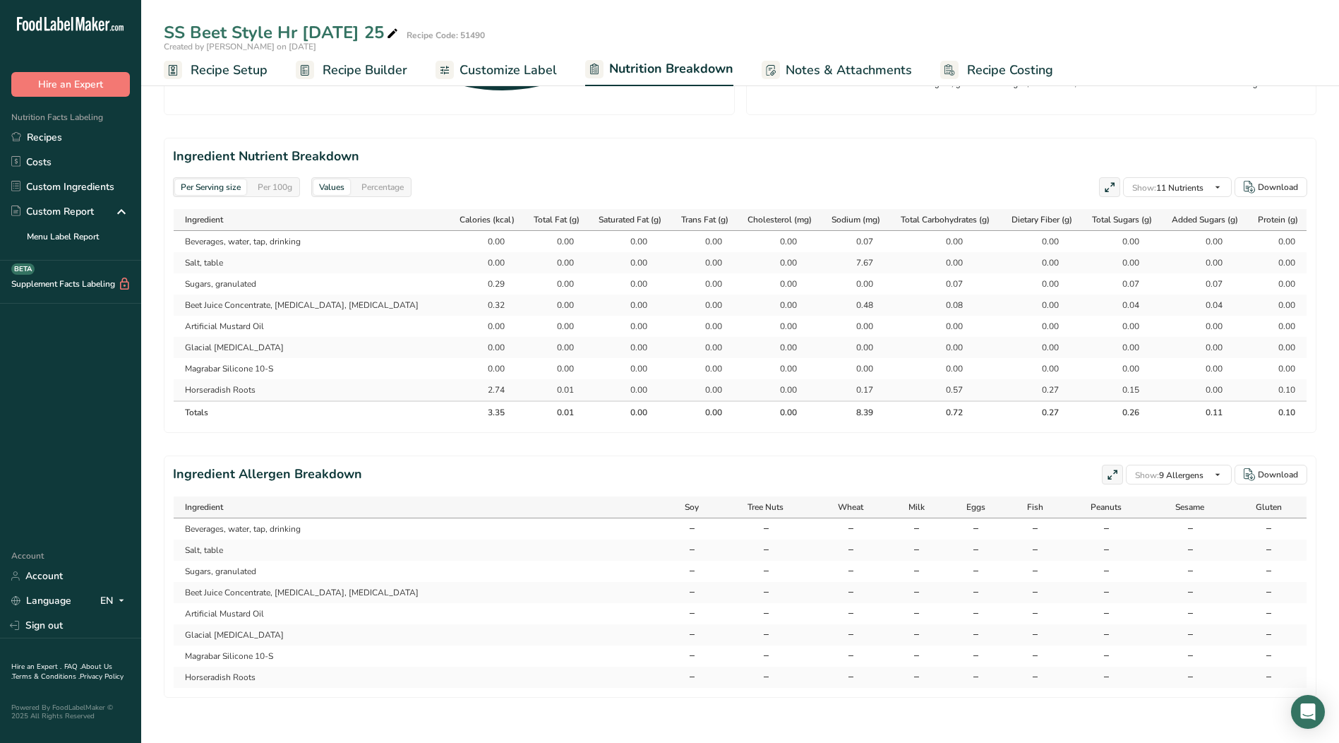
scroll to position [594, 0]
click at [846, 74] on span "Notes & Attachments" at bounding box center [849, 70] width 126 height 19
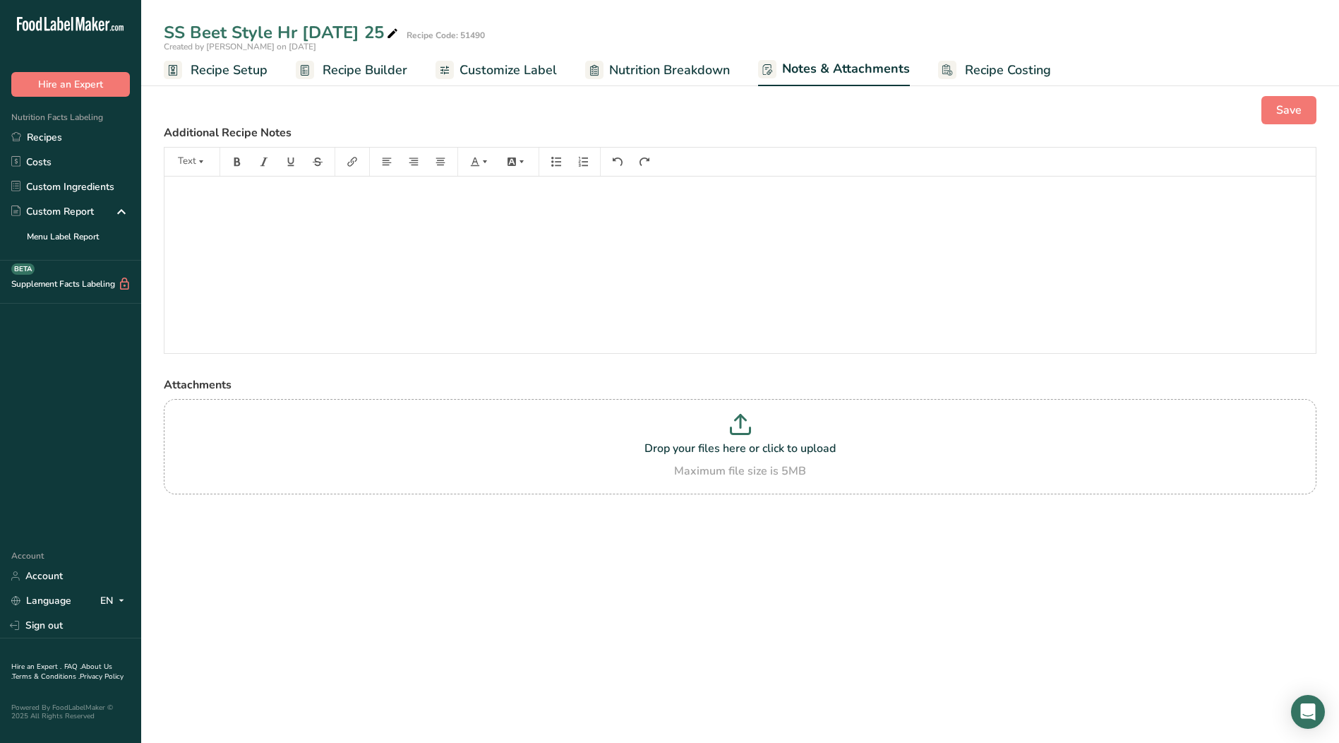
click at [504, 73] on span "Customize Label" at bounding box center [507, 70] width 97 height 19
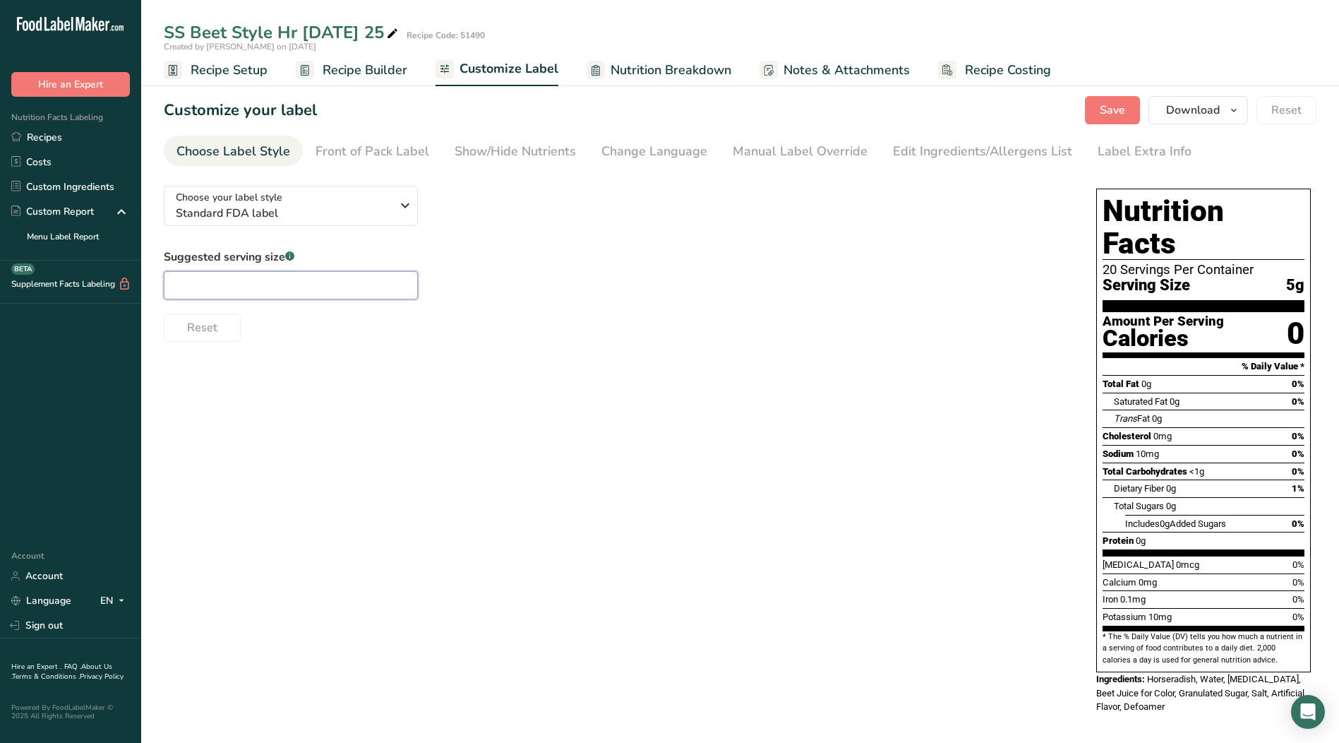
click at [262, 284] on input "text" at bounding box center [291, 285] width 254 height 28
drag, startPoint x: 184, startPoint y: 284, endPoint x: 306, endPoint y: 284, distance: 122.1
click at [184, 284] on input "1 tbsp" at bounding box center [291, 285] width 254 height 28
type input "1 tsp"
click at [1112, 108] on span "Save" at bounding box center [1112, 110] width 25 height 17
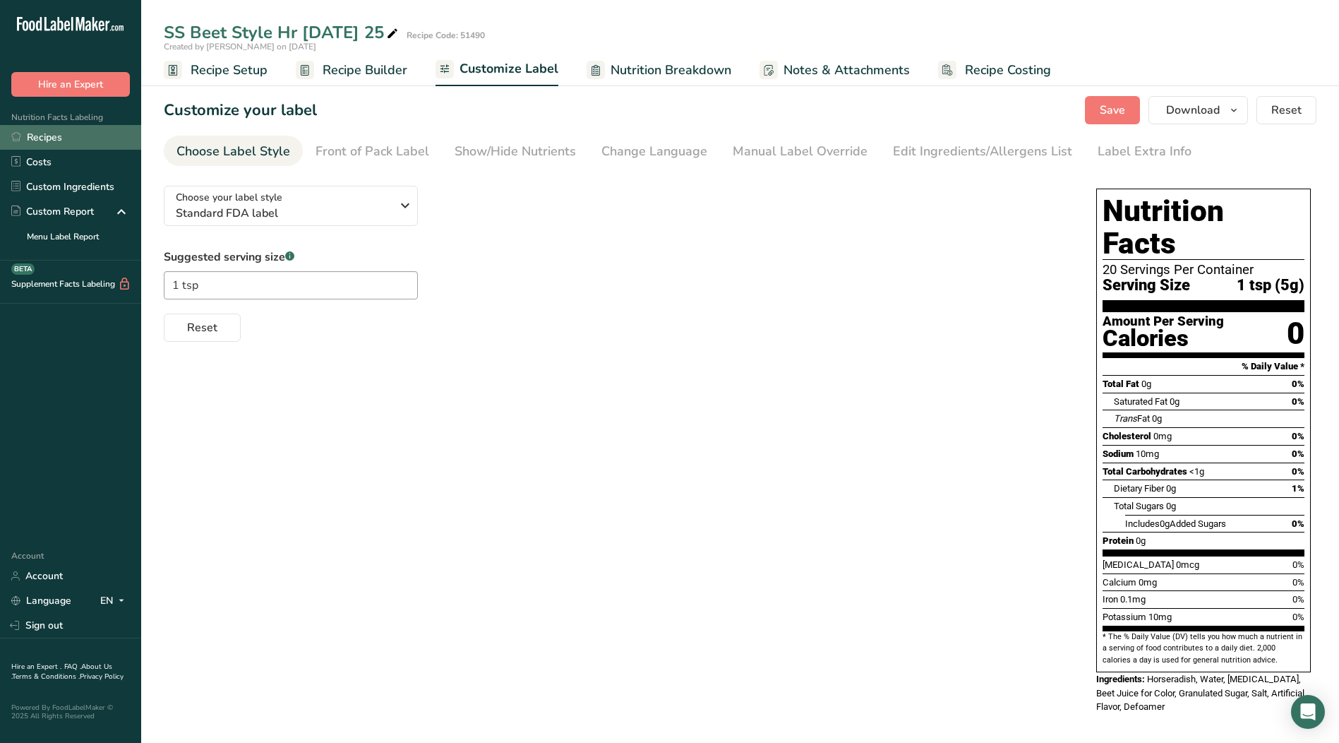
click at [36, 140] on link "Recipes" at bounding box center [70, 137] width 141 height 25
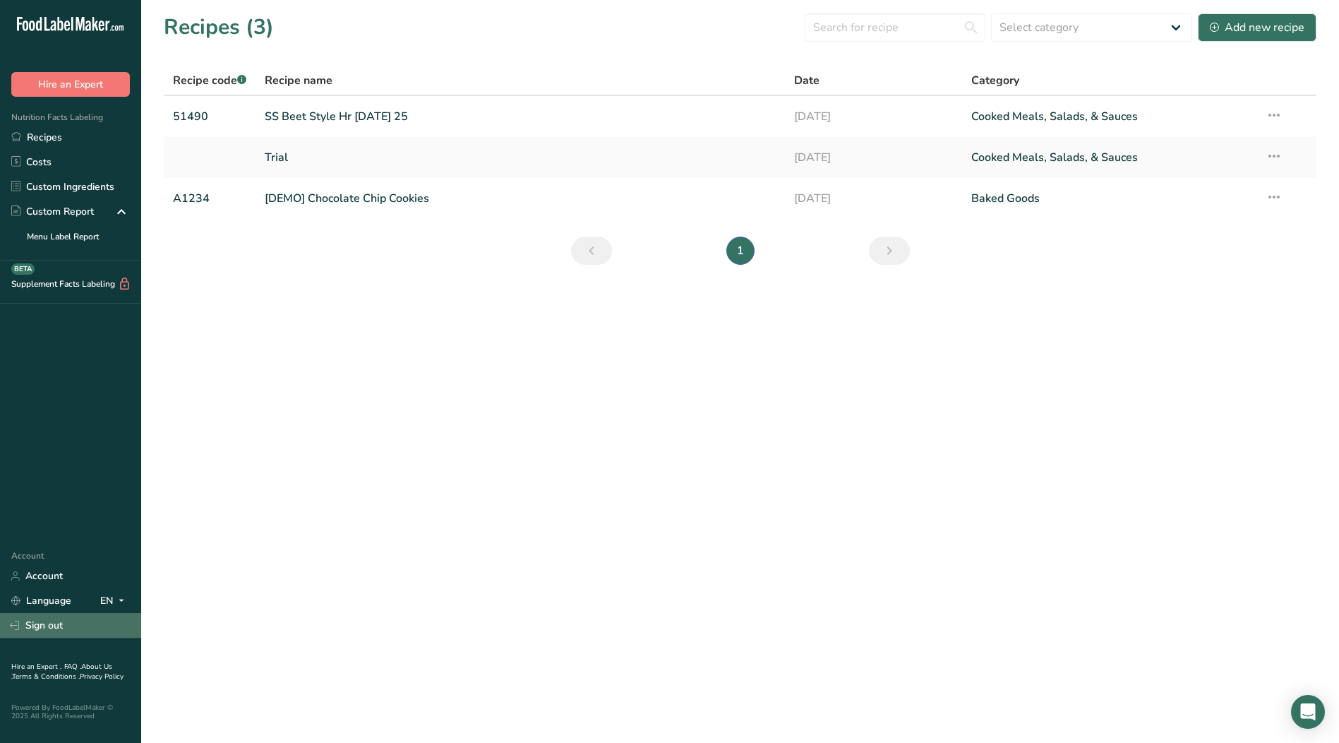
click at [36, 625] on link "Sign out" at bounding box center [70, 625] width 141 height 25
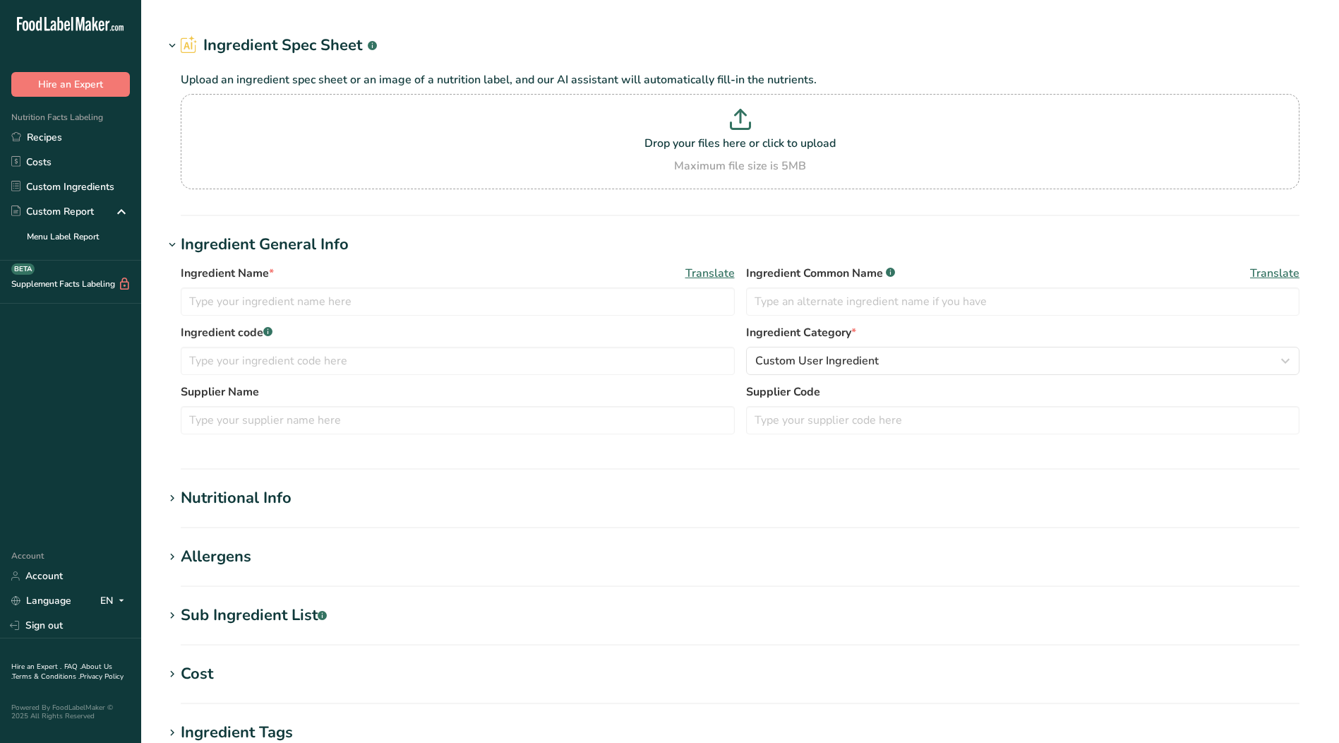
type input "Horseradish root"
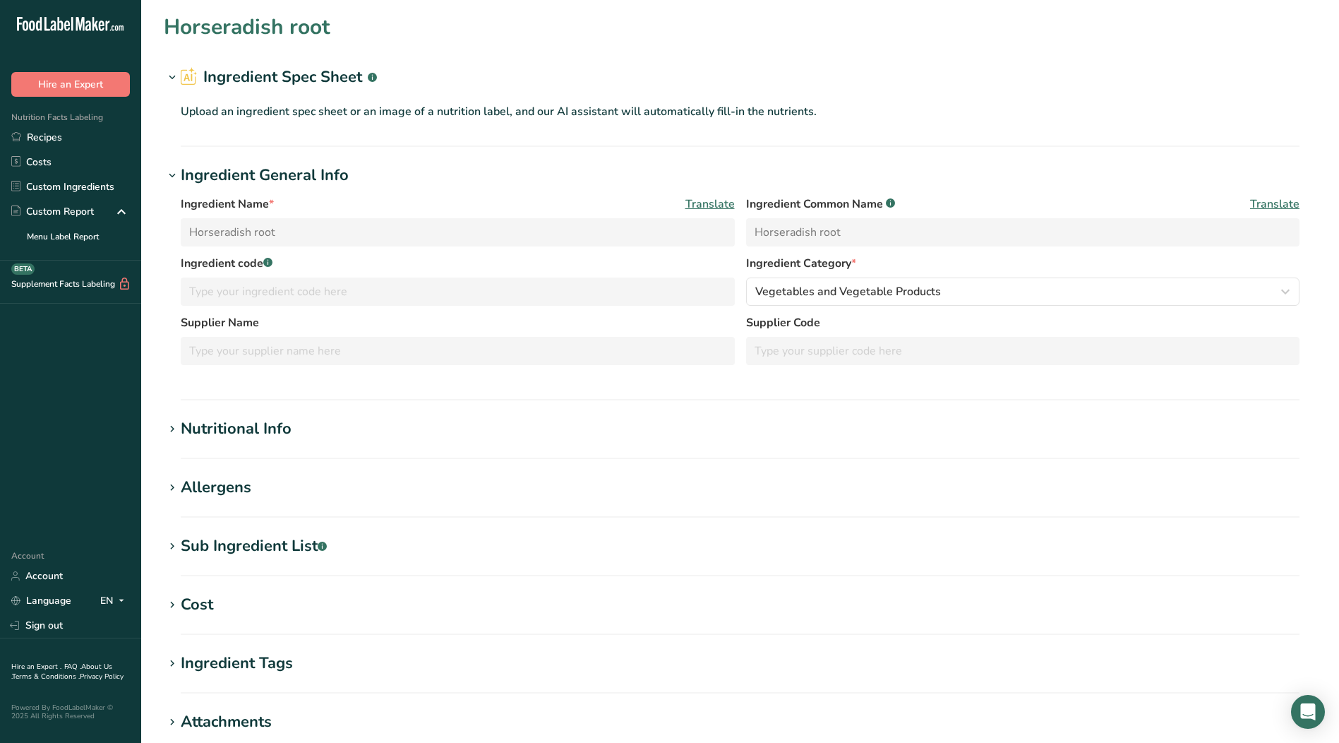
click at [176, 426] on icon at bounding box center [172, 429] width 13 height 20
